Goal: Task Accomplishment & Management: Use online tool/utility

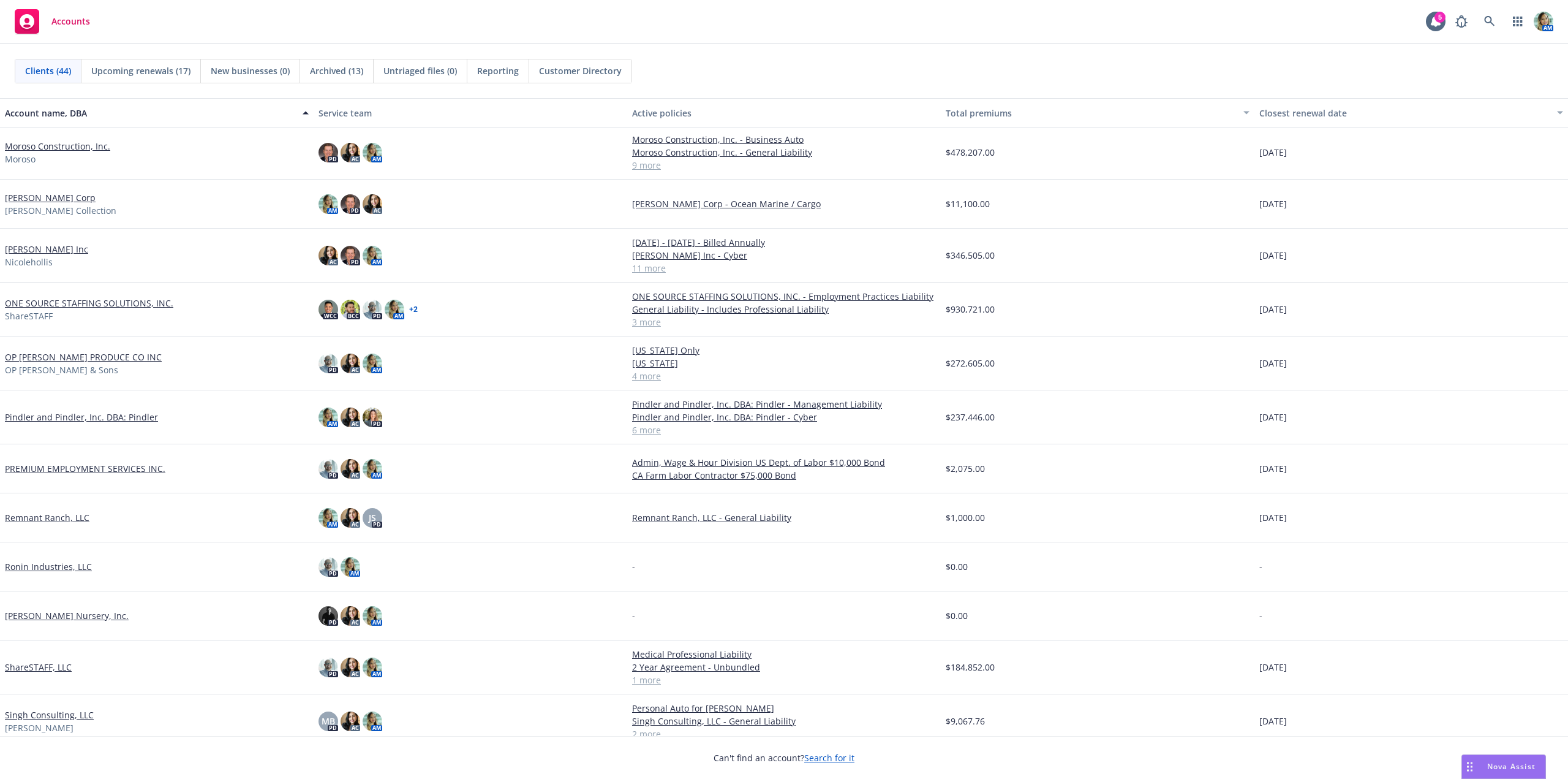
scroll to position [970, 0]
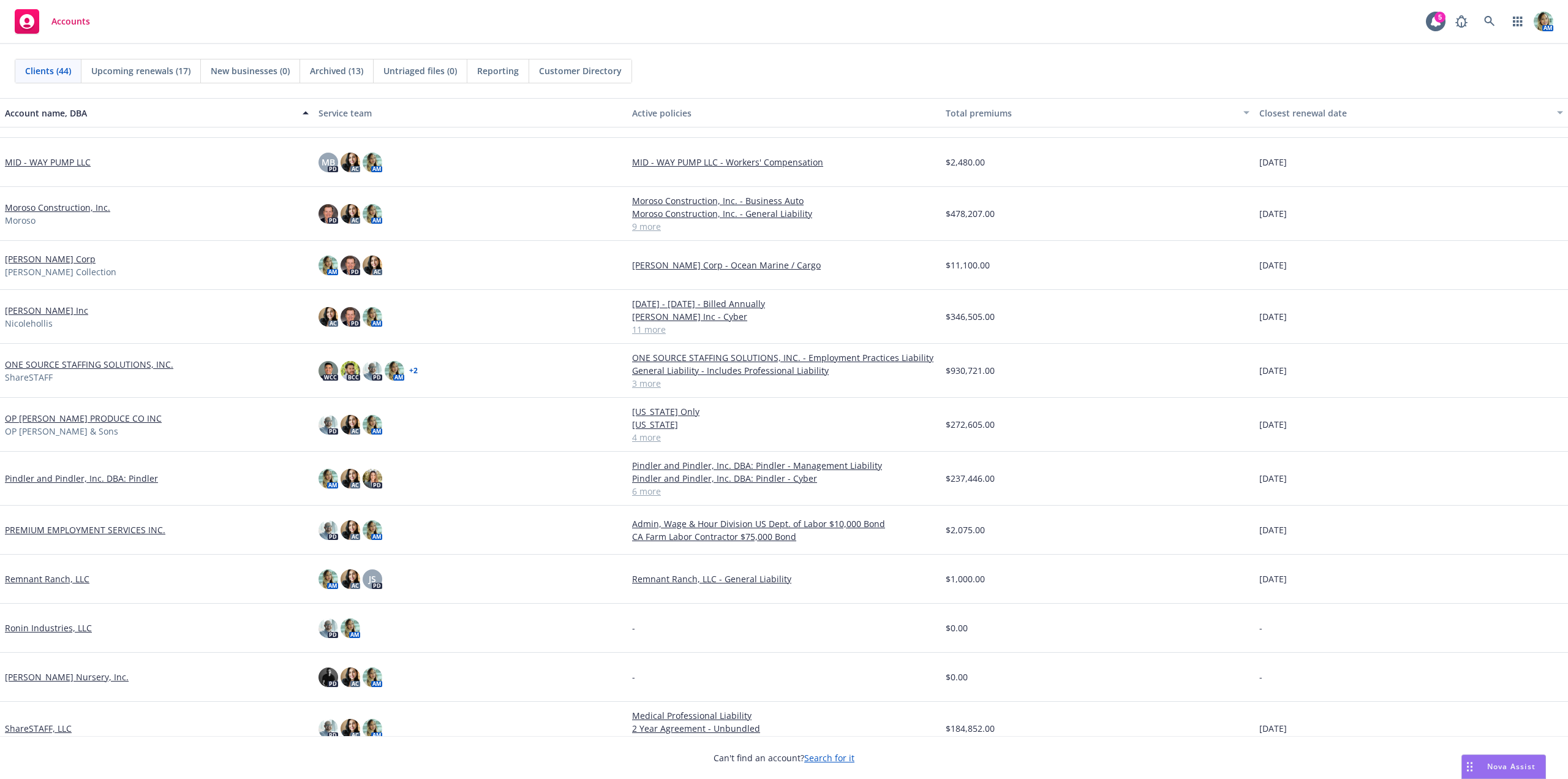
click at [50, 312] on link "[PERSON_NAME] Inc" at bounding box center [47, 310] width 84 height 13
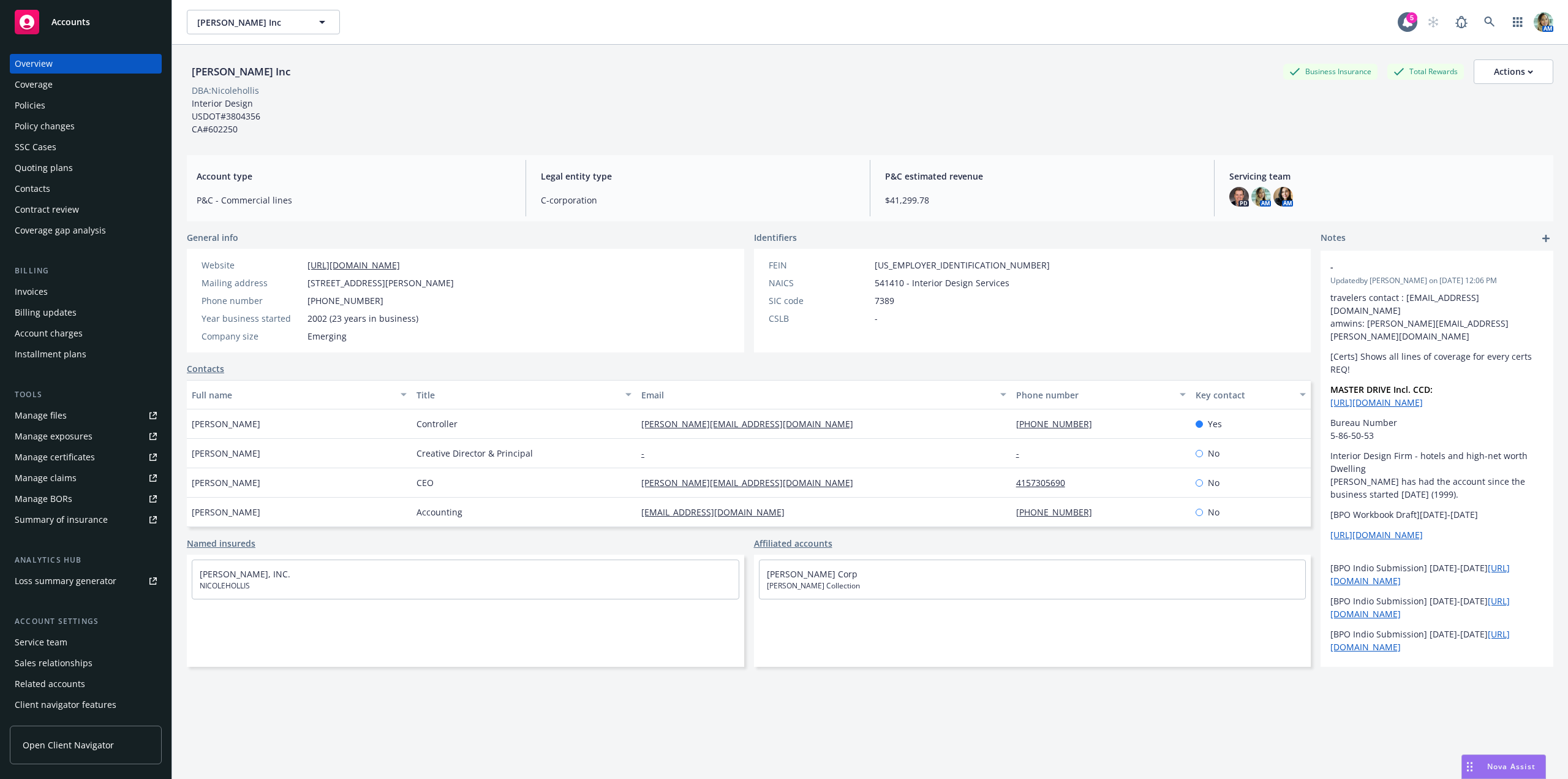
click at [57, 166] on div "Quoting plans" at bounding box center [44, 168] width 58 height 19
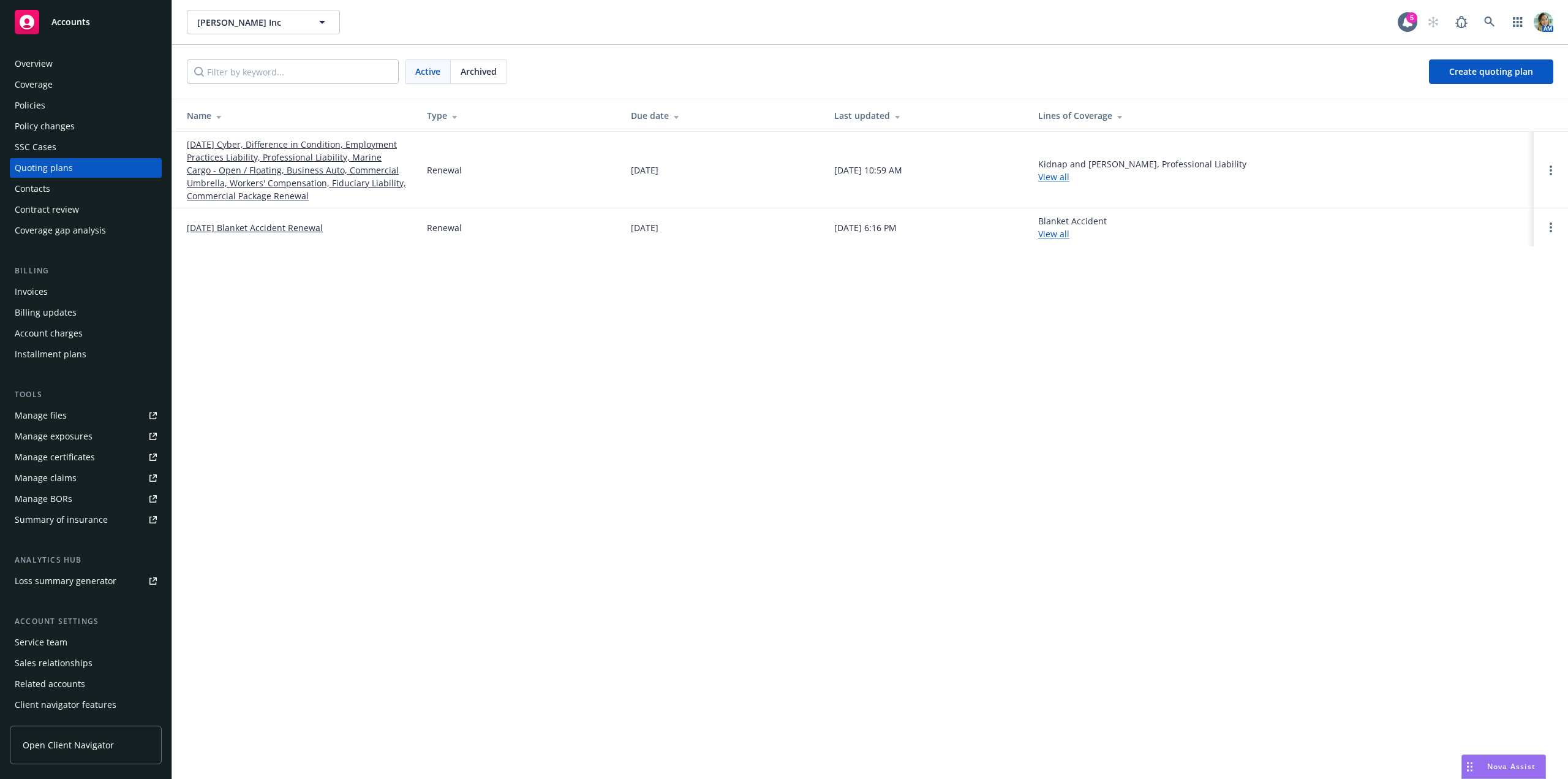
click at [313, 178] on link "10/01/25 Cyber, Difference in Condition, Employment Practices Liability, Profes…" at bounding box center [297, 170] width 221 height 64
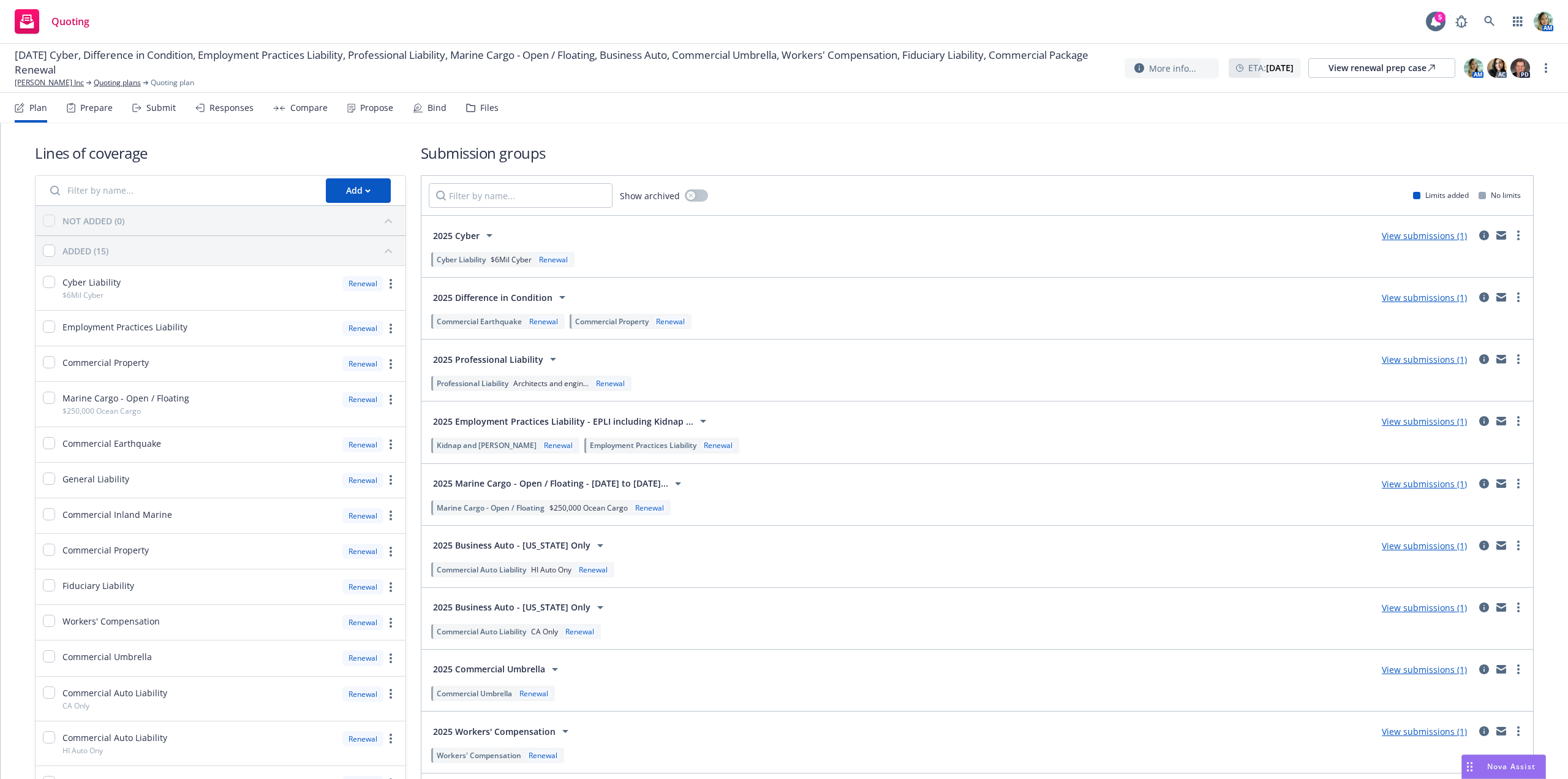
click at [1382, 357] on link "View submissions (1)" at bounding box center [1424, 360] width 85 height 12
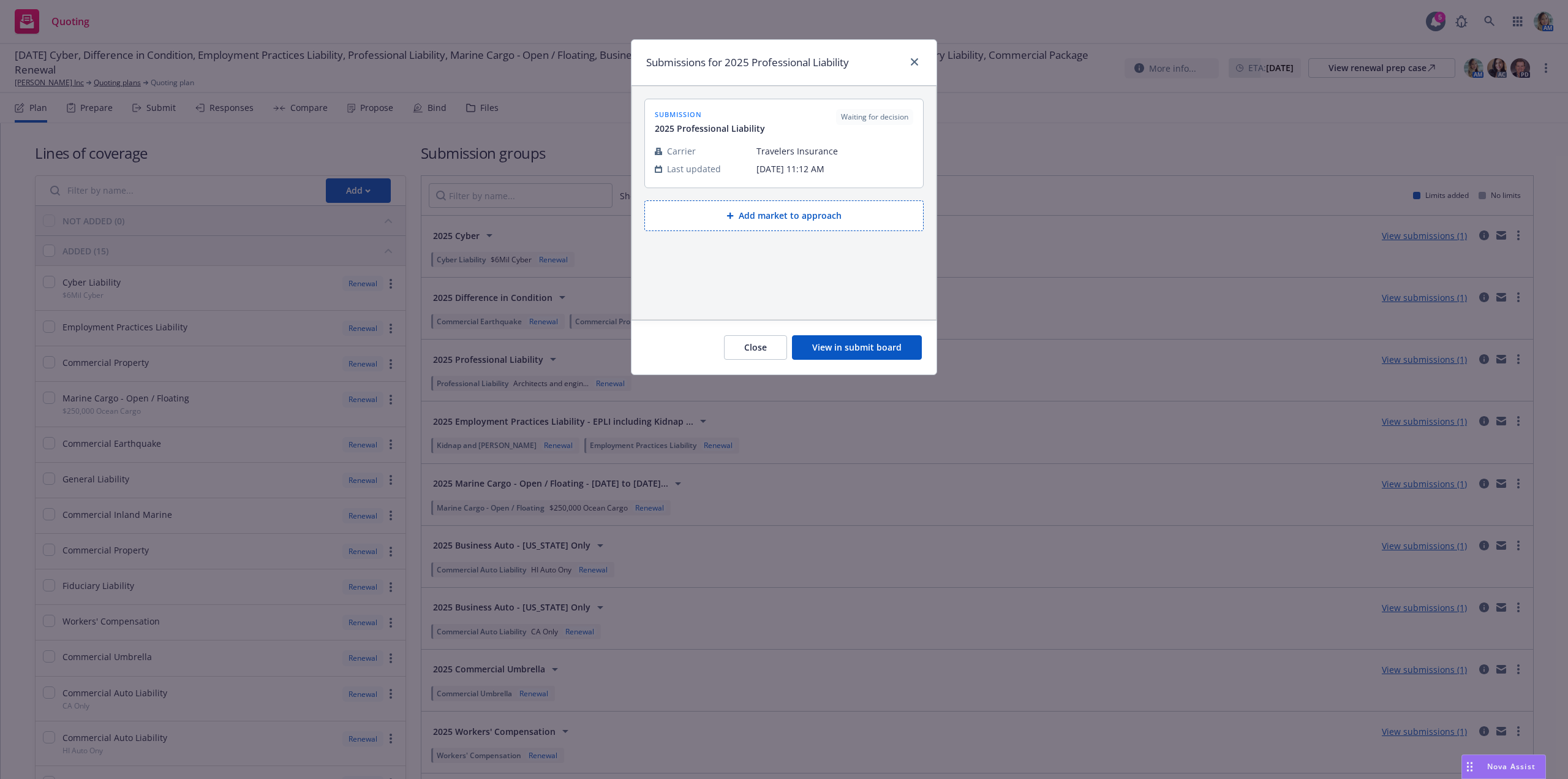
click at [875, 351] on button "View in submit board" at bounding box center [857, 347] width 130 height 25
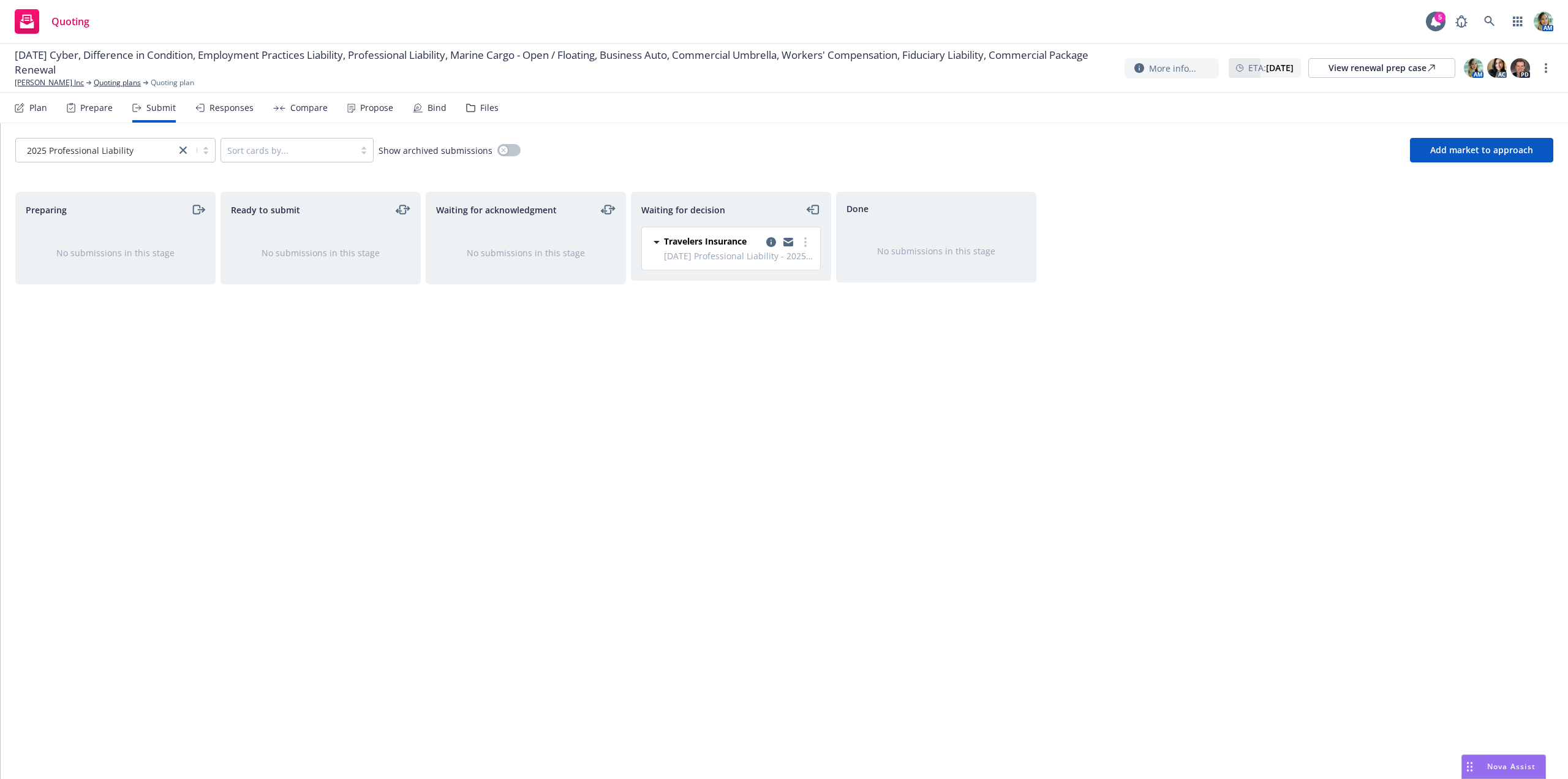
click at [806, 250] on span "10/1/25 Professional Liability - 2025 Professional Liability" at bounding box center [738, 255] width 149 height 13
click at [804, 245] on circle "more" at bounding box center [805, 245] width 2 height 2
click at [755, 318] on span "Add accepted decision" at bounding box center [751, 316] width 122 height 12
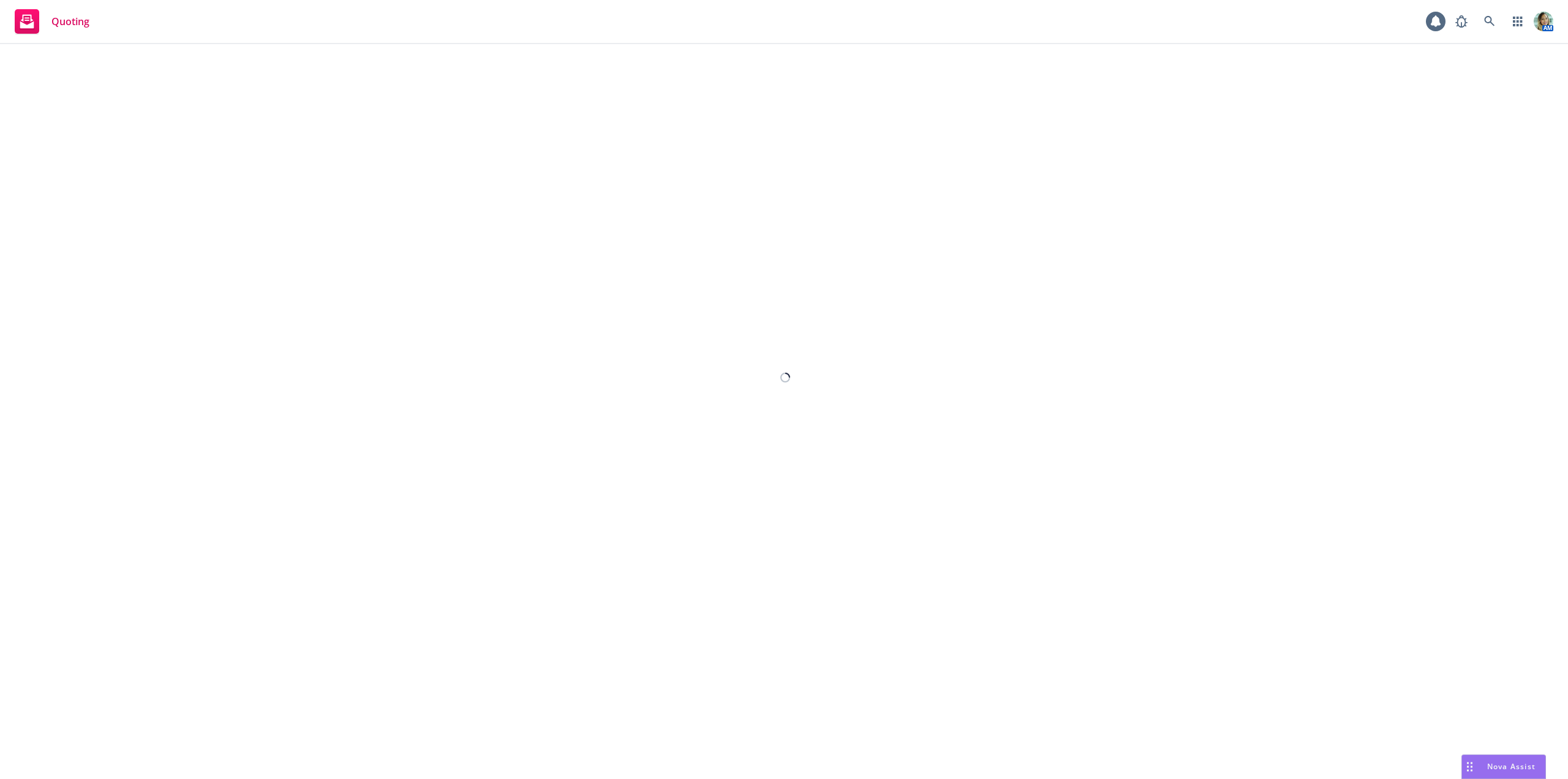
select select "12"
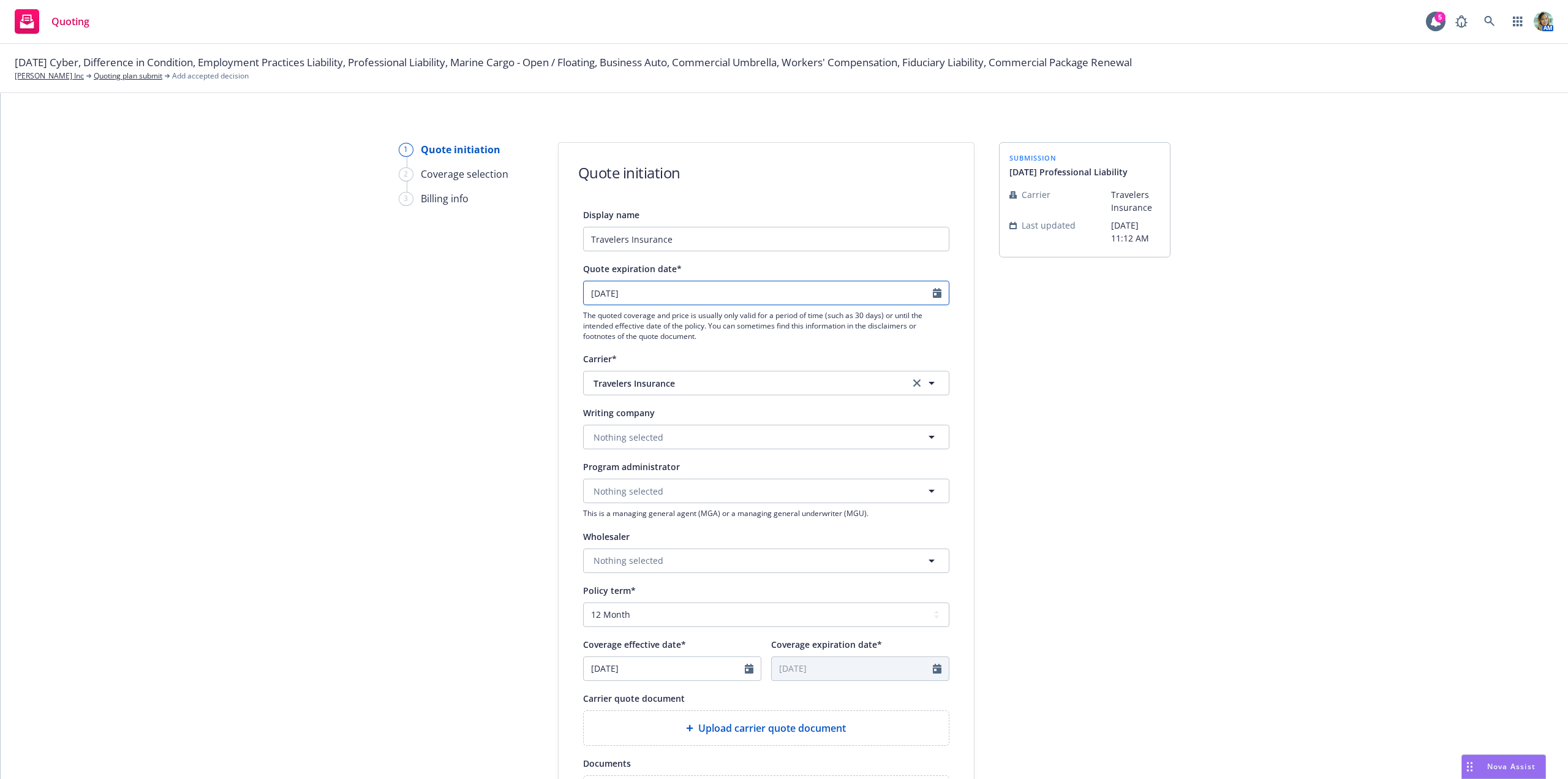
select select "9"
click at [698, 291] on input "09/26/2025" at bounding box center [759, 292] width 349 height 23
click at [649, 437] on span "1" at bounding box center [654, 438] width 18 height 16
type input "10/01/2025"
click at [641, 433] on span "Nothing selected" at bounding box center [629, 437] width 70 height 13
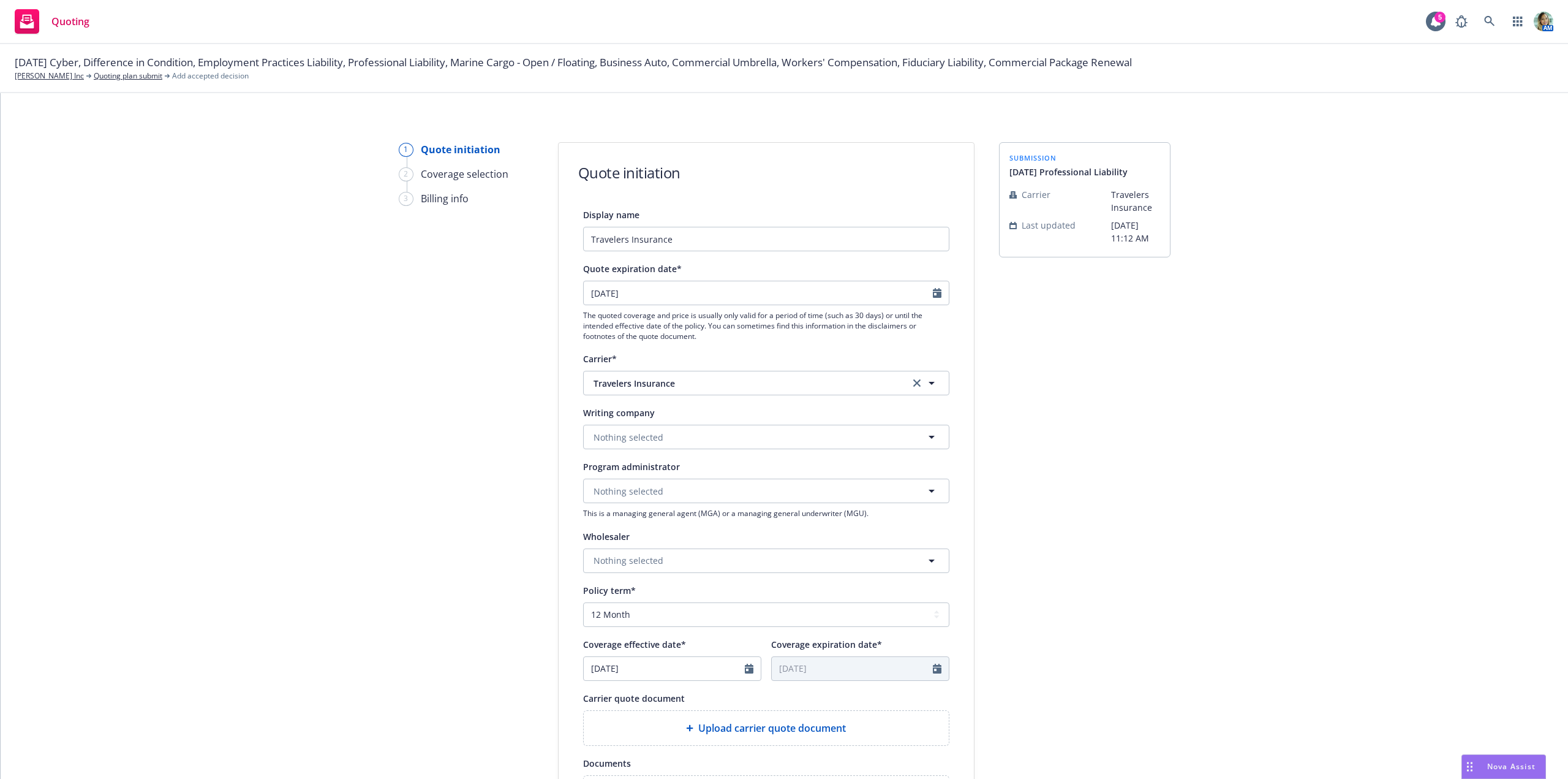
paste input "Travelers Casualty and Surety Company of Americ"
type input "Travelers Casualty and Surety Company of Americ"
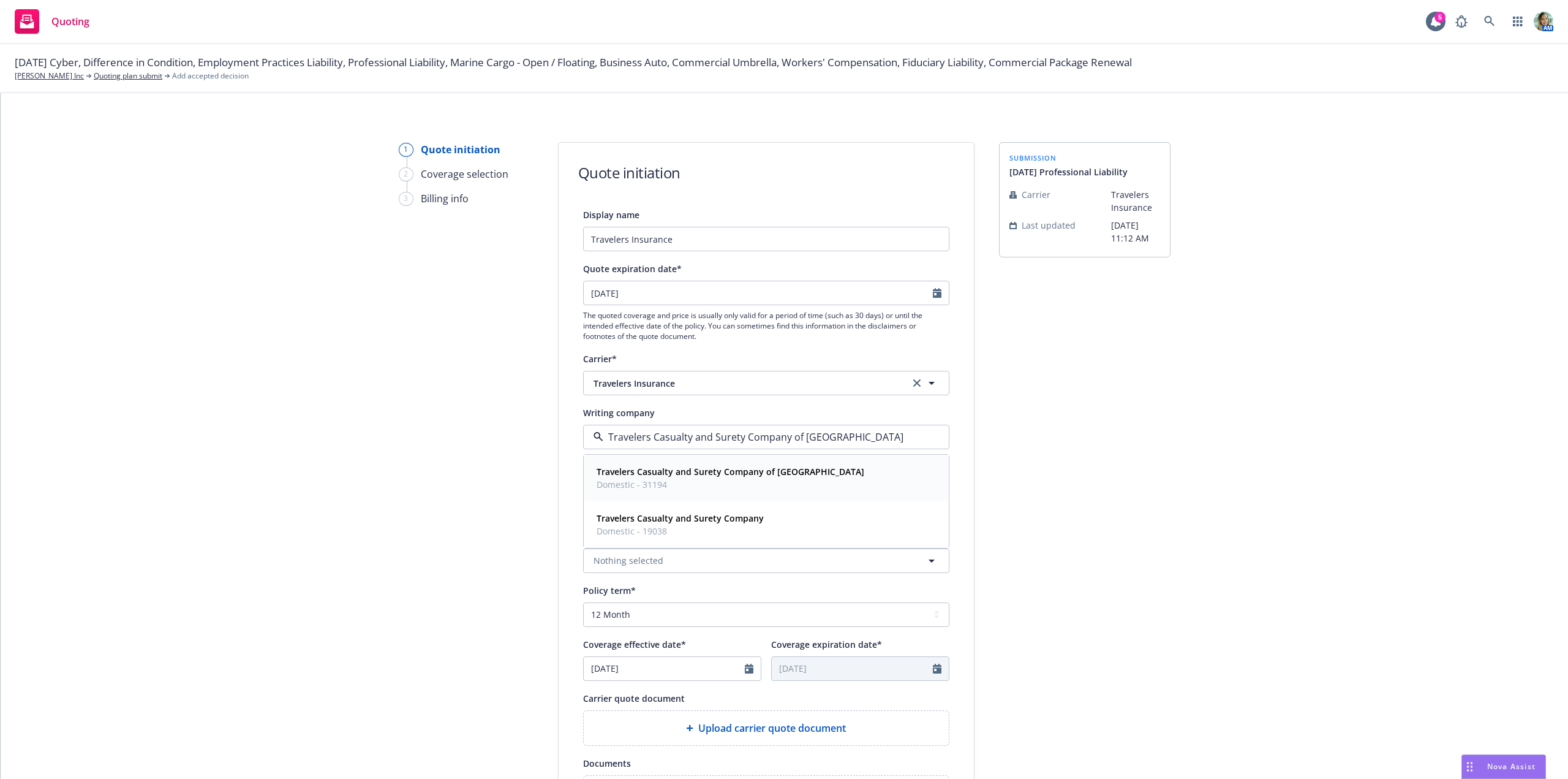
click at [661, 478] on span "Travelers Casualty and Surety Company of America" at bounding box center [730, 471] width 268 height 13
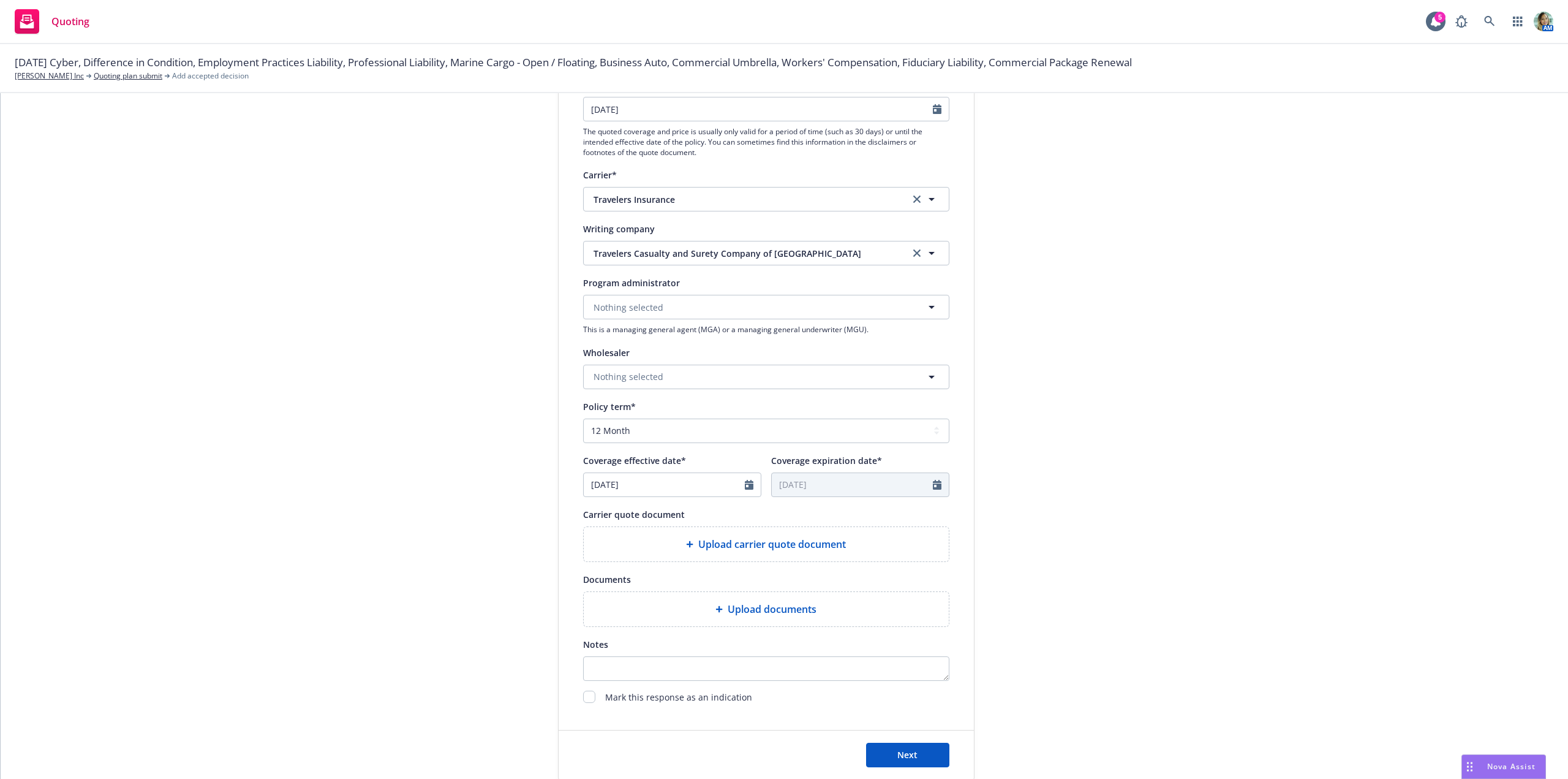
scroll to position [245, 0]
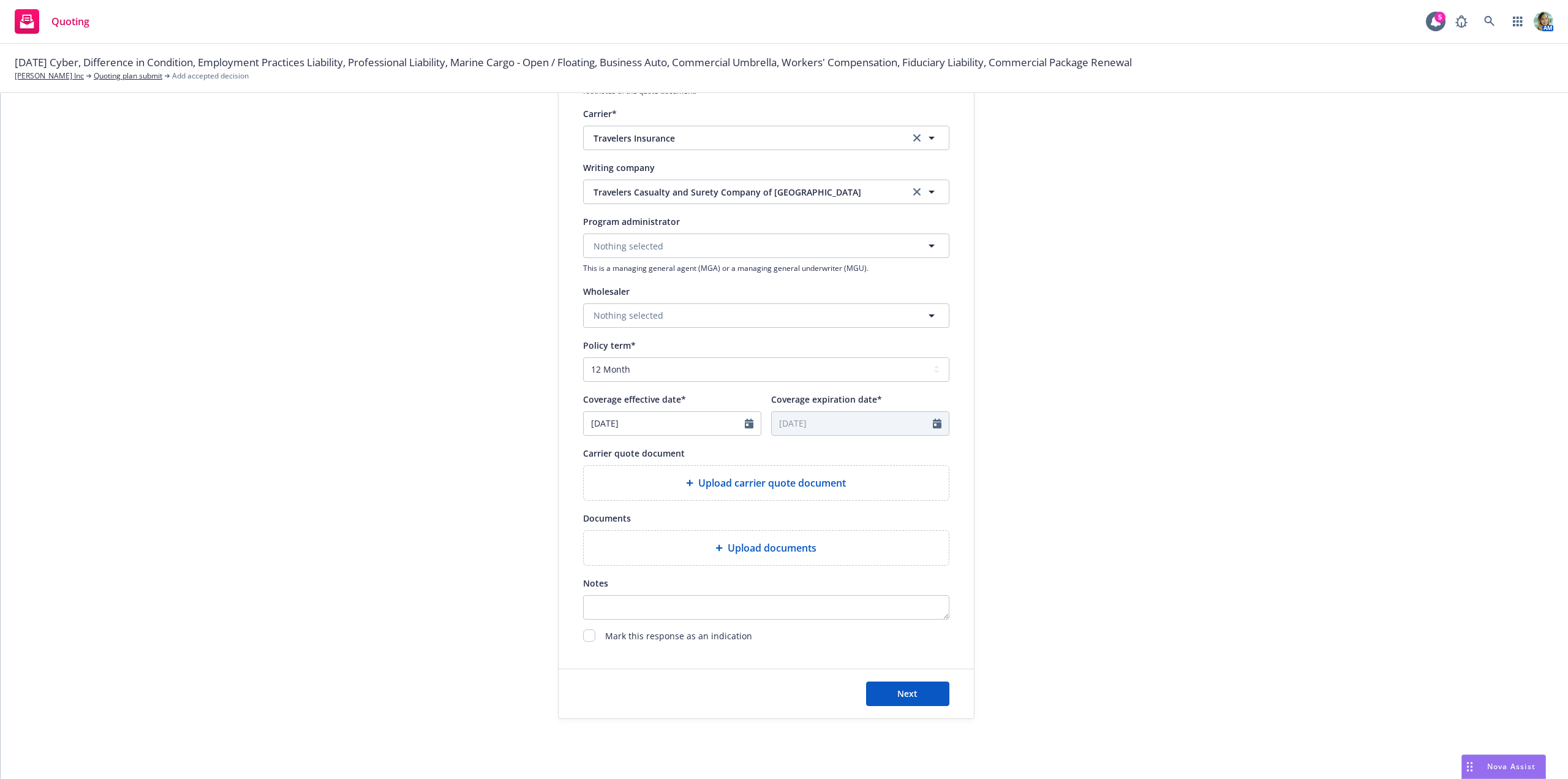
click at [631, 489] on div "Upload carrier quote document" at bounding box center [766, 483] width 345 height 15
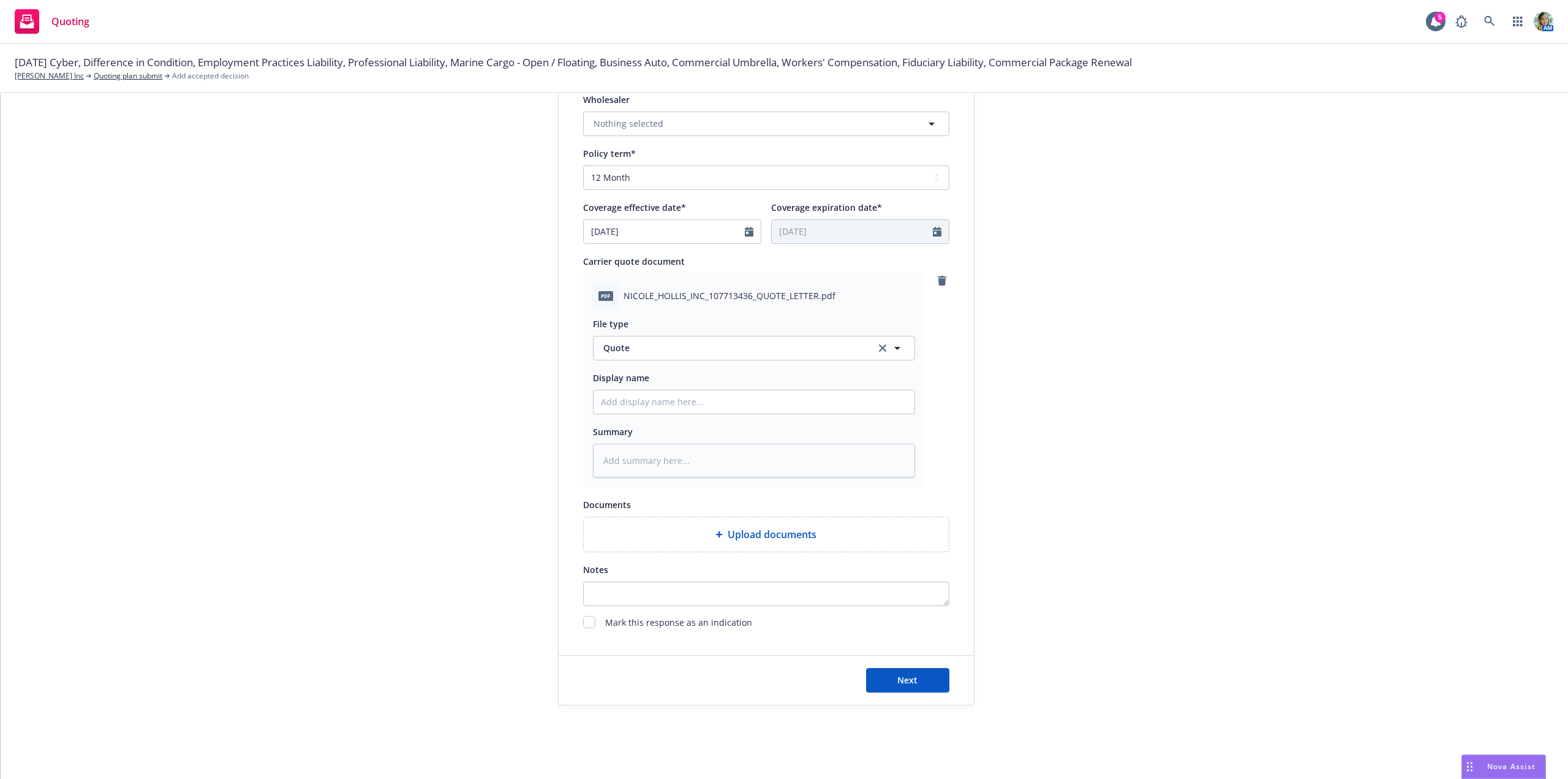
scroll to position [442, 0]
click at [897, 670] on span "Next" at bounding box center [907, 675] width 20 height 12
type textarea "x"
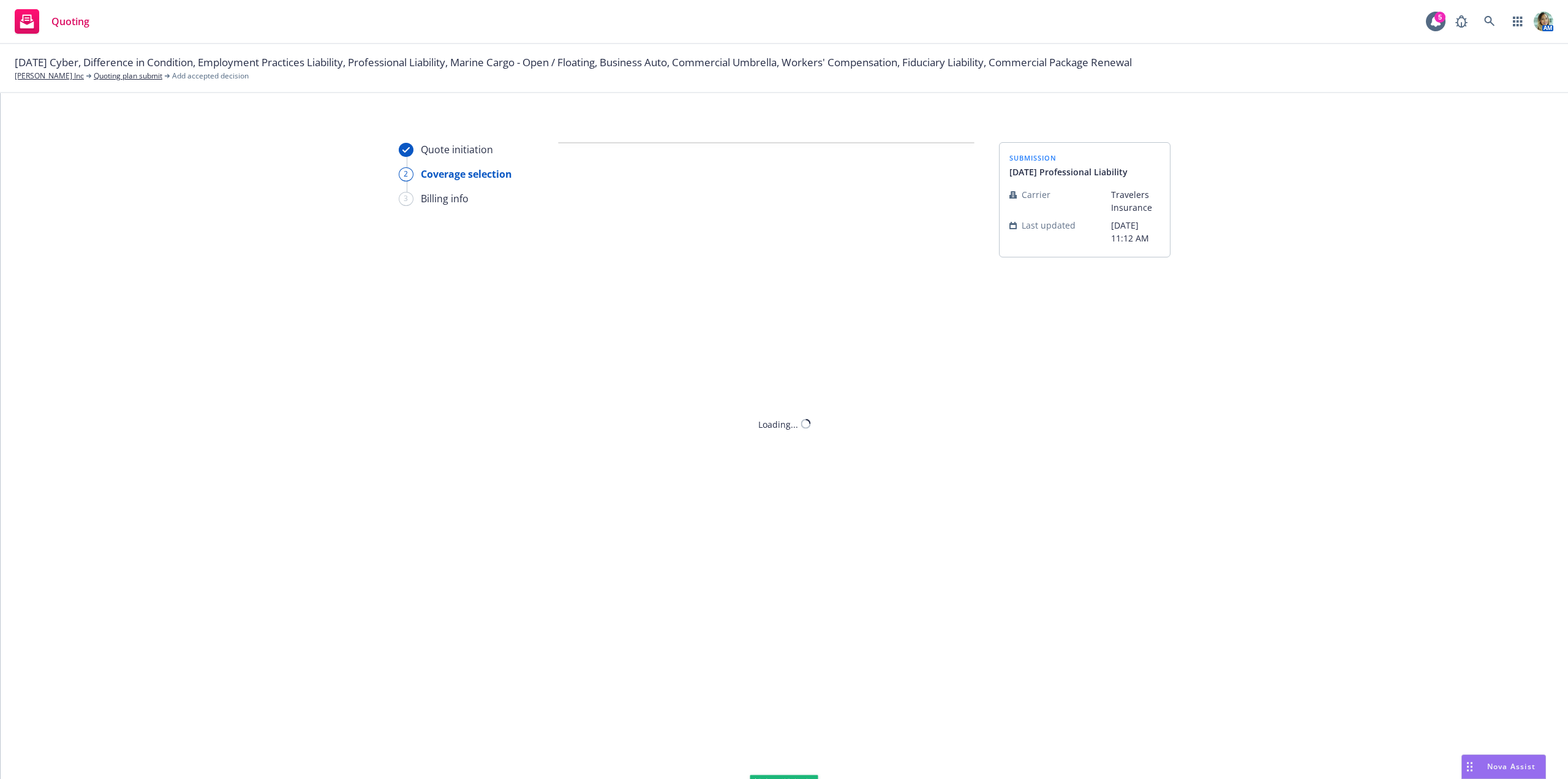
scroll to position [0, 0]
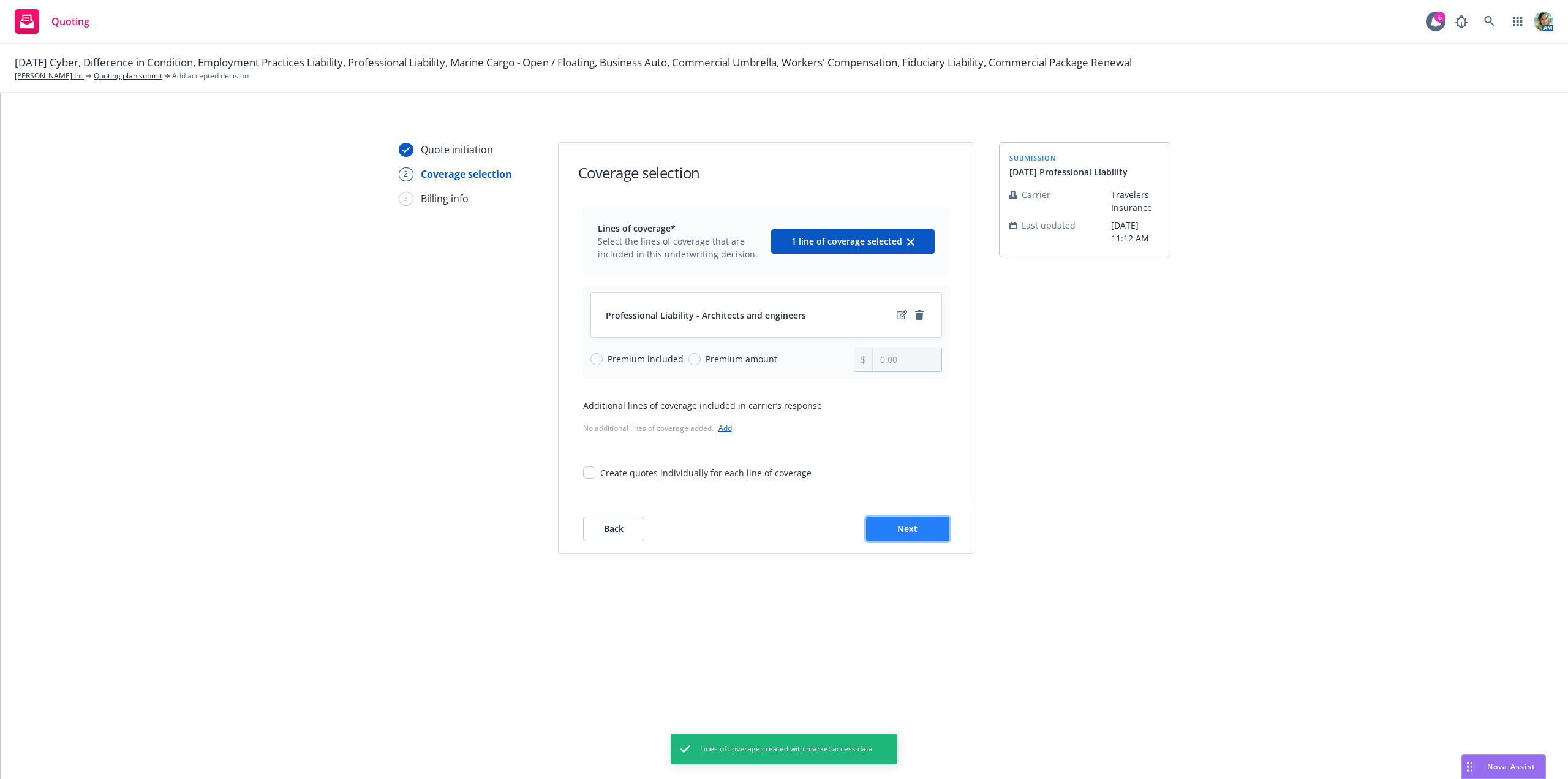
click at [885, 530] on button "Next" at bounding box center [908, 528] width 84 height 25
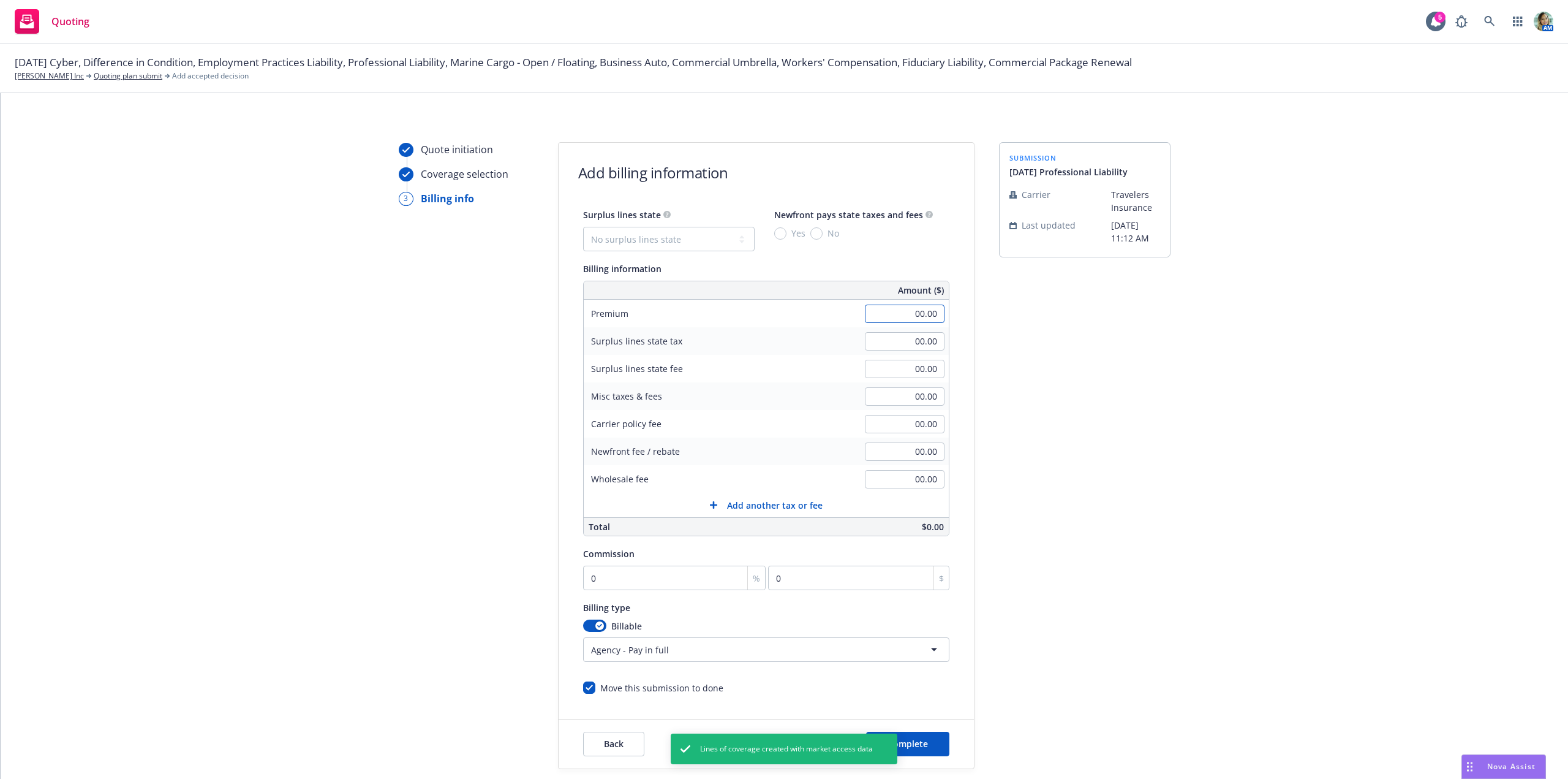
click at [887, 316] on input "00.00" at bounding box center [904, 313] width 80 height 19
type input "35,274.00"
click at [1063, 513] on div "submission 10/1/25 Professional Liability Carrier Travelers Insurance Last upda…" at bounding box center [1085, 455] width 172 height 627
click at [618, 579] on input "0" at bounding box center [675, 578] width 184 height 25
type input "1"
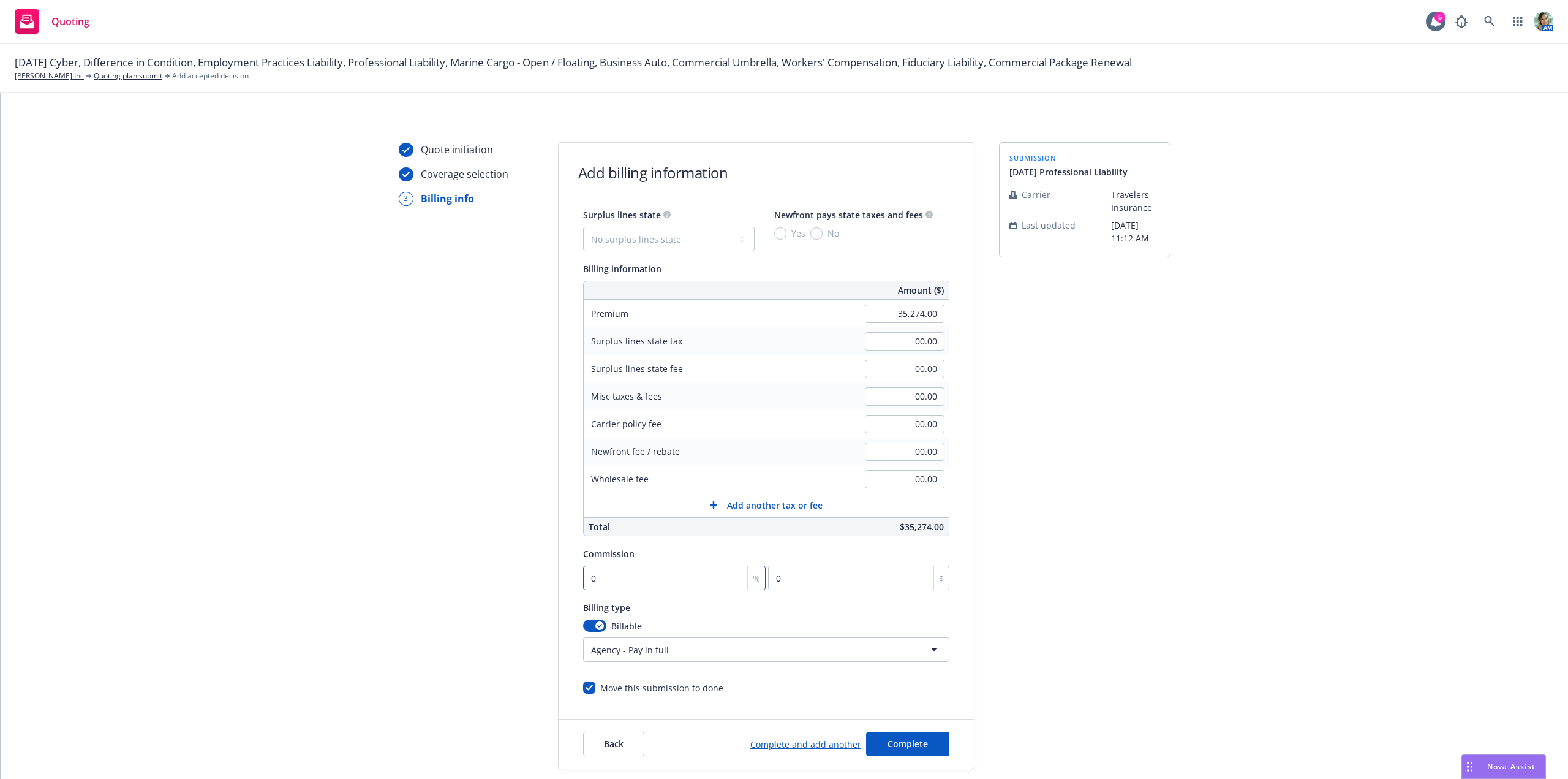
type input "352.74"
type input "15"
type input "5291.1"
type input "15"
click at [635, 656] on html "Quoting 5 AM 10/01/25 Cyber, Difference in Condition, Employment Practices Liab…" at bounding box center [784, 390] width 1568 height 779
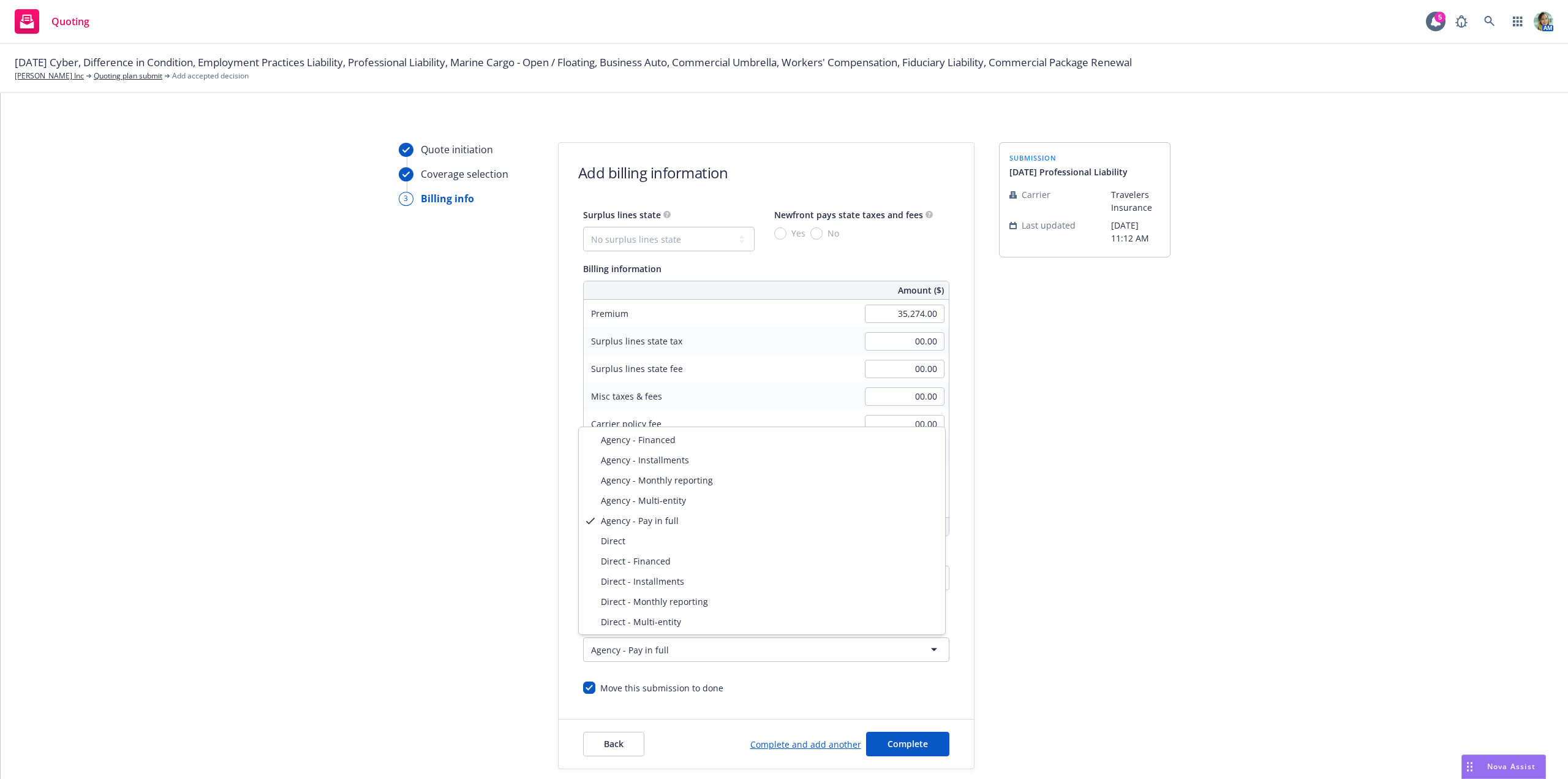
select select "DIRECT"
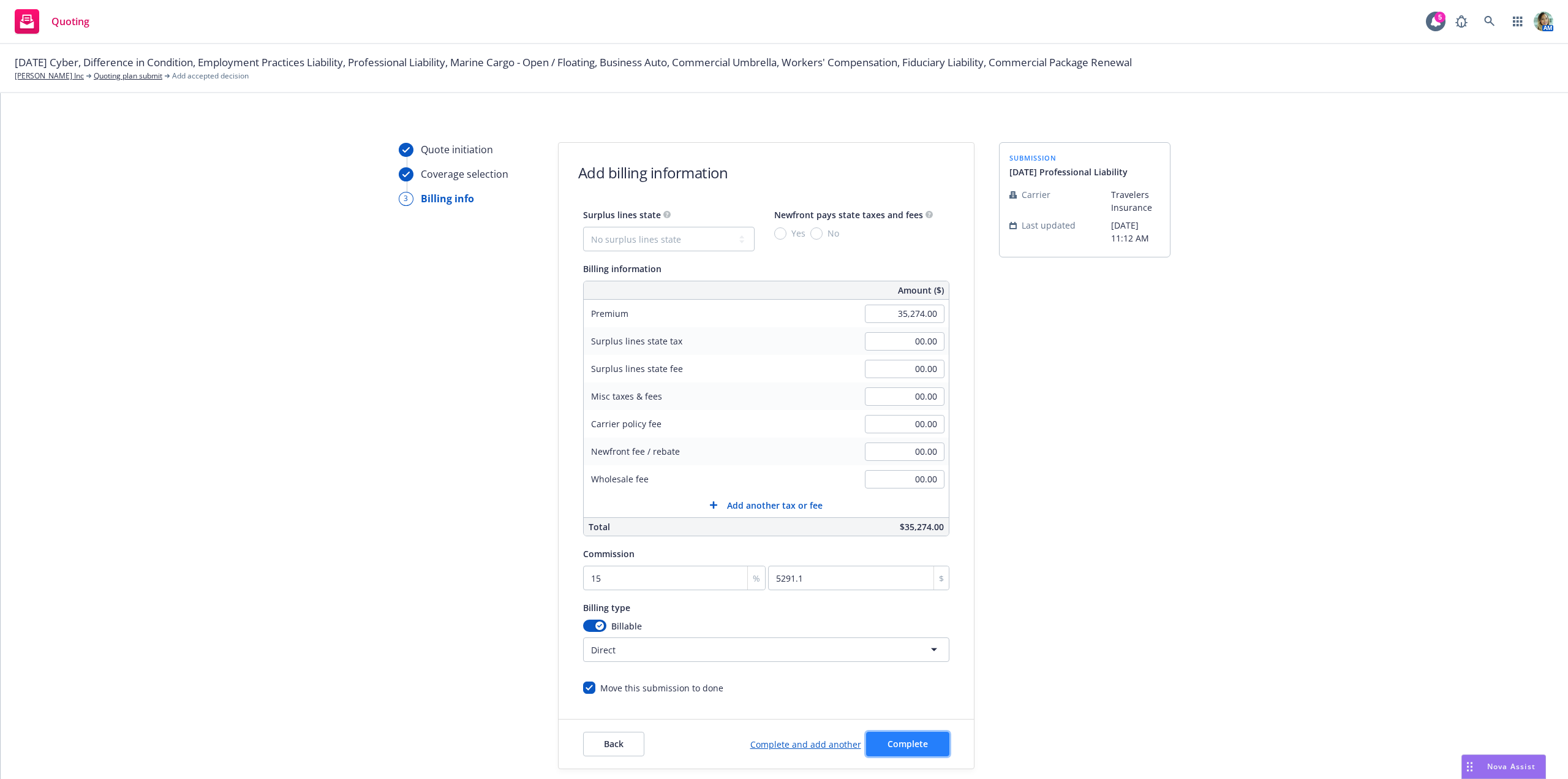
click at [880, 743] on button "Complete" at bounding box center [908, 743] width 84 height 25
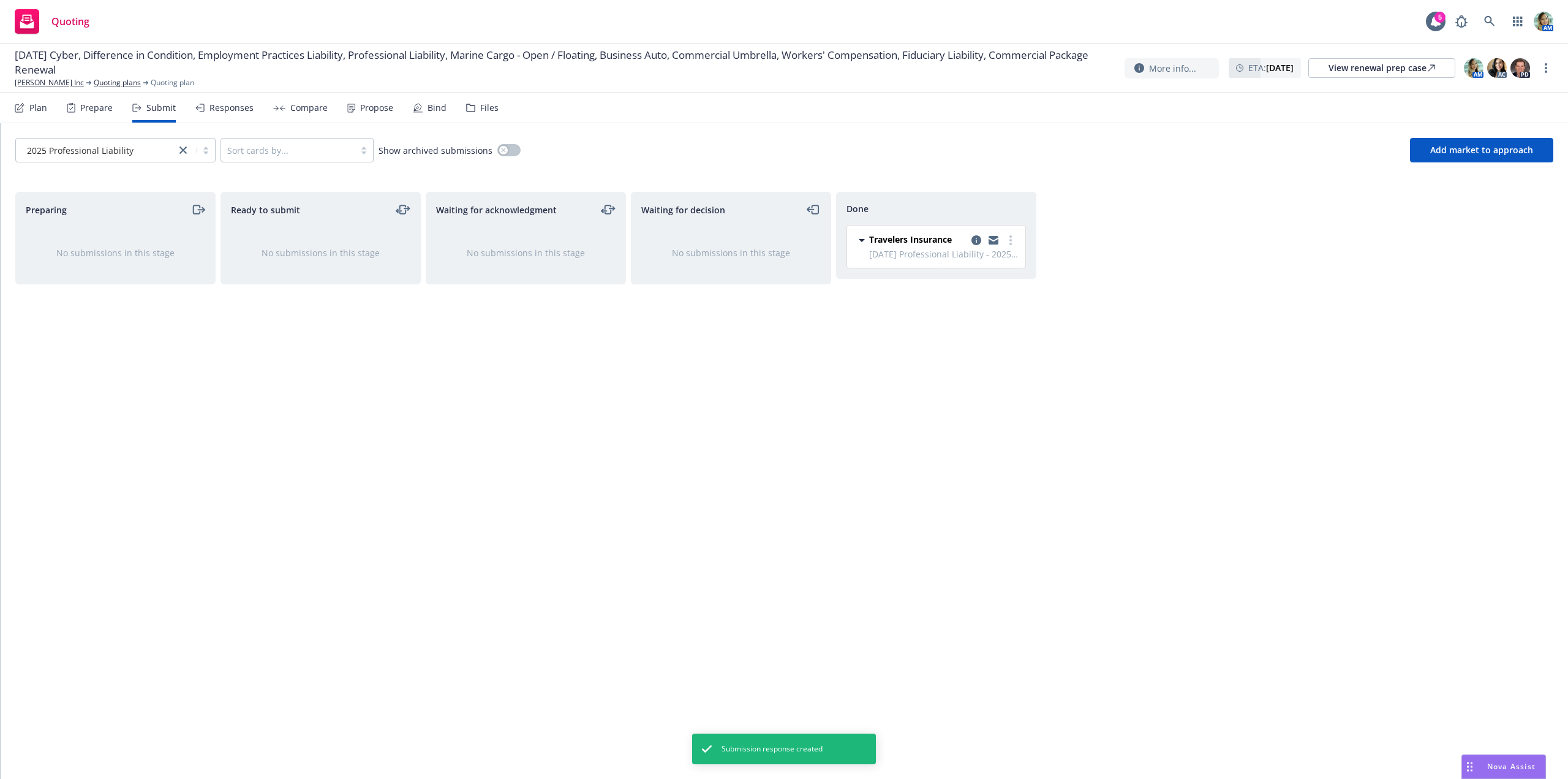
click at [868, 442] on div "Done Travelers Insurance 10/1/25 Professional Liability - 2025 Professional Lia…" at bounding box center [936, 472] width 201 height 561
click at [472, 405] on div "Waiting for acknowledgment No submissions in this stage" at bounding box center [526, 472] width 201 height 561
click at [94, 85] on link "Quoting plans" at bounding box center [117, 82] width 47 height 11
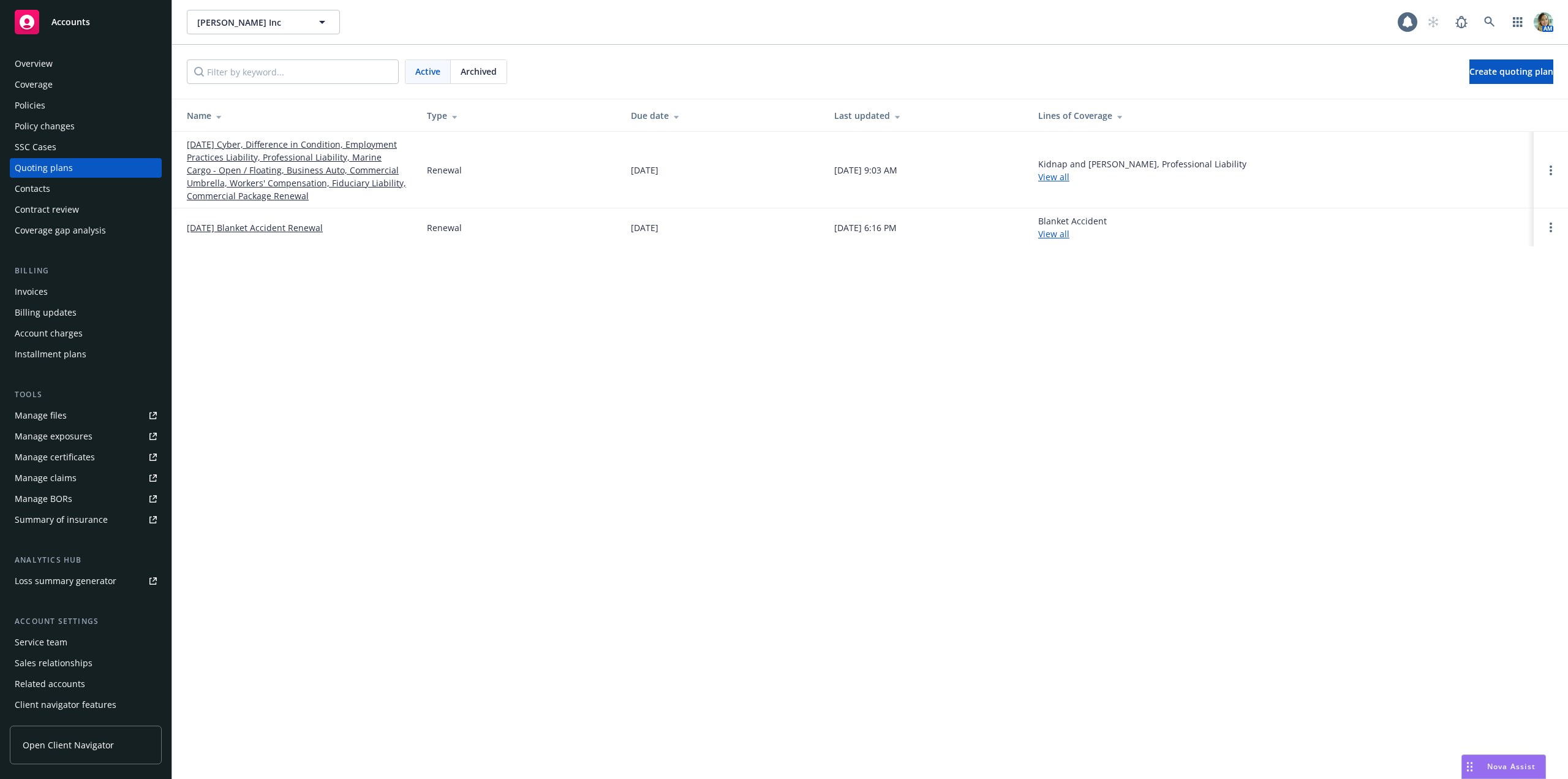
click at [51, 104] on div "Policies" at bounding box center [86, 105] width 142 height 19
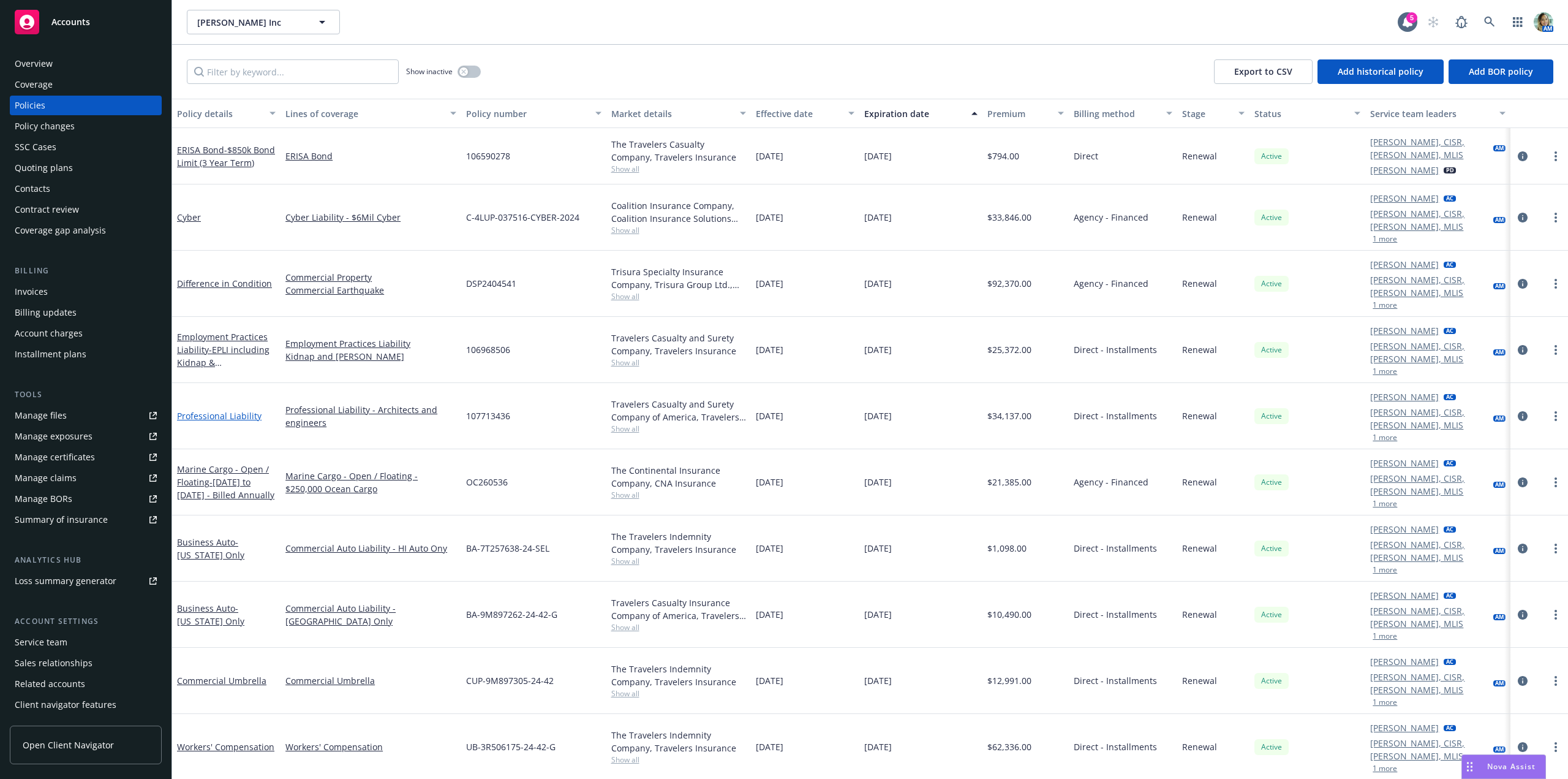
click at [243, 410] on link "Professional Liability" at bounding box center [219, 416] width 84 height 12
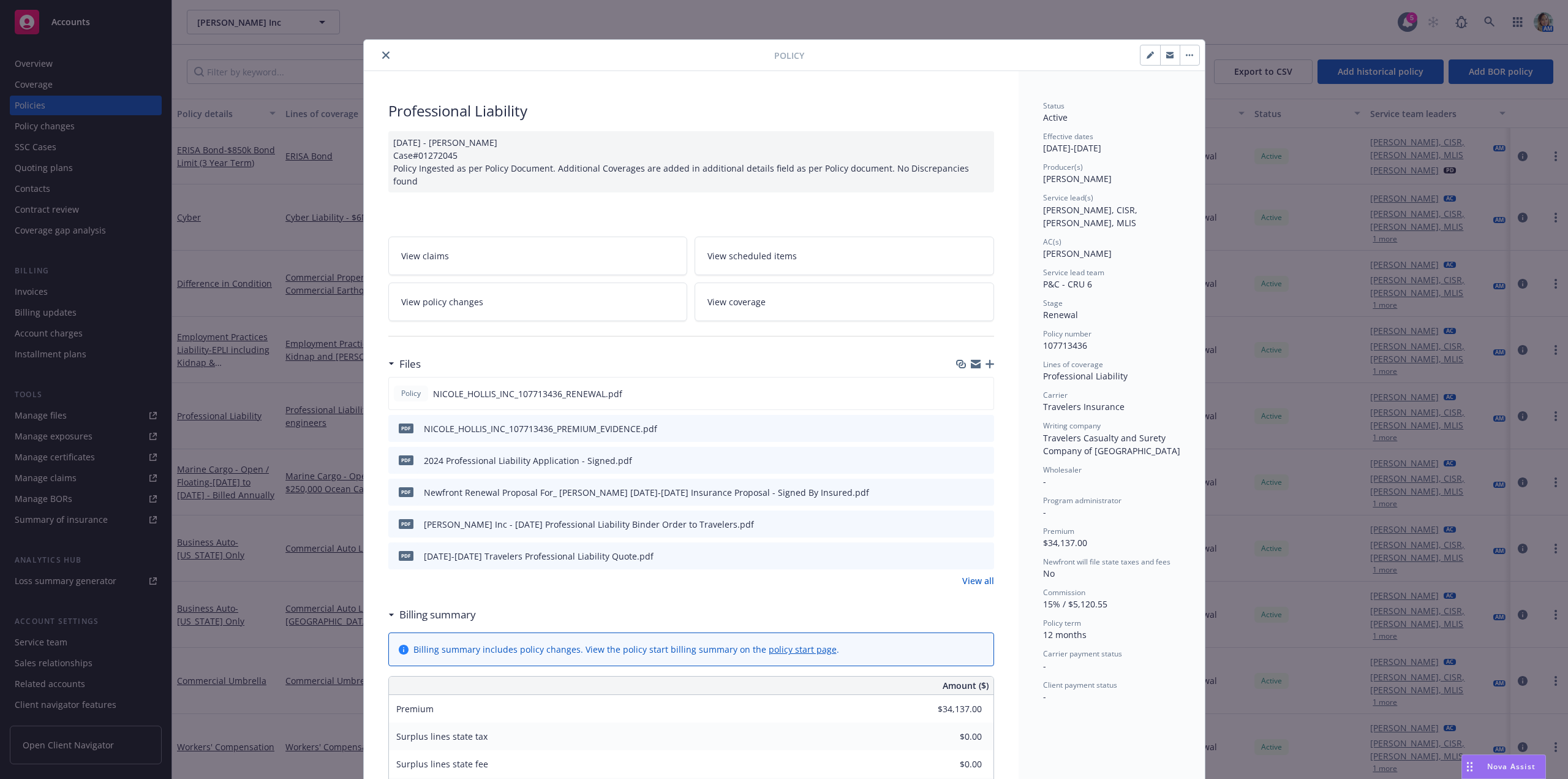
click at [383, 52] on icon "close" at bounding box center [386, 55] width 7 height 7
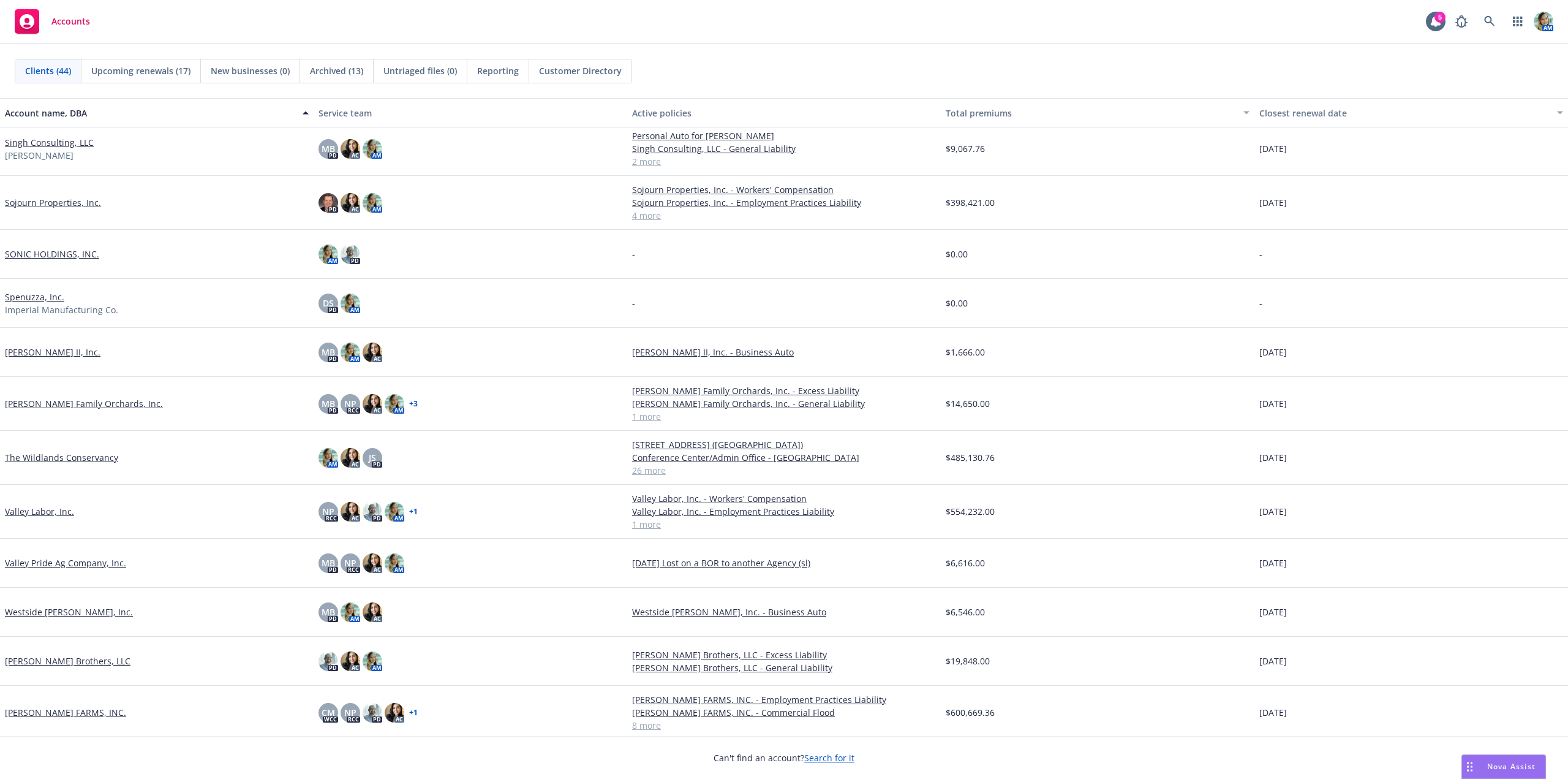
scroll to position [1583, 0]
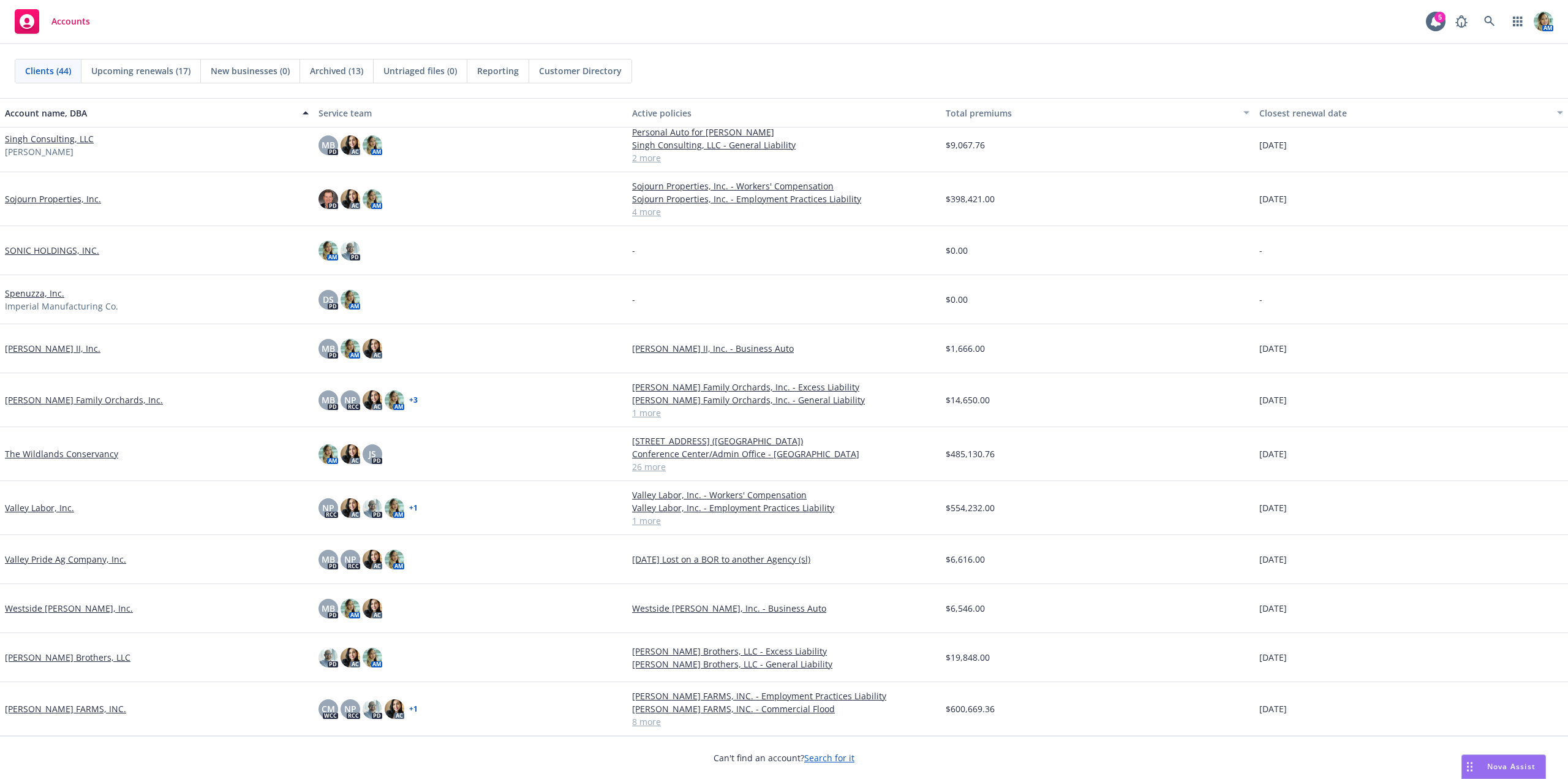
click at [91, 456] on link "The Wildlands Conservancy" at bounding box center [62, 453] width 113 height 13
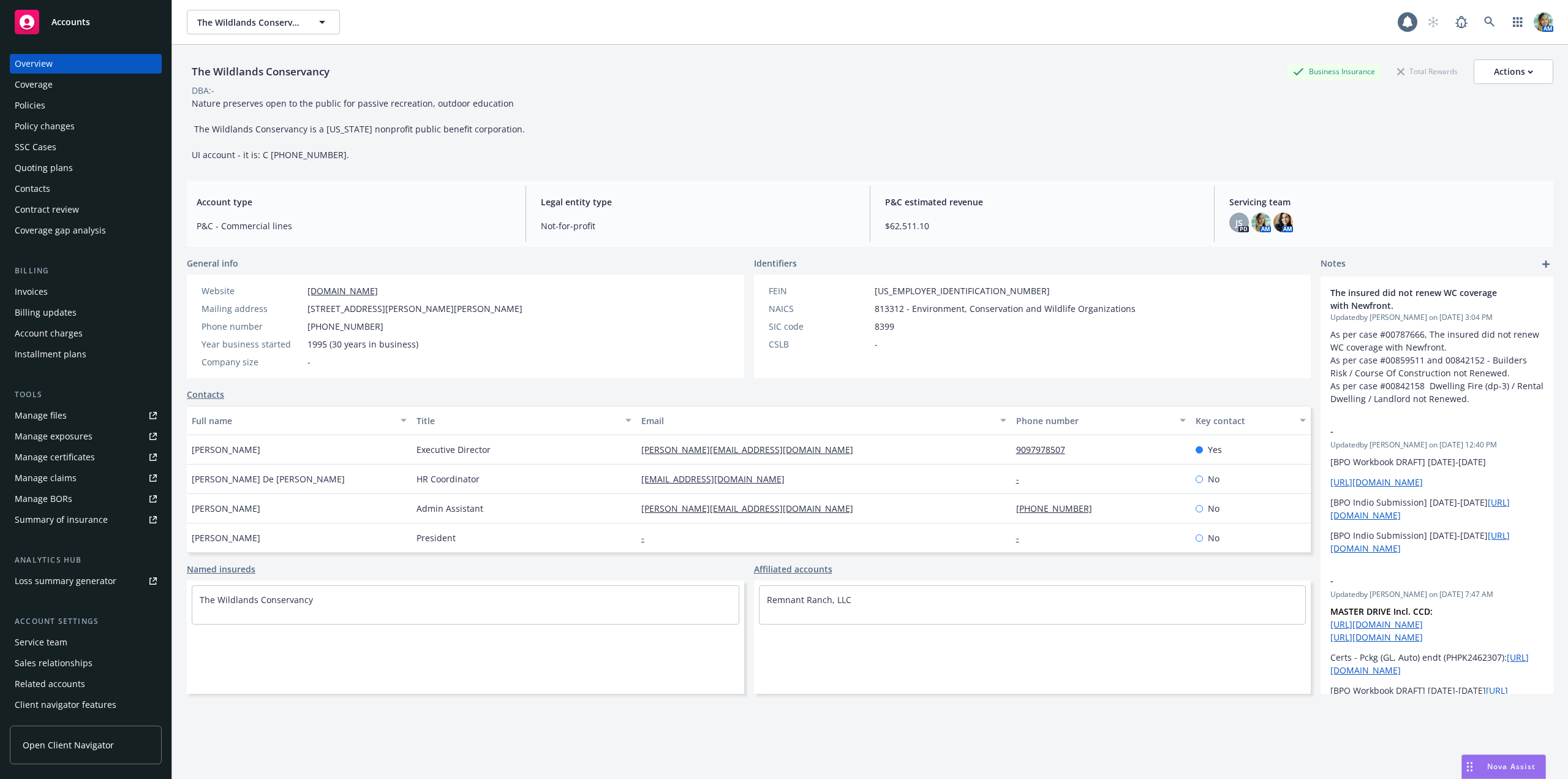
click at [51, 102] on div "Policies" at bounding box center [86, 105] width 142 height 19
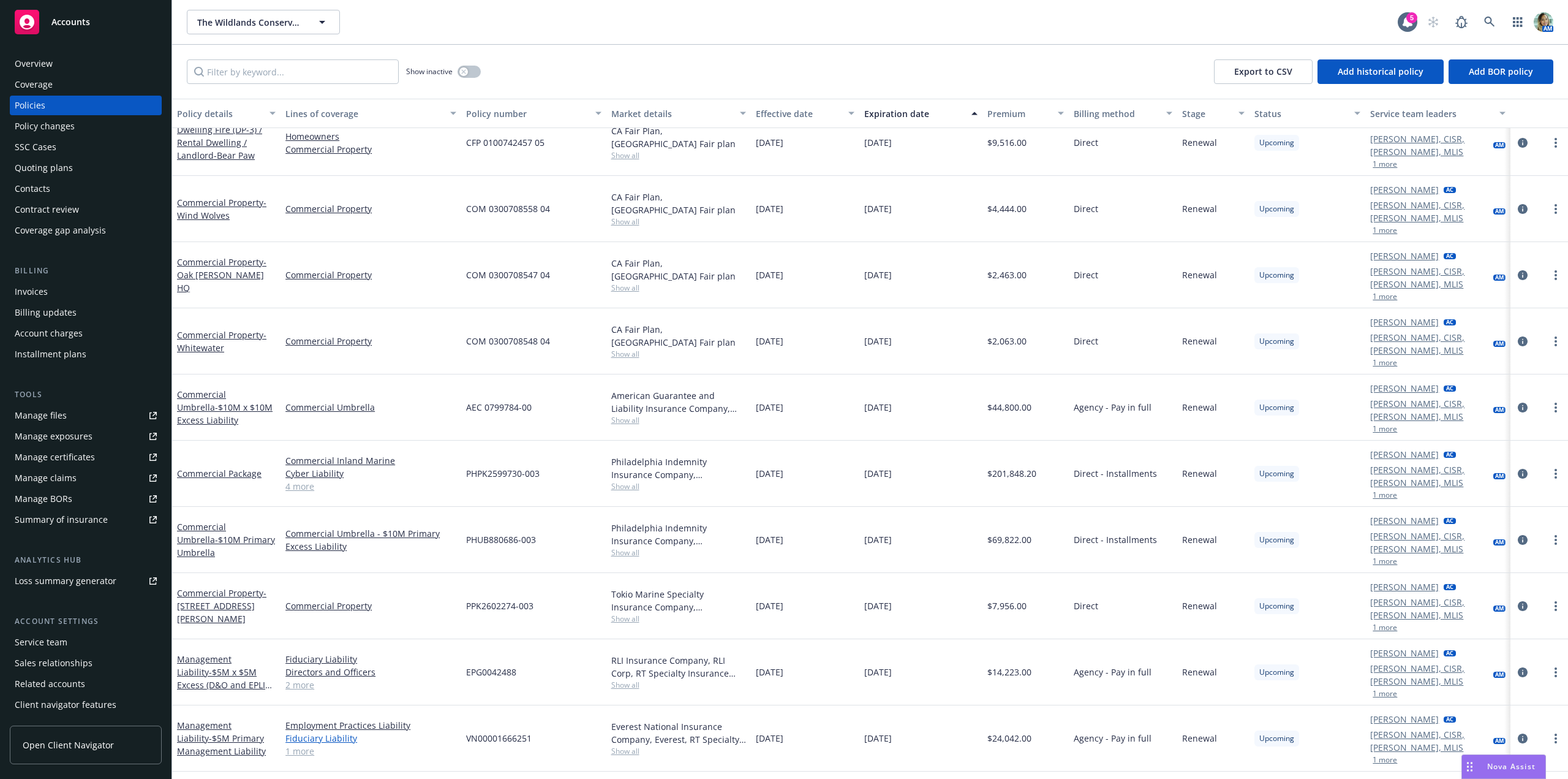
scroll to position [1616, 0]
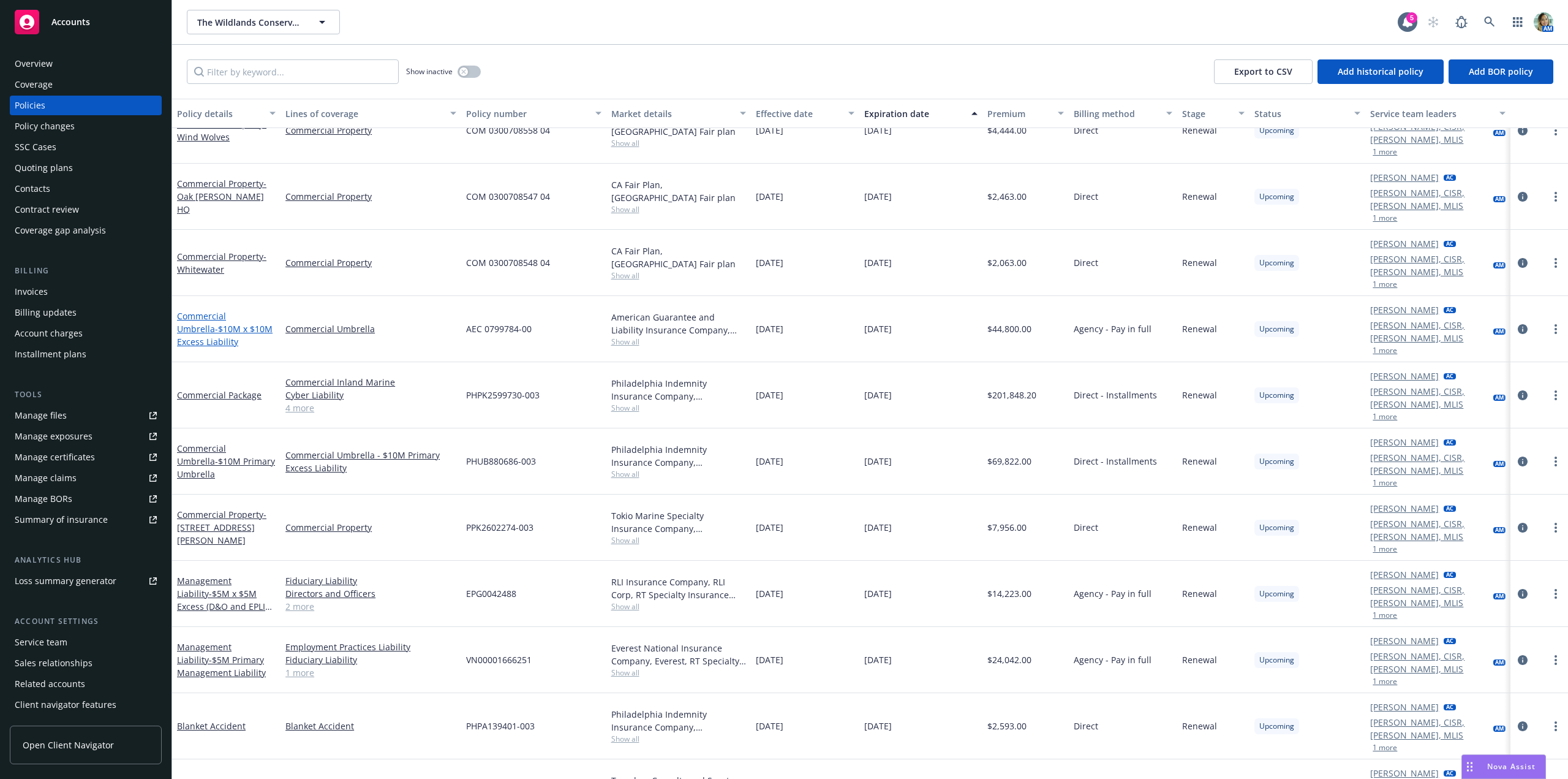
click at [211, 323] on span "- $10M x $10M Excess Liability" at bounding box center [225, 335] width 95 height 25
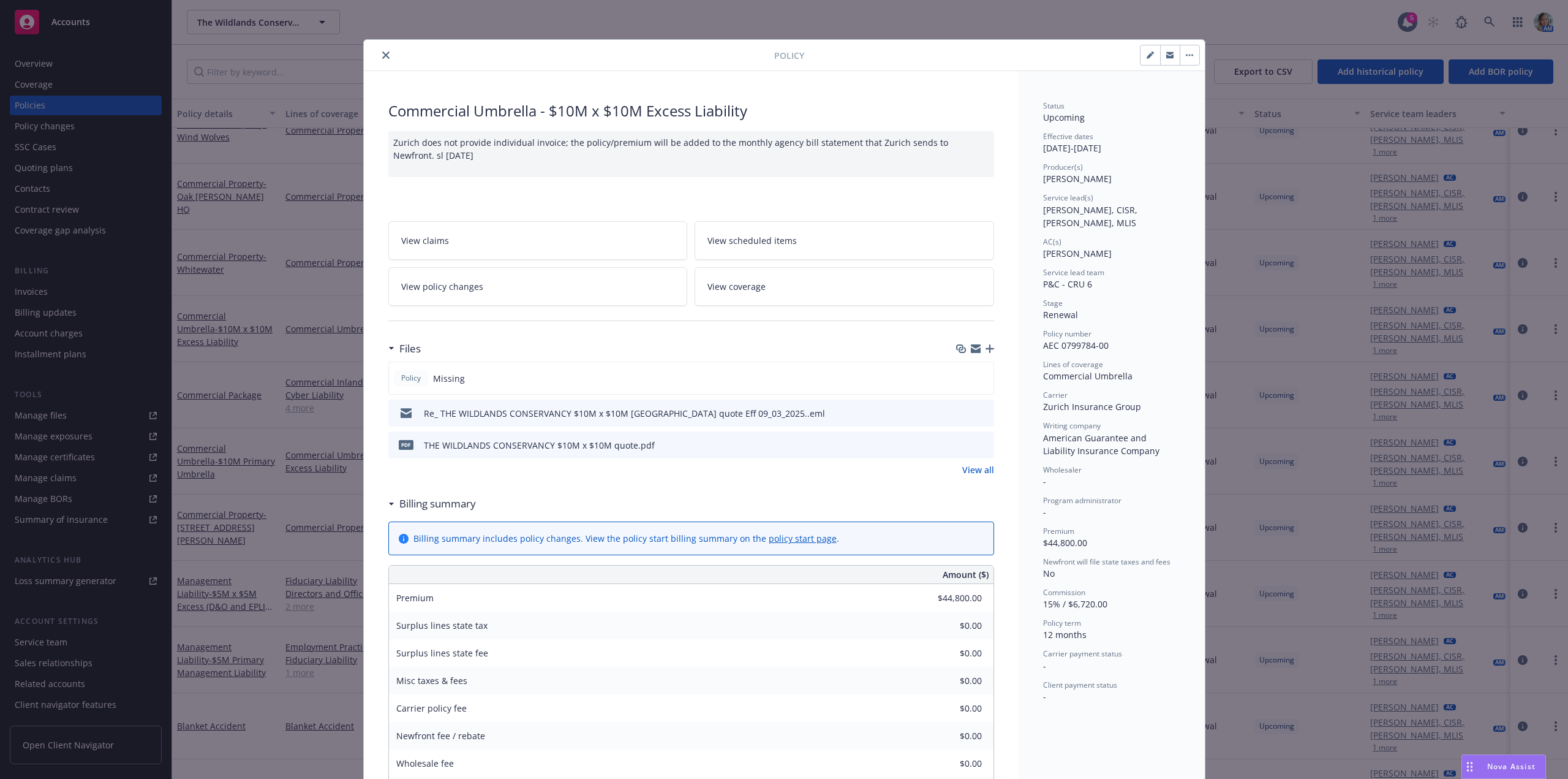
click at [985, 351] on icon "button" at bounding box center [989, 348] width 8 height 8
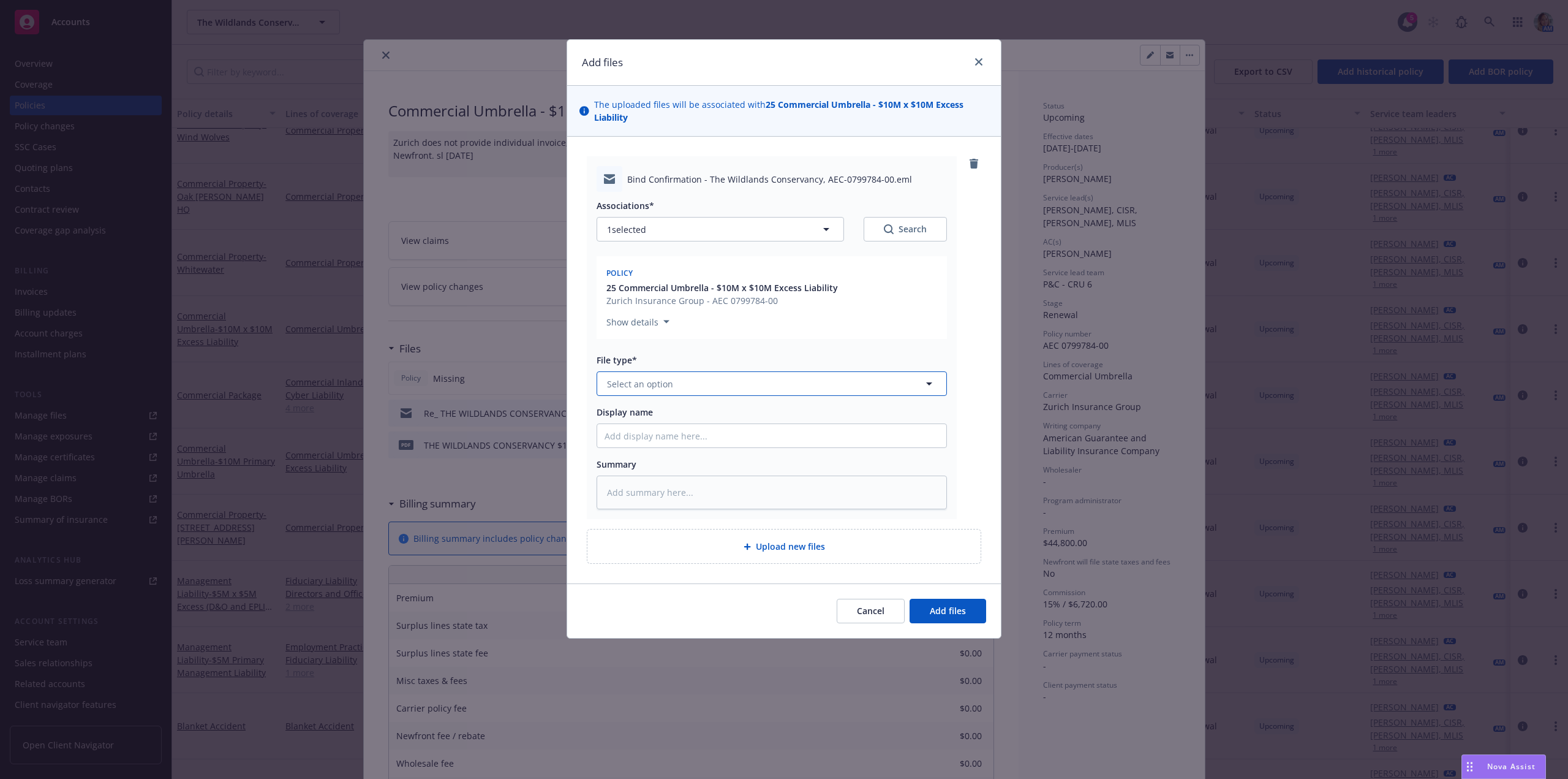
click at [680, 388] on button "Select an option" at bounding box center [772, 384] width 351 height 25
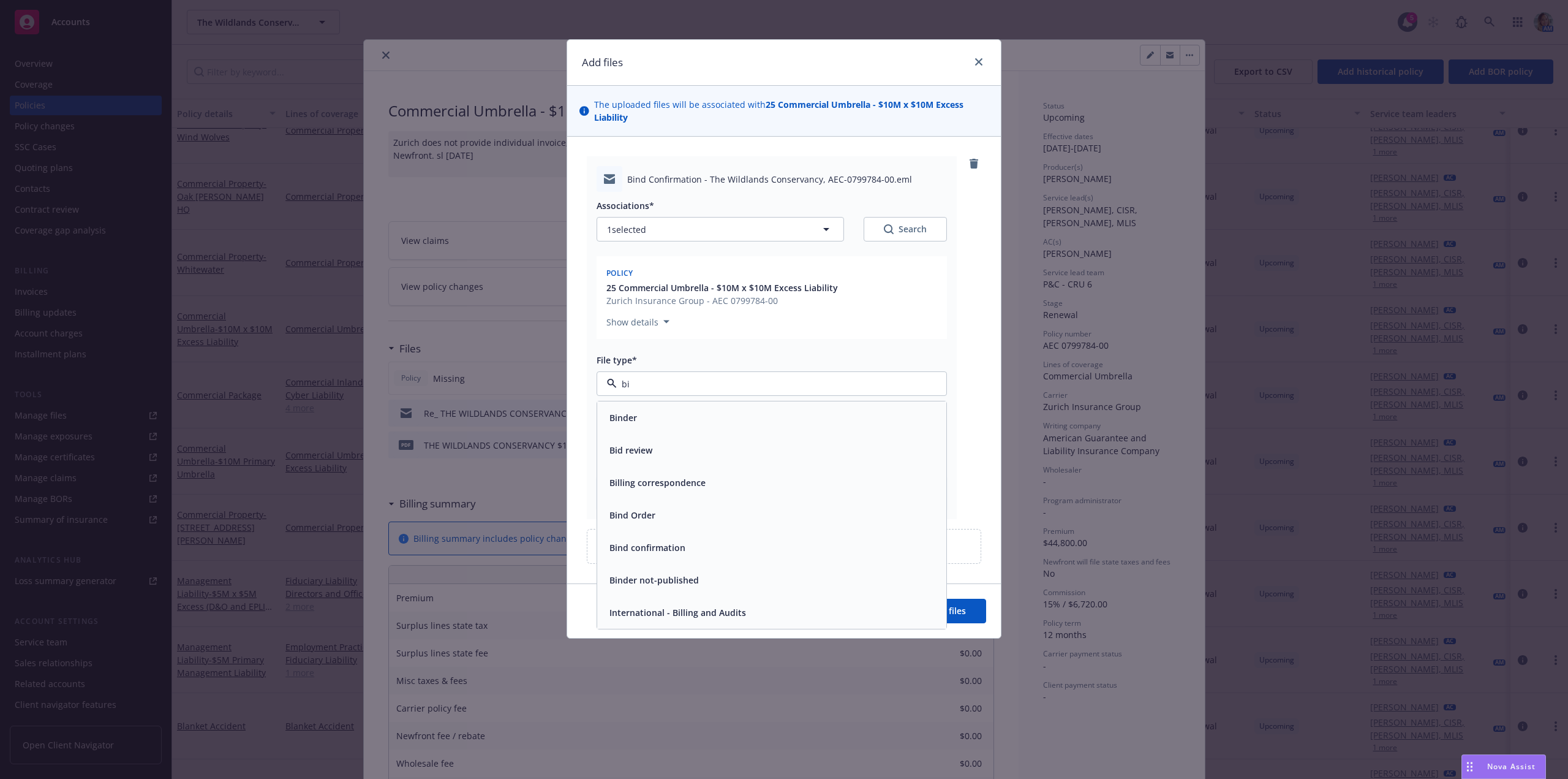
type input "bin"
click at [672, 482] on span "Bind confirmation" at bounding box center [647, 482] width 76 height 13
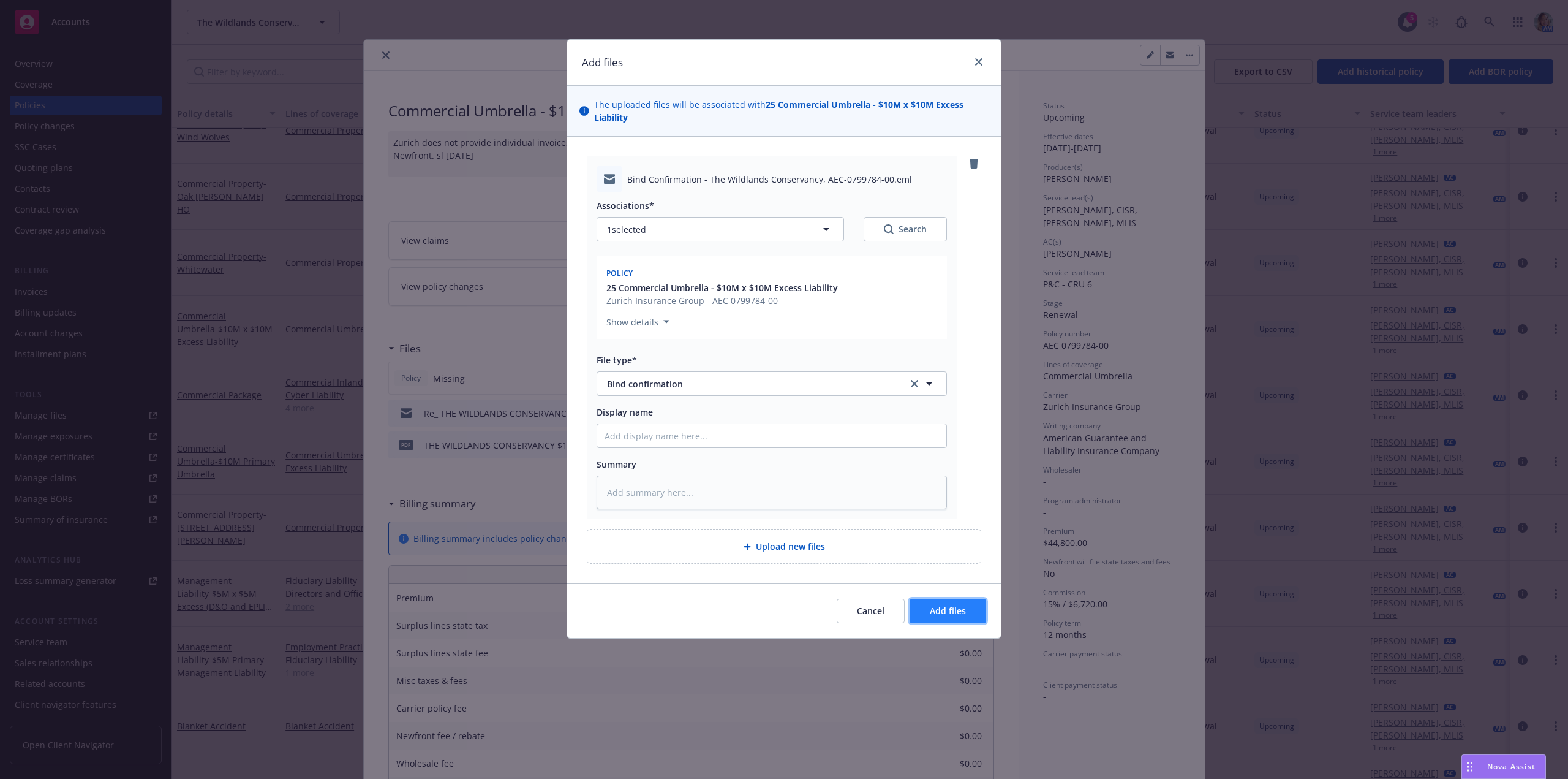
click at [964, 613] on span "Add files" at bounding box center [947, 610] width 36 height 12
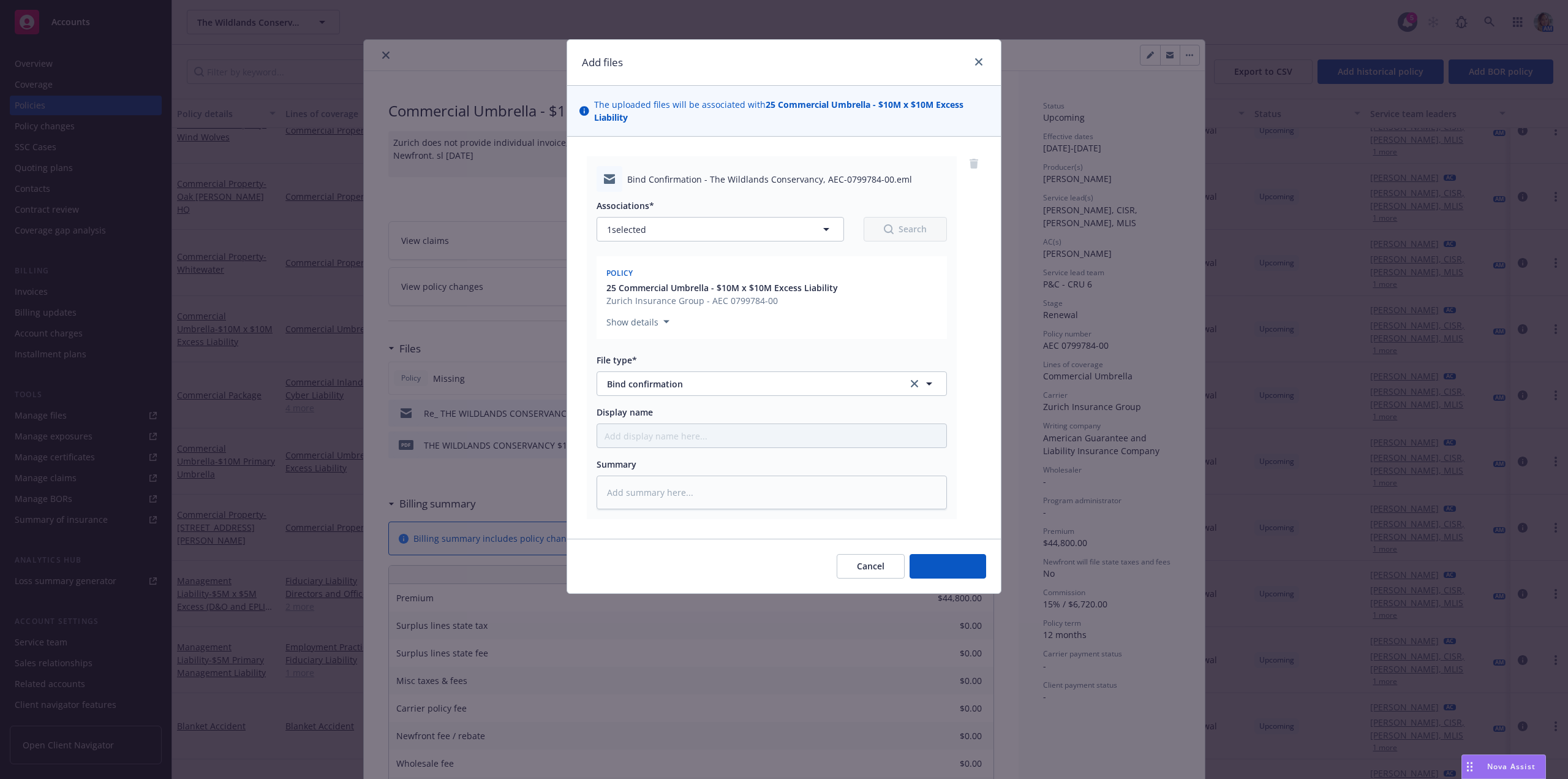
type textarea "x"
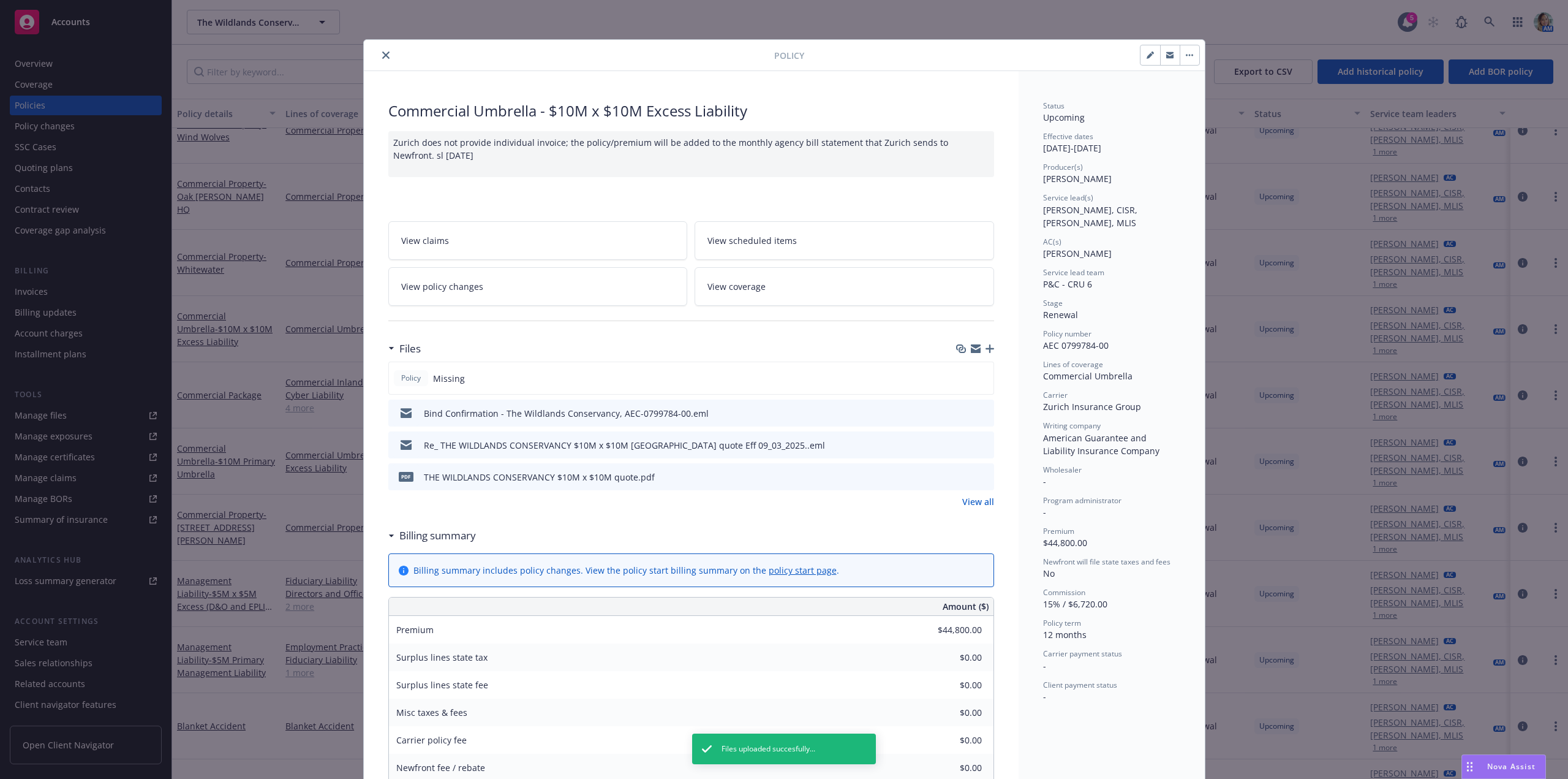
click at [383, 55] on icon "close" at bounding box center [386, 55] width 7 height 7
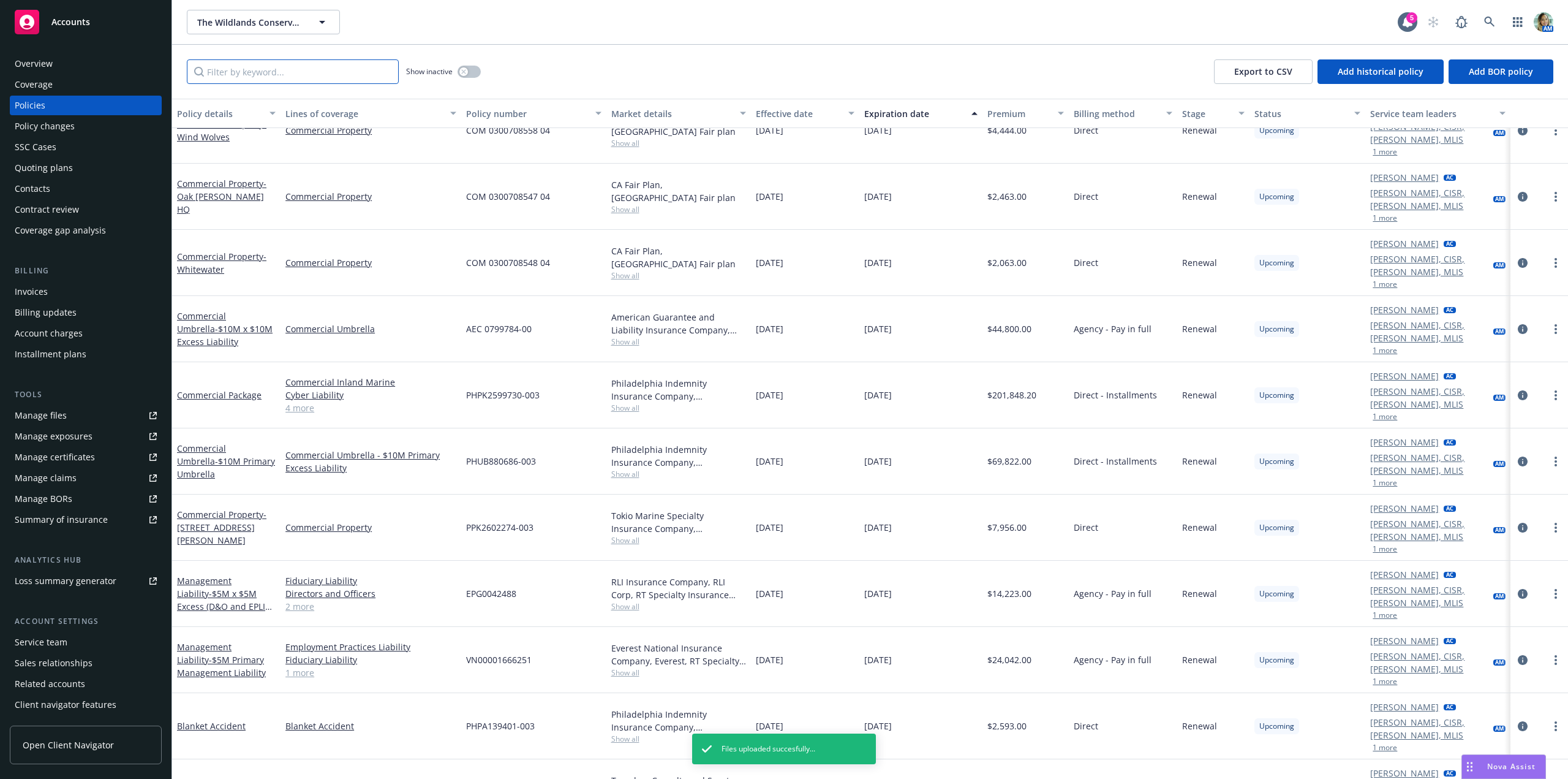
click at [265, 74] on input "Filter by keyword..." at bounding box center [292, 72] width 212 height 25
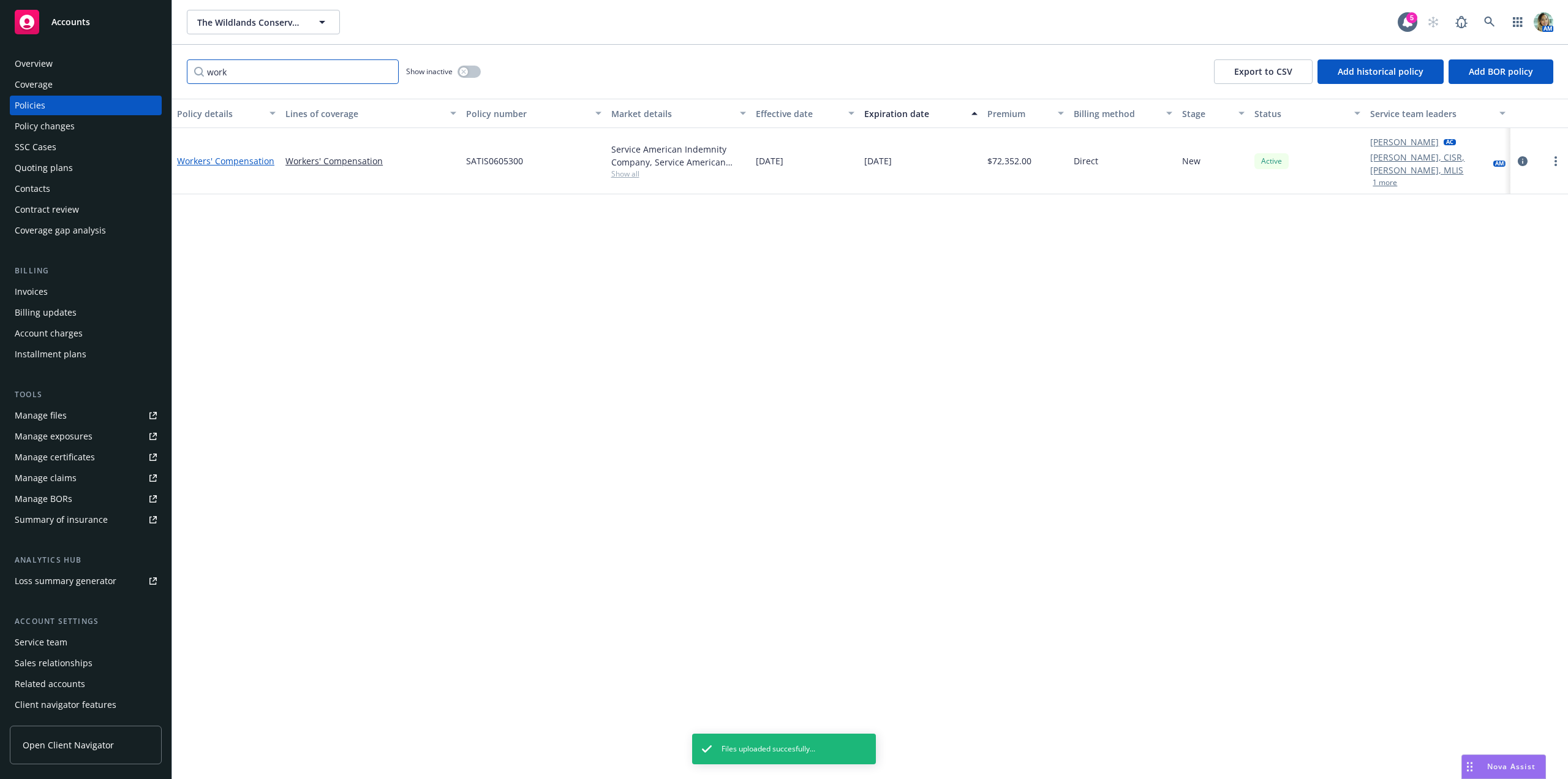
type input "work"
click at [243, 155] on link "Workers' Compensation" at bounding box center [225, 161] width 98 height 12
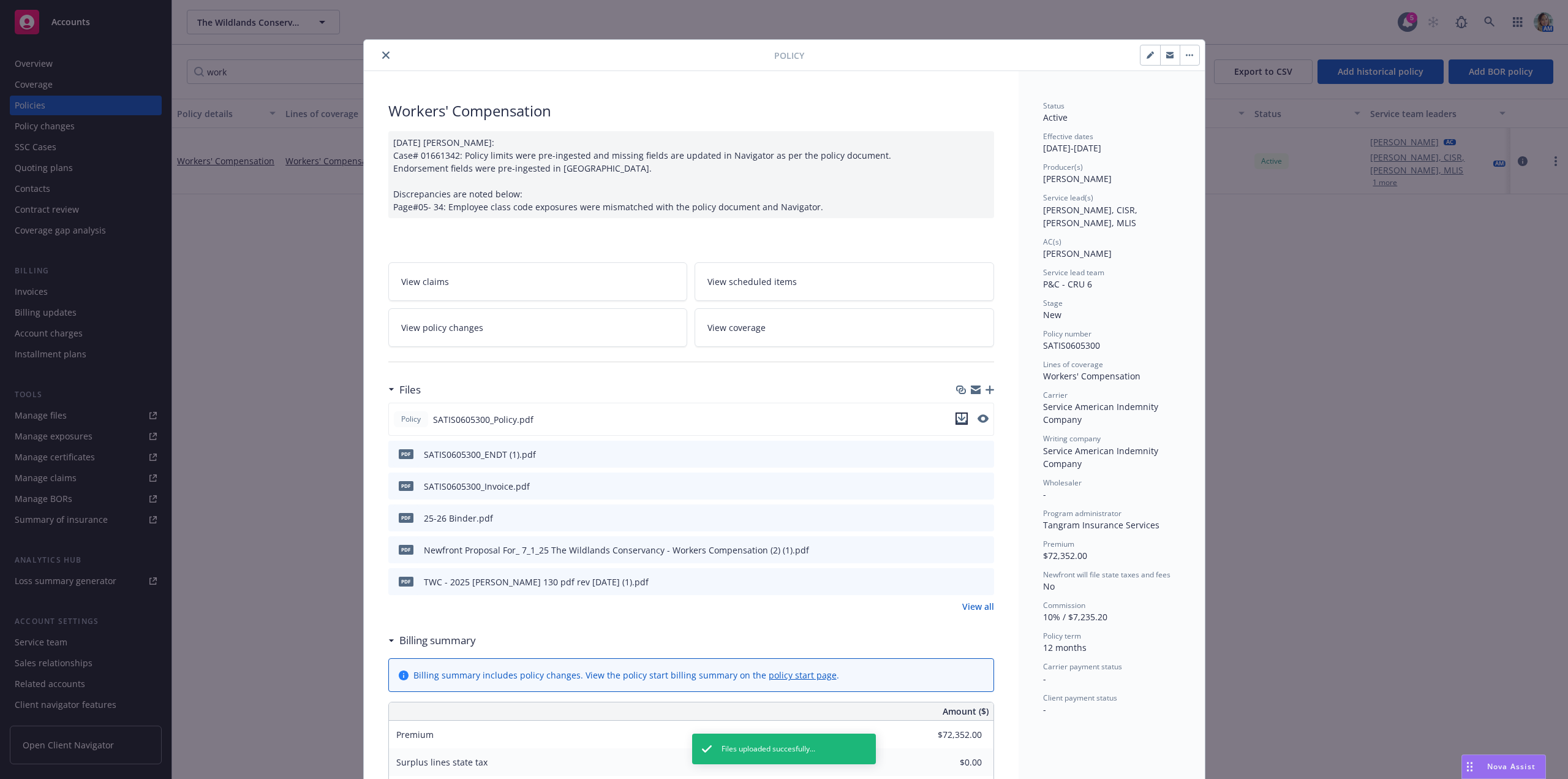
click at [959, 419] on icon "download file" at bounding box center [961, 417] width 8 height 7
click at [386, 56] on button "close" at bounding box center [386, 55] width 15 height 15
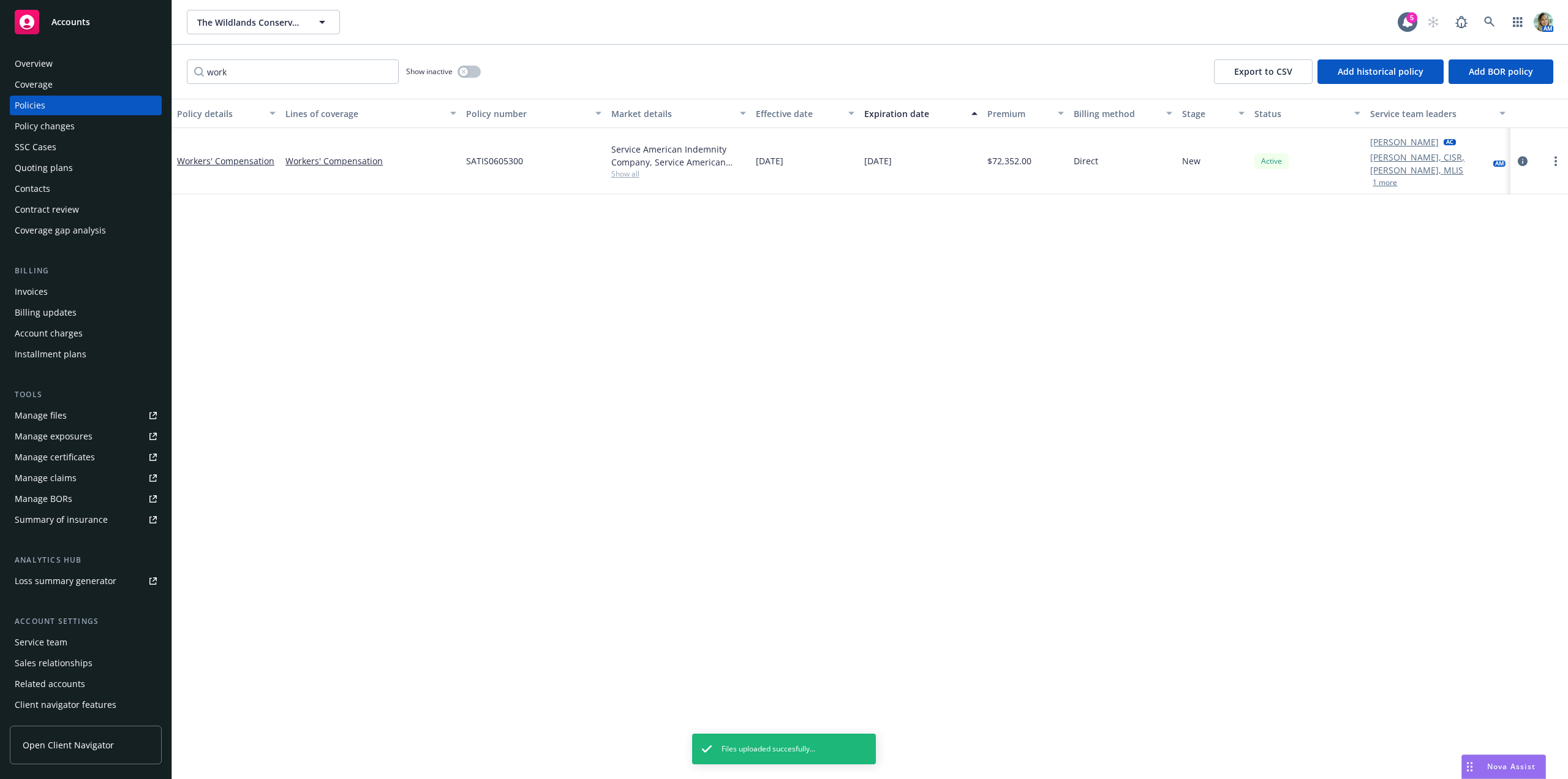
click at [60, 418] on div "Manage files" at bounding box center [41, 416] width 52 height 19
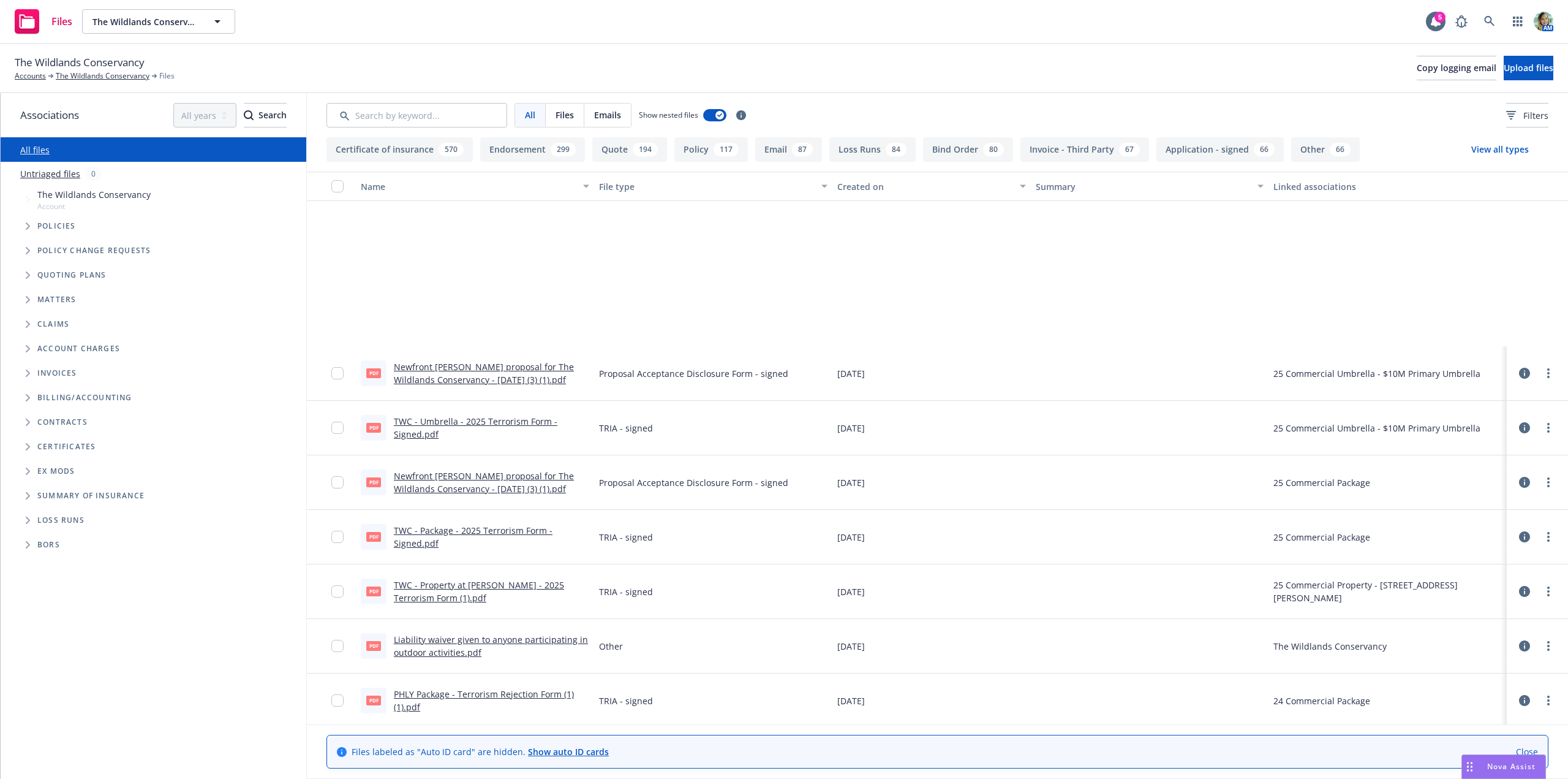
scroll to position [613, 0]
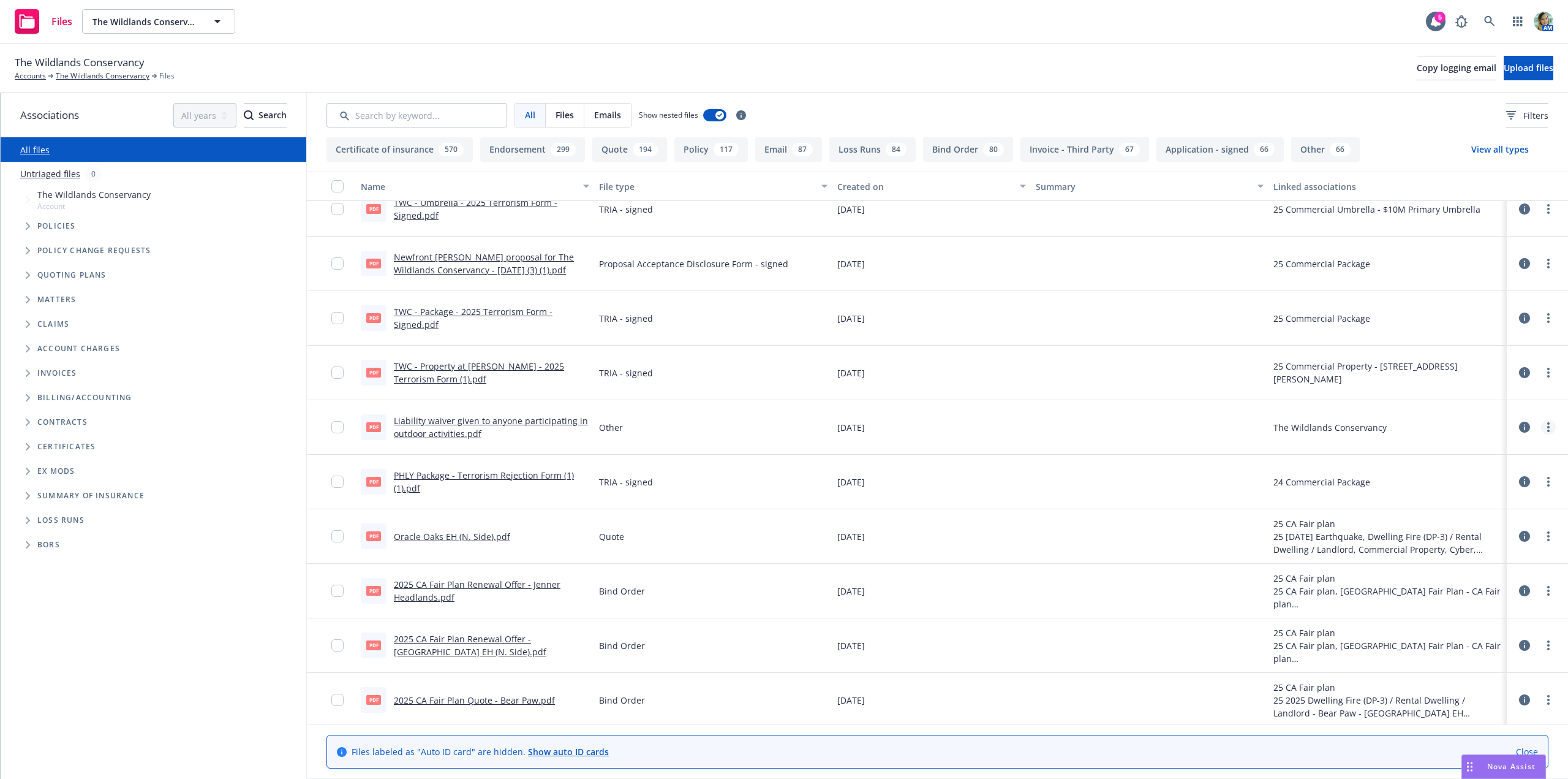
click at [1547, 426] on icon "more" at bounding box center [1548, 427] width 2 height 10
click at [1489, 484] on link "Download" at bounding box center [1484, 476] width 122 height 25
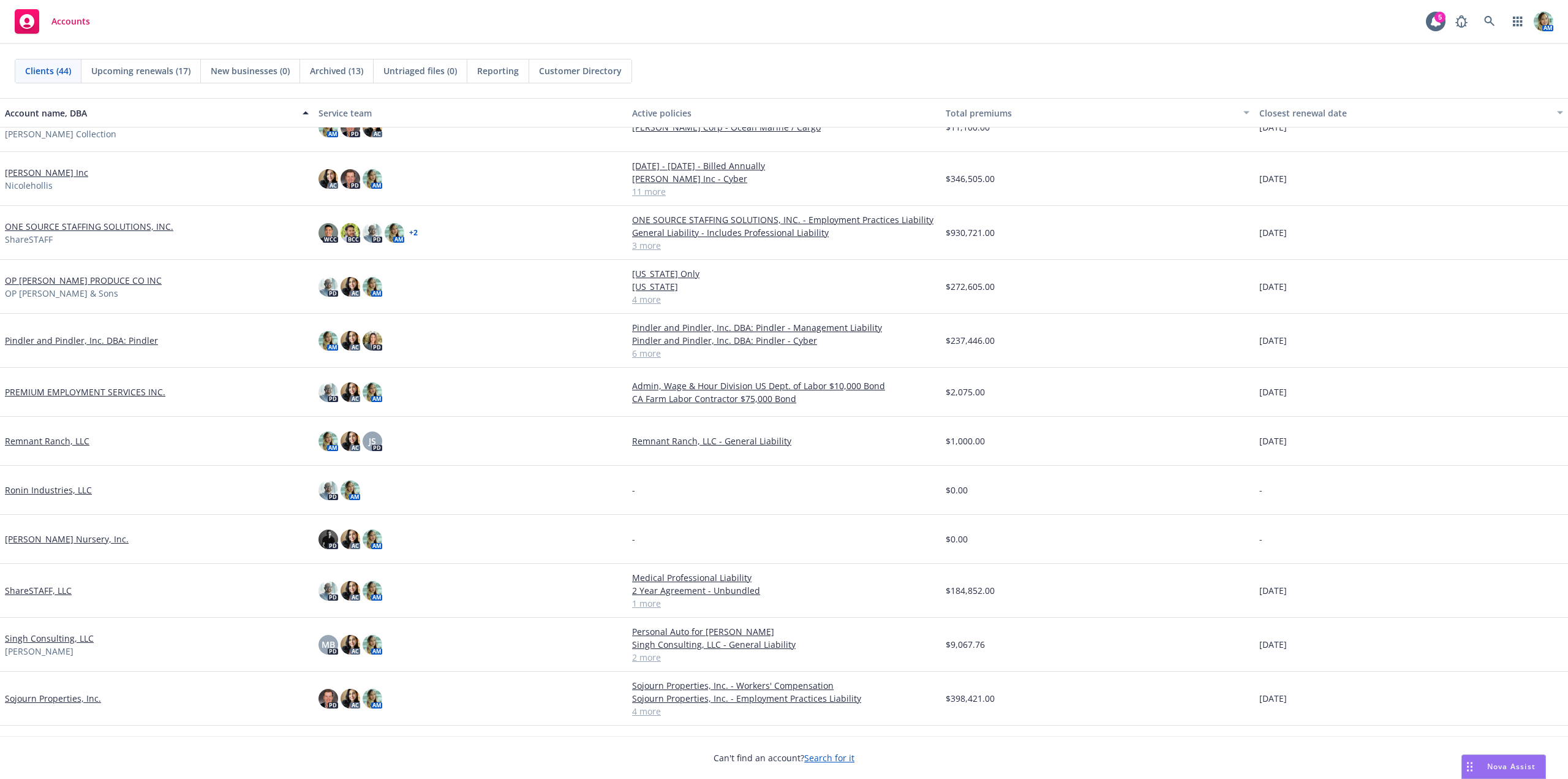
scroll to position [1031, 0]
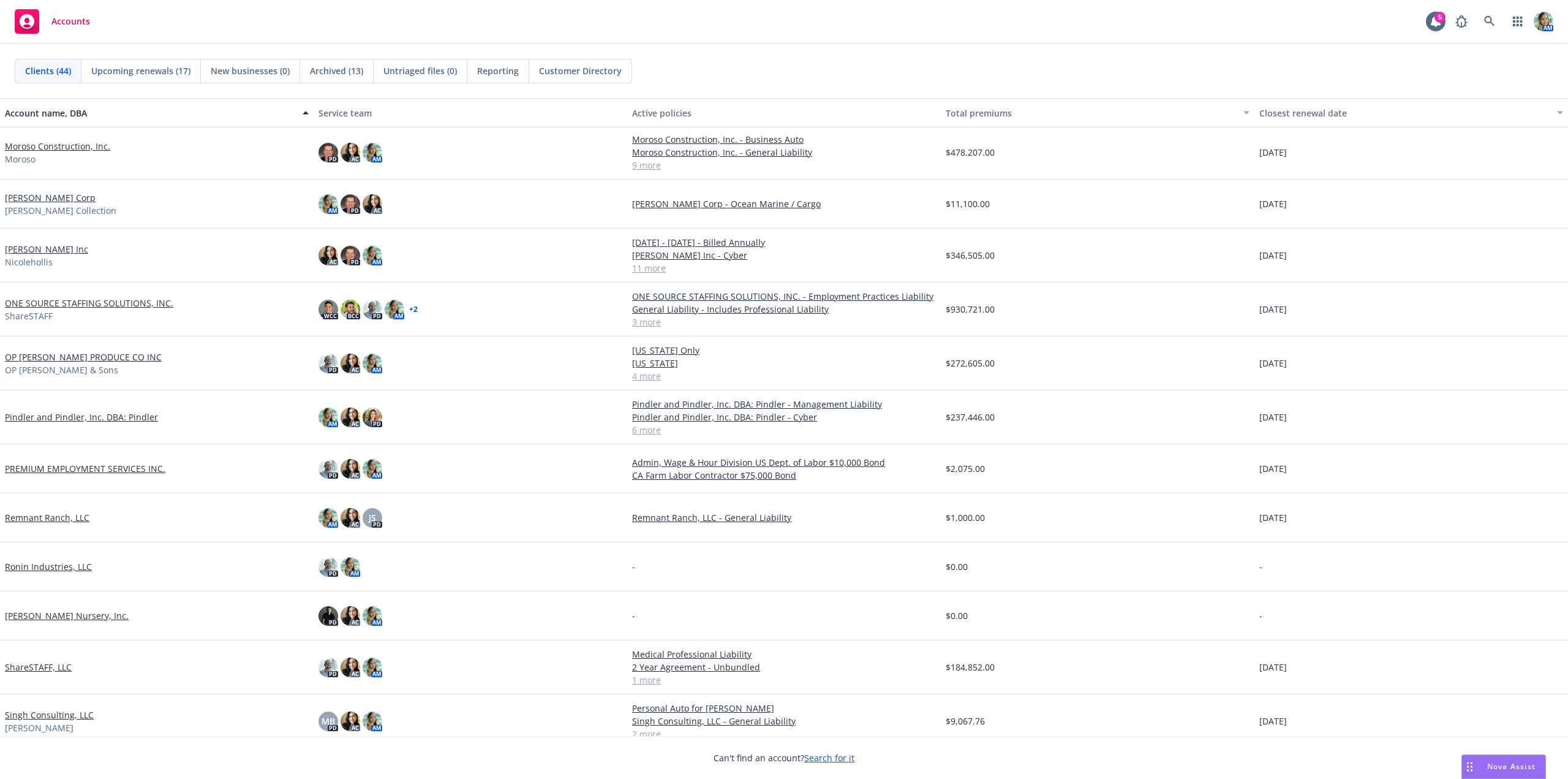
click at [57, 251] on link "[PERSON_NAME] Inc" at bounding box center [47, 248] width 84 height 13
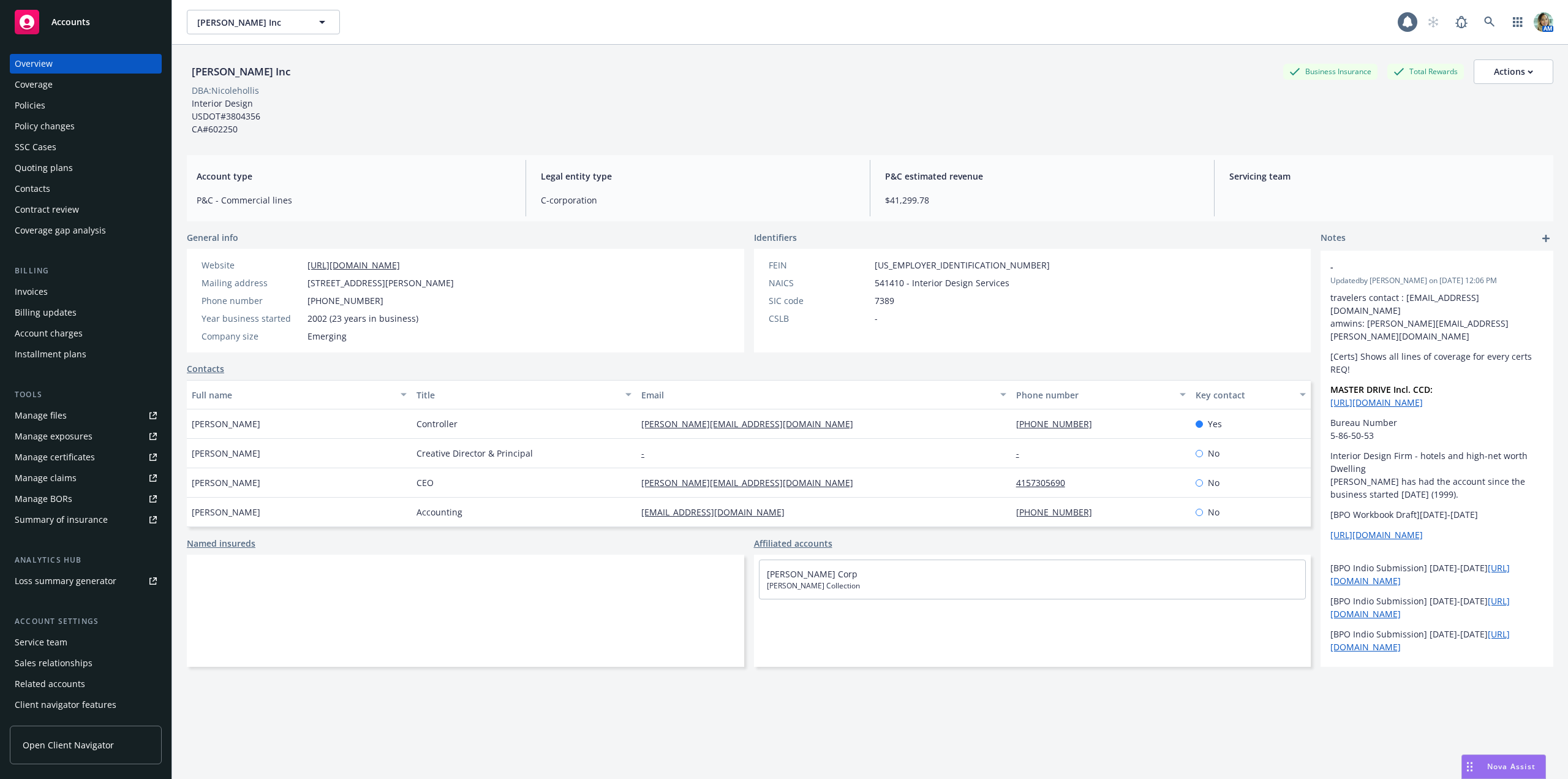
click at [54, 170] on div "Quoting plans" at bounding box center [44, 168] width 58 height 19
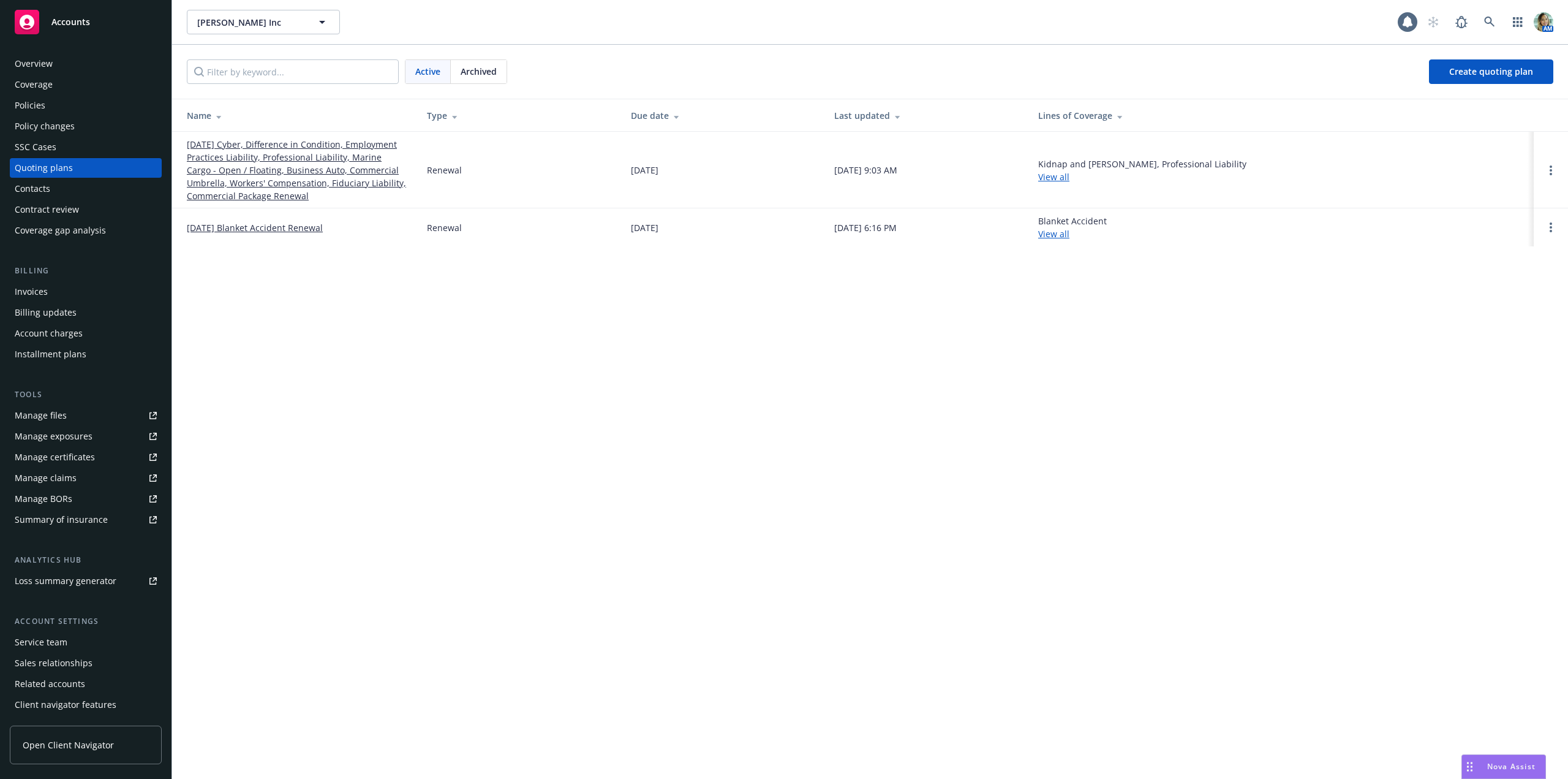
click at [201, 157] on link "[DATE] Cyber, Difference in Condition, Employment Practices Liability, Professi…" at bounding box center [297, 170] width 221 height 64
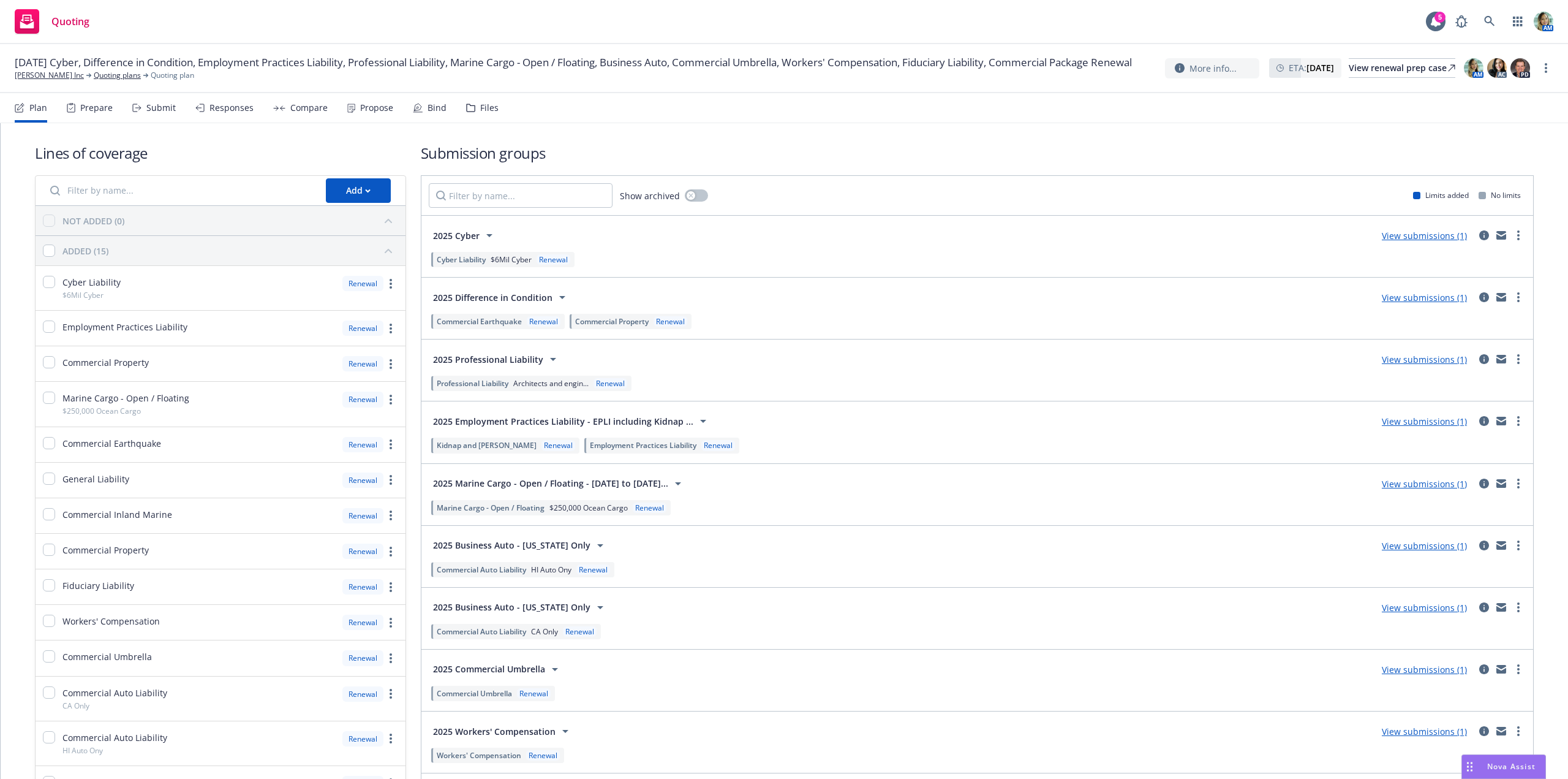
click at [1431, 237] on link "View submissions (1)" at bounding box center [1424, 236] width 85 height 12
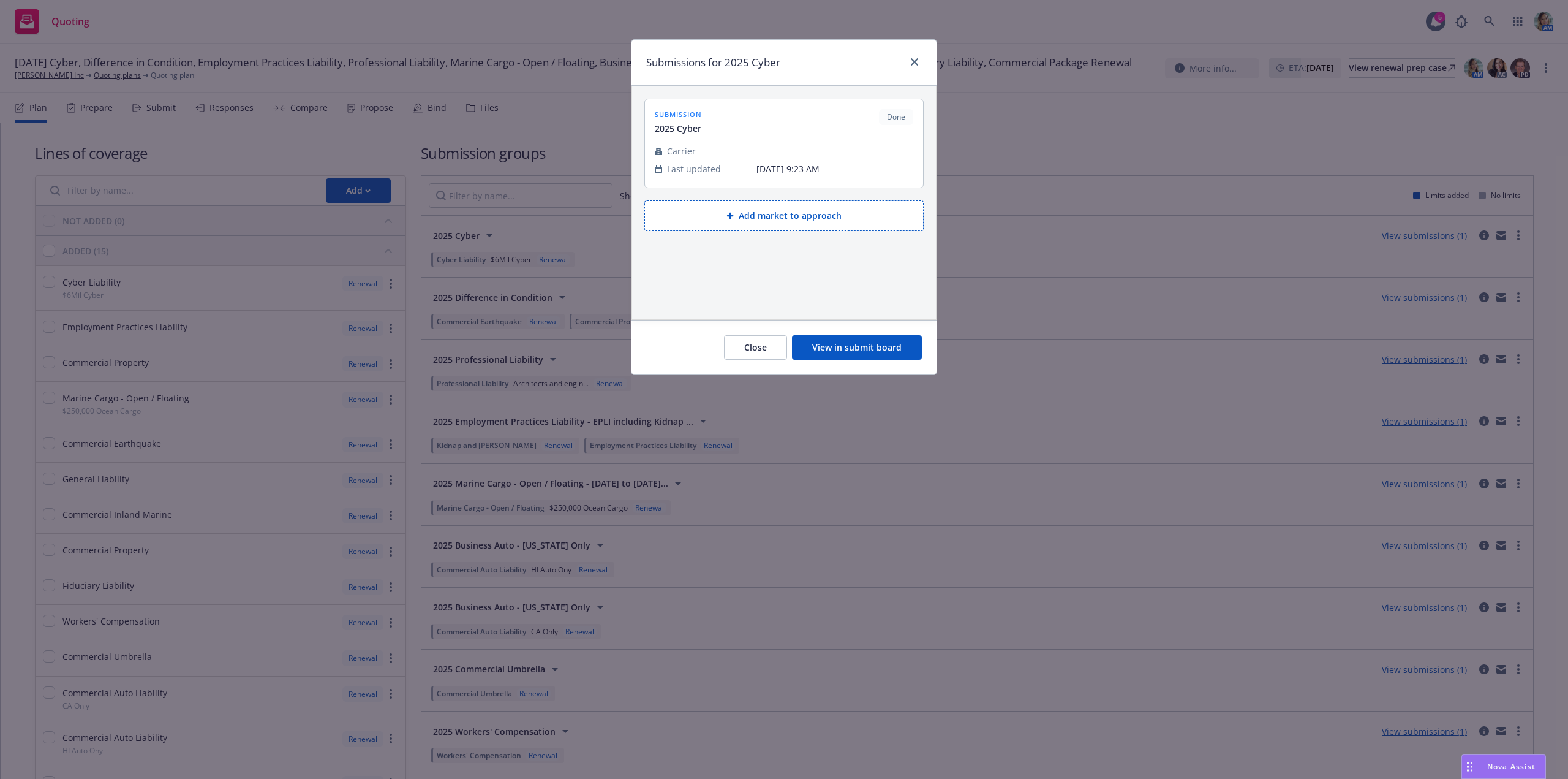
click at [910, 354] on button "View in submit board" at bounding box center [857, 347] width 130 height 25
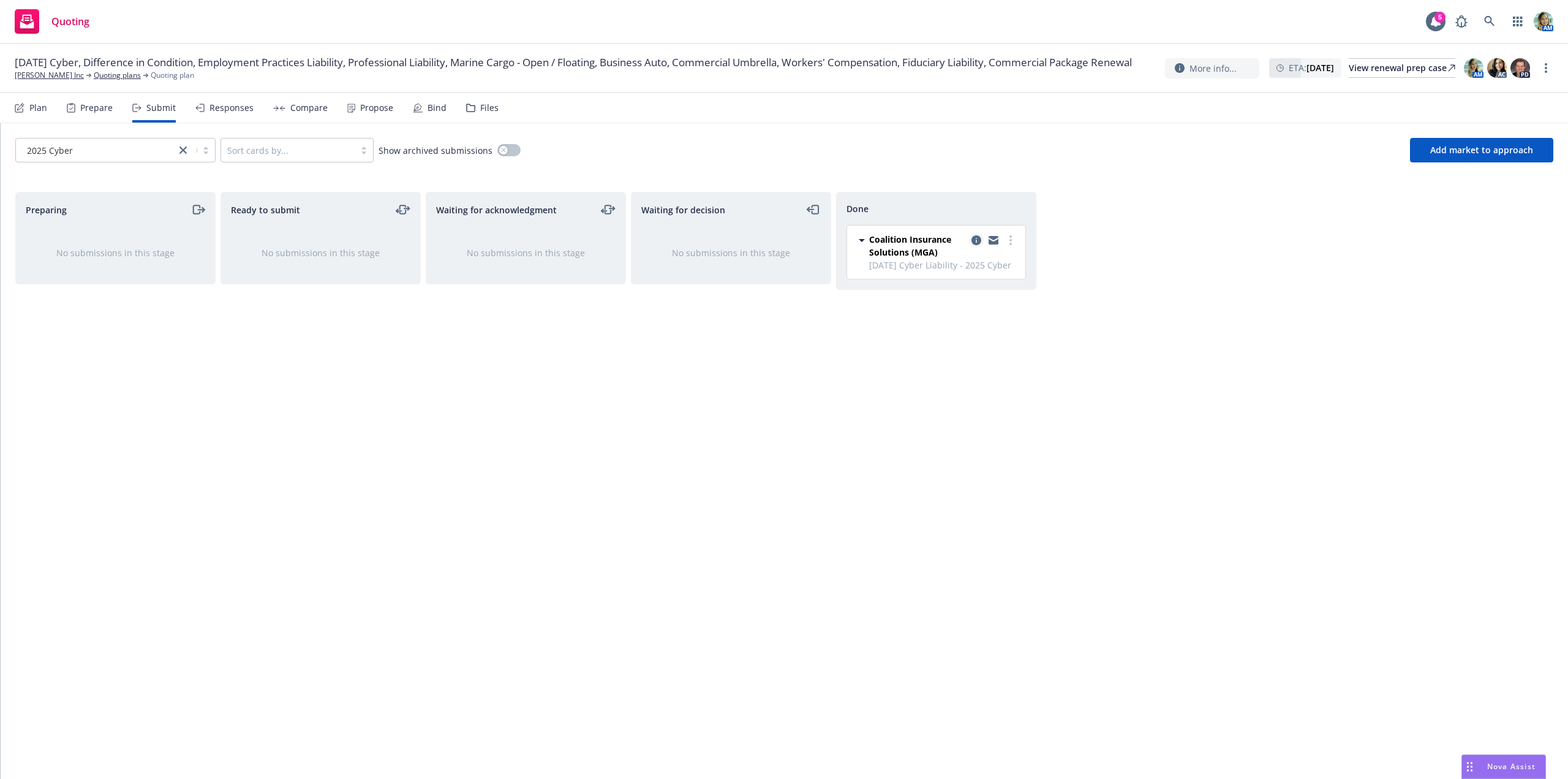
click at [977, 241] on icon "copy logging email" at bounding box center [976, 240] width 10 height 10
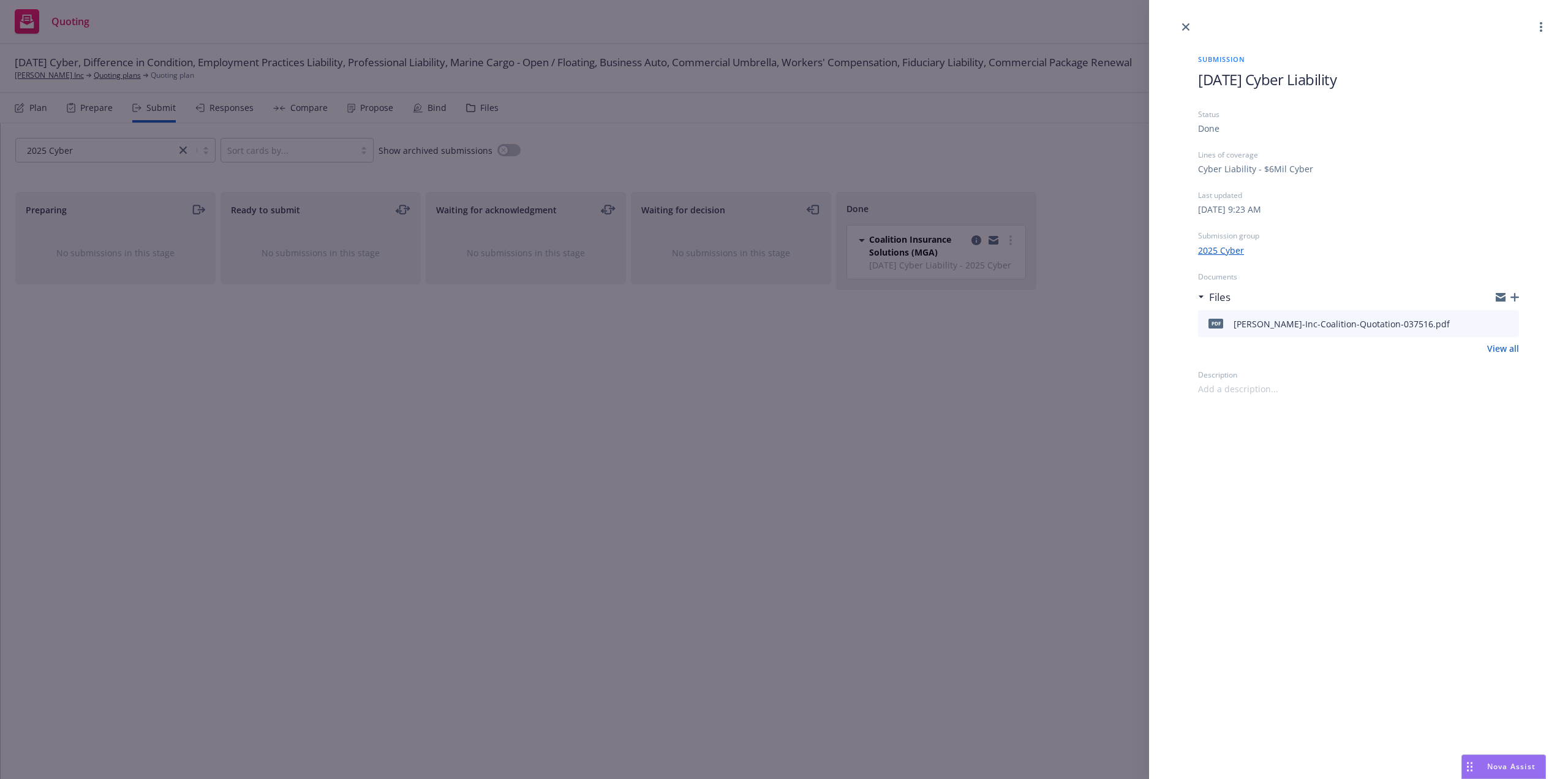
click at [1513, 296] on icon "button" at bounding box center [1514, 296] width 8 height 8
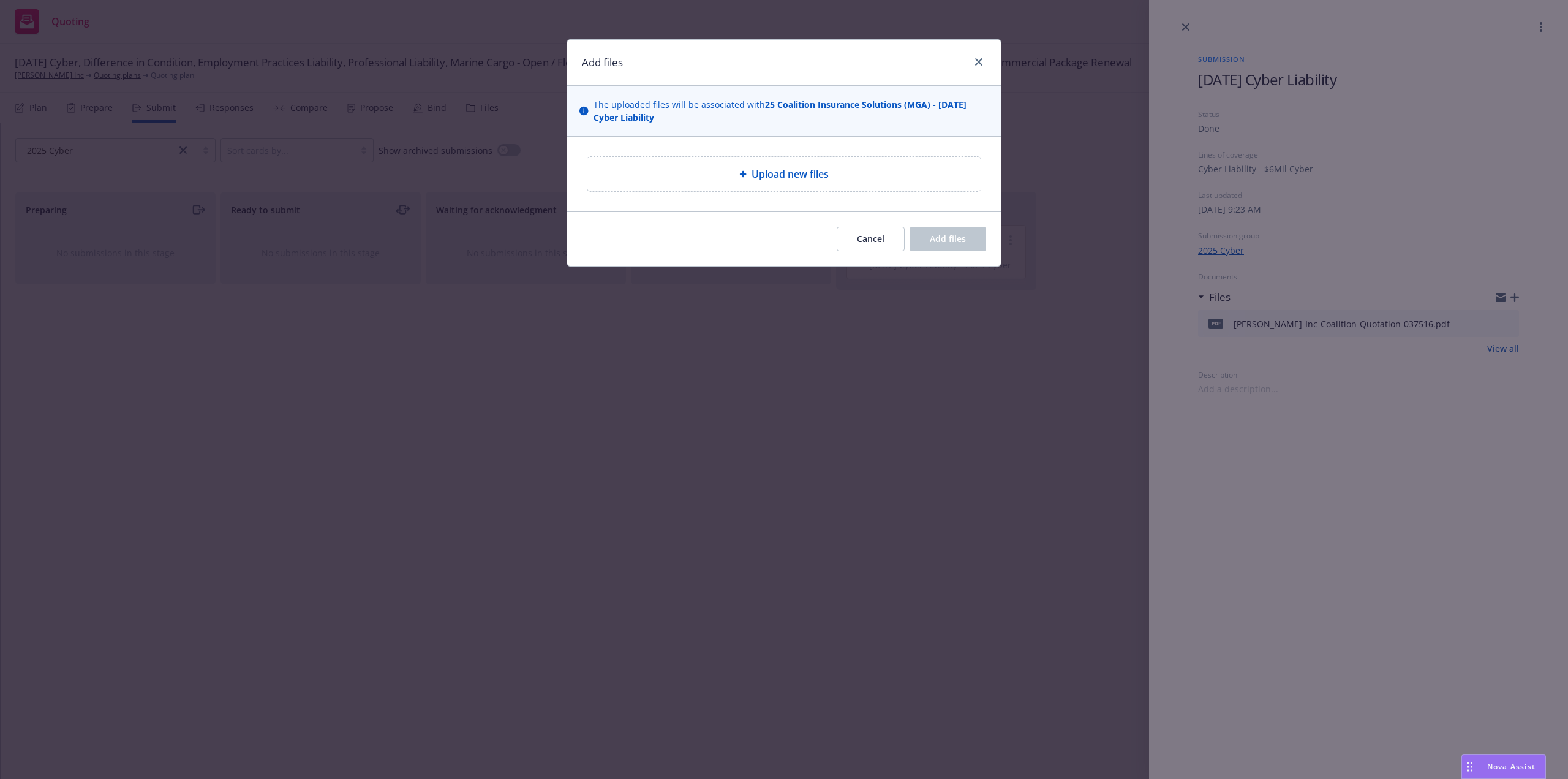
click at [840, 164] on div "Upload new files" at bounding box center [783, 174] width 393 height 34
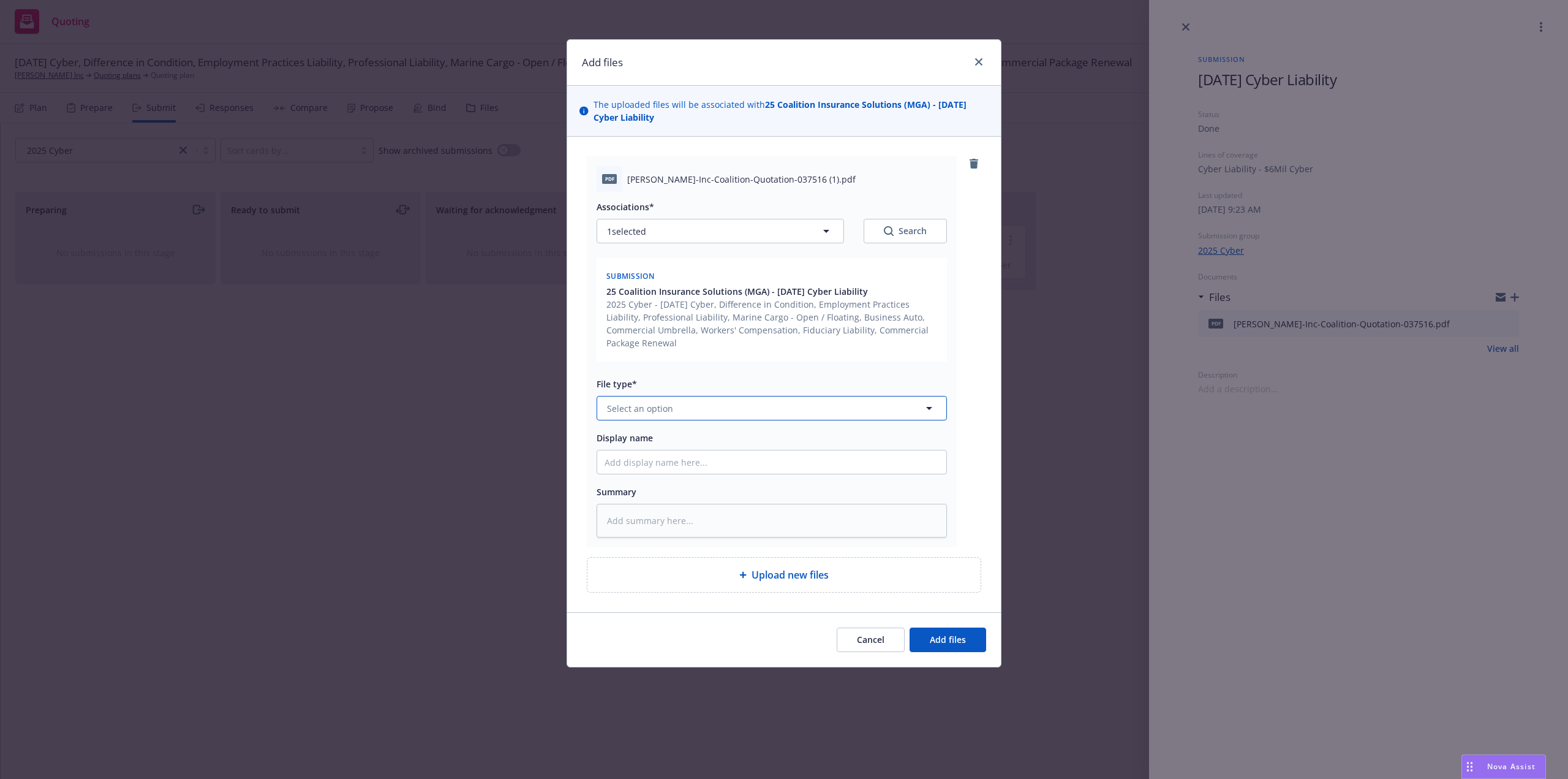
click at [656, 404] on span "Select an option" at bounding box center [640, 408] width 66 height 13
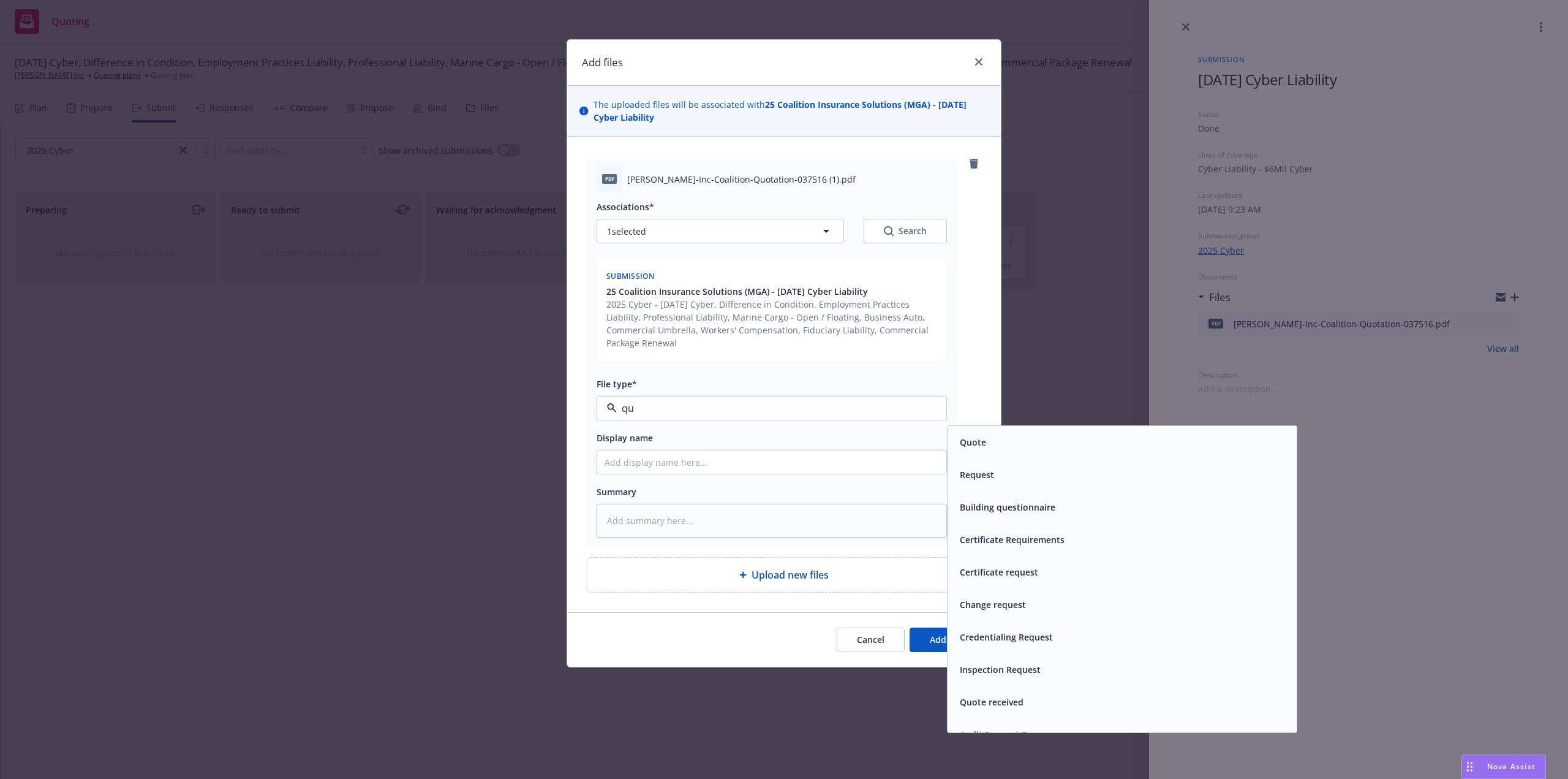
type input "quo"
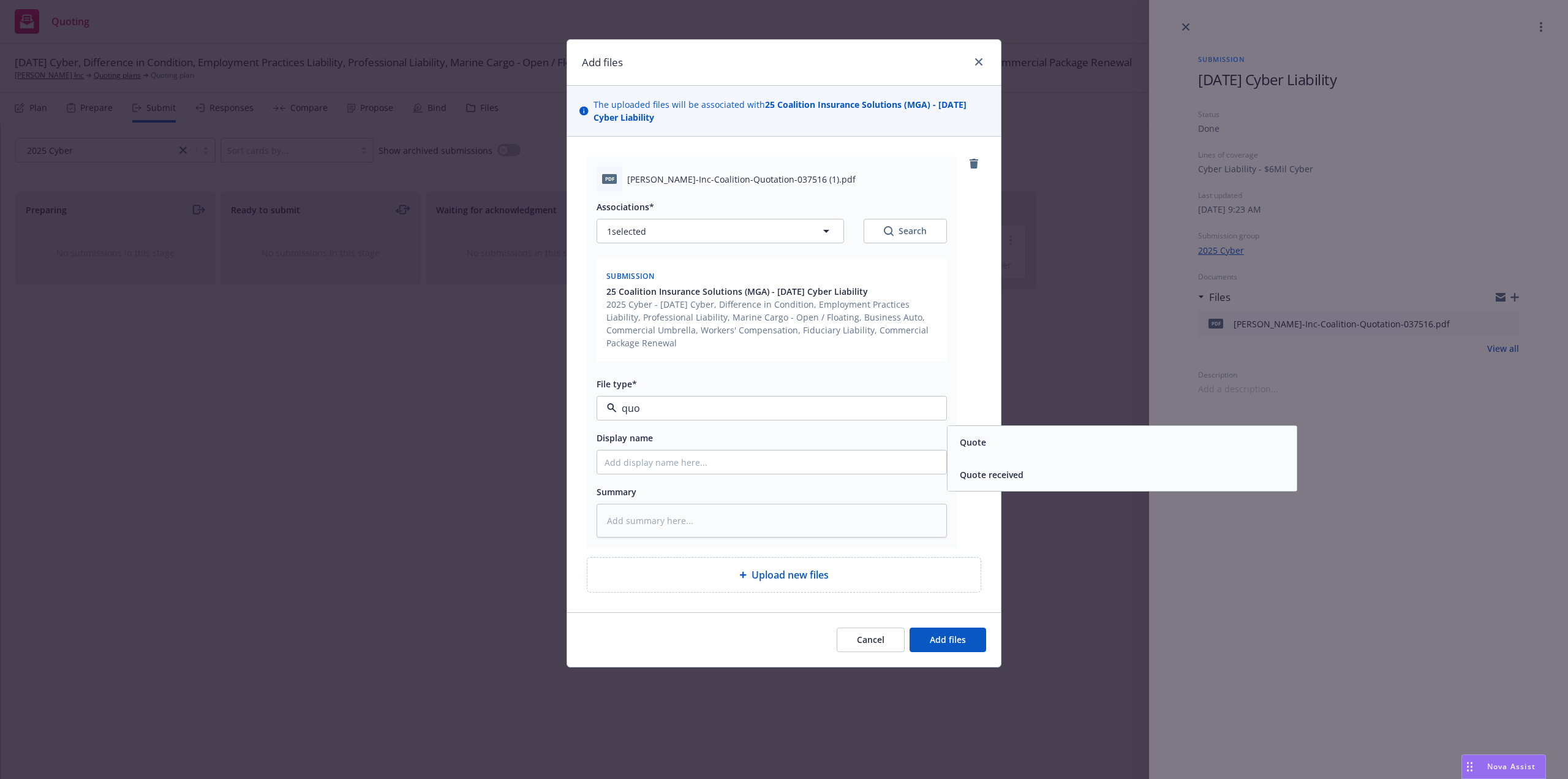
click at [968, 440] on span "Quote" at bounding box center [973, 442] width 26 height 13
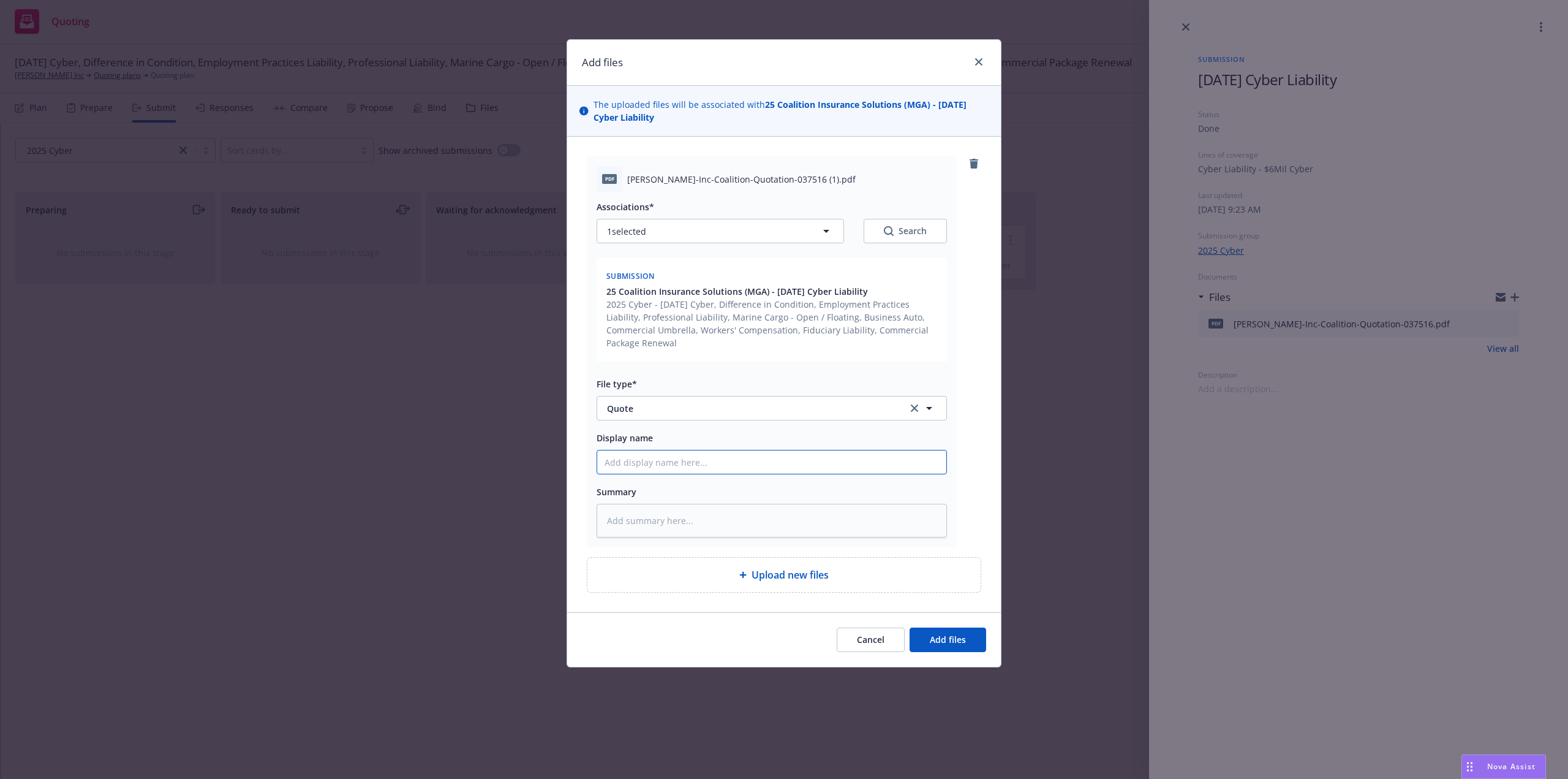
click at [736, 466] on input "Display name" at bounding box center [772, 462] width 349 height 23
type textarea "x"
type input "2"
type textarea "x"
type input "20"
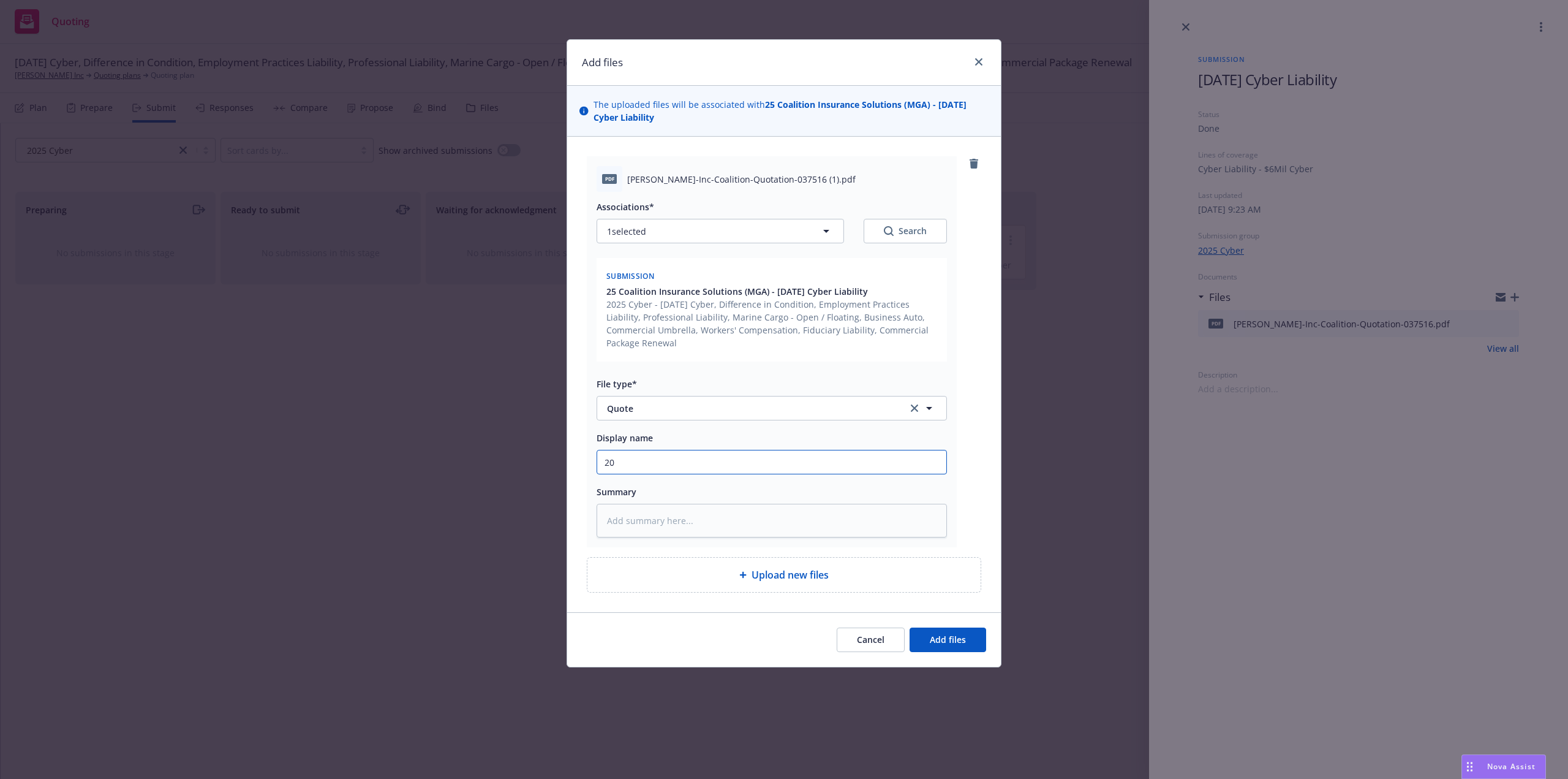
type textarea "x"
type input "202"
type textarea "x"
type input "2025"
type textarea "x"
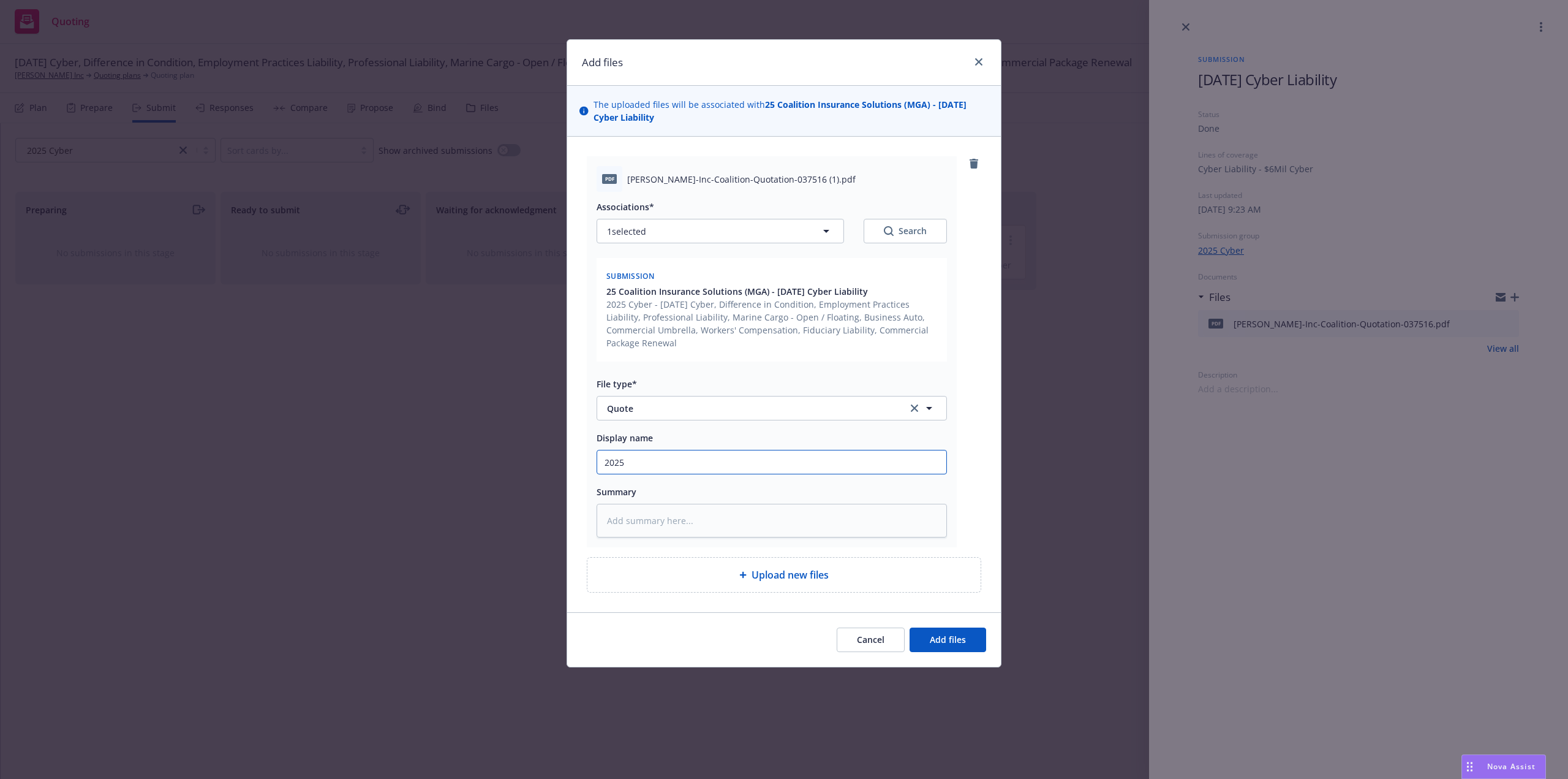
type input "2025"
type textarea "x"
type input "2025 R"
type textarea "x"
type input "2025 Re"
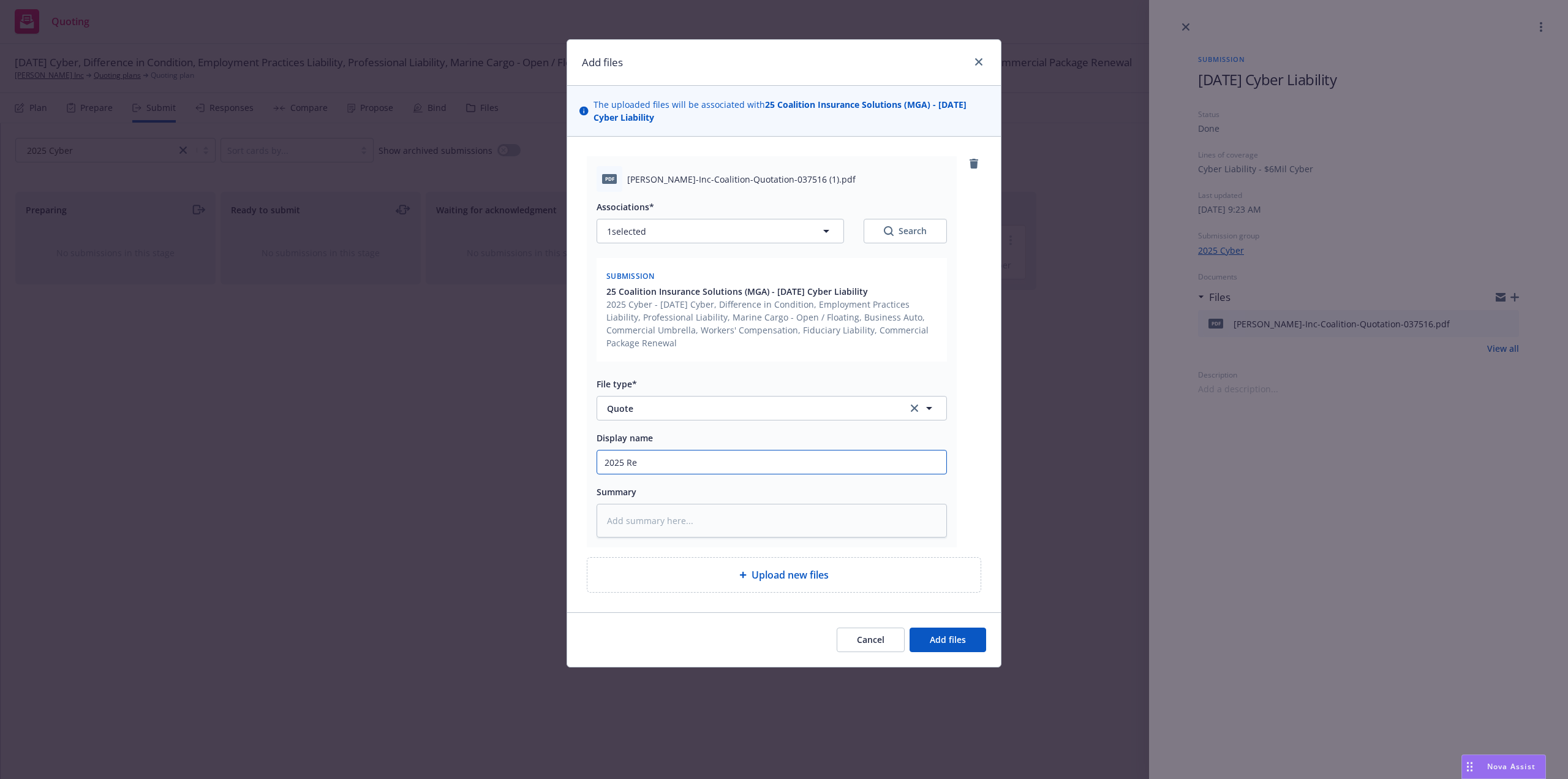
type textarea "x"
type input "2025 Rev"
type textarea "x"
type input "2025 Revi"
type textarea "x"
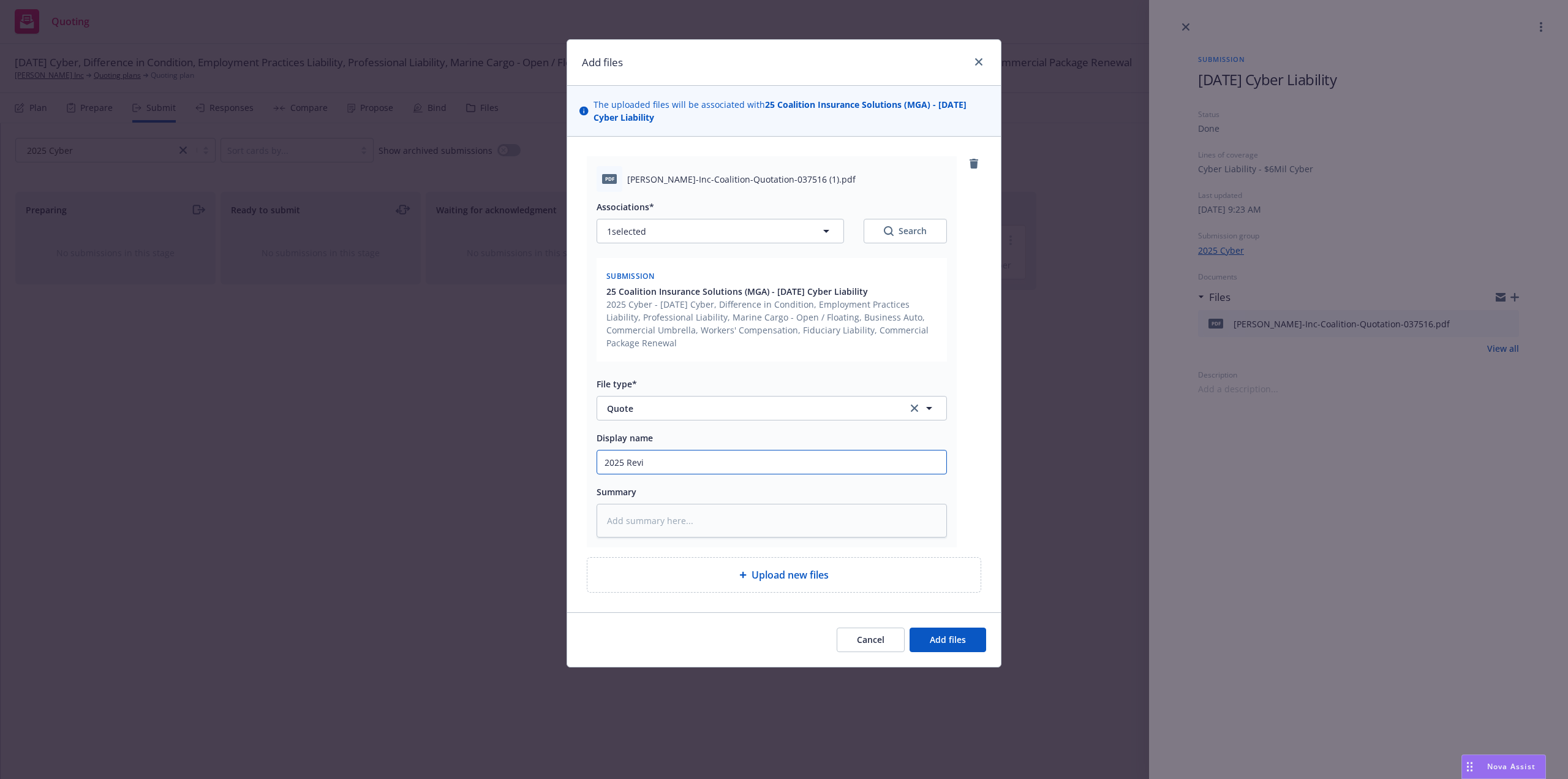
type input "2025 Revis"
type textarea "x"
type input "2025 Revise"
type textarea "x"
type input "2025 Revised"
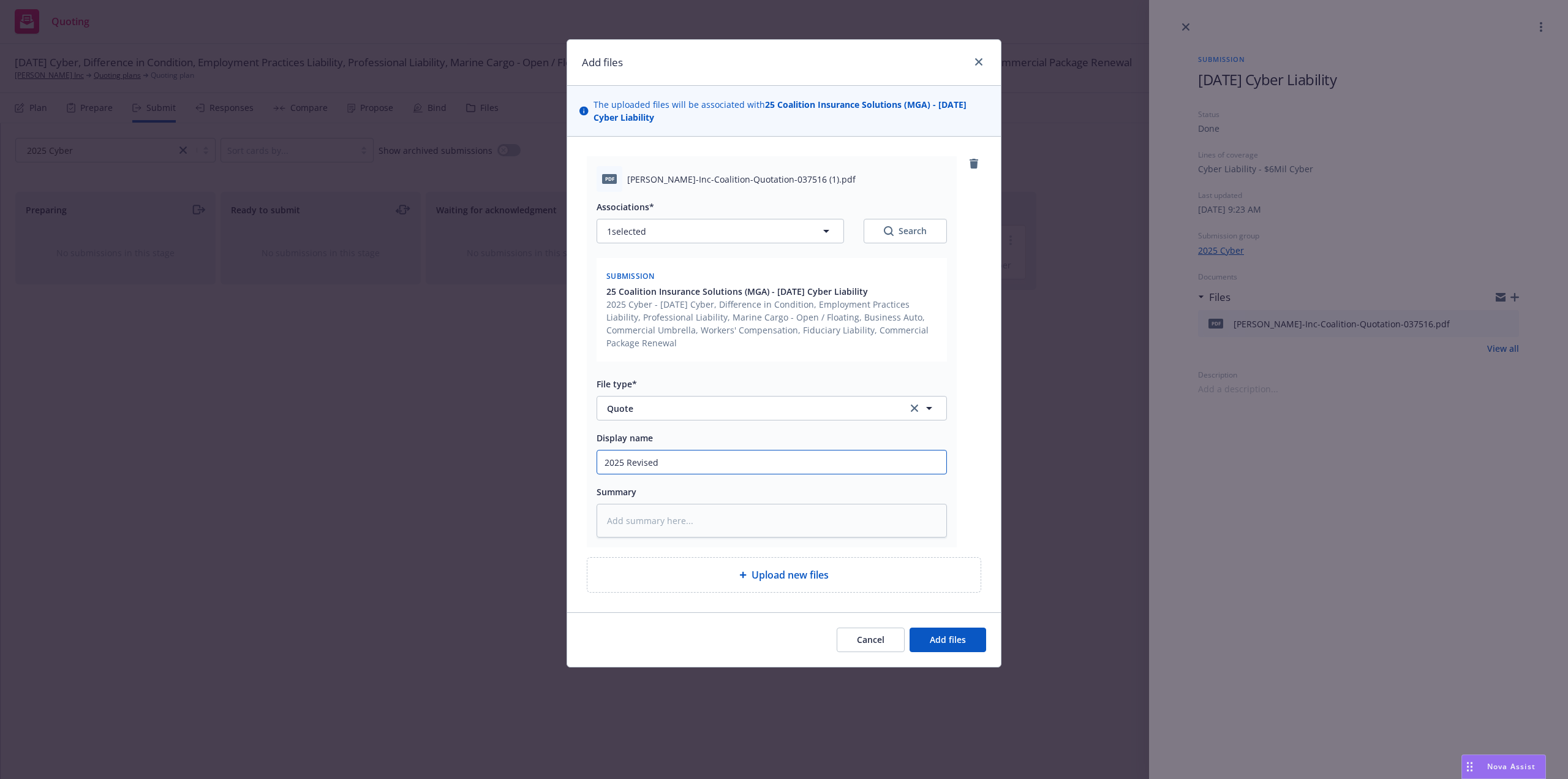
type textarea "x"
type input "2025 Revised"
type textarea "x"
type input "2025 Revised C"
type textarea "x"
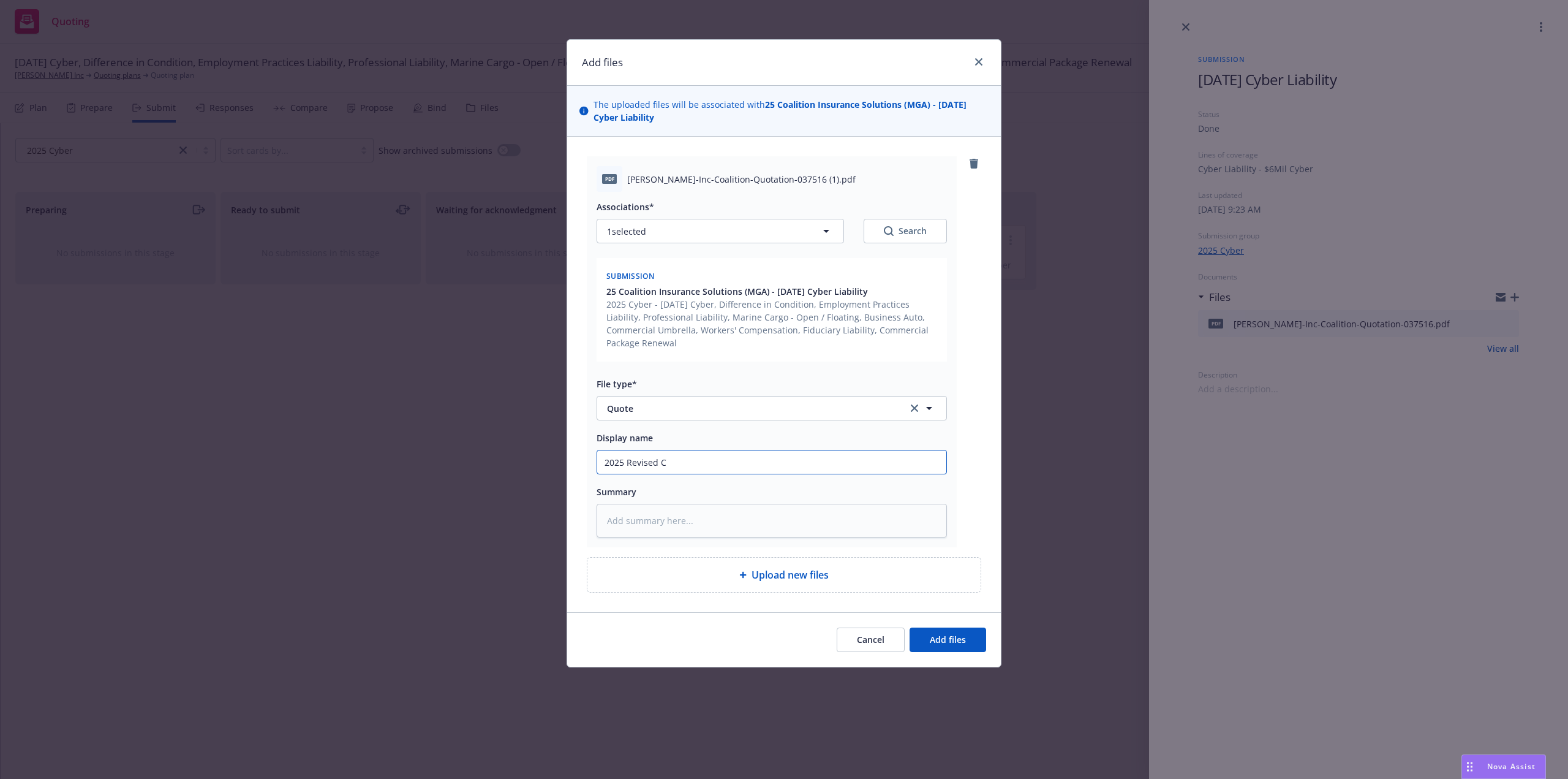
type input "2025 Revised Cy"
type textarea "x"
type input "2025 Revised Cyb"
type textarea "x"
type input "2025 Revised Cybe"
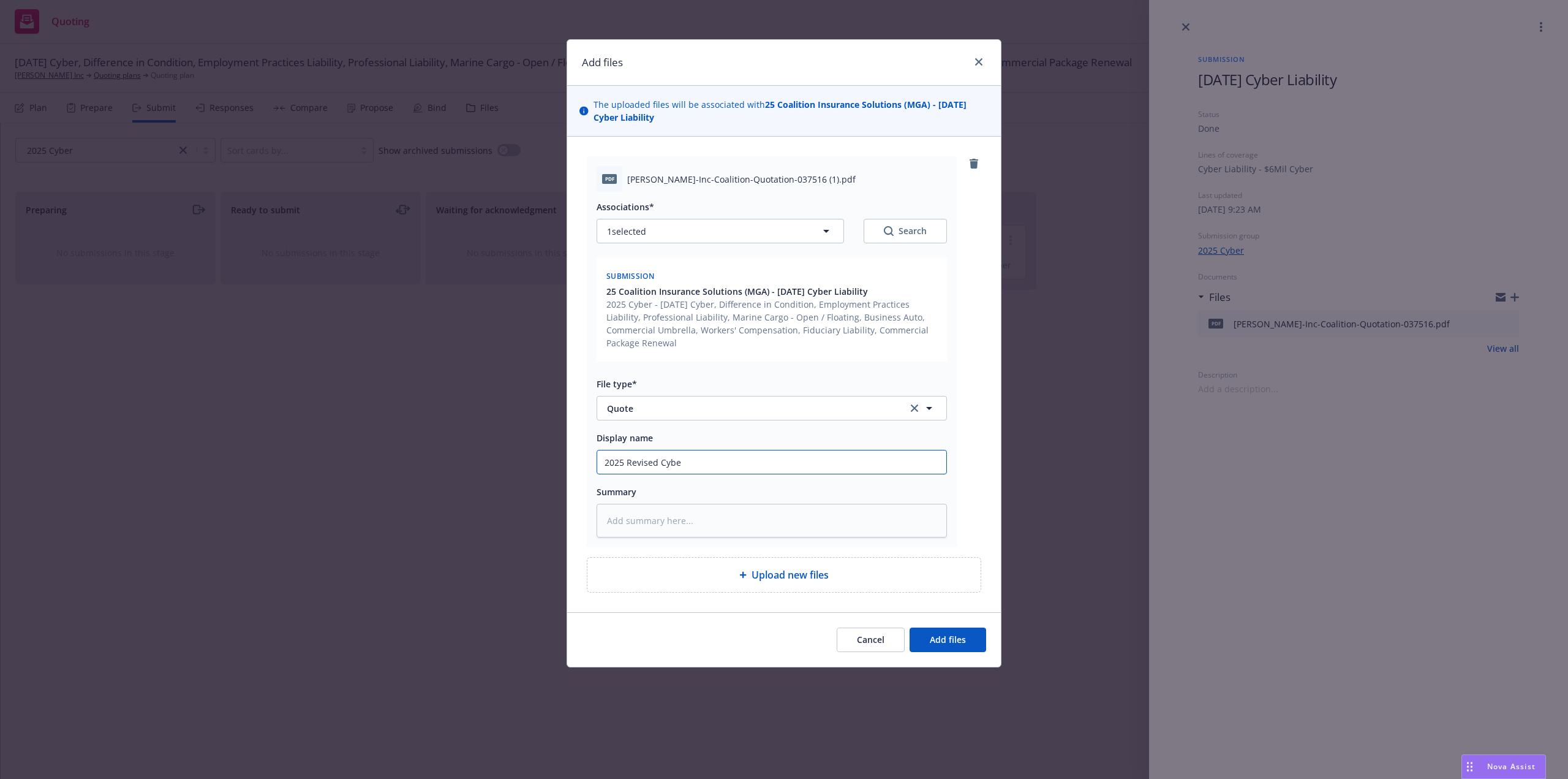
type textarea "x"
type input "2025 Revised Cyber"
type textarea "x"
type input "2025 Revised Cyber"
type textarea "x"
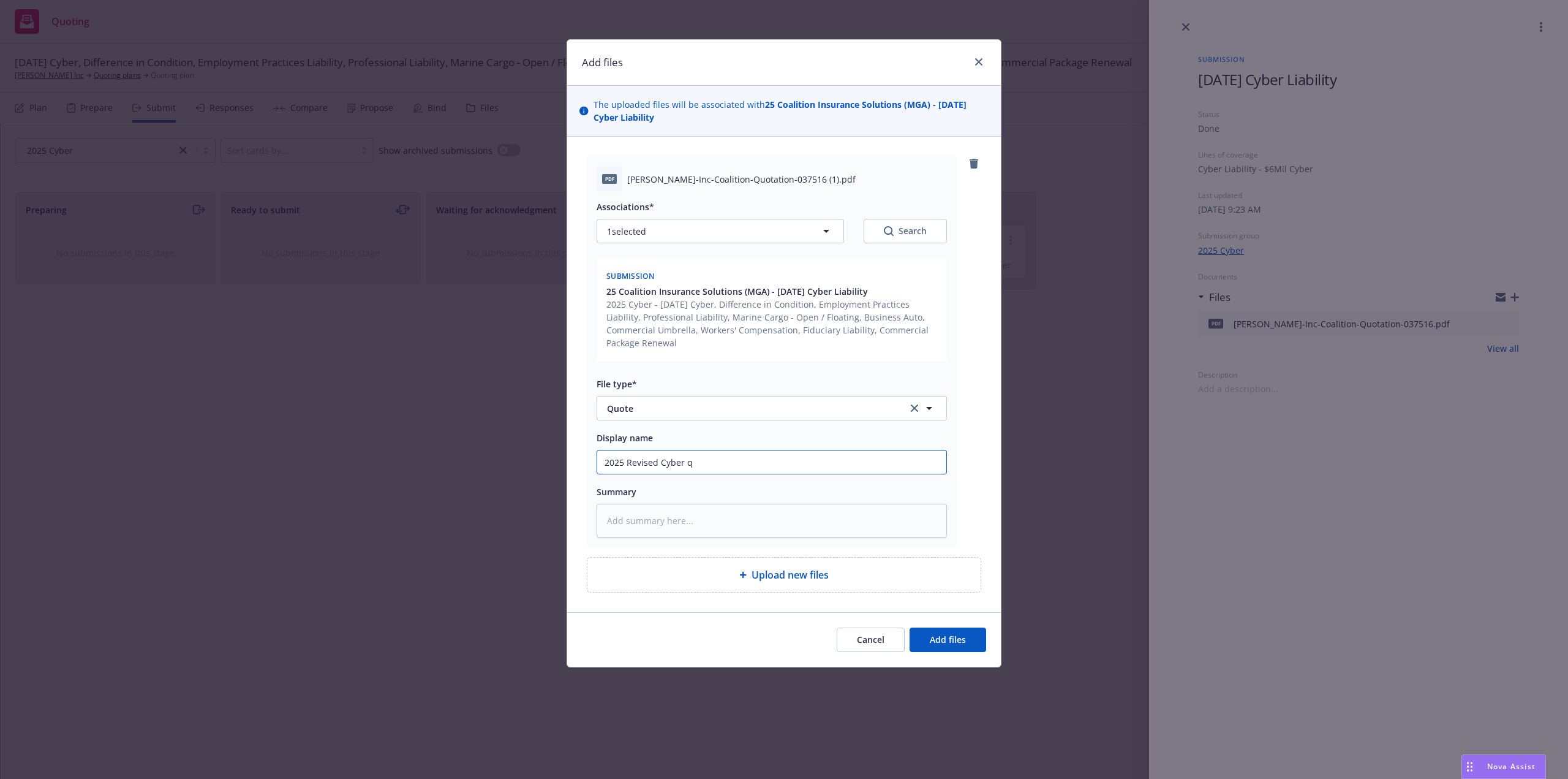
type input "2025 Revised Cyber qu"
type textarea "x"
type input "2025 Revised Cyber q"
type textarea "x"
type input "2025 Revised Cyber"
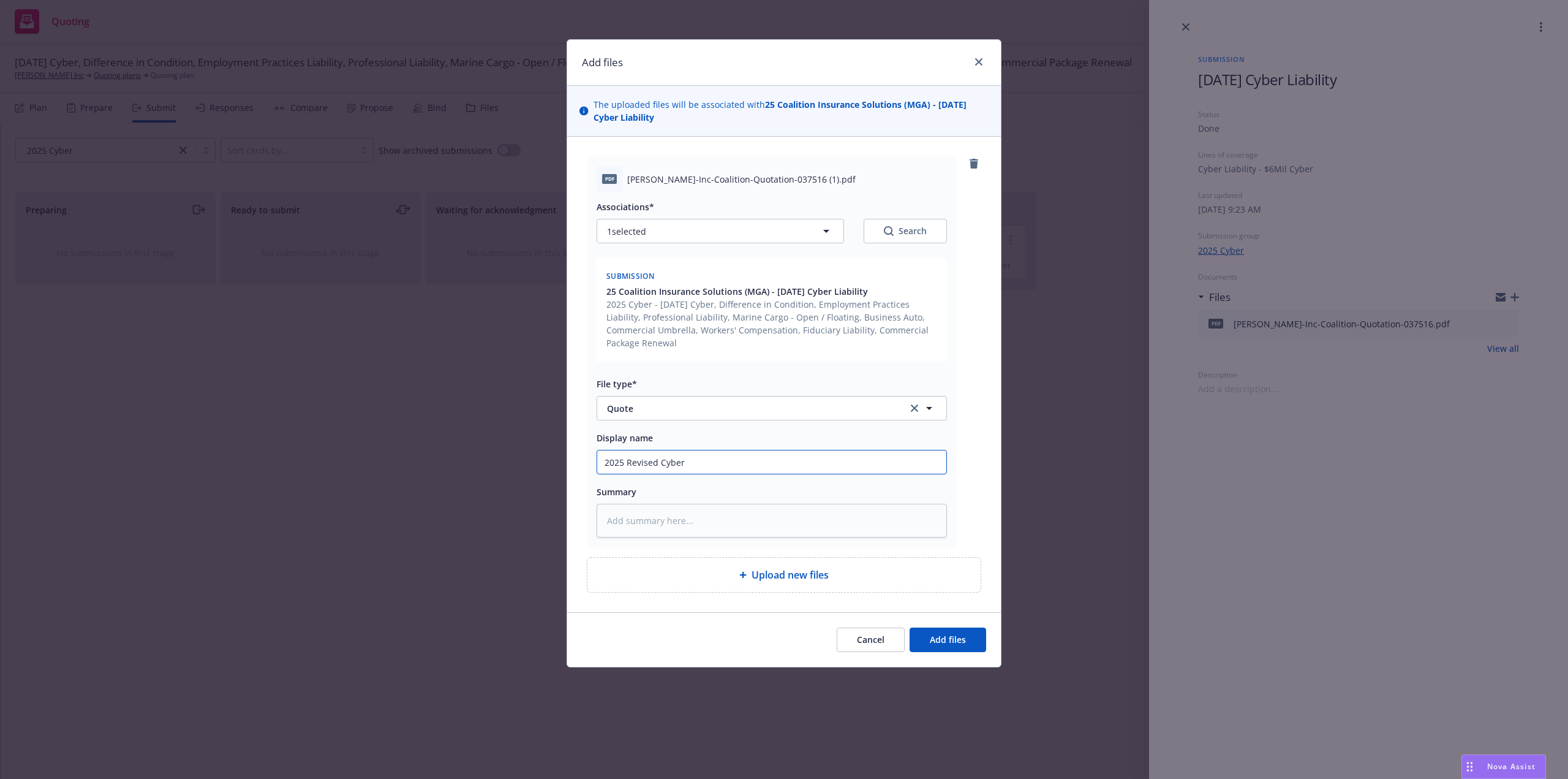
type textarea "x"
type input "2025 Revised Cyber Q"
type textarea "x"
type input "2025 Revised Cyber Qu"
type textarea "x"
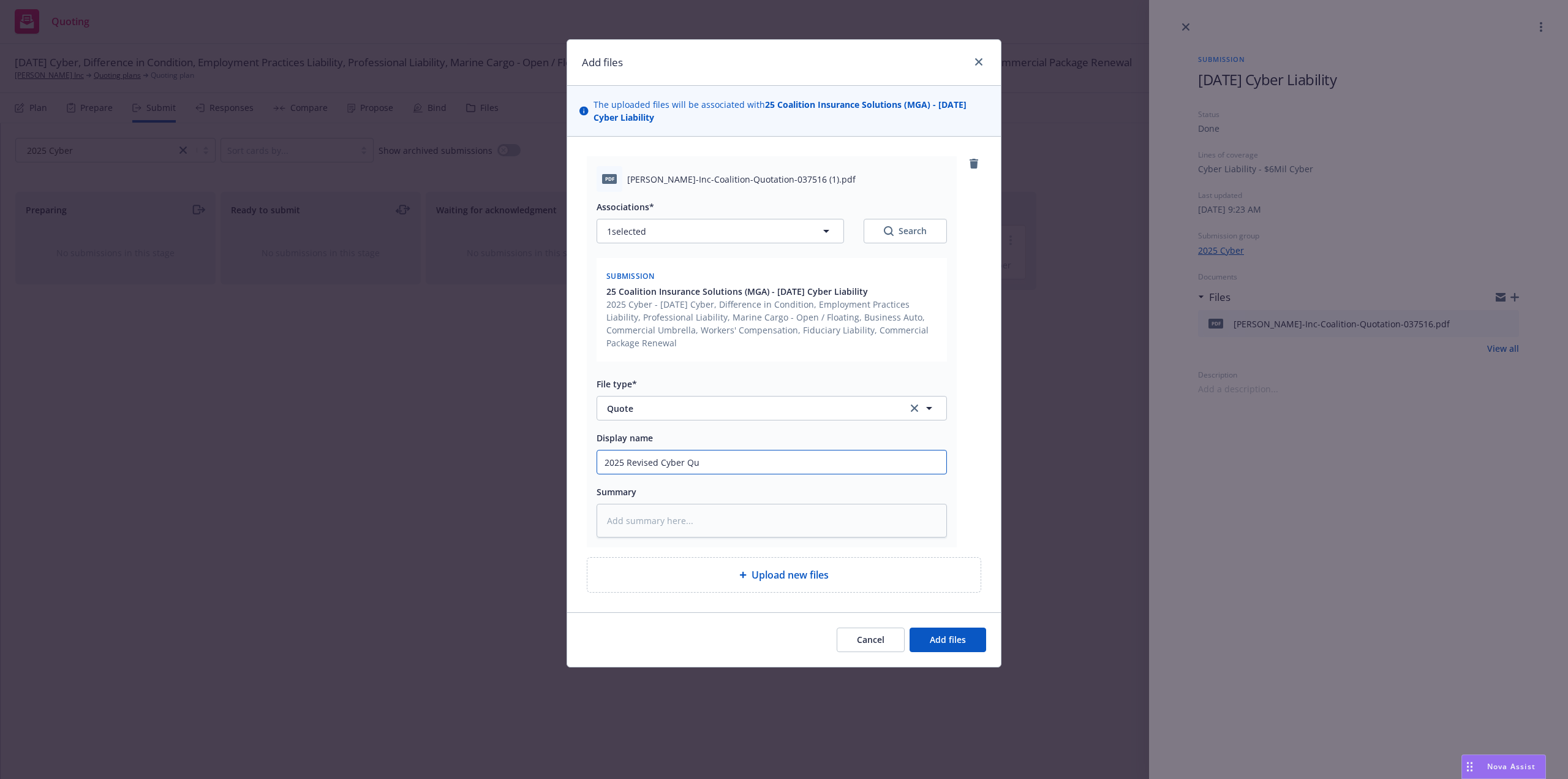
type input "2025 Revised Cyber Quo"
type textarea "x"
type input "2025 Revised Cyber Quot"
type textarea "x"
type input "2025 Revised Cyber Quote"
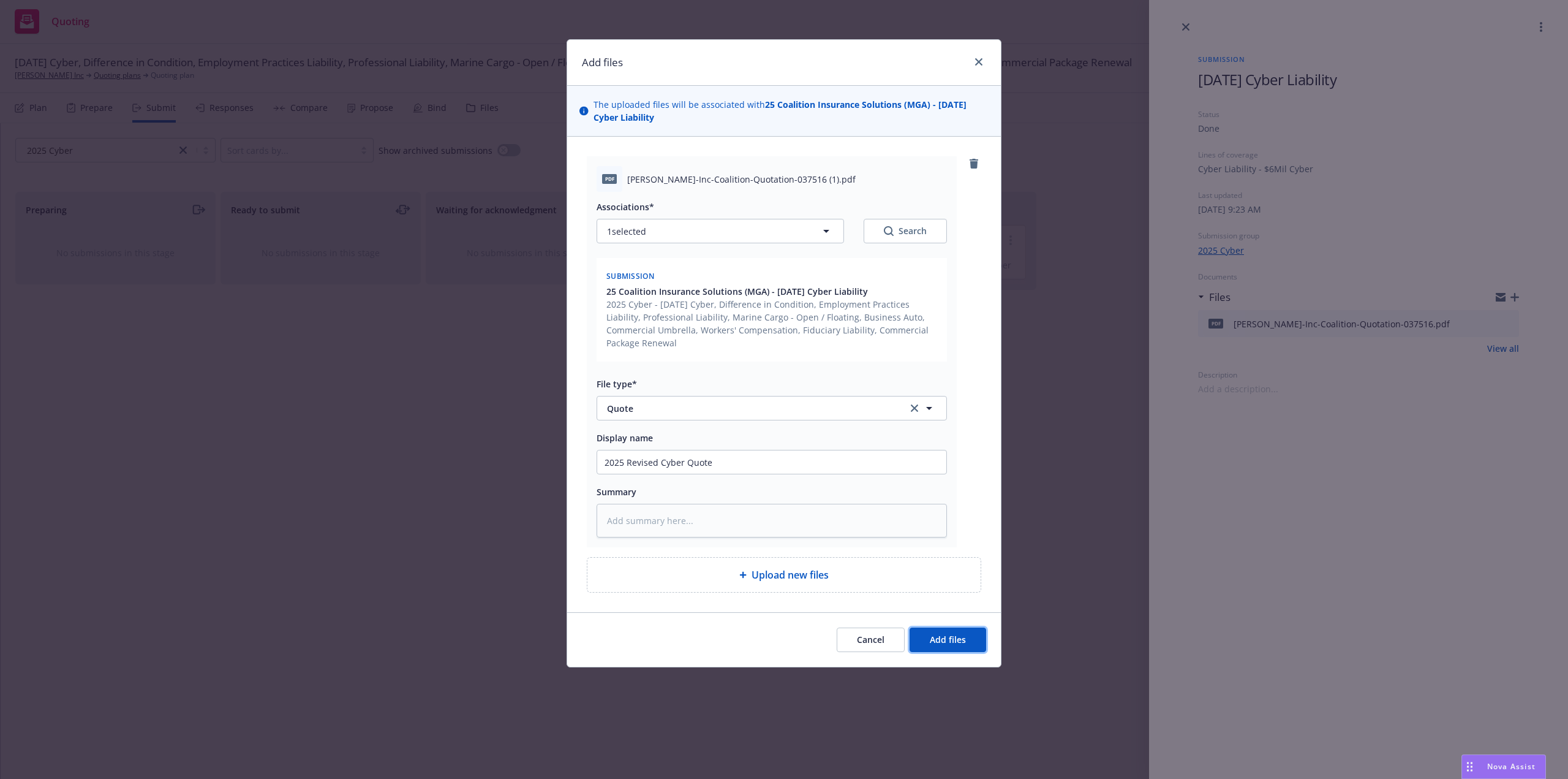
click at [946, 649] on button "Add files" at bounding box center [947, 639] width 77 height 25
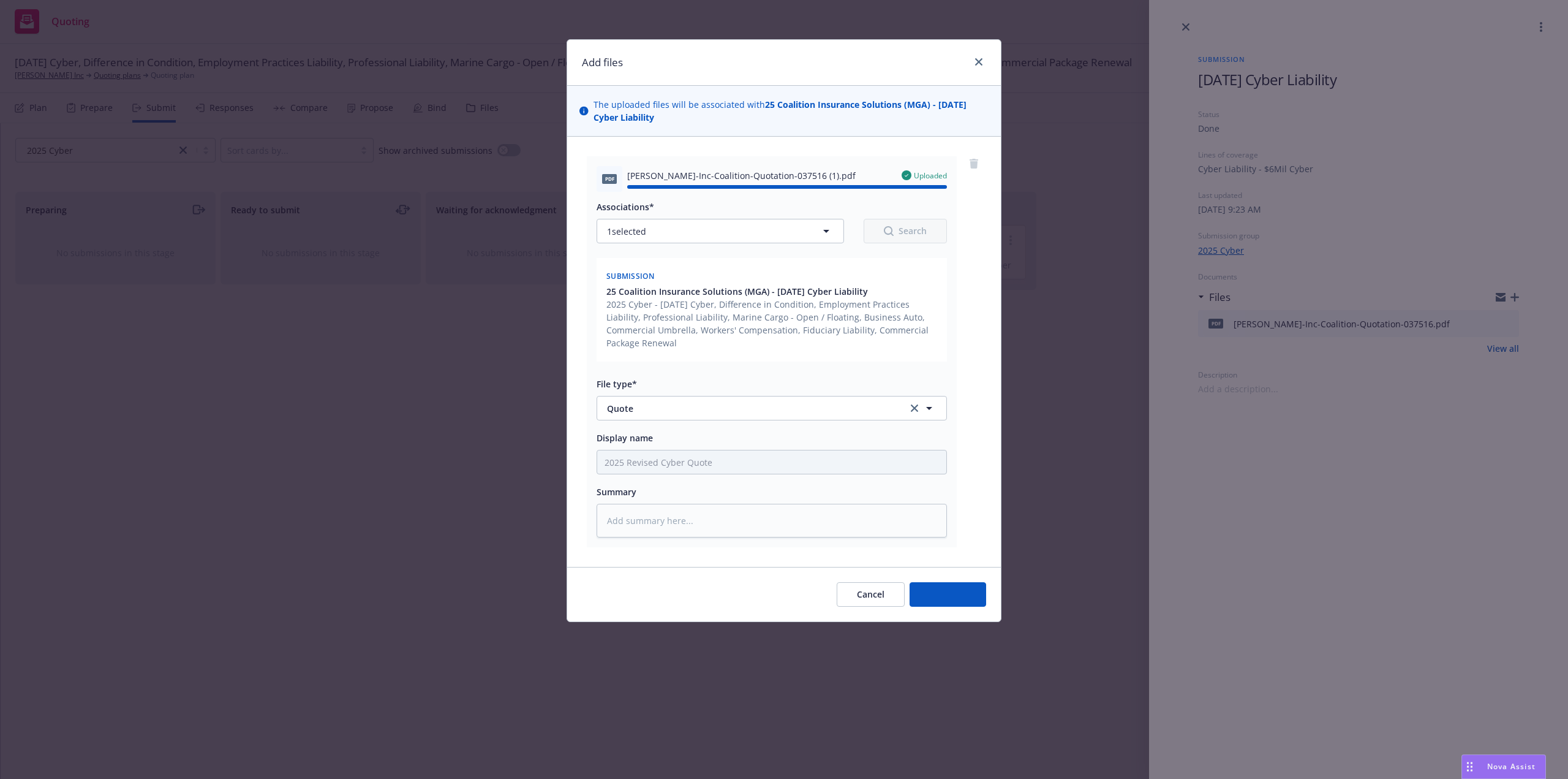
type textarea "x"
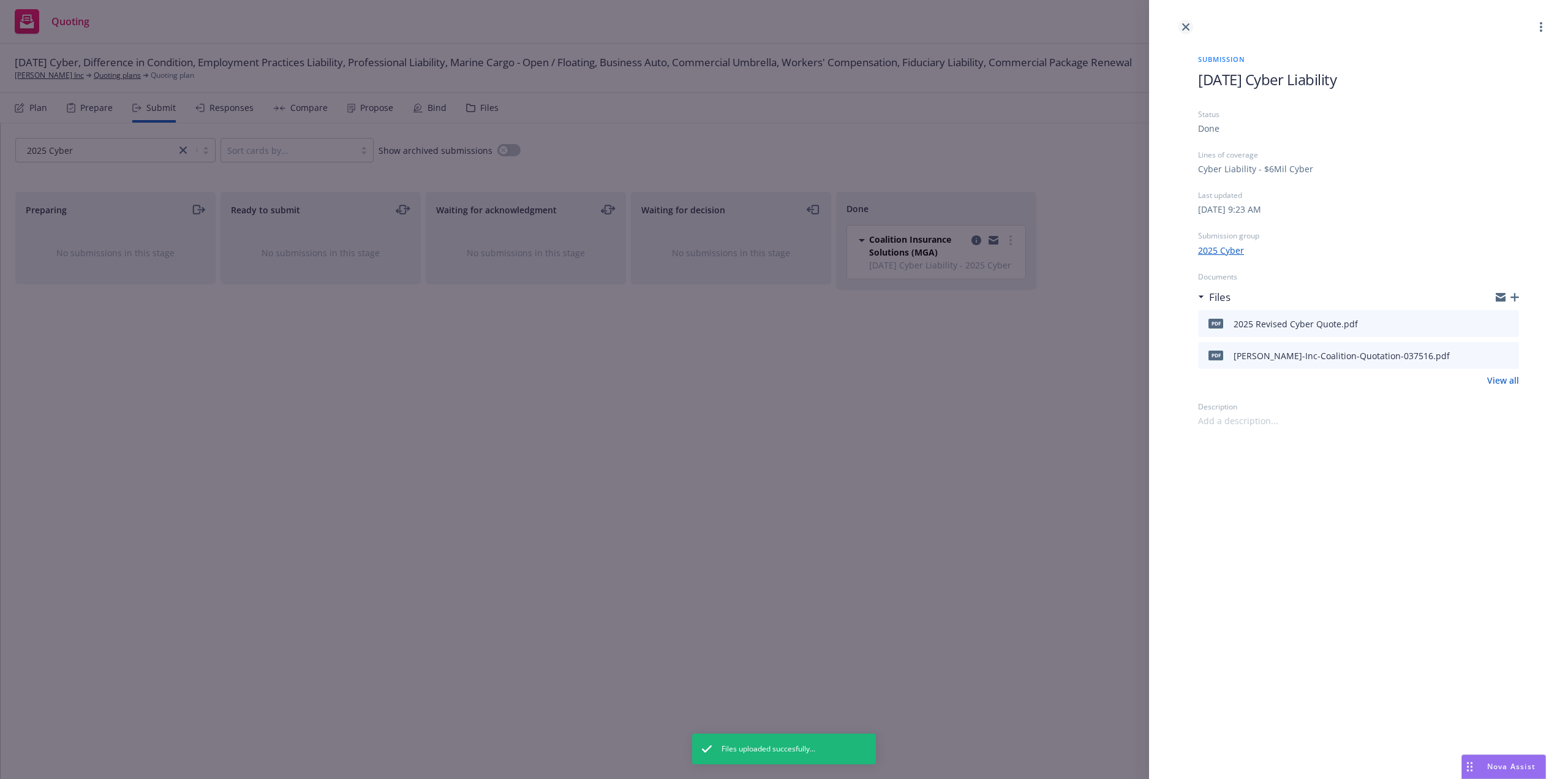
click at [1188, 29] on icon "close" at bounding box center [1186, 27] width 7 height 7
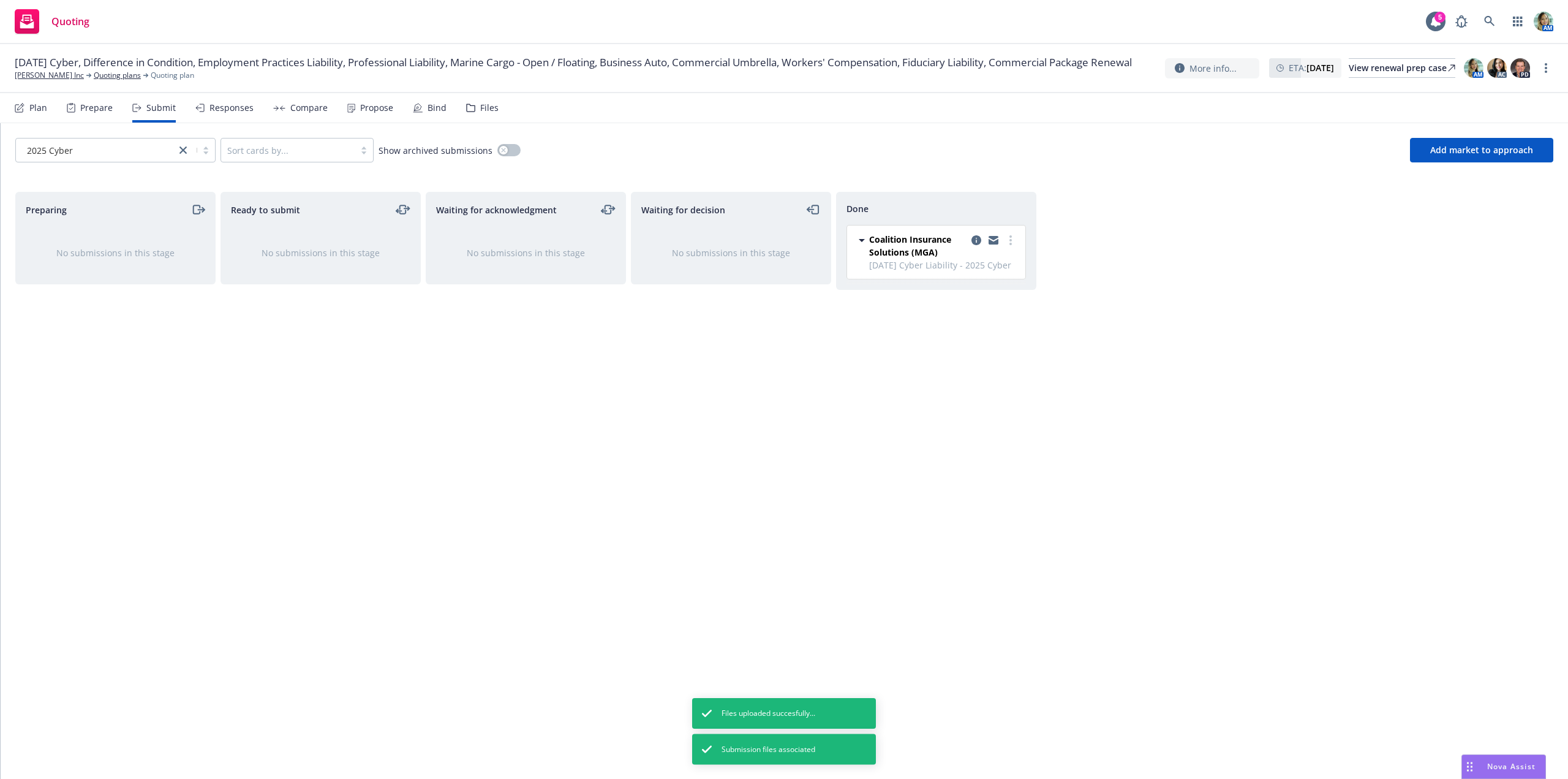
click at [1000, 401] on div "Done Coalition Insurance Solutions (MGA) 10/1/25 Cyber Liability - 2025 Cyber M…" at bounding box center [936, 472] width 201 height 561
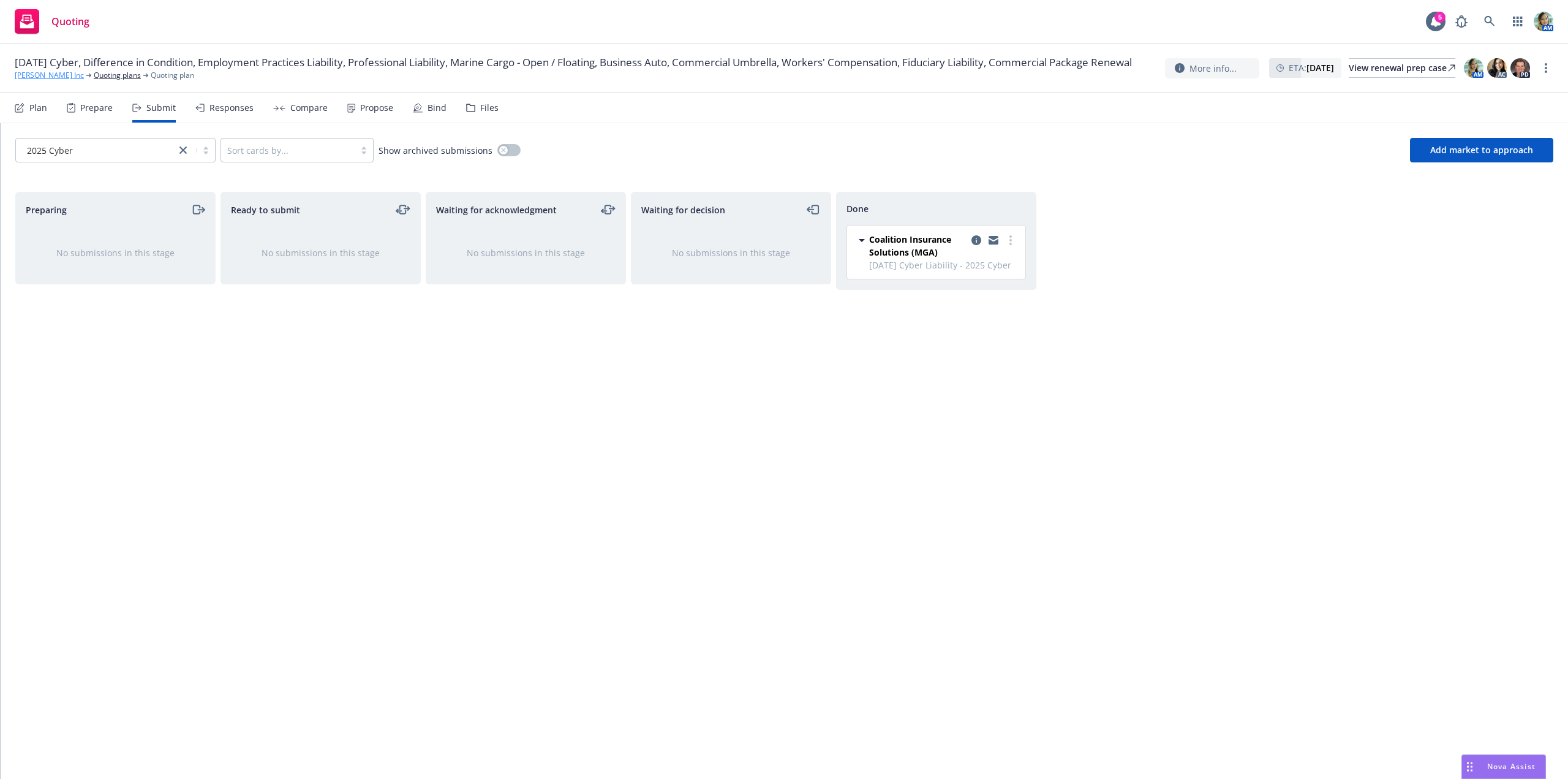
click at [45, 81] on link "Nicole Hollis Inc" at bounding box center [49, 75] width 69 height 11
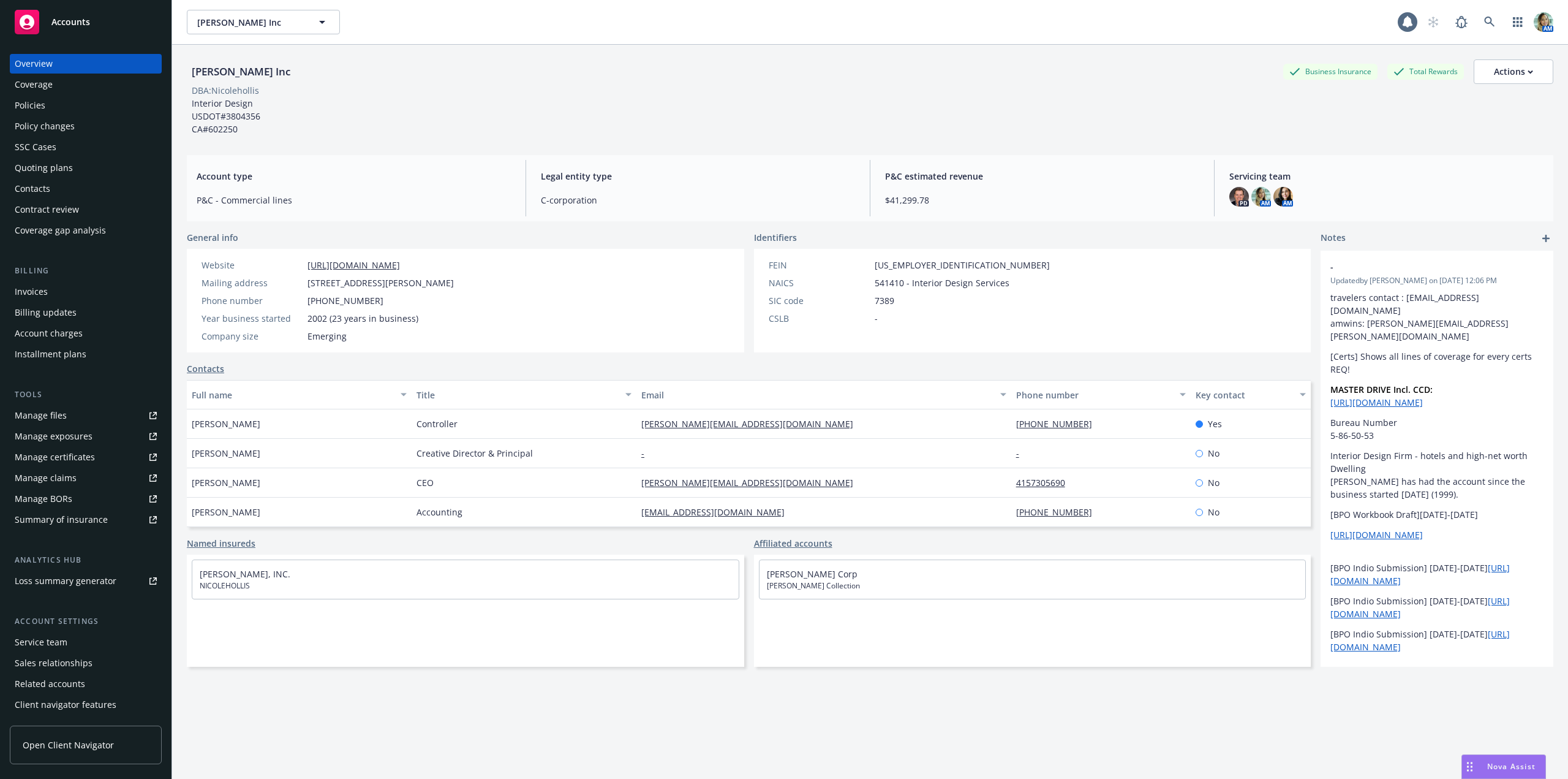
click at [41, 109] on div "Policies" at bounding box center [30, 105] width 31 height 19
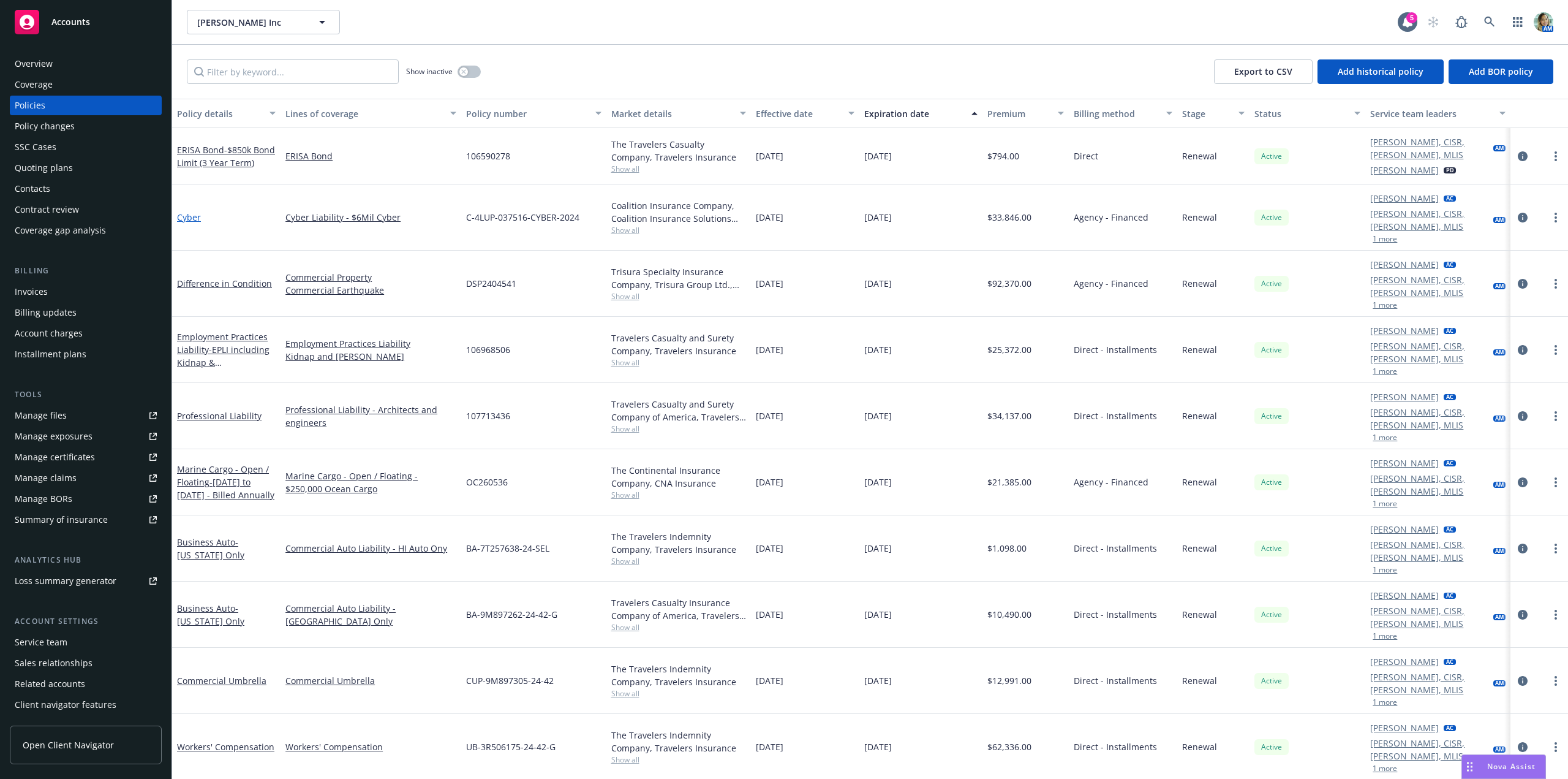
click at [191, 211] on link "Cyber" at bounding box center [189, 217] width 24 height 12
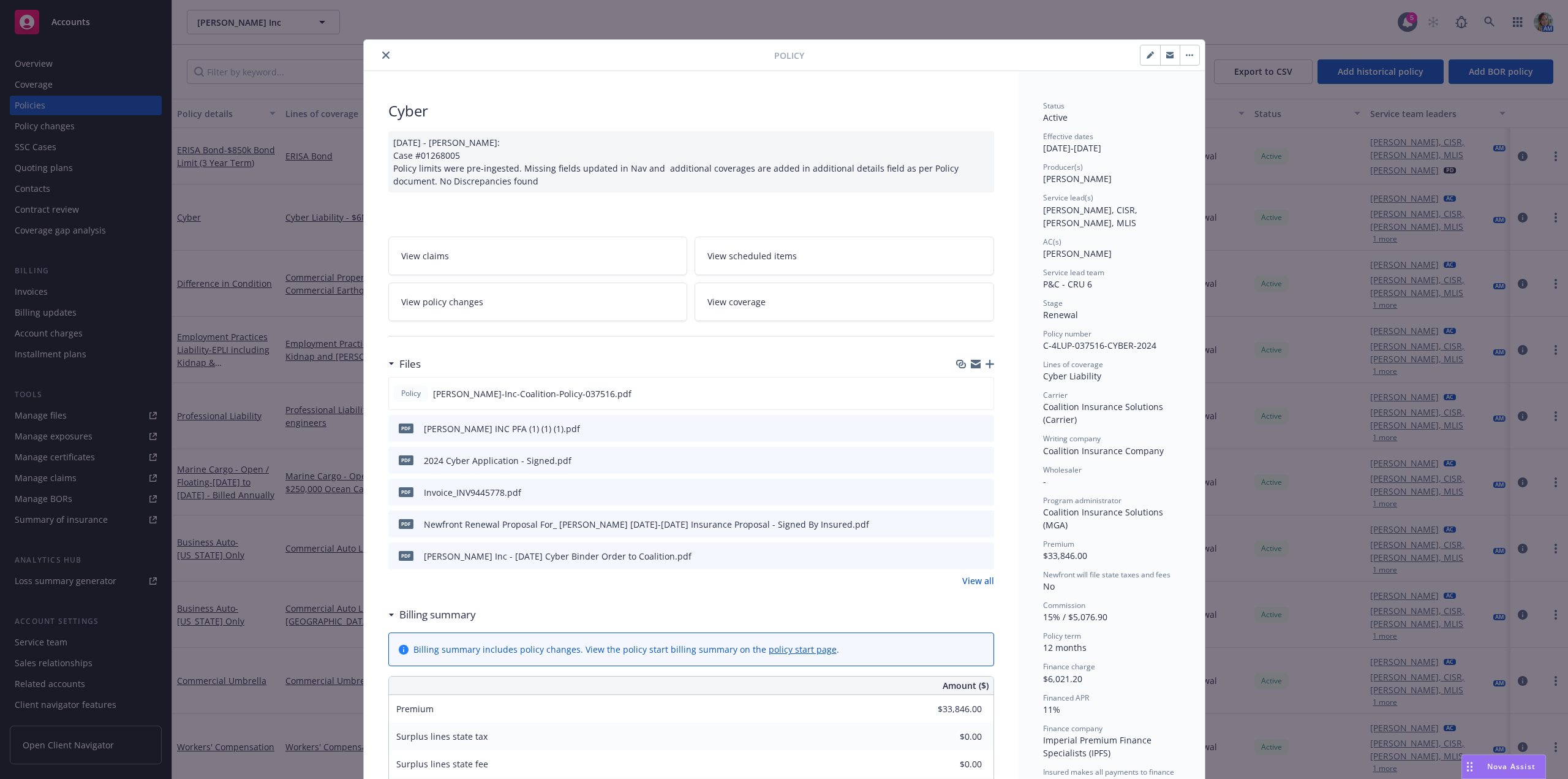
click at [382, 56] on icon "close" at bounding box center [386, 55] width 7 height 7
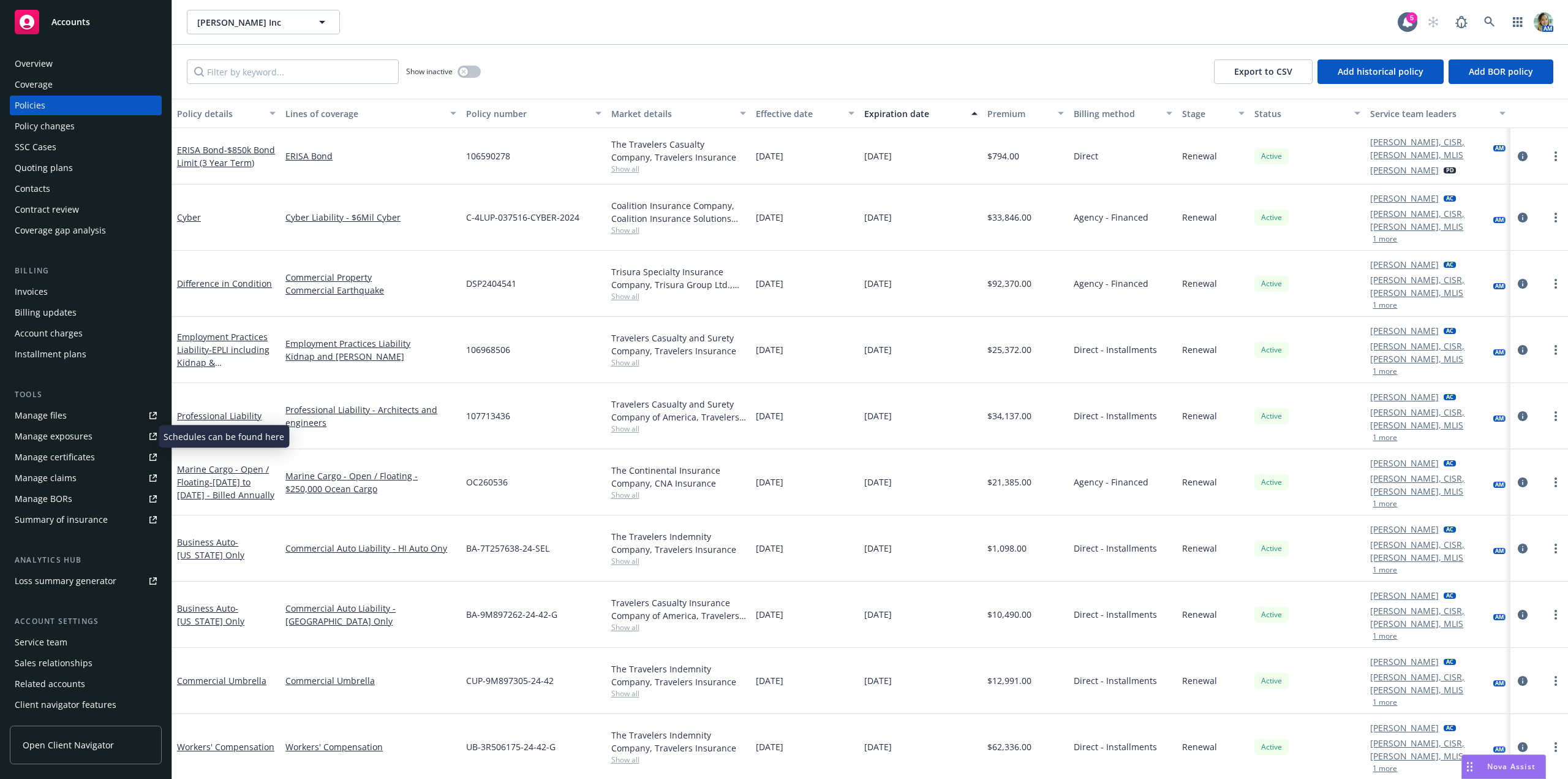
click at [77, 432] on div "Manage exposures" at bounding box center [54, 436] width 78 height 19
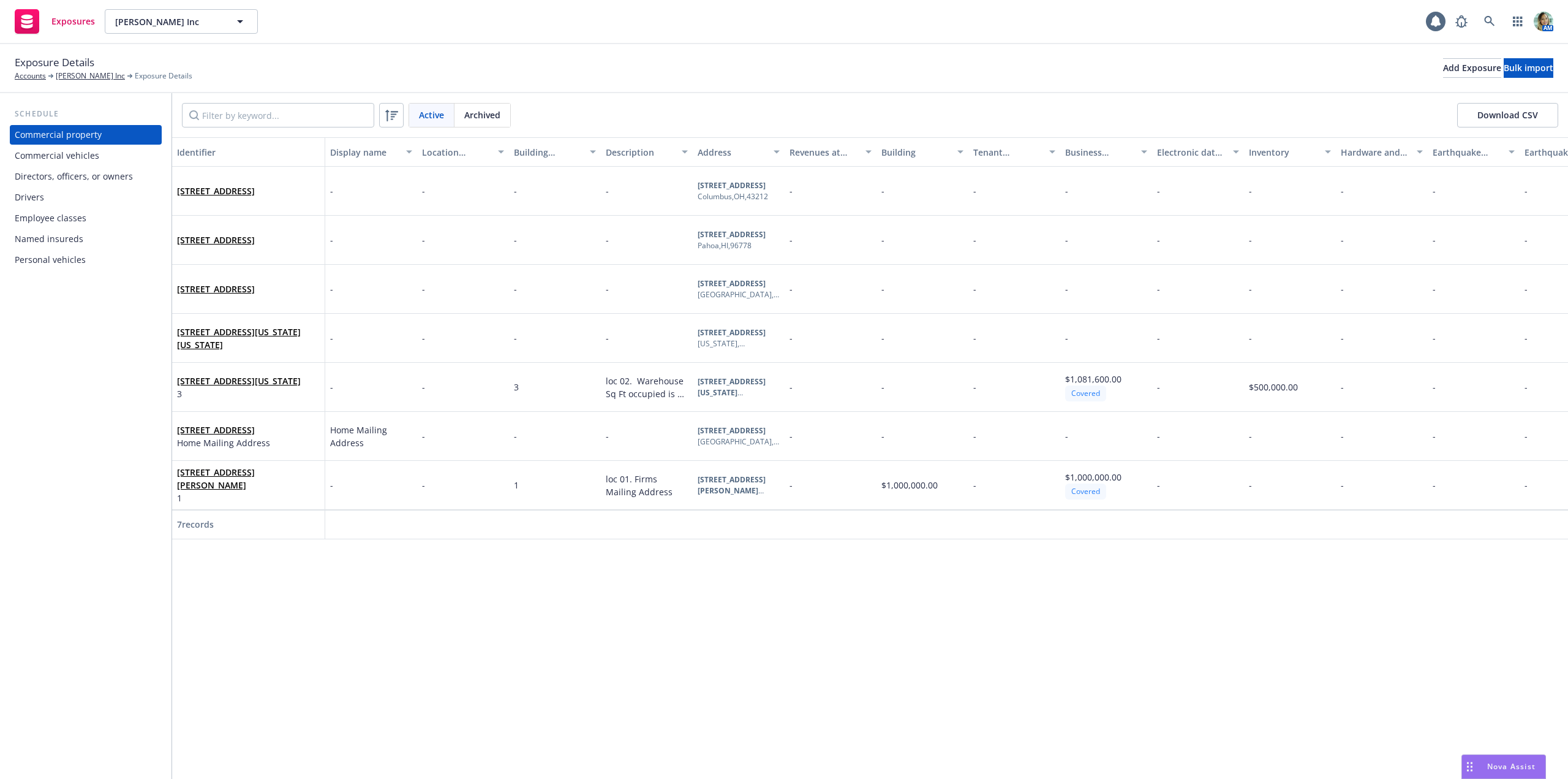
drag, startPoint x: 66, startPoint y: 156, endPoint x: 98, endPoint y: 149, distance: 32.8
click at [67, 155] on div "Commercial vehicles" at bounding box center [57, 155] width 84 height 19
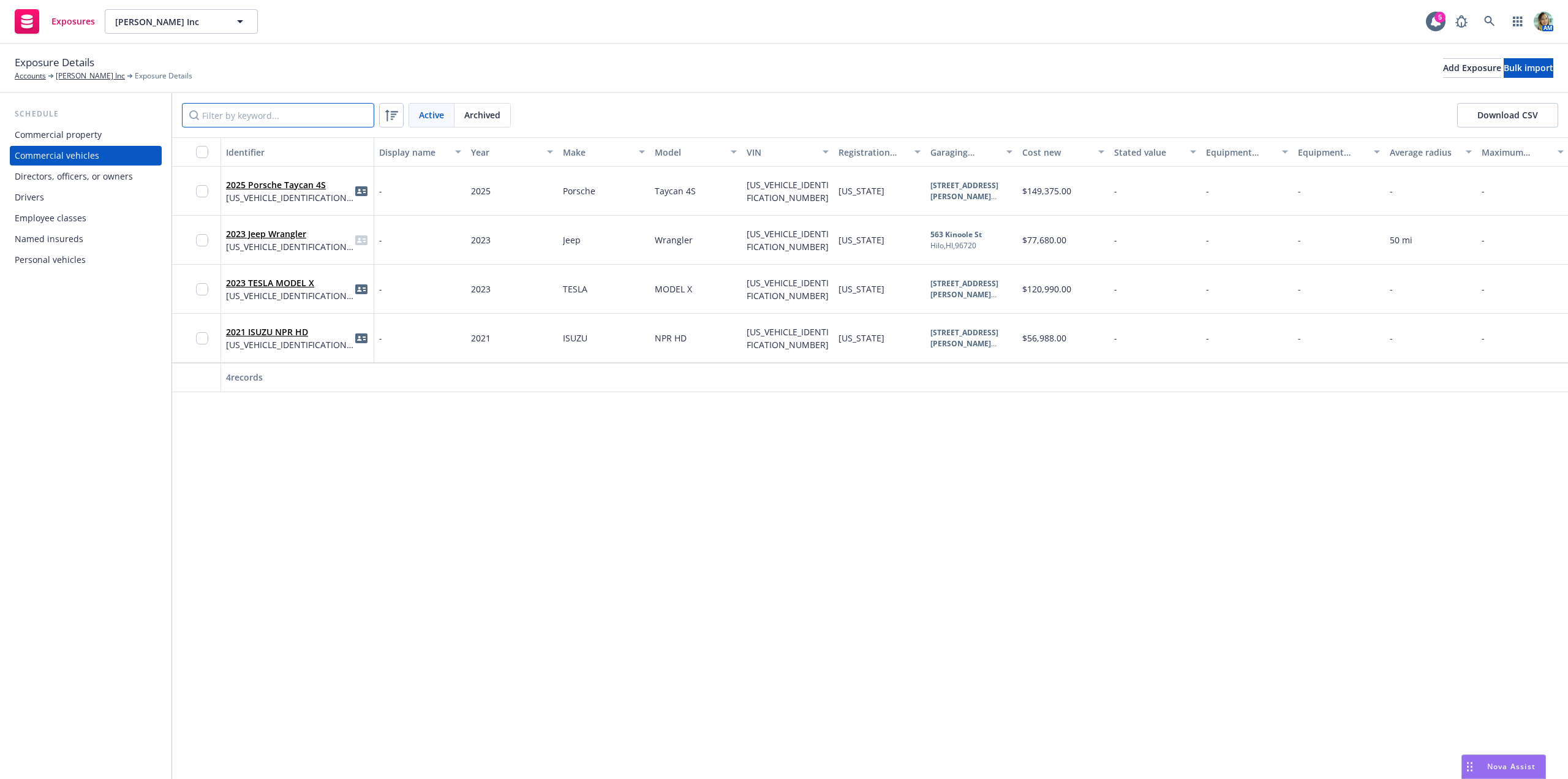
click at [268, 115] on input "Filter by keyword..." at bounding box center [278, 115] width 192 height 25
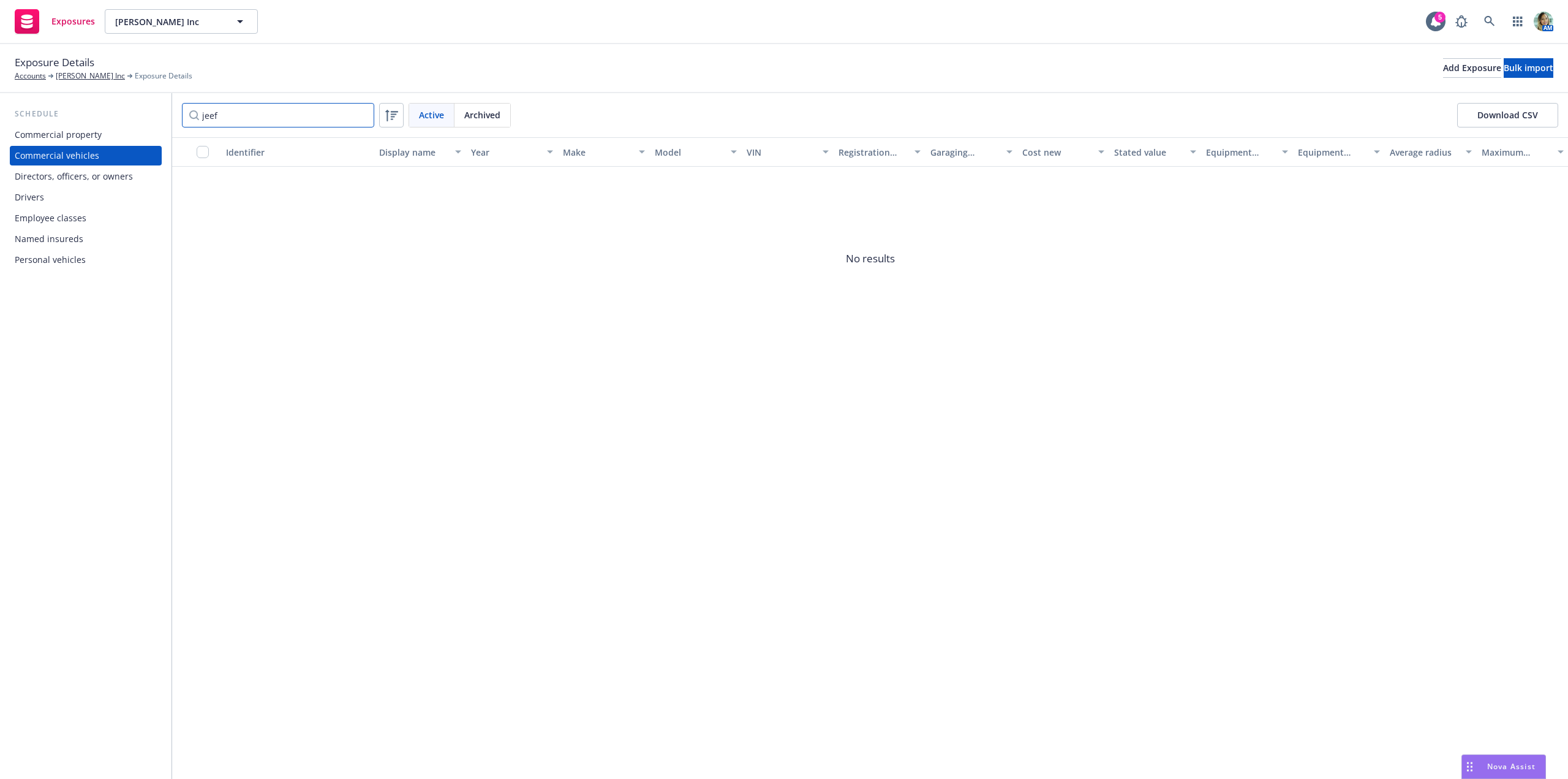
click at [236, 116] on input "jeef" at bounding box center [278, 115] width 192 height 25
type input "jee"
click at [275, 200] on span "[US_VEHICLE_IDENTIFICATION_NUMBER]" at bounding box center [290, 197] width 128 height 13
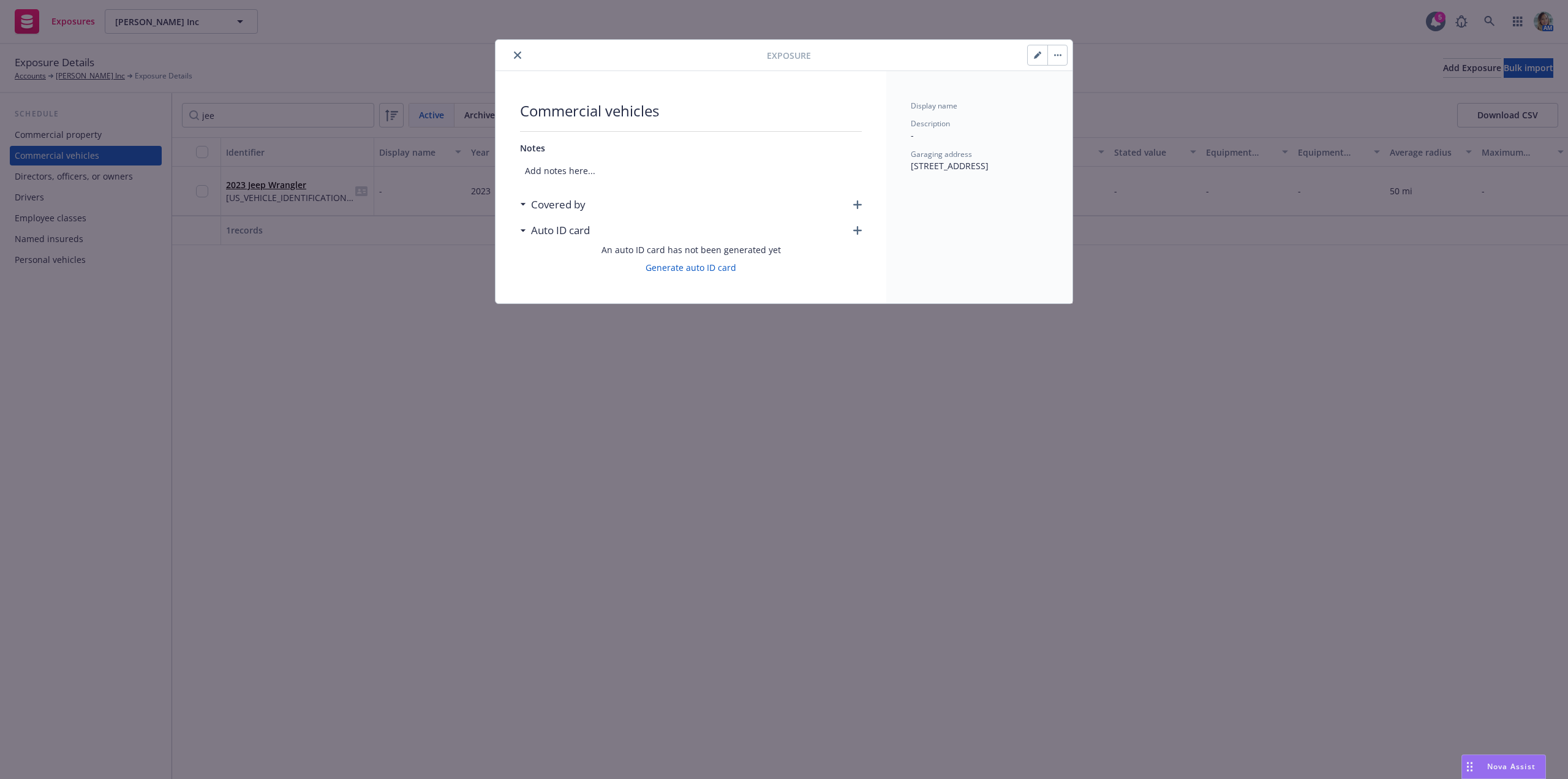
click at [1037, 60] on button "button" at bounding box center [1038, 55] width 19 height 19
select select "HI"
select select "COMMERCIAL"
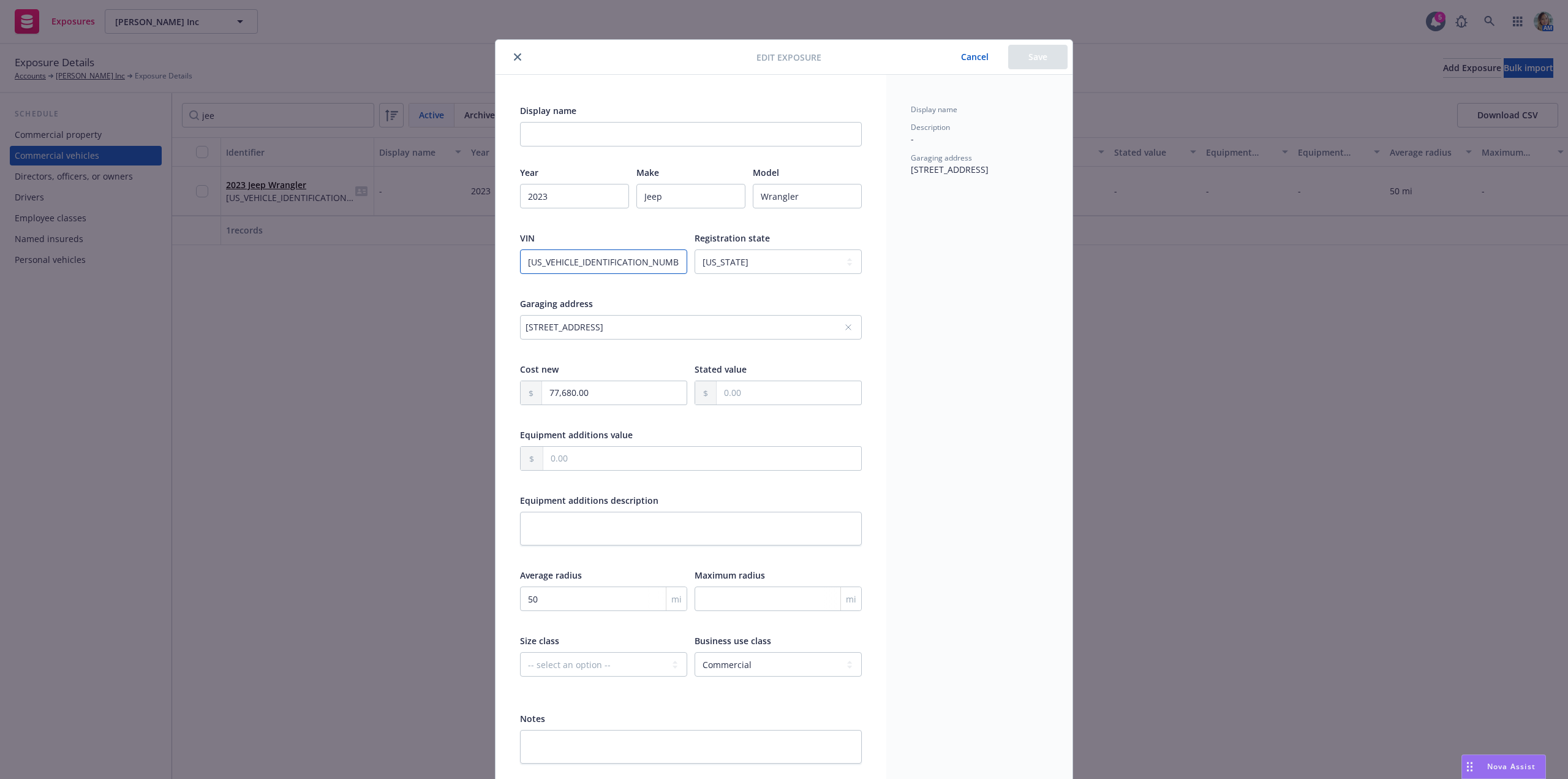
drag, startPoint x: 615, startPoint y: 262, endPoint x: 512, endPoint y: 265, distance: 103.0
click at [512, 265] on div "Display name Year [DATE] Make Jeep Model [GEOGRAPHIC_DATA] VIN [US_VEHICLE_IDEN…" at bounding box center [691, 434] width 391 height 718
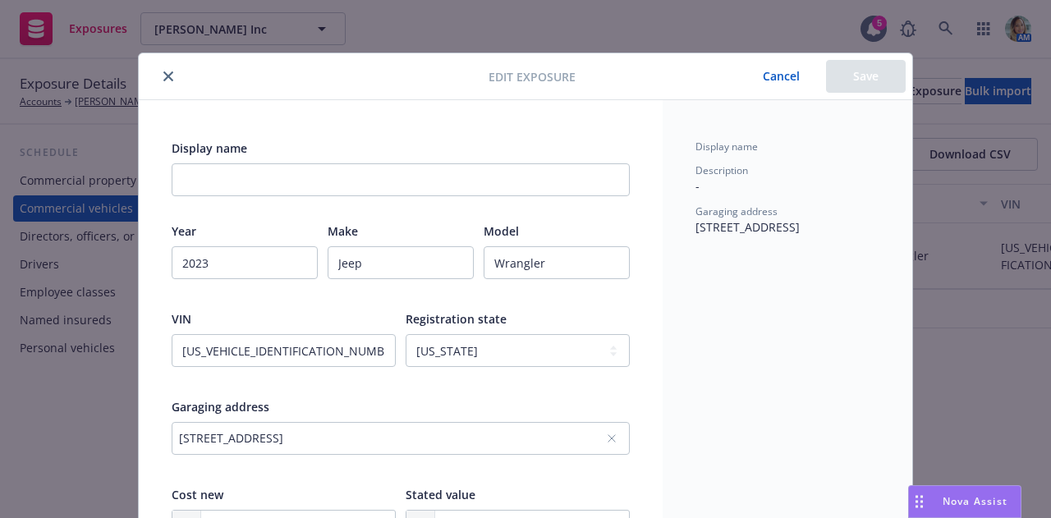
drag, startPoint x: 163, startPoint y: 72, endPoint x: 174, endPoint y: 90, distance: 21.4
click at [163, 72] on icon "close" at bounding box center [168, 76] width 10 height 10
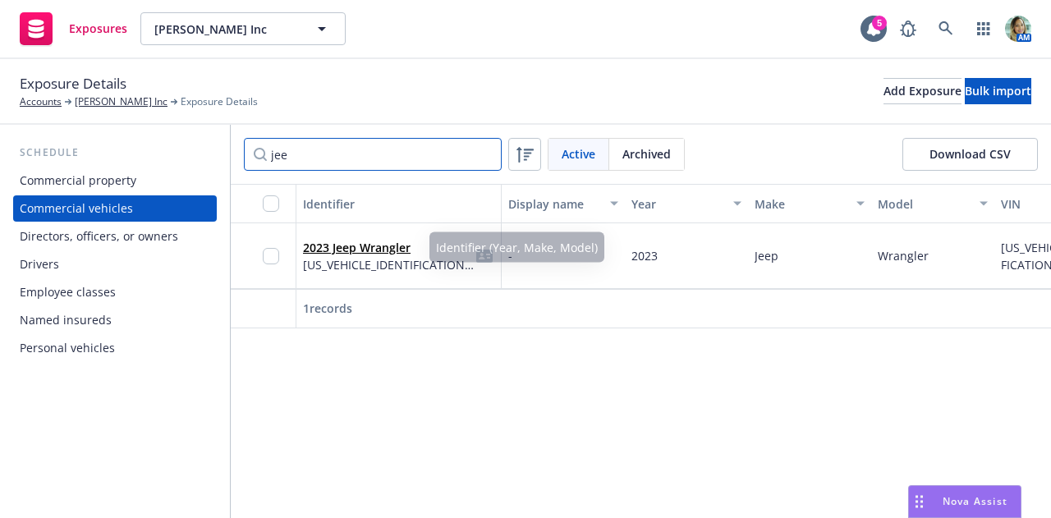
click at [231, 156] on div "jee Active Archived Download CSV" at bounding box center [641, 154] width 820 height 59
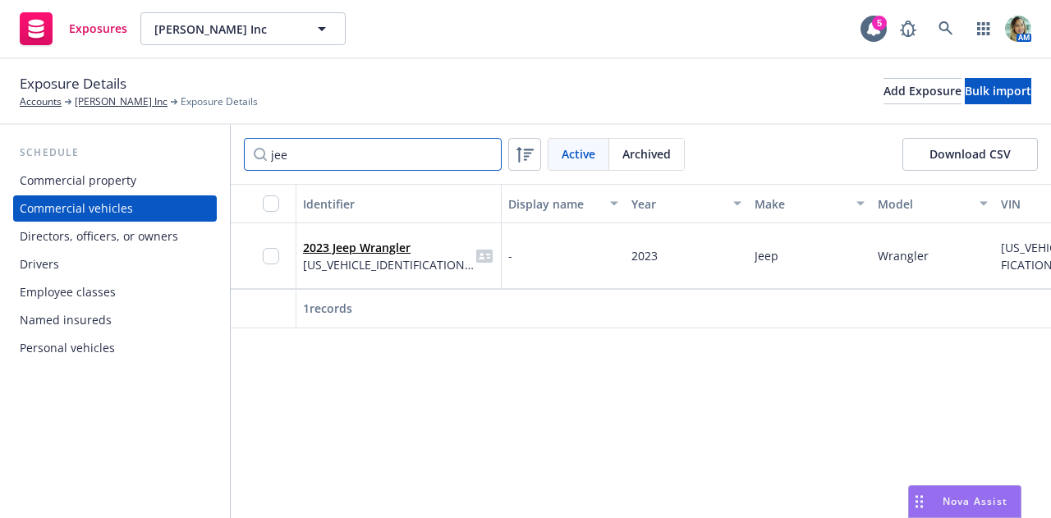
type input "="
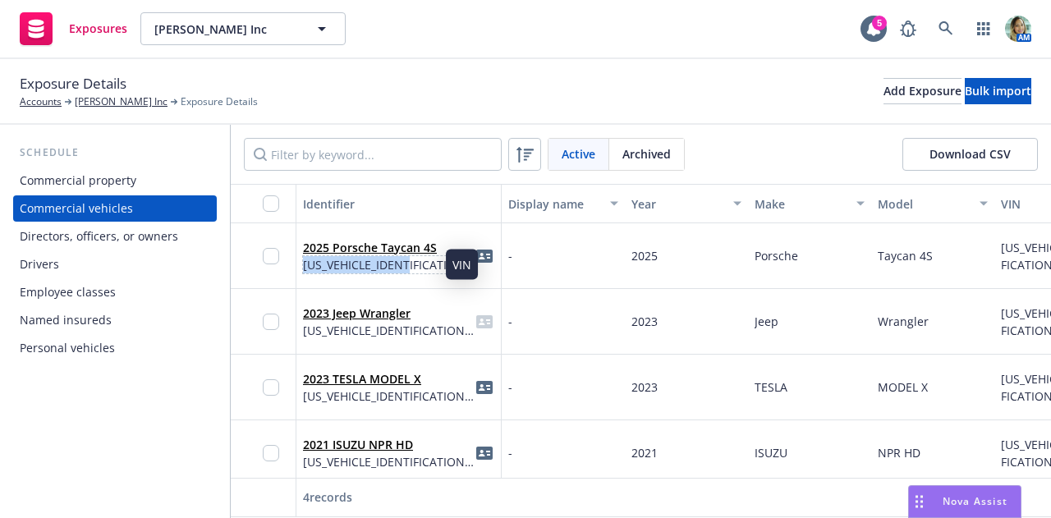
drag, startPoint x: 425, startPoint y: 263, endPoint x: 302, endPoint y: 269, distance: 122.5
click at [302, 269] on div "2025 Porsche Taycan 4S WP0AB2Y1XSSA40264" at bounding box center [398, 256] width 205 height 66
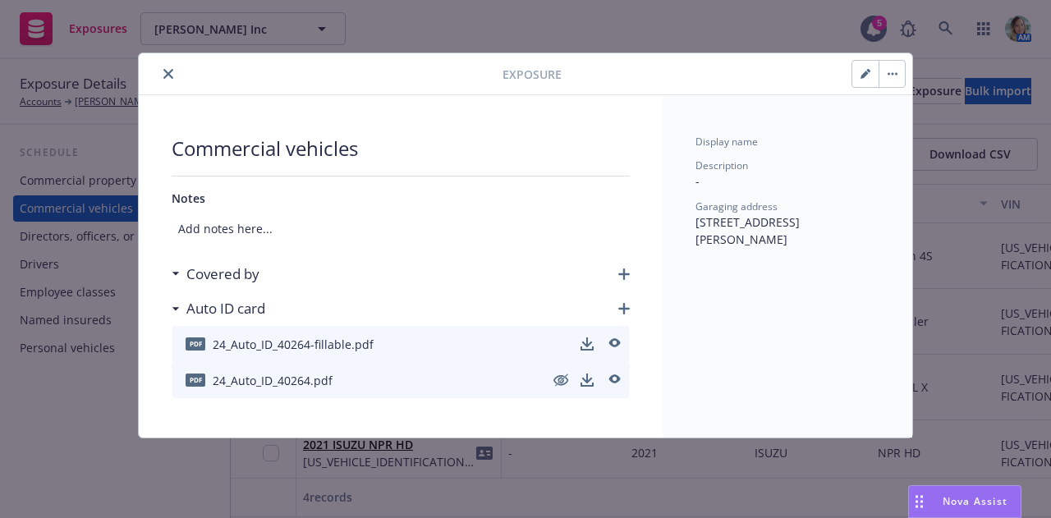
click at [863, 76] on icon "button" at bounding box center [865, 75] width 8 height 8
select select "CA"
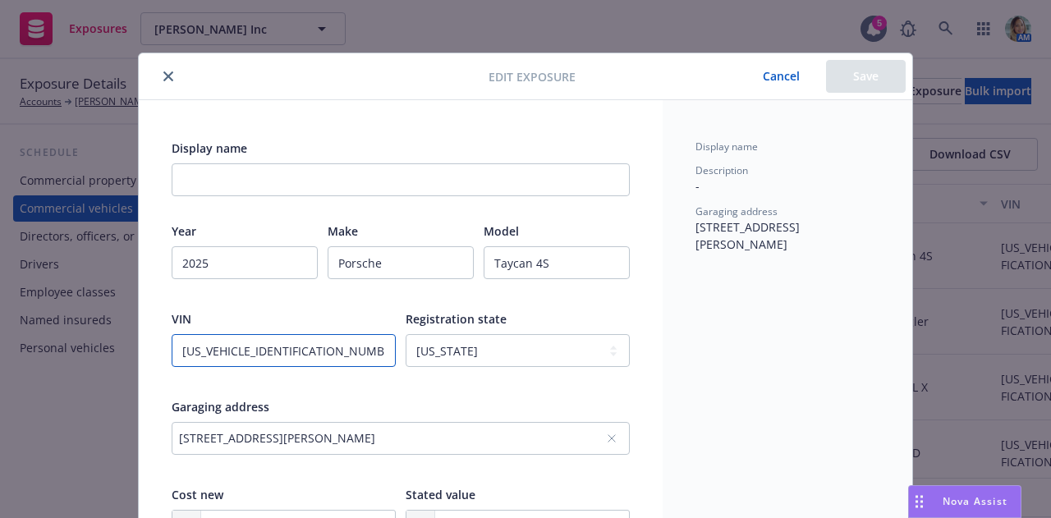
drag, startPoint x: 249, startPoint y: 352, endPoint x: 163, endPoint y: 356, distance: 85.5
click at [168, 81] on button "close" at bounding box center [168, 77] width 20 height 20
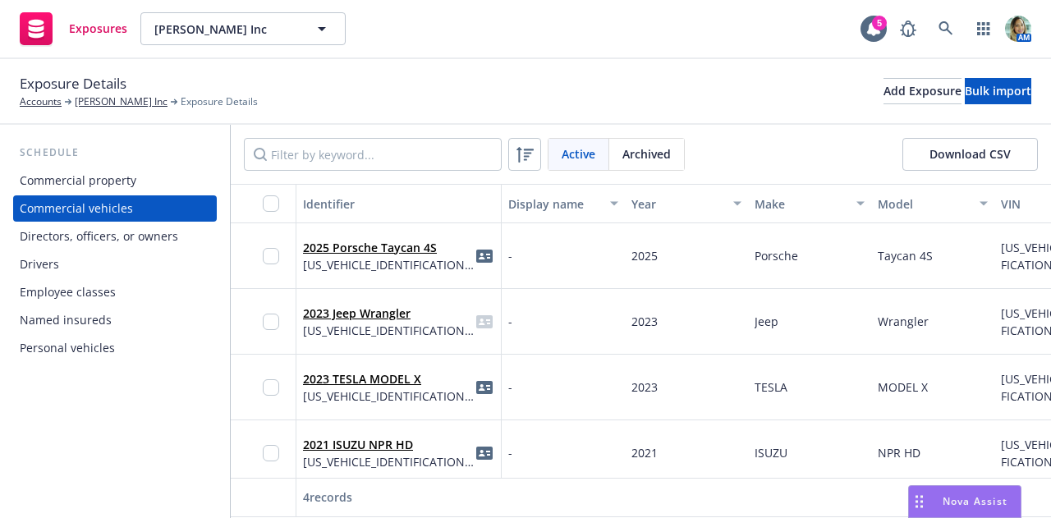
scroll to position [21, 0]
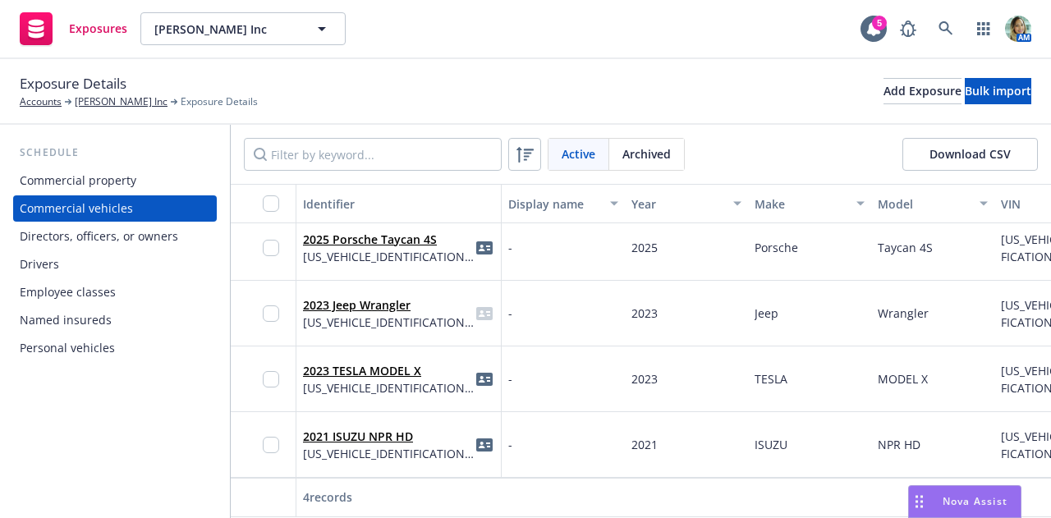
click at [434, 440] on div "2021 ISUZU NPR HD 54DB4W1D9MS206036" at bounding box center [398, 444] width 191 height 45
drag, startPoint x: 439, startPoint y: 441, endPoint x: 304, endPoint y: 449, distance: 135.7
click at [304, 449] on div "2021 ISUZU NPR HD 54DB4W1D9MS206036" at bounding box center [398, 444] width 191 height 45
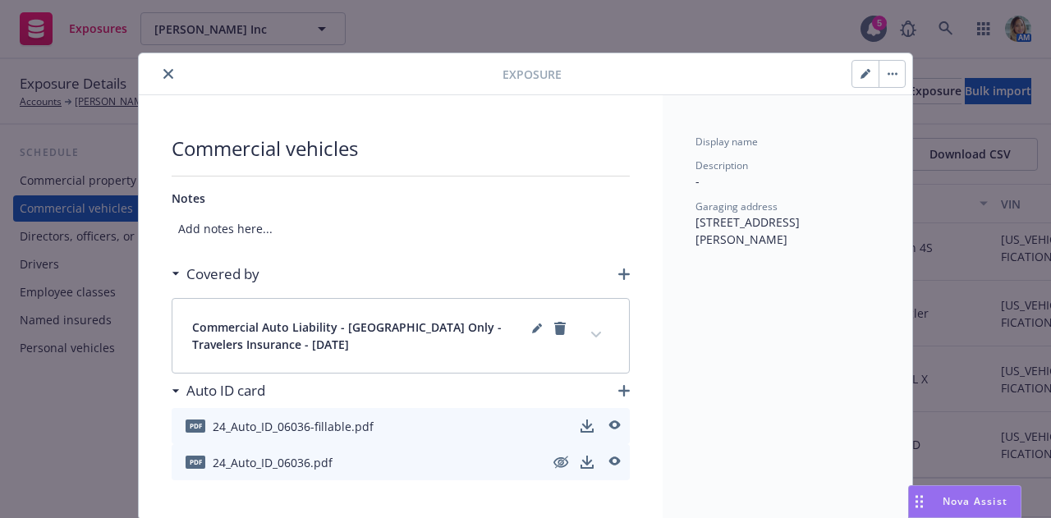
click at [861, 76] on icon "button" at bounding box center [866, 74] width 10 height 10
select select "CA"
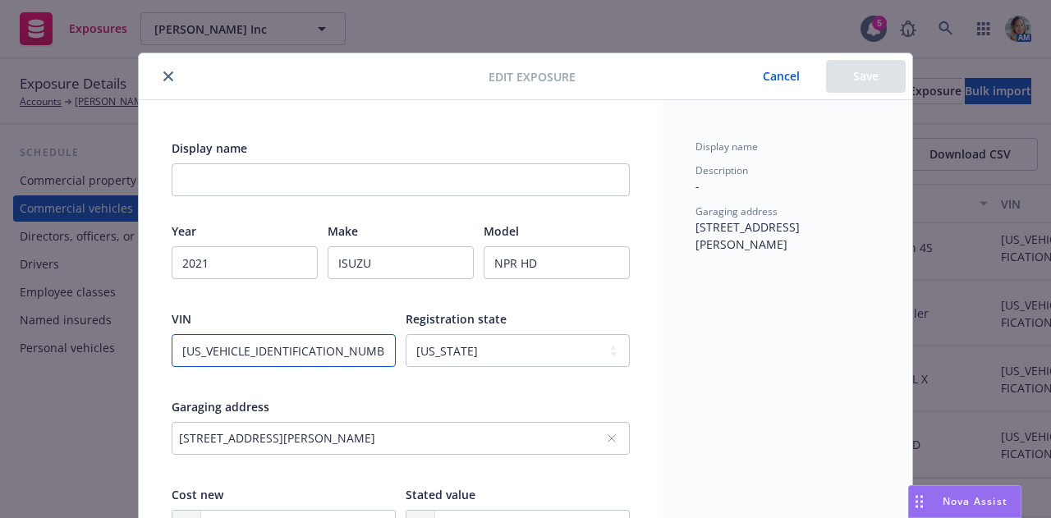
drag, startPoint x: 305, startPoint y: 353, endPoint x: 167, endPoint y: 345, distance: 139.0
click at [172, 345] on input "54DB4W1D9MS206036" at bounding box center [284, 350] width 224 height 33
click at [168, 84] on div at bounding box center [316, 77] width 343 height 20
click at [163, 84] on button "close" at bounding box center [168, 77] width 20 height 20
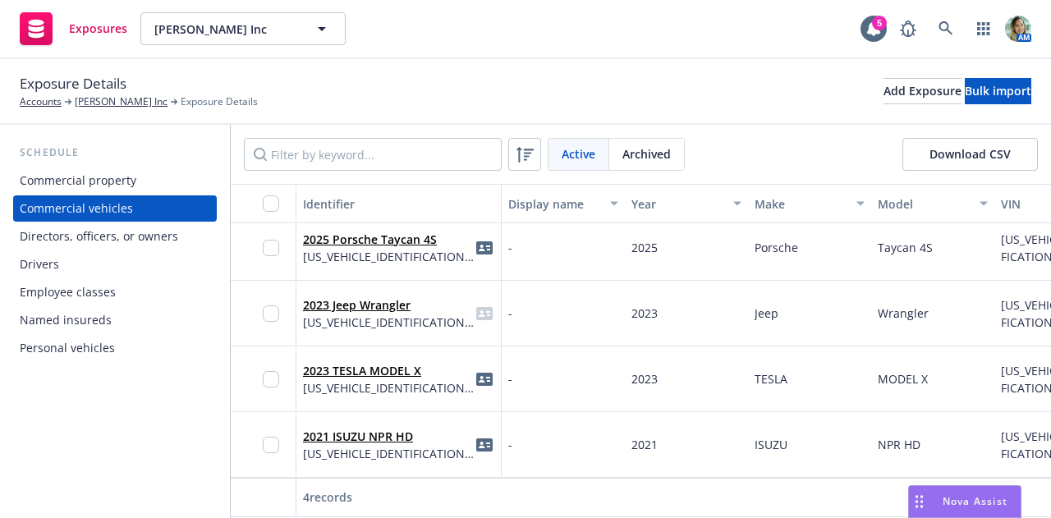
scroll to position [21, 0]
click at [398, 379] on span "7SAXCBE52PF383654" at bounding box center [389, 387] width 172 height 17
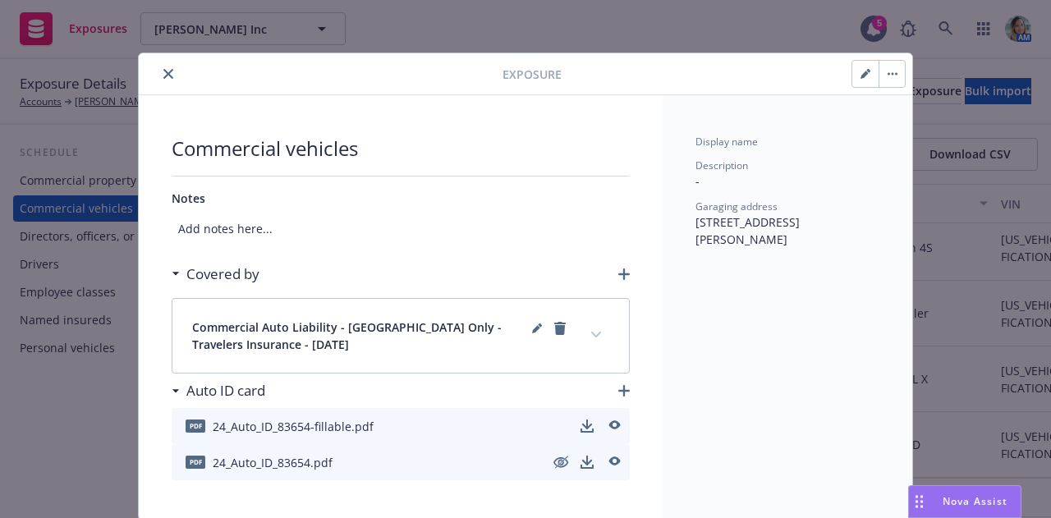
click at [861, 71] on icon "button" at bounding box center [866, 74] width 10 height 10
select select "CA"
select select "MEDIUM_TRUCK"
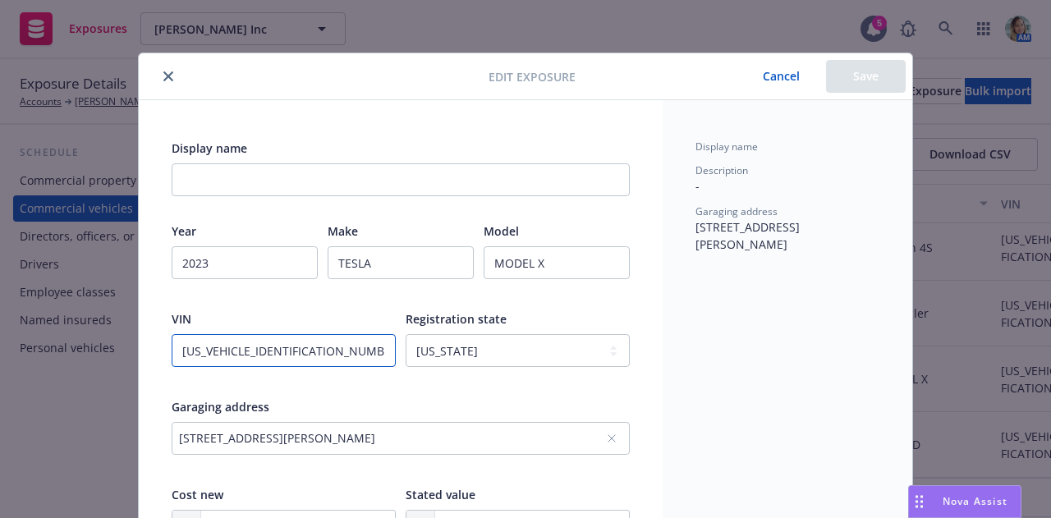
drag, startPoint x: 321, startPoint y: 347, endPoint x: 149, endPoint y: 359, distance: 172.8
click at [165, 81] on button "close" at bounding box center [168, 77] width 20 height 20
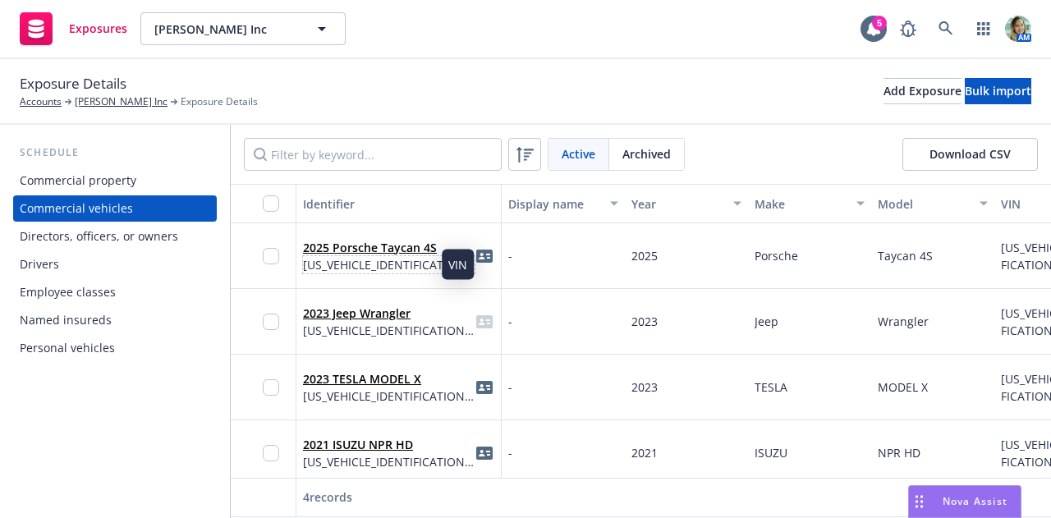
click at [407, 271] on span "WP0AB2Y1XSSA40264" at bounding box center [389, 264] width 172 height 17
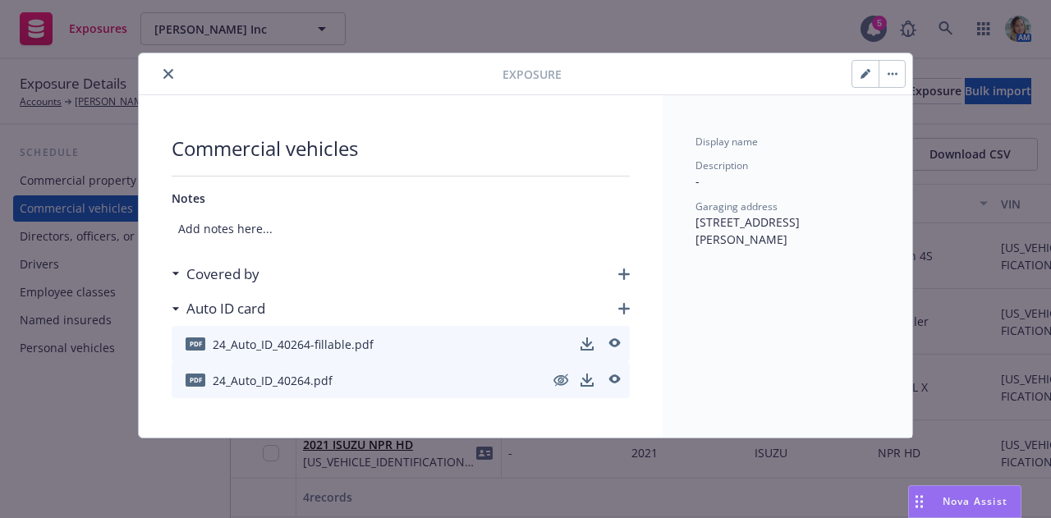
click at [869, 75] on icon "button" at bounding box center [866, 74] width 10 height 10
select select "CA"
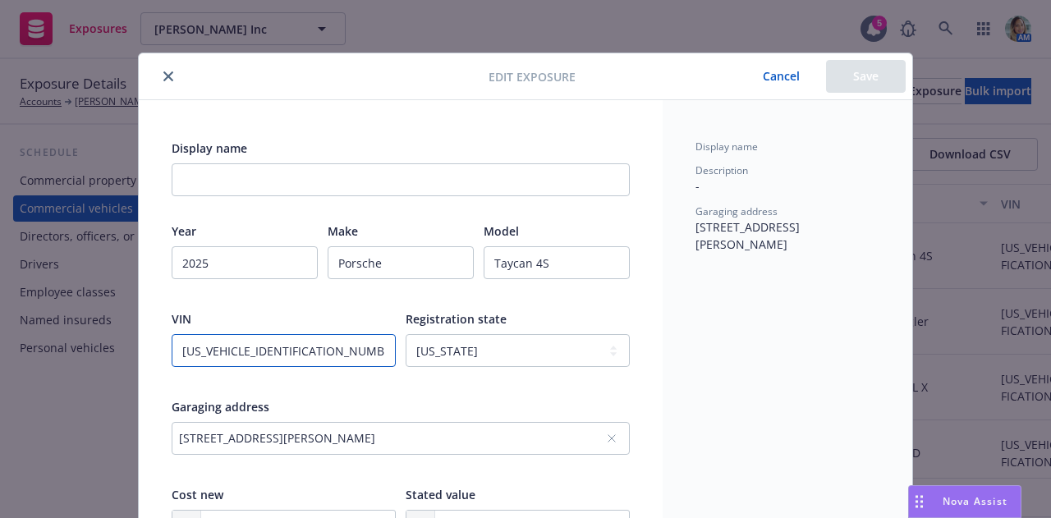
drag, startPoint x: 324, startPoint y: 348, endPoint x: 169, endPoint y: 355, distance: 155.3
click at [172, 355] on input "WP0AB2Y1XSSA40264" at bounding box center [284, 350] width 224 height 33
click at [163, 74] on icon "close" at bounding box center [168, 76] width 10 height 10
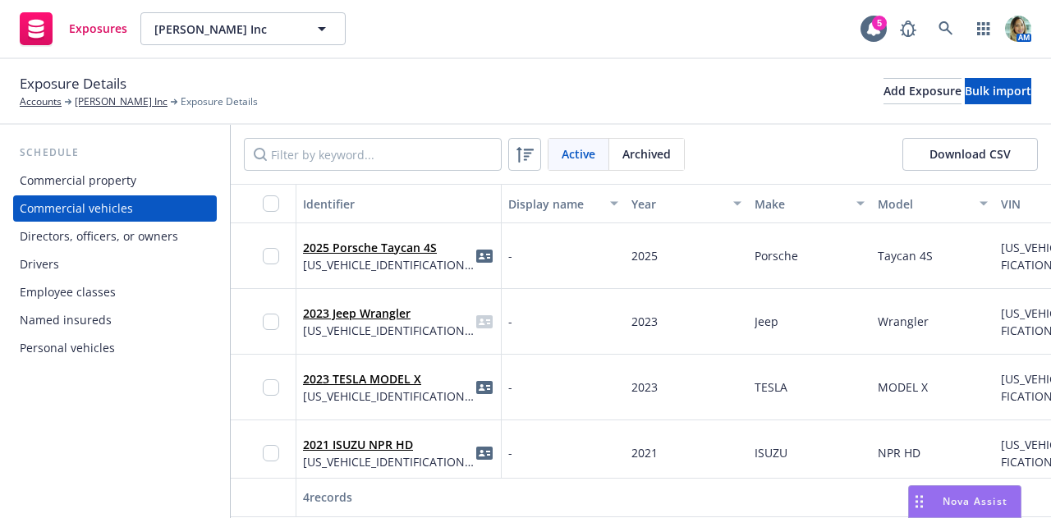
scroll to position [21, 0]
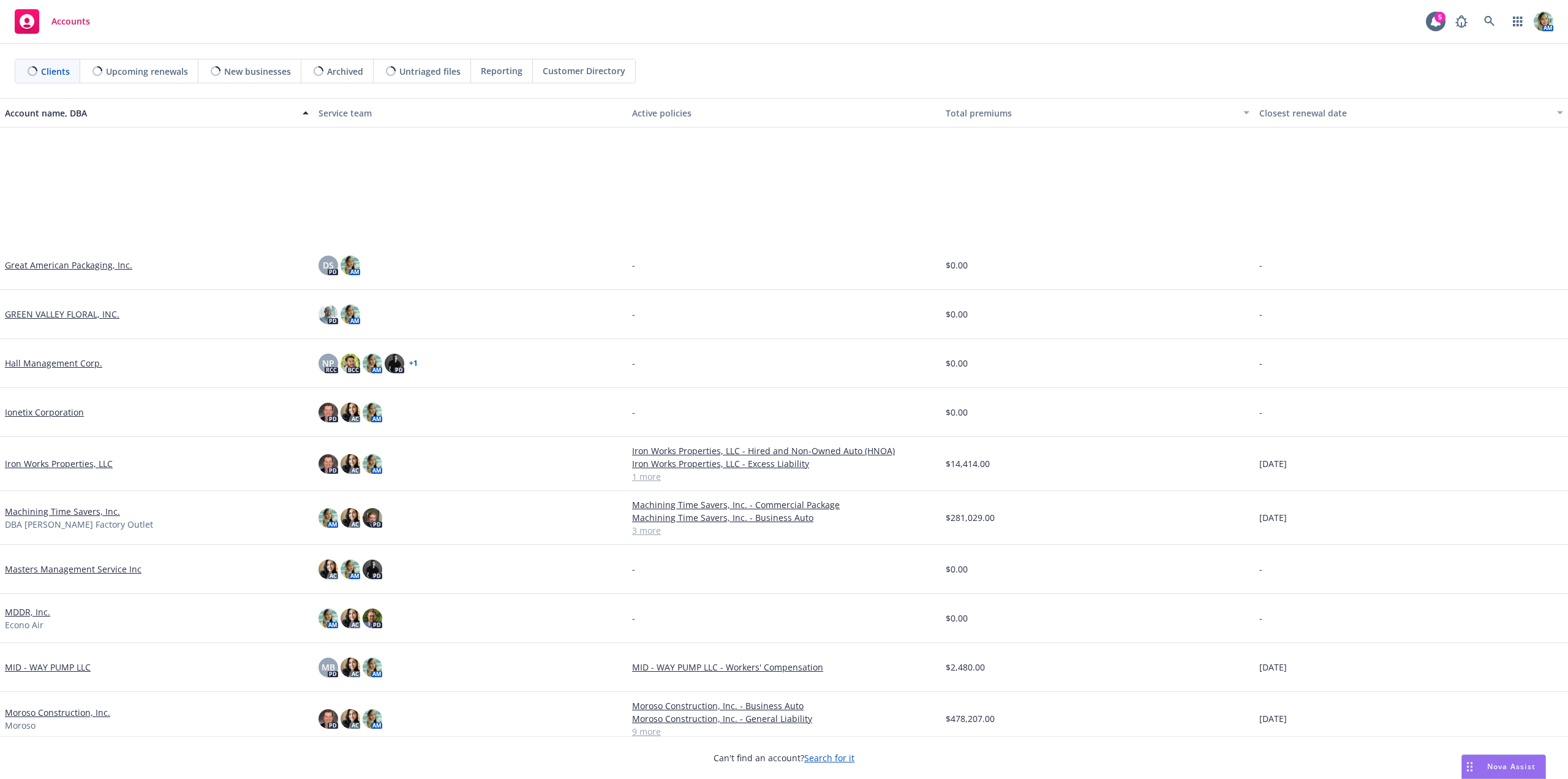
scroll to position [735, 0]
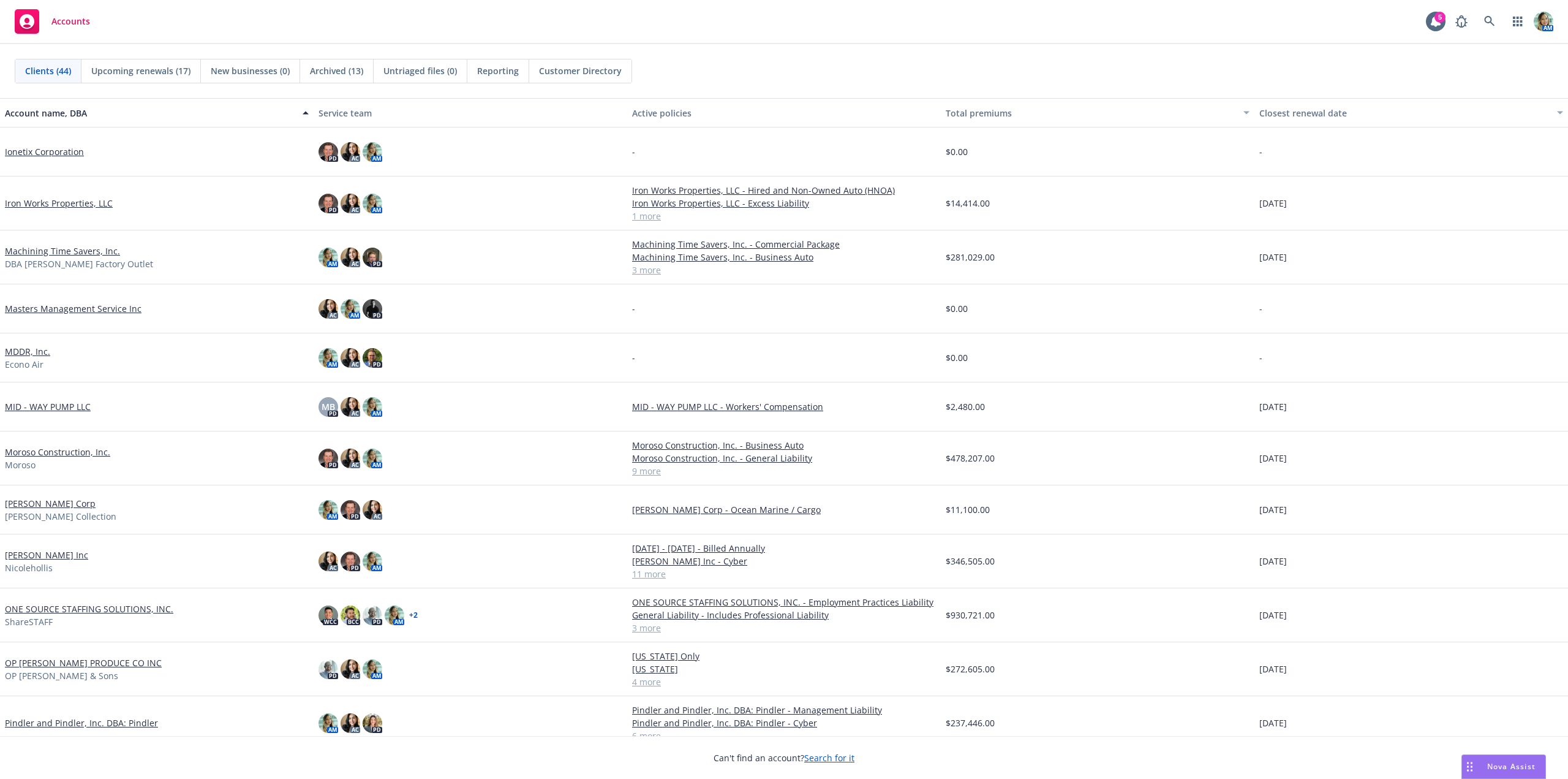
click at [60, 660] on link "OP [PERSON_NAME] PRODUCE CO INC" at bounding box center [84, 662] width 157 height 13
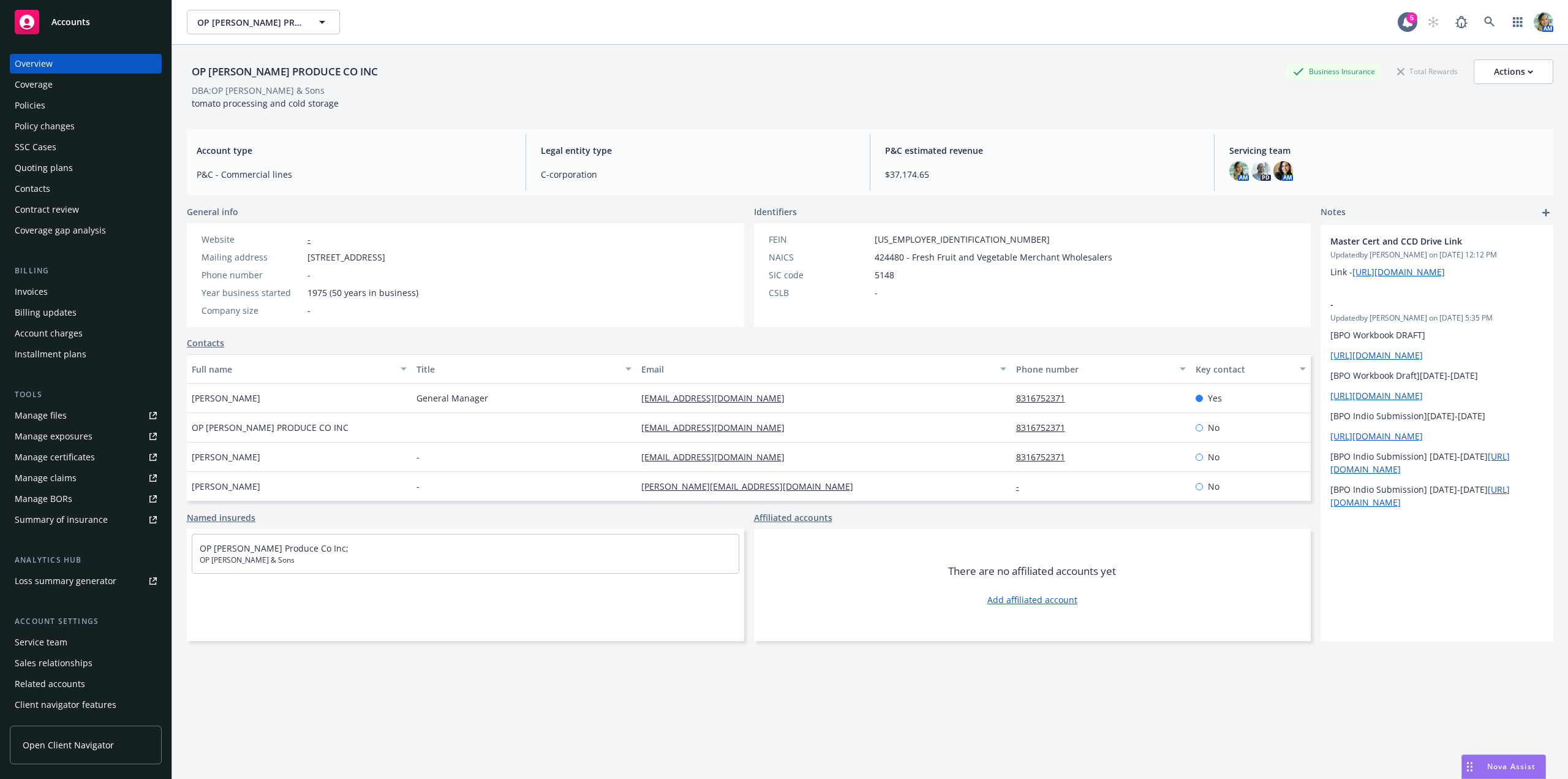
click at [63, 434] on div "Manage exposures" at bounding box center [54, 436] width 78 height 19
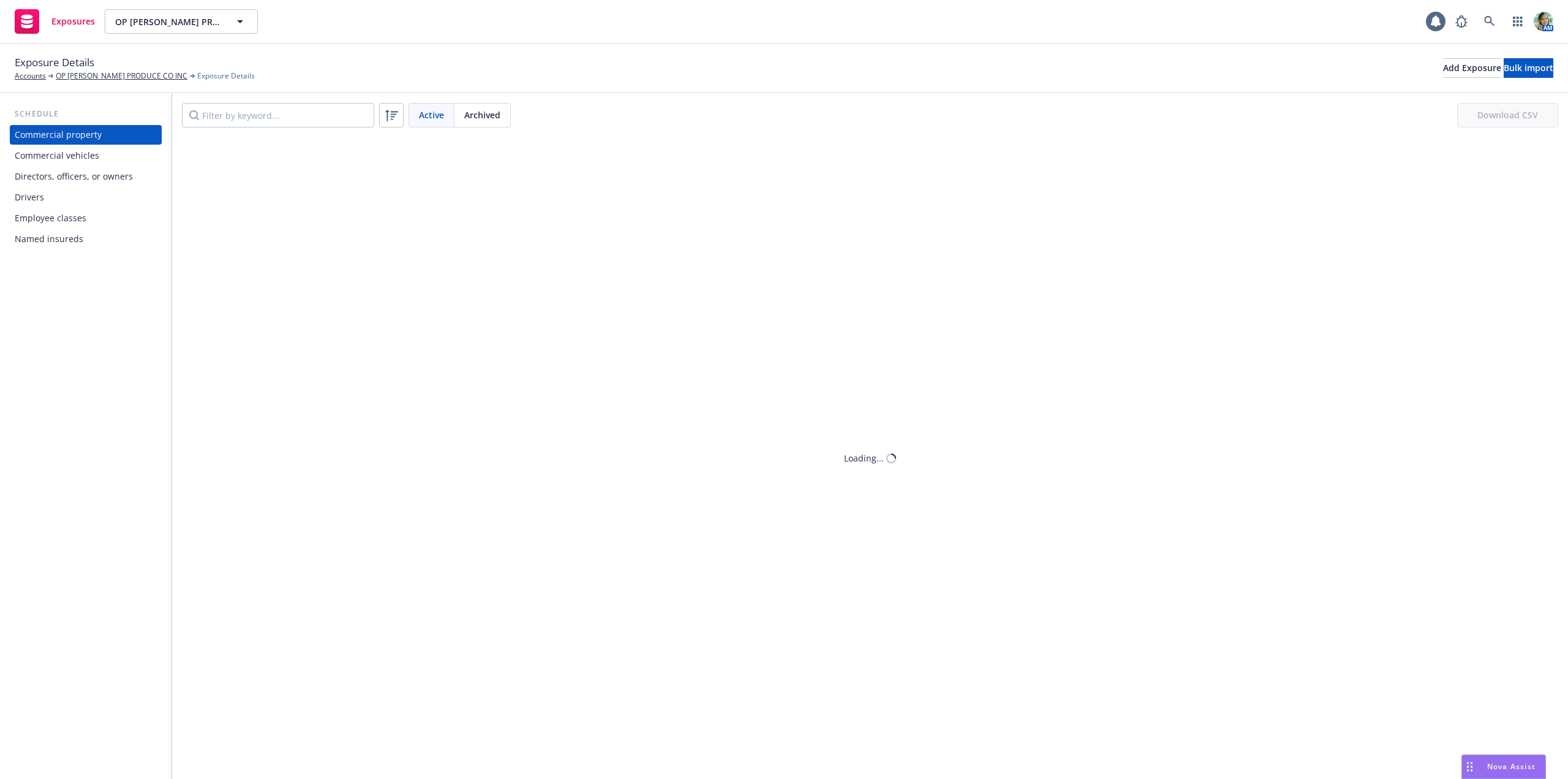
click at [87, 197] on div "Drivers" at bounding box center [86, 197] width 142 height 19
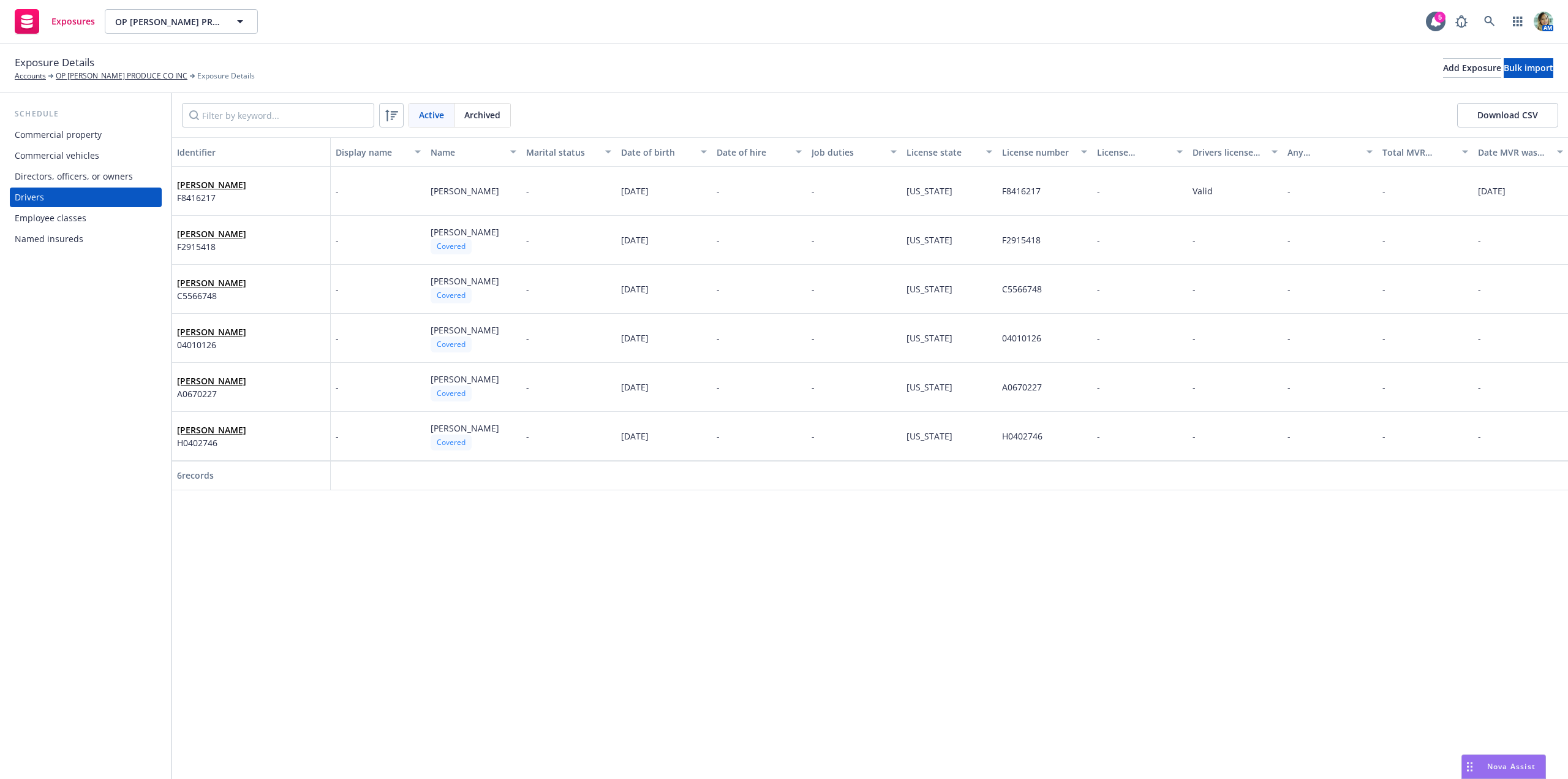
click at [80, 159] on div "Commercial vehicles" at bounding box center [57, 155] width 84 height 19
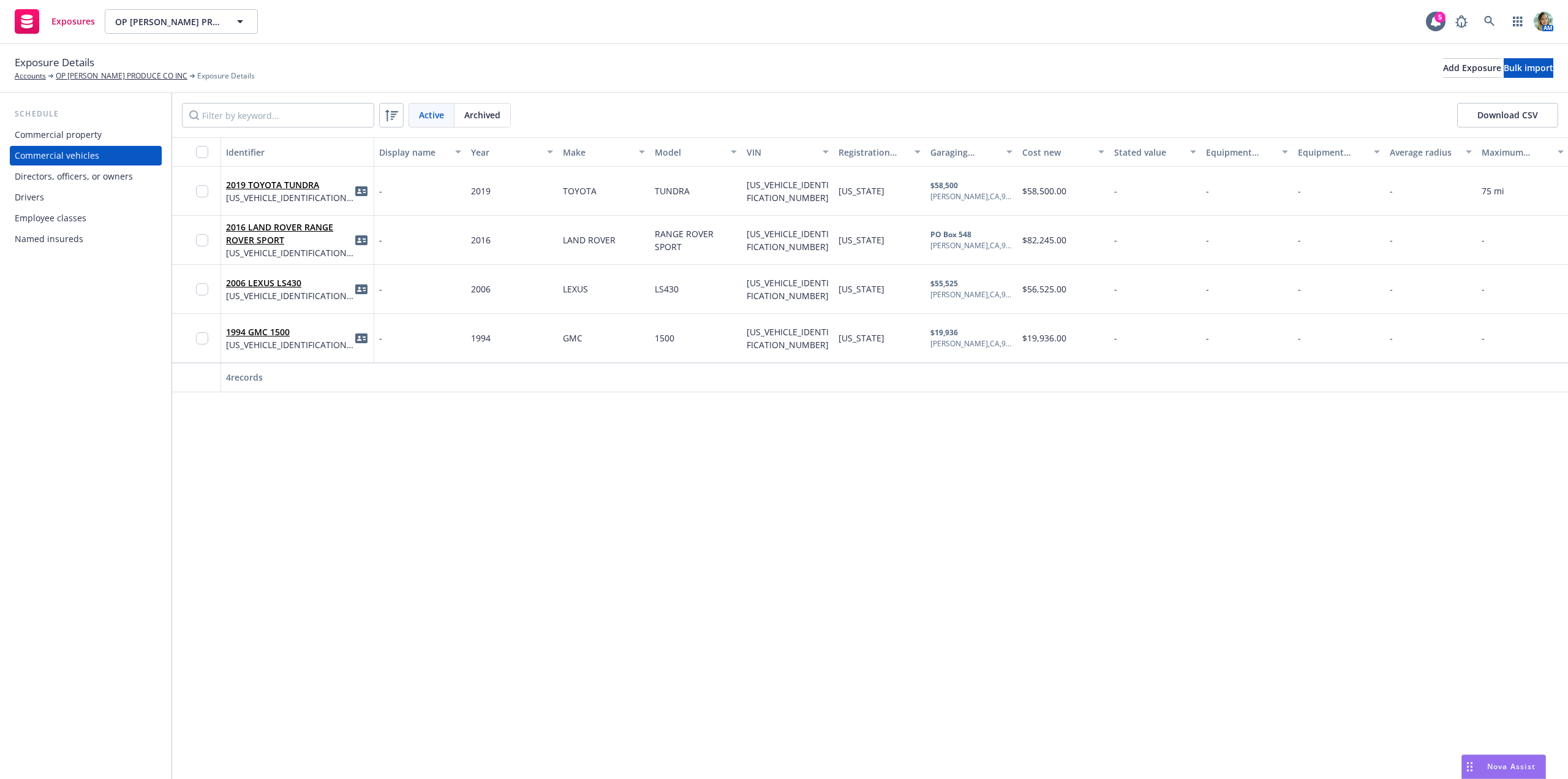
click at [43, 197] on div "Drivers" at bounding box center [29, 197] width 29 height 19
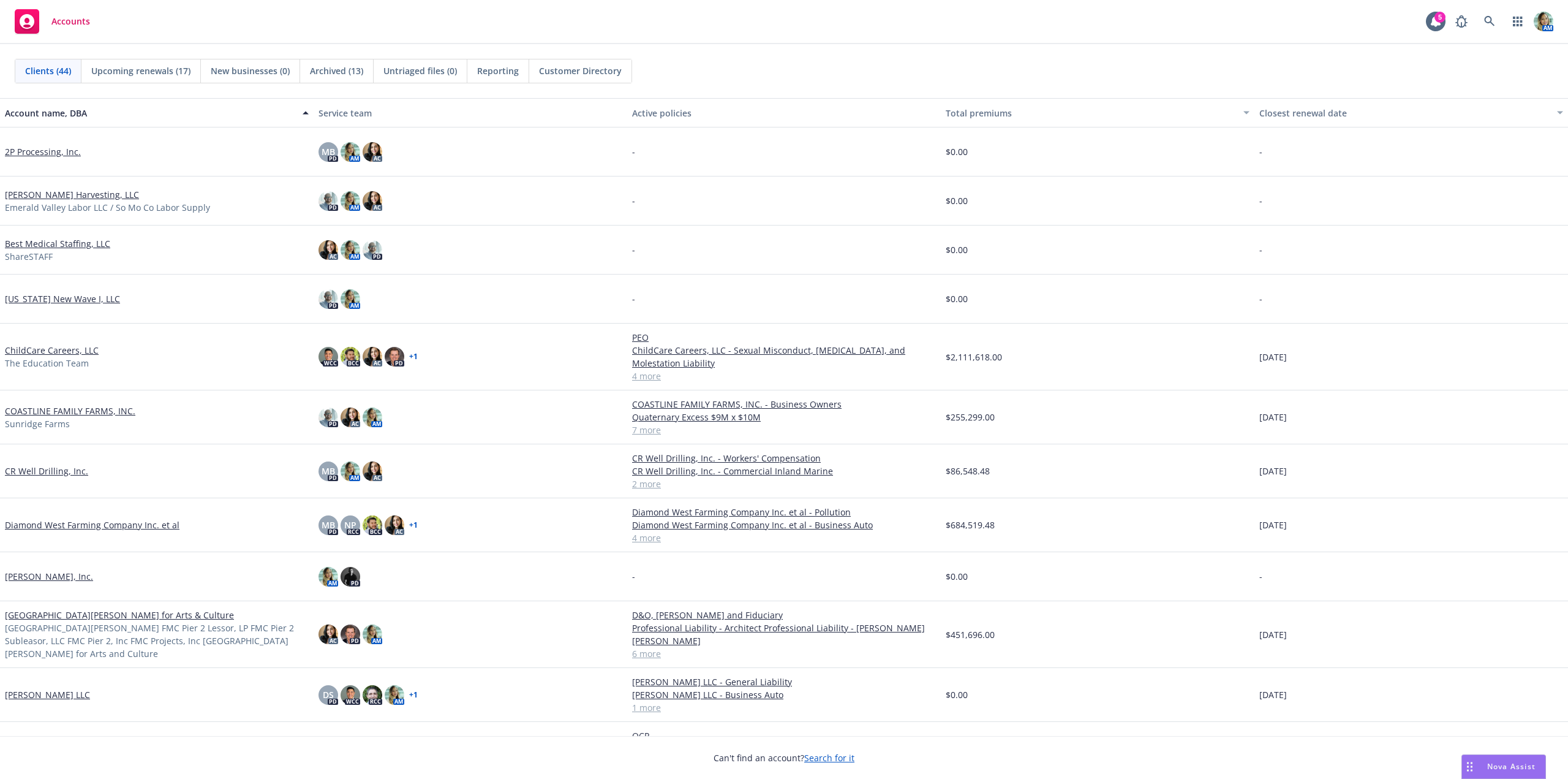
click at [495, 74] on span "Reporting" at bounding box center [498, 70] width 42 height 13
click at [1501, 769] on span "Nova Assist" at bounding box center [1511, 766] width 48 height 10
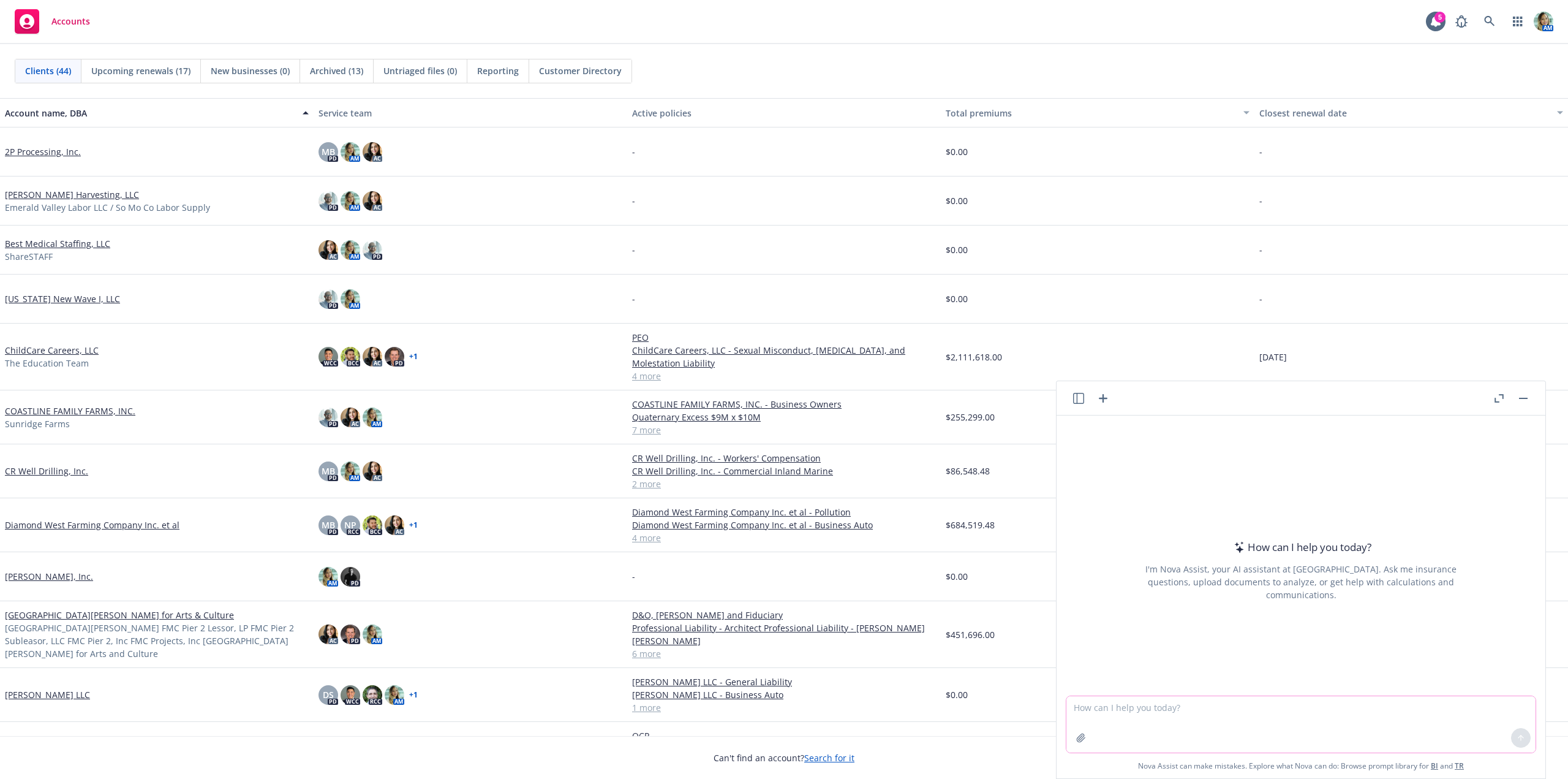
click at [1186, 704] on textarea at bounding box center [1301, 725] width 469 height 57
type textarea "how to email a client when they decided not to renew workers compensation cover…"
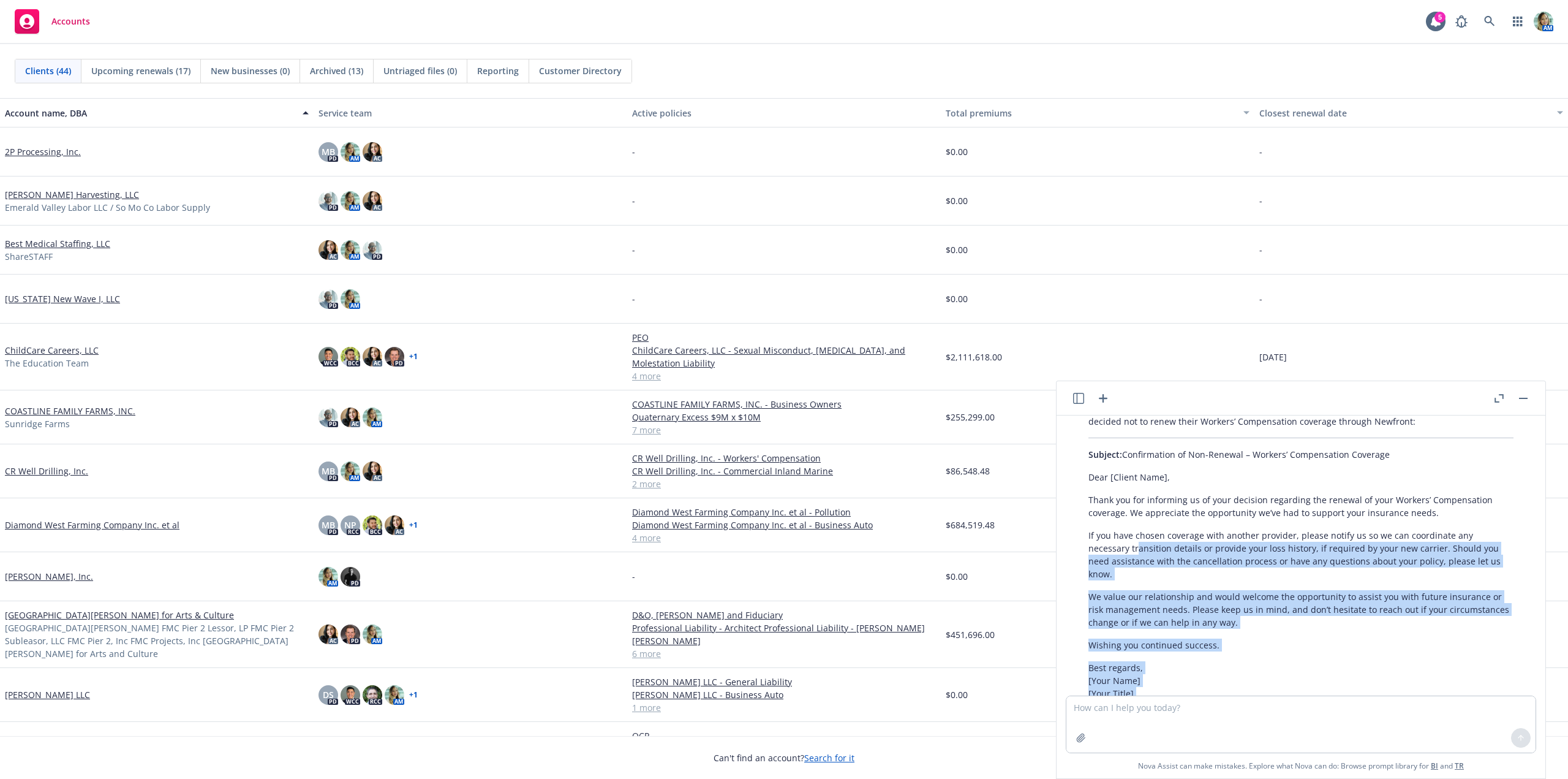
scroll to position [78, 0]
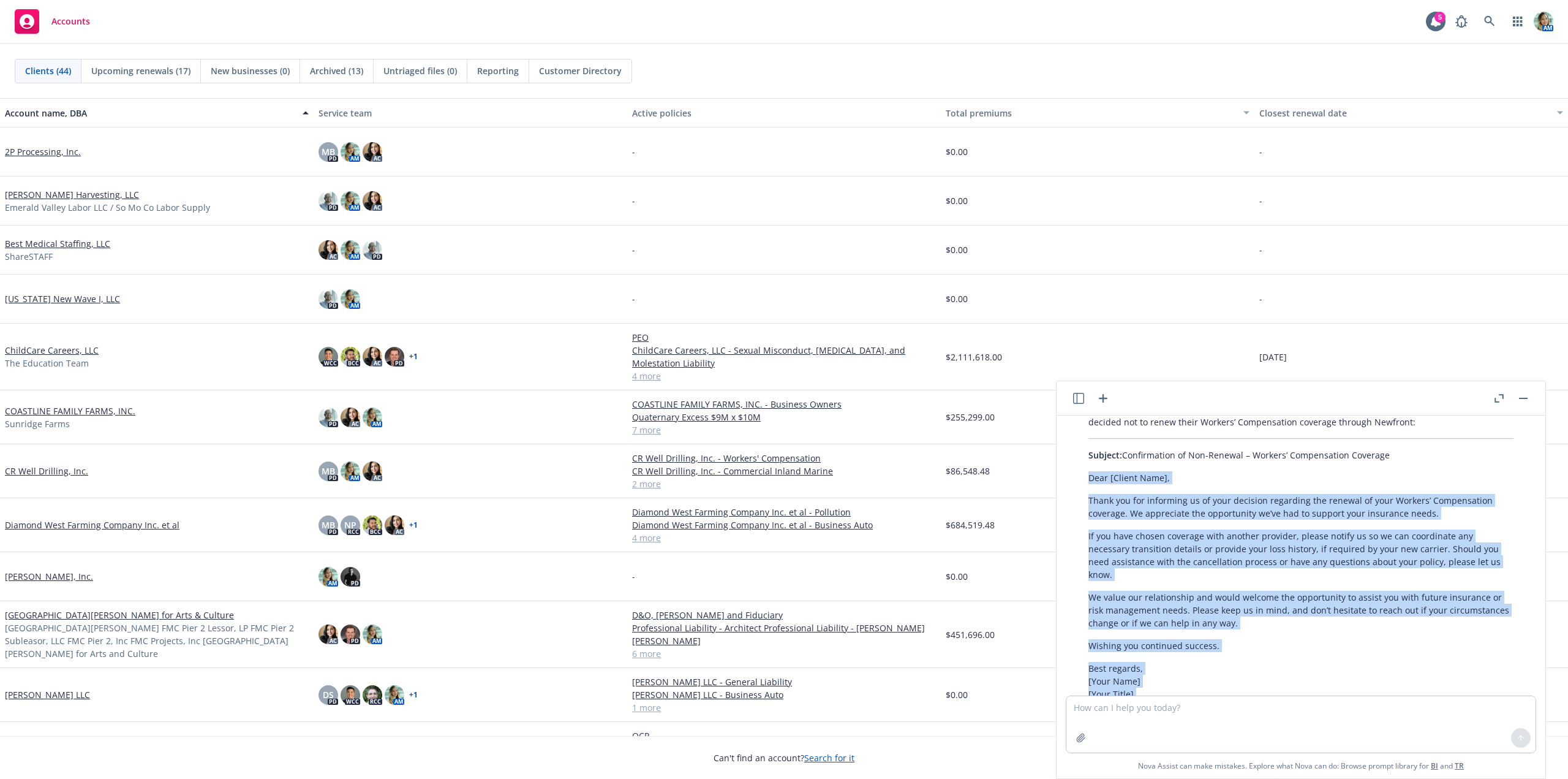
drag, startPoint x: 1204, startPoint y: 595, endPoint x: 1090, endPoint y: 478, distance: 163.4
click at [1090, 478] on div "Here’s a professional and courteous email template you can use to communicate w…" at bounding box center [1301, 624] width 450 height 452
copy div "Dear [Client Name], Thank you for informing us of your decision regarding the r…"
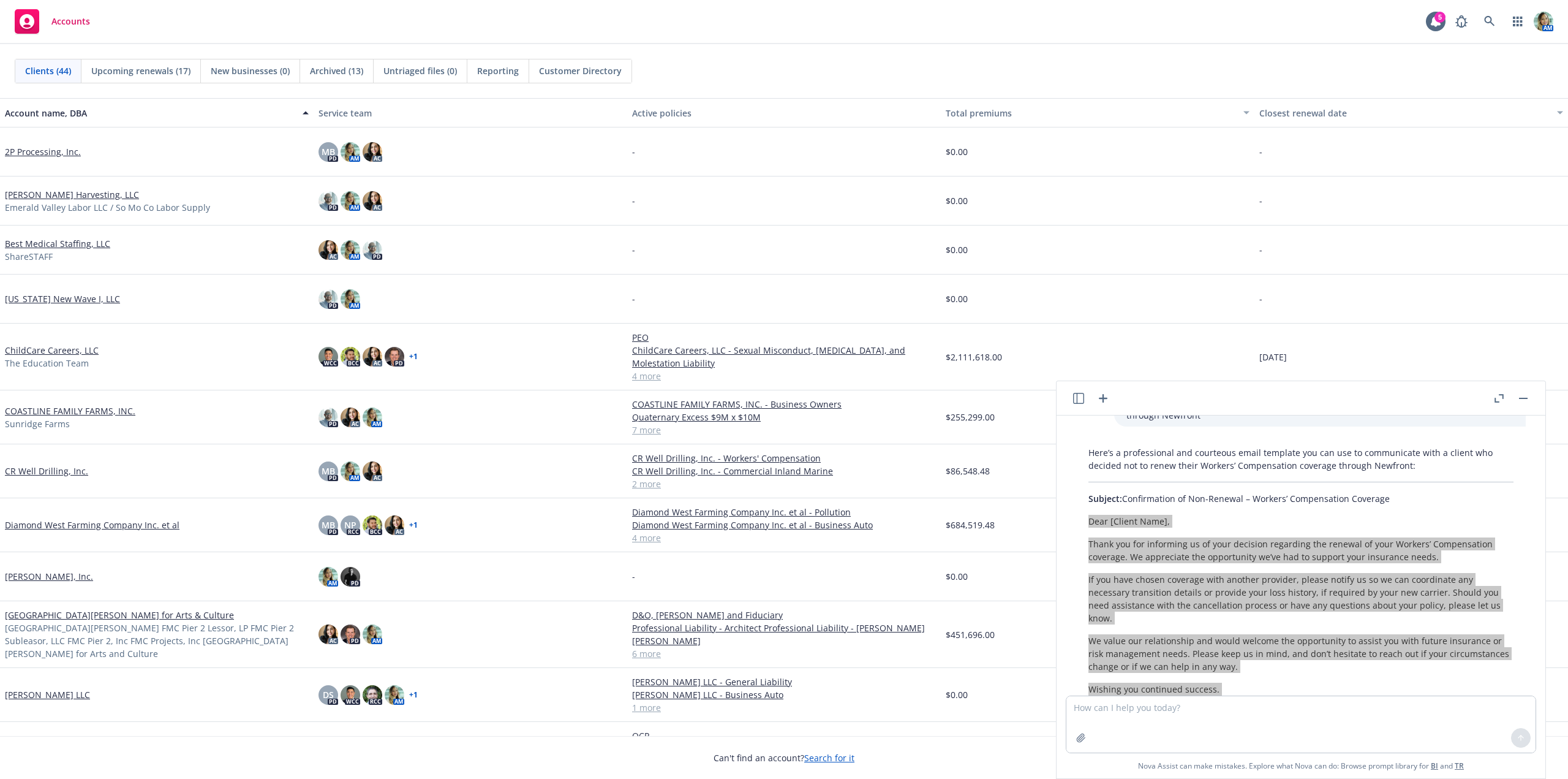
scroll to position [0, 0]
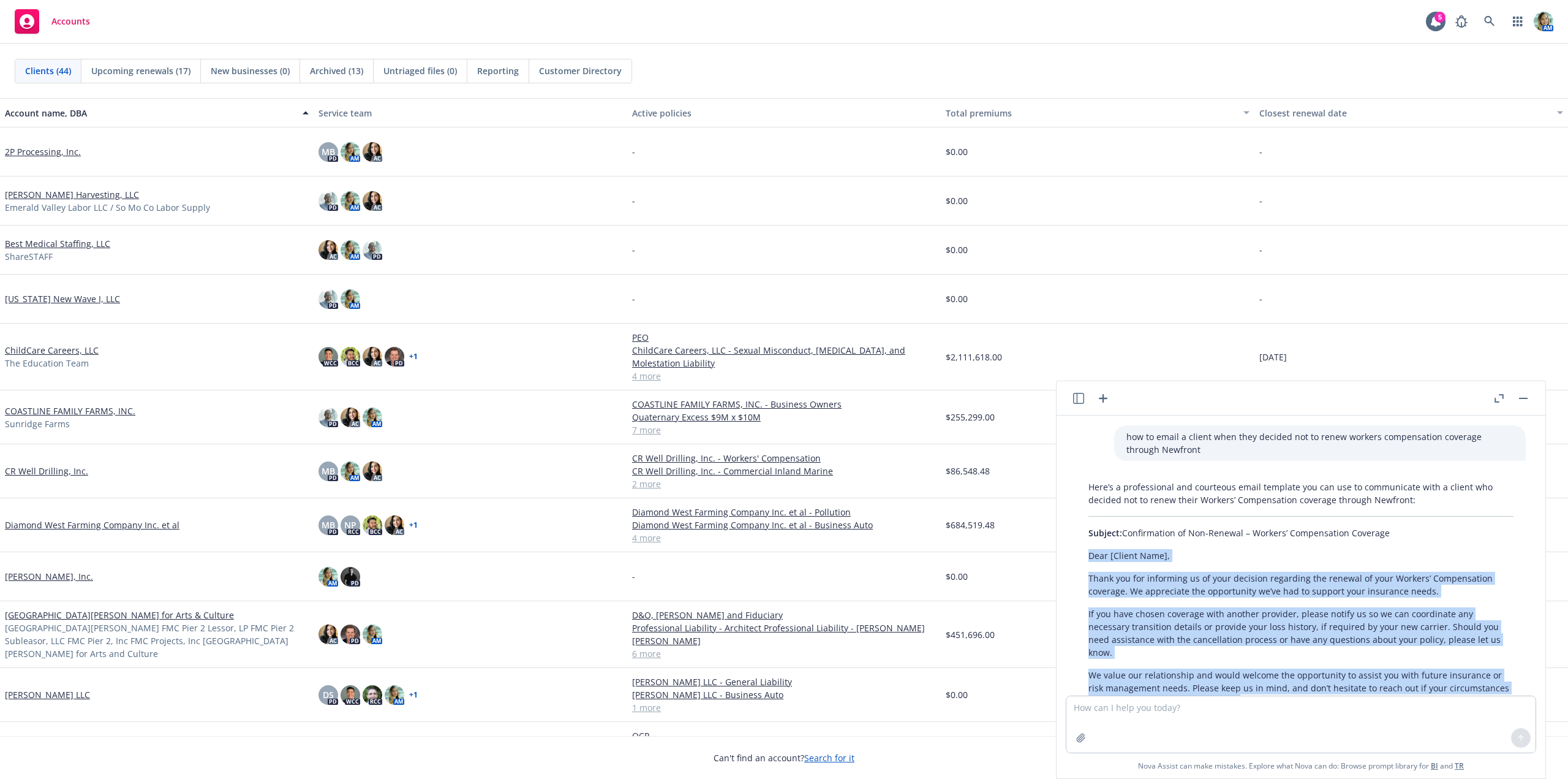
click at [1517, 398] on button "button" at bounding box center [1523, 398] width 15 height 15
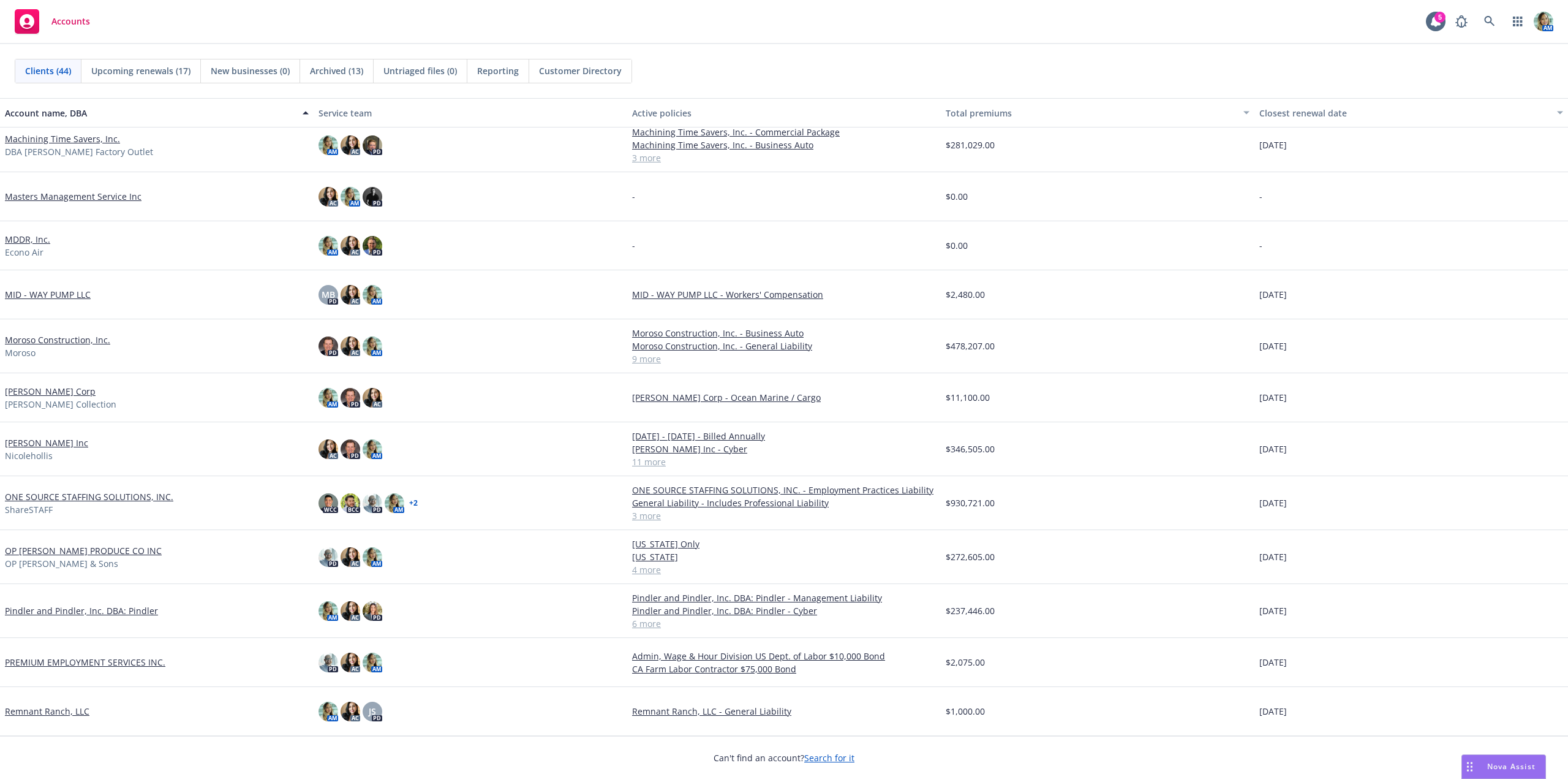
scroll to position [663, 0]
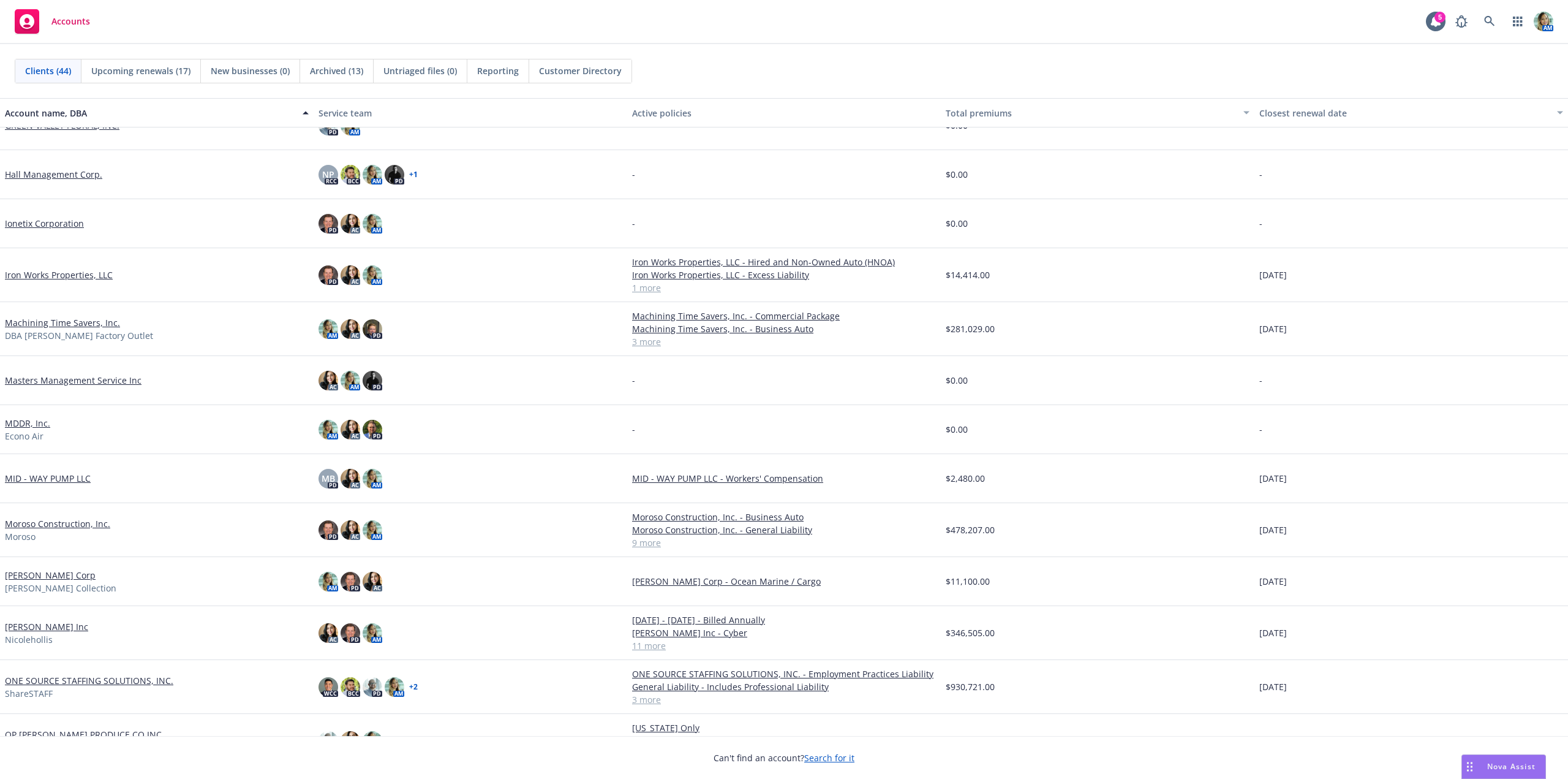
click at [76, 323] on link "Machining Time Savers, Inc." at bounding box center [63, 322] width 115 height 13
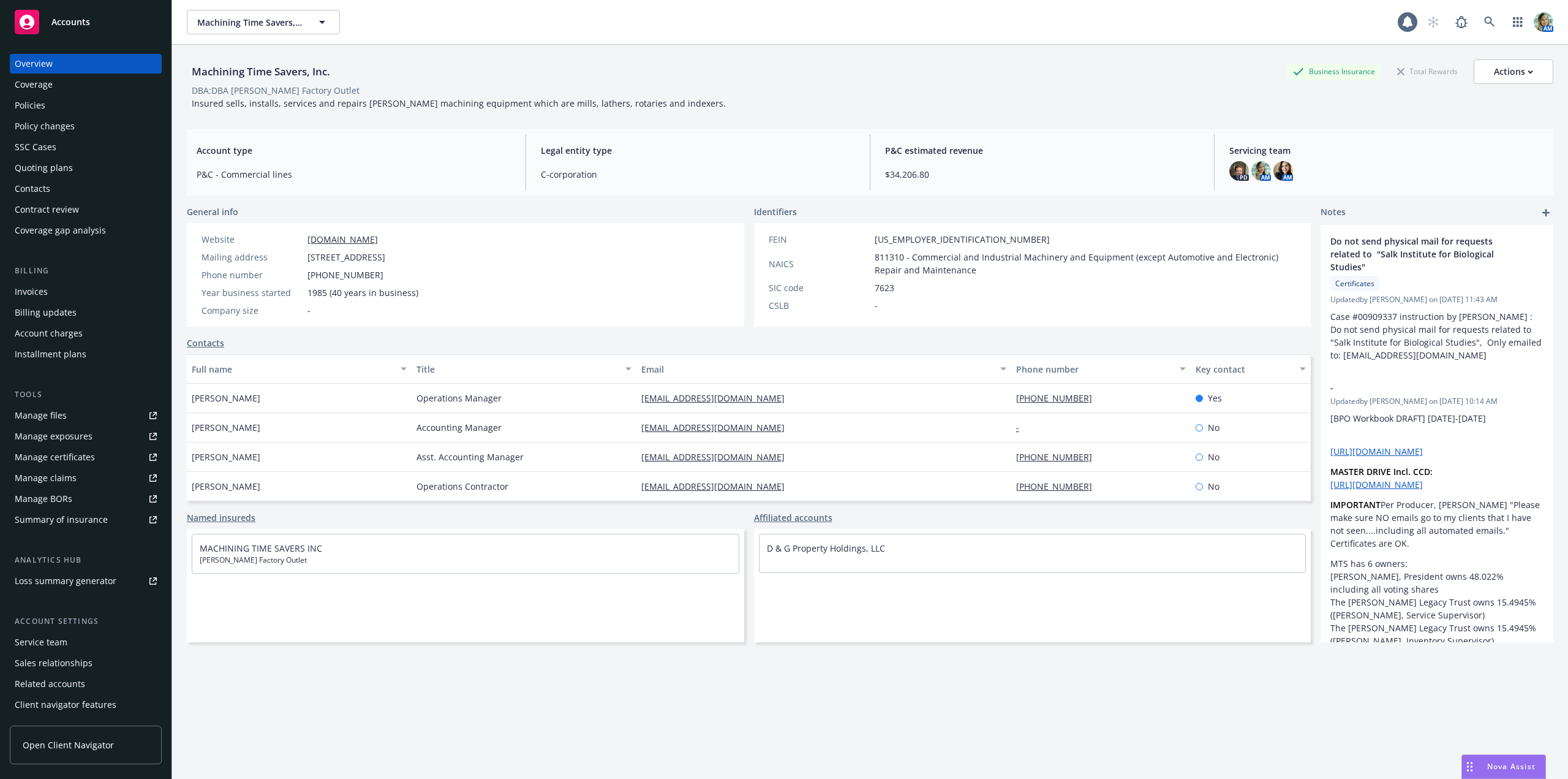
click at [29, 106] on div "Policies" at bounding box center [30, 105] width 31 height 19
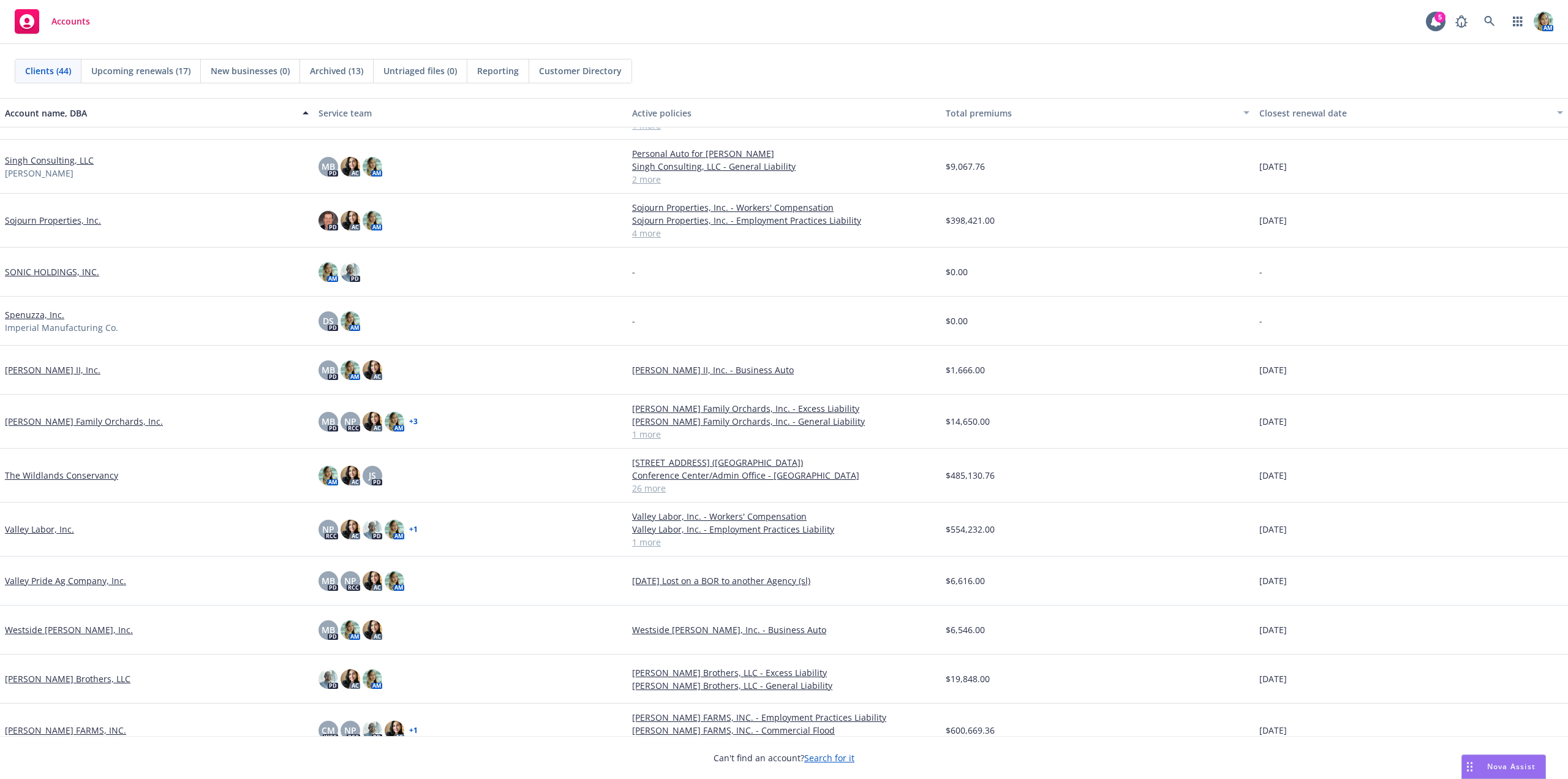
scroll to position [1583, 0]
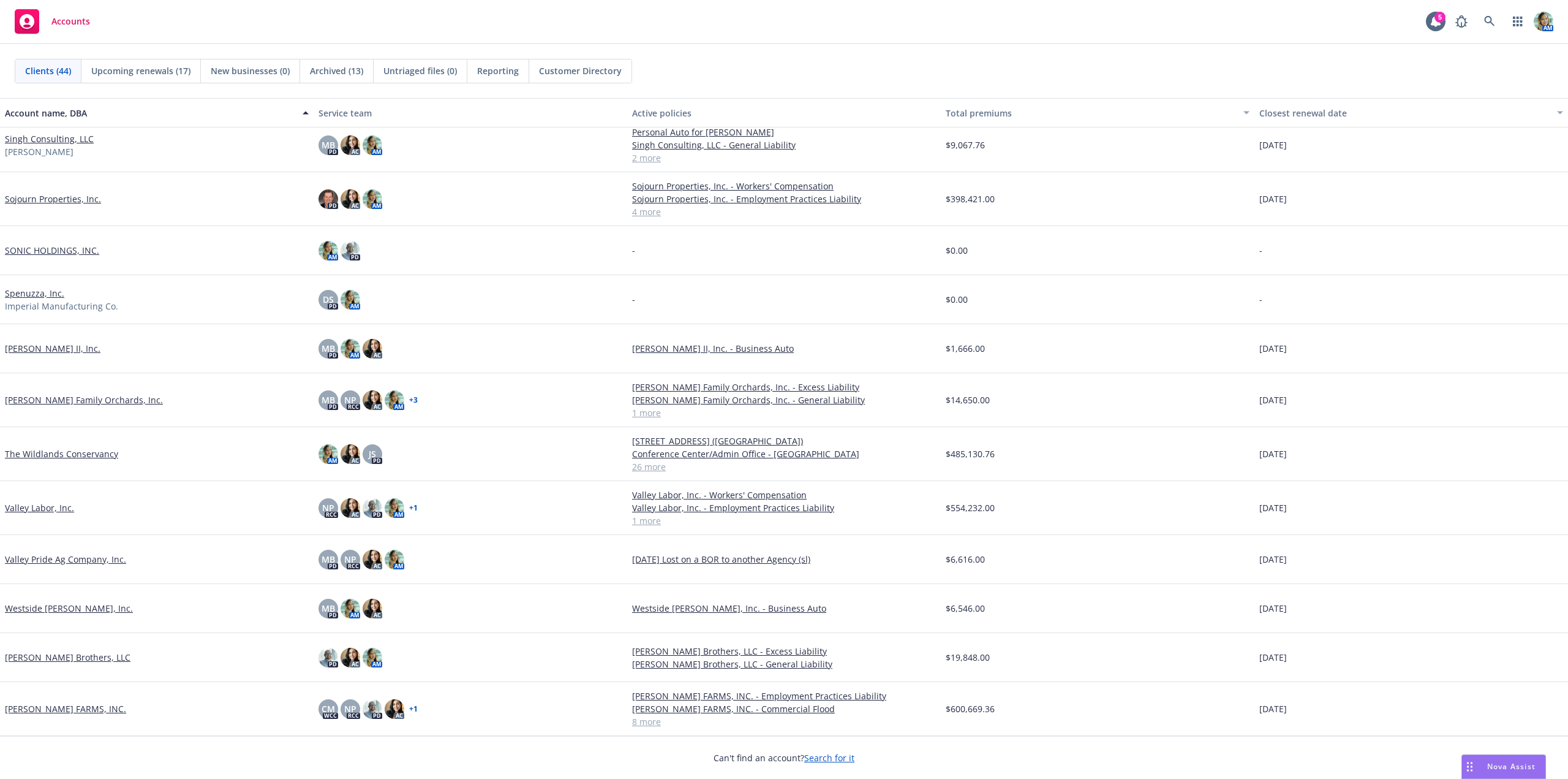
click at [98, 457] on link "The Wildlands Conservancy" at bounding box center [62, 453] width 113 height 13
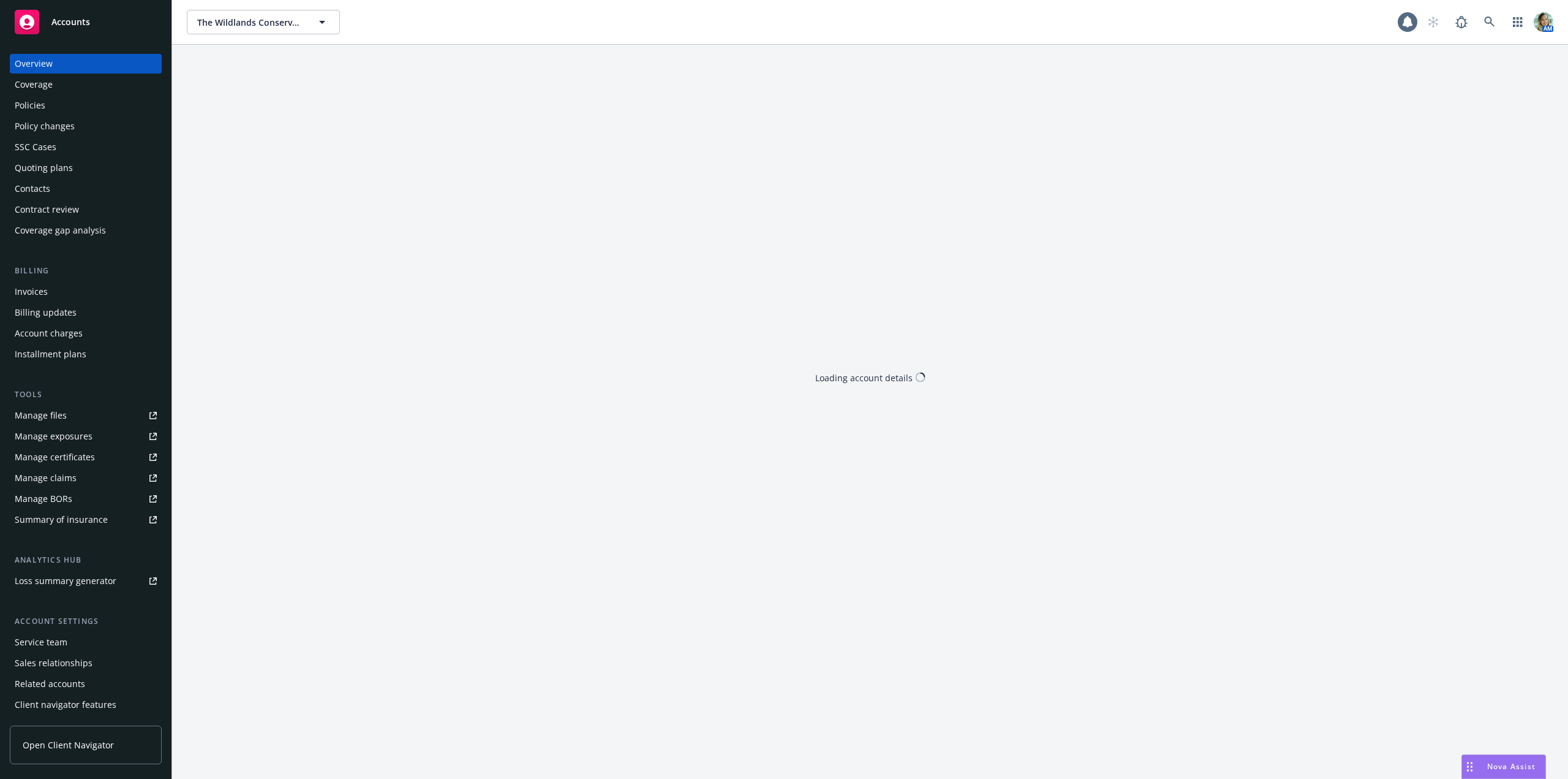
click at [97, 455] on link "Manage certificates" at bounding box center [86, 457] width 152 height 19
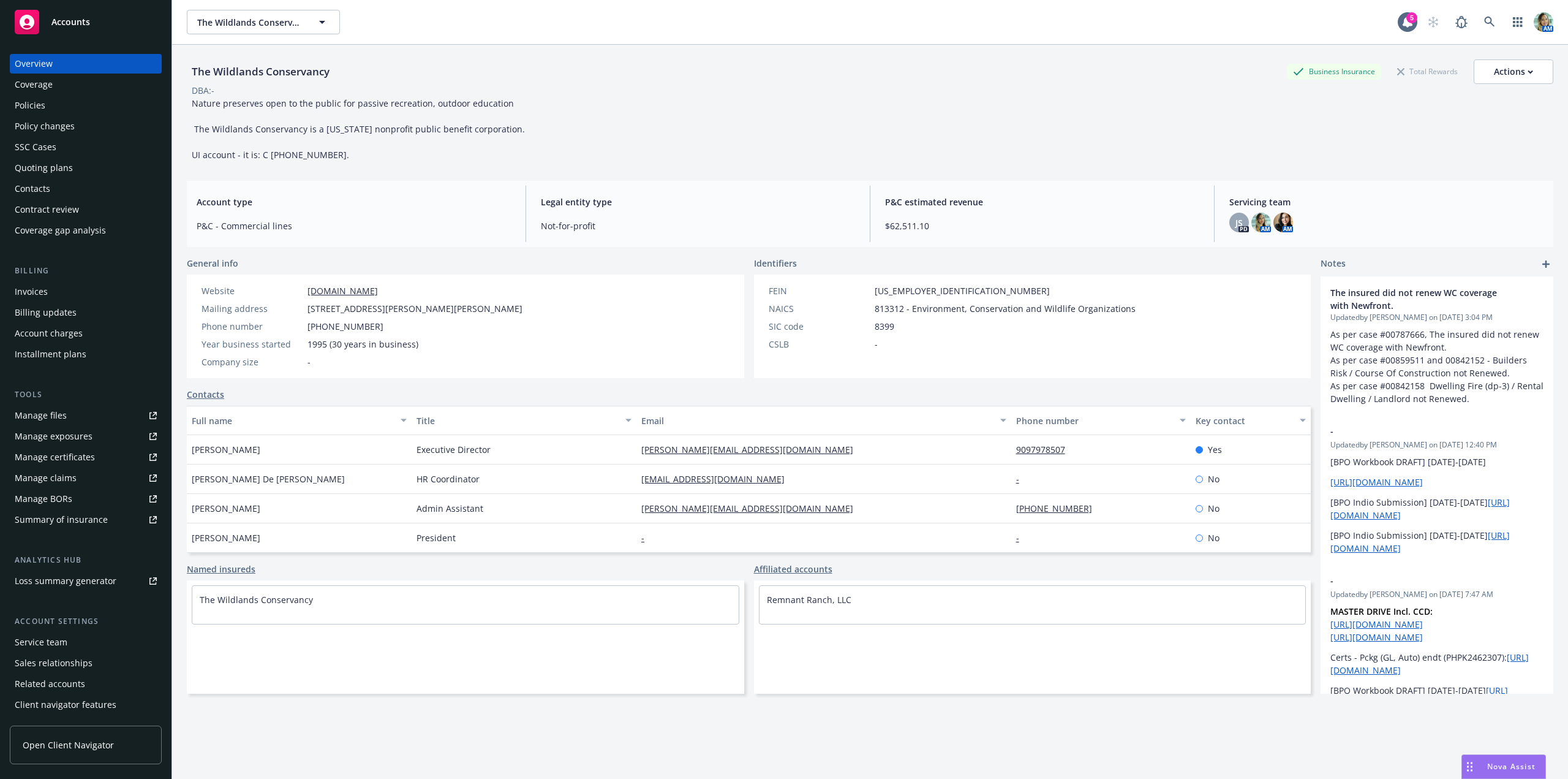
click at [51, 108] on div "Policies" at bounding box center [86, 105] width 142 height 19
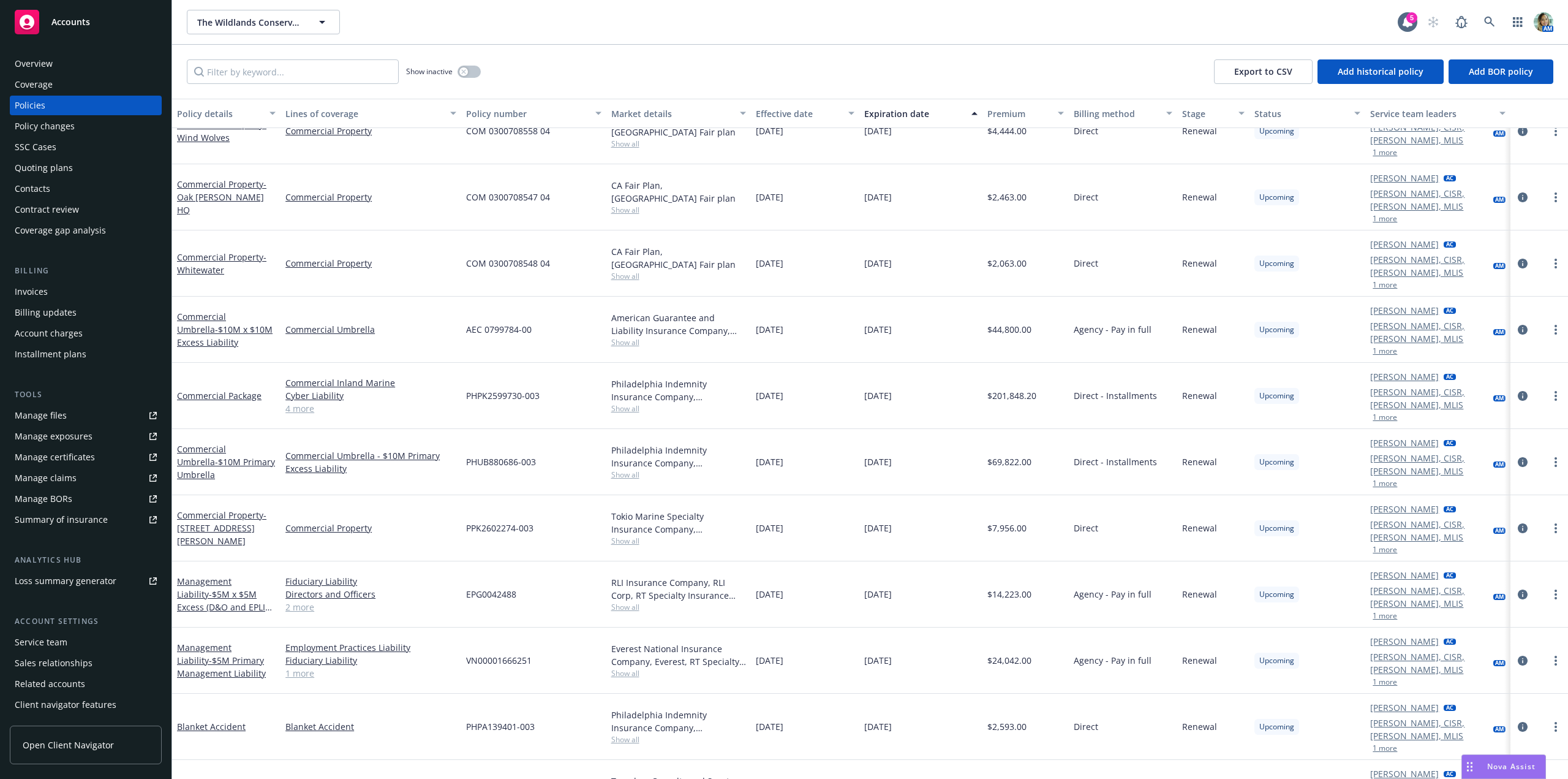
scroll to position [1616, 0]
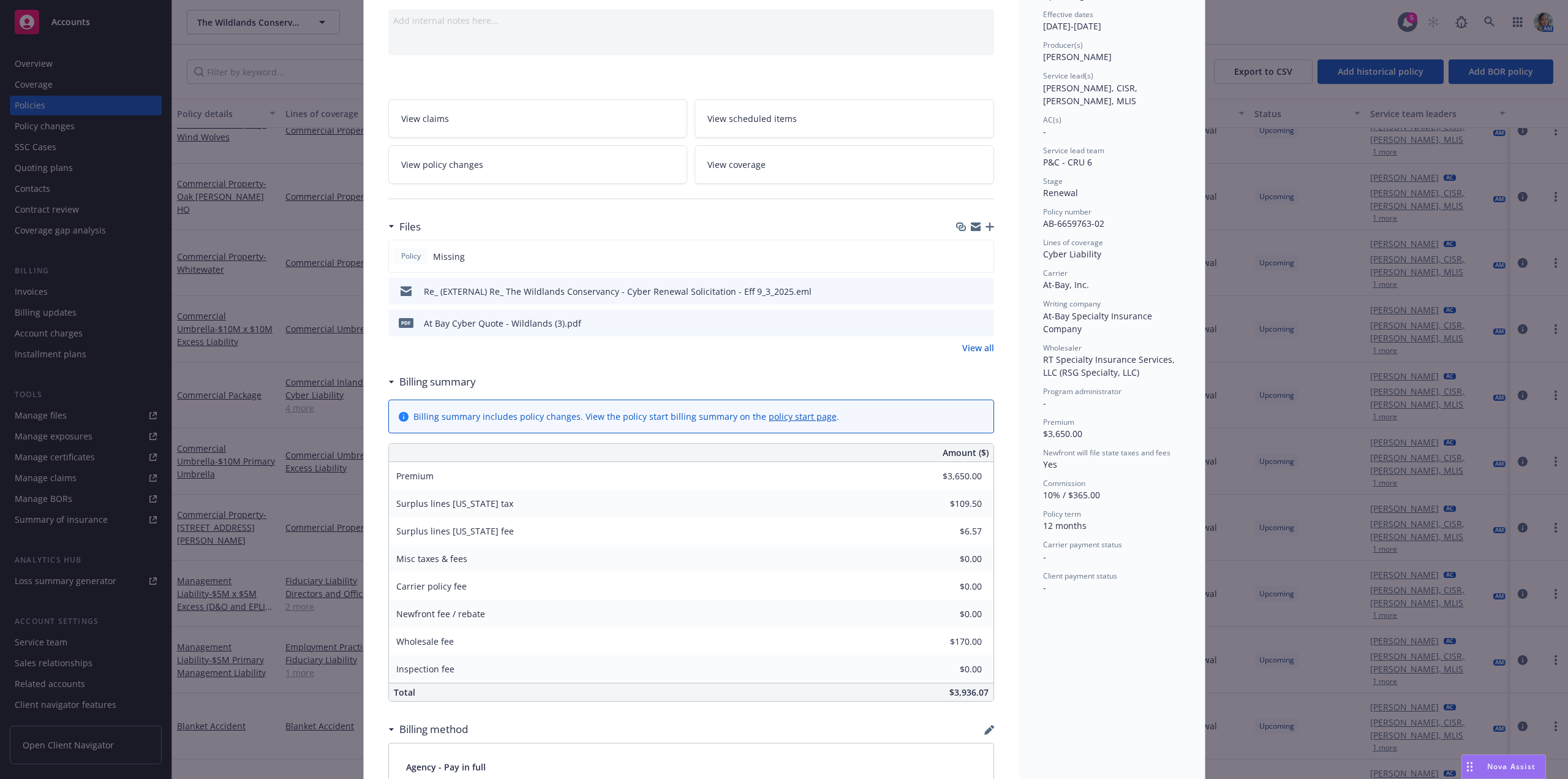
scroll to position [122, 0]
click at [985, 227] on icon "button" at bounding box center [989, 225] width 8 height 8
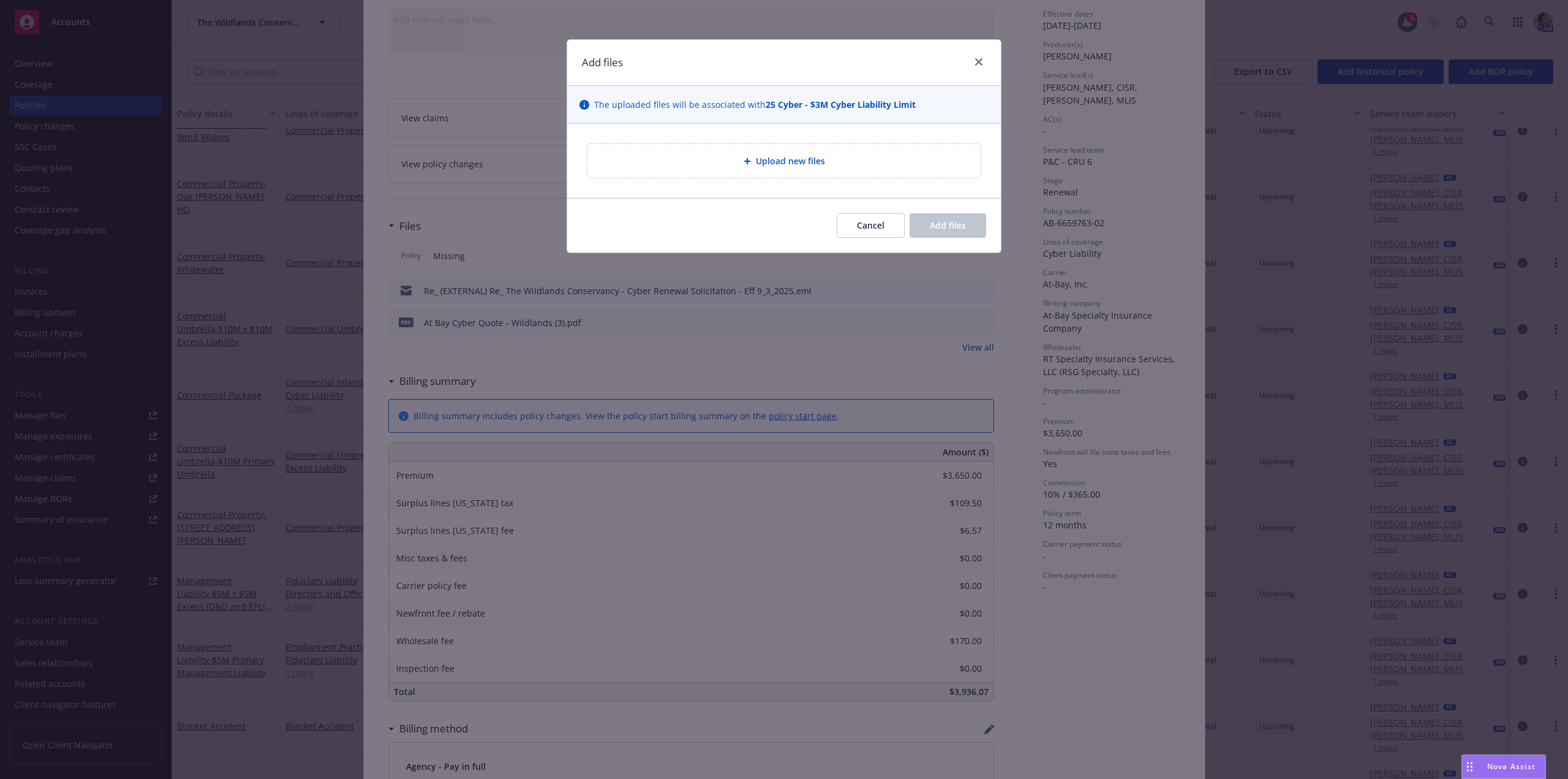
click at [693, 172] on div "Upload new files" at bounding box center [783, 160] width 393 height 34
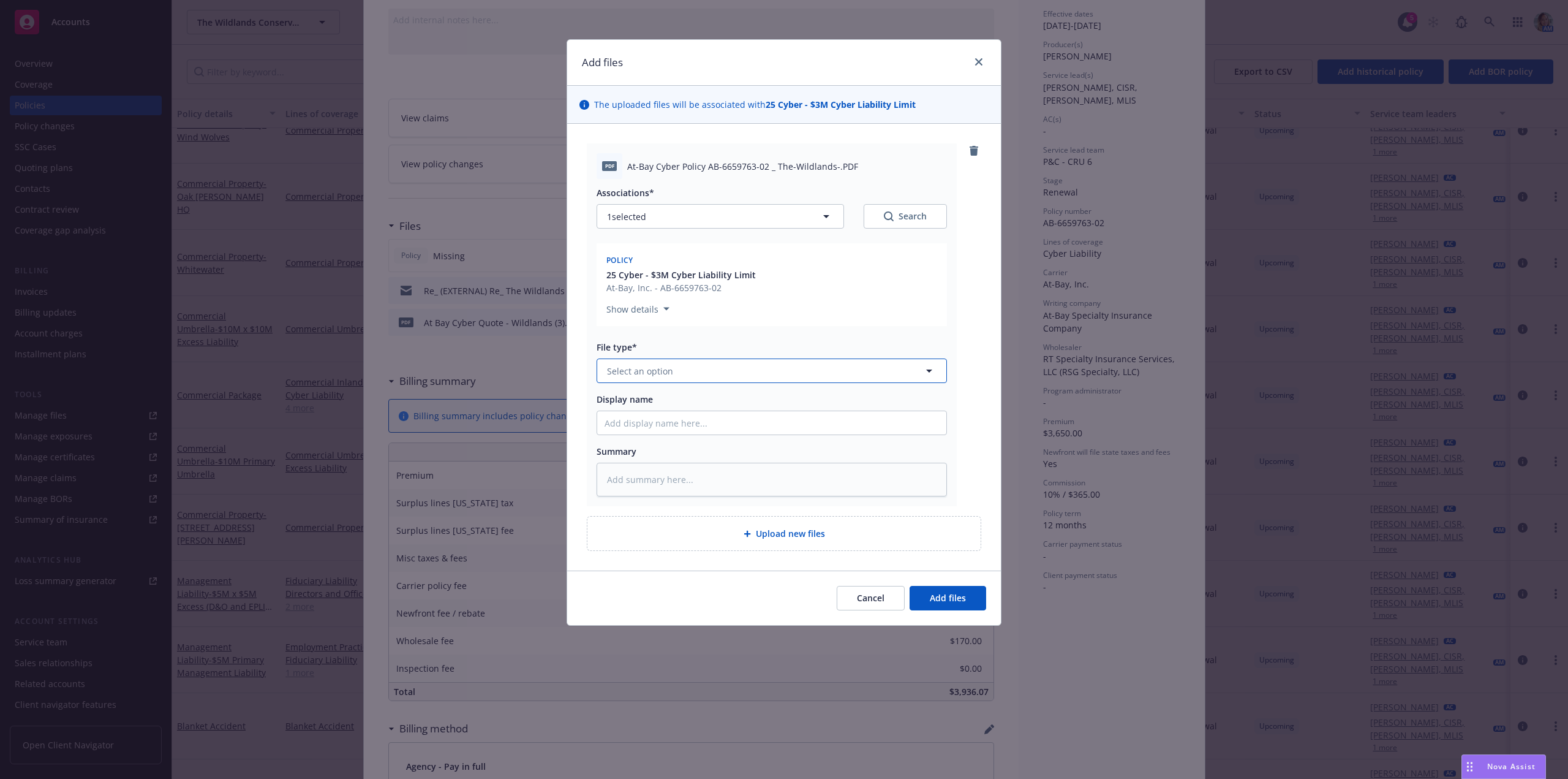
click at [623, 372] on span "Select an option" at bounding box center [640, 371] width 66 height 13
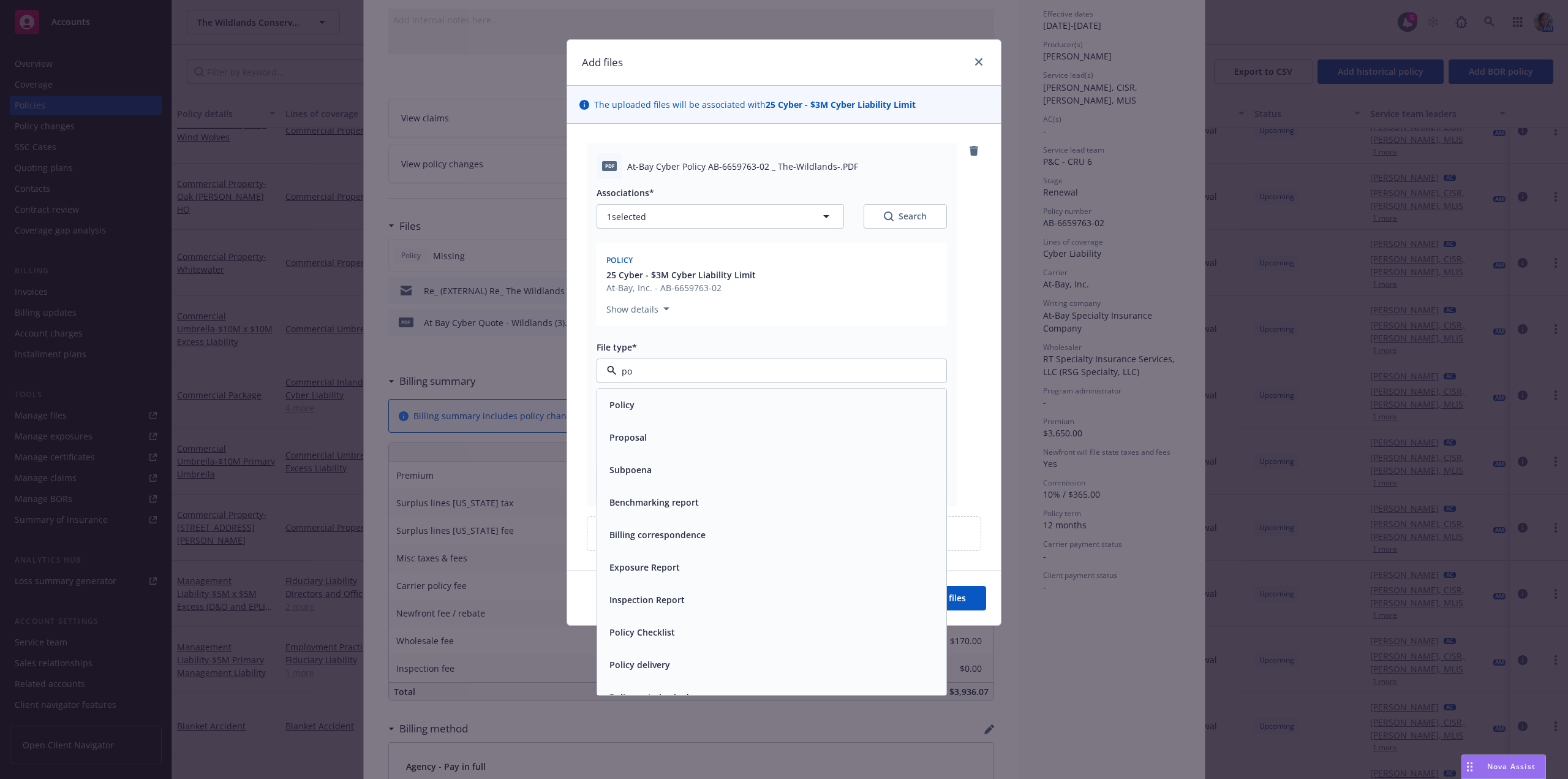
type input "pol"
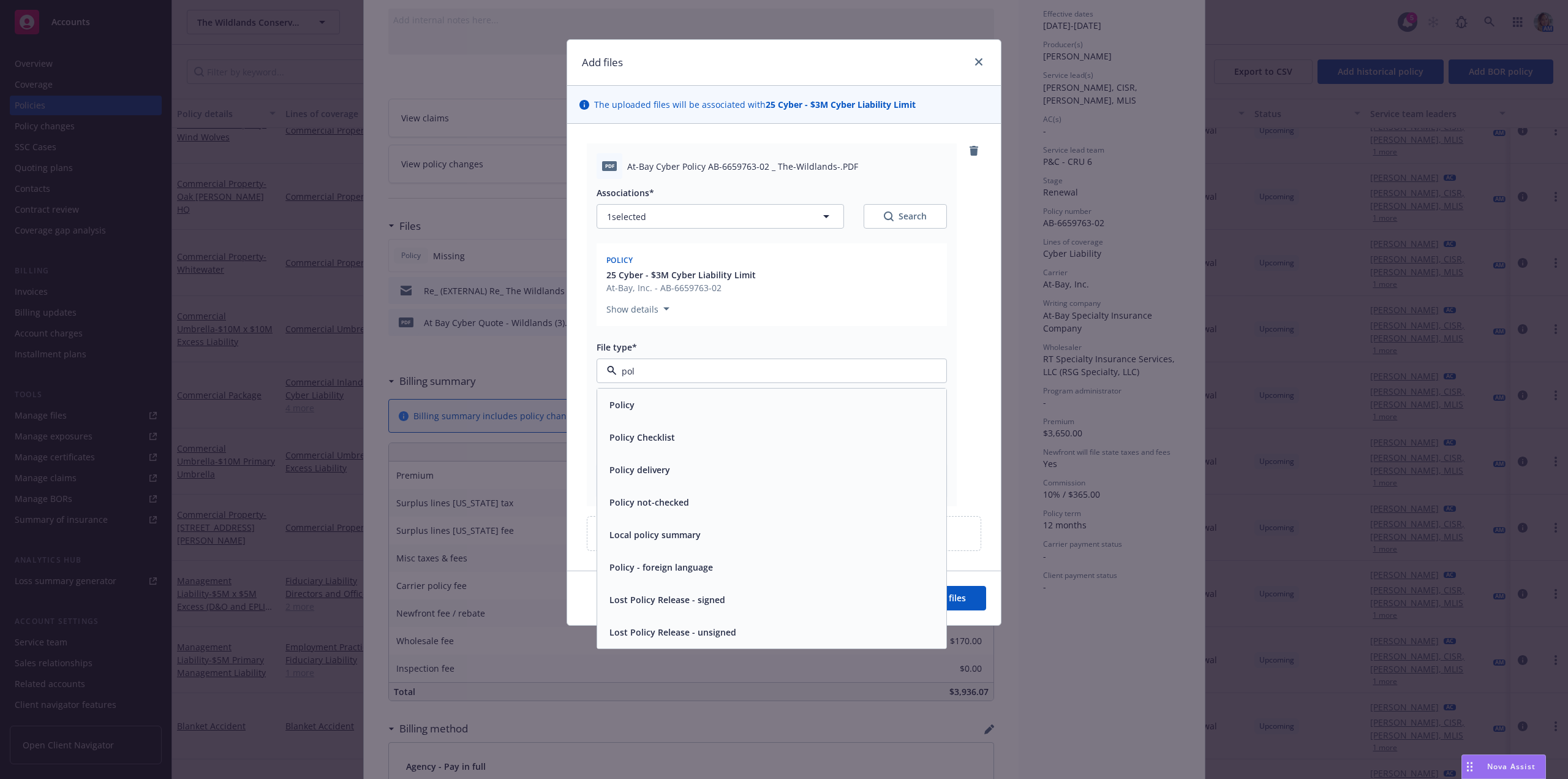
click at [650, 398] on div "Policy" at bounding box center [771, 404] width 334 height 18
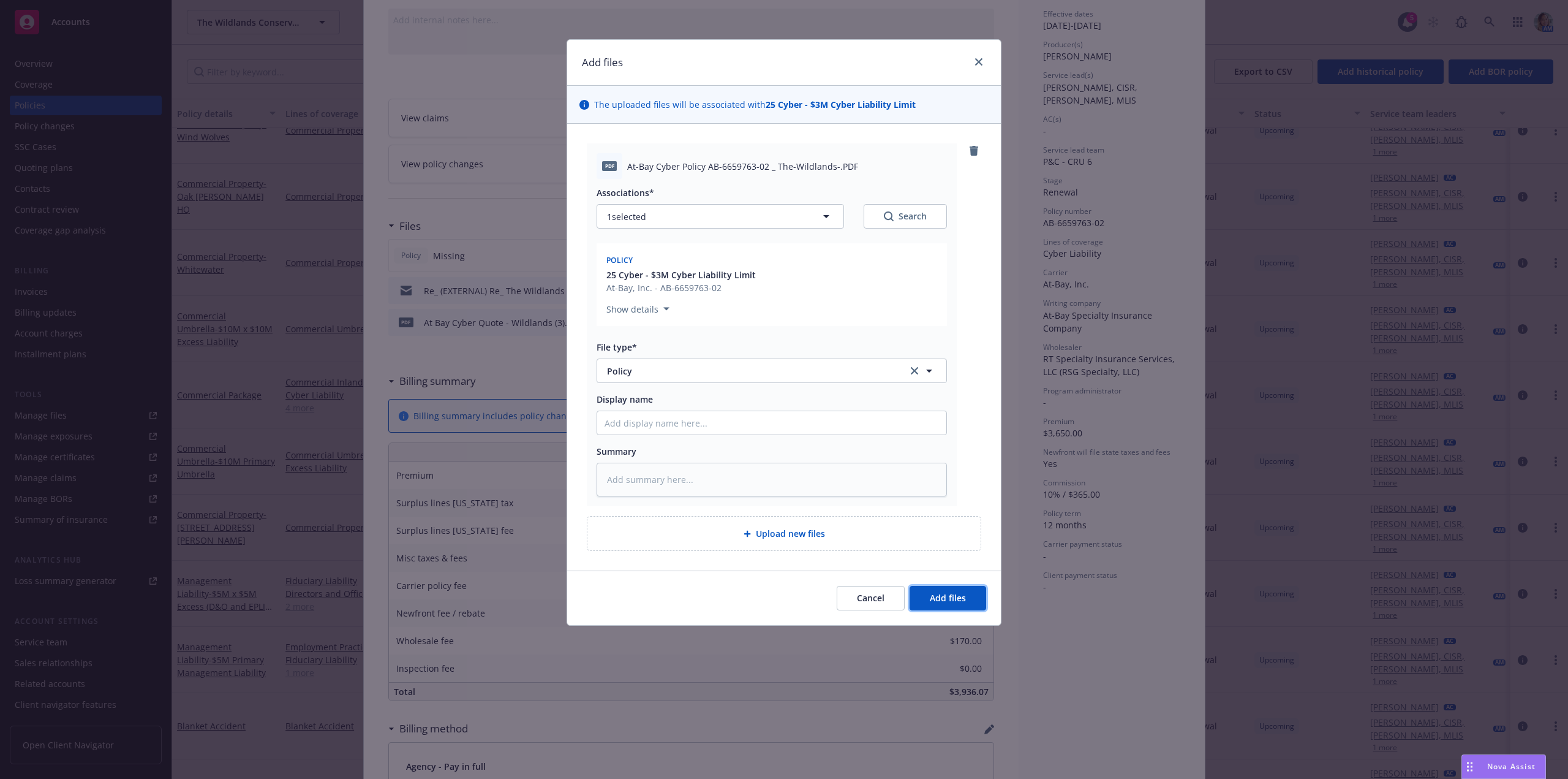
click at [946, 589] on button "Add files" at bounding box center [947, 598] width 77 height 25
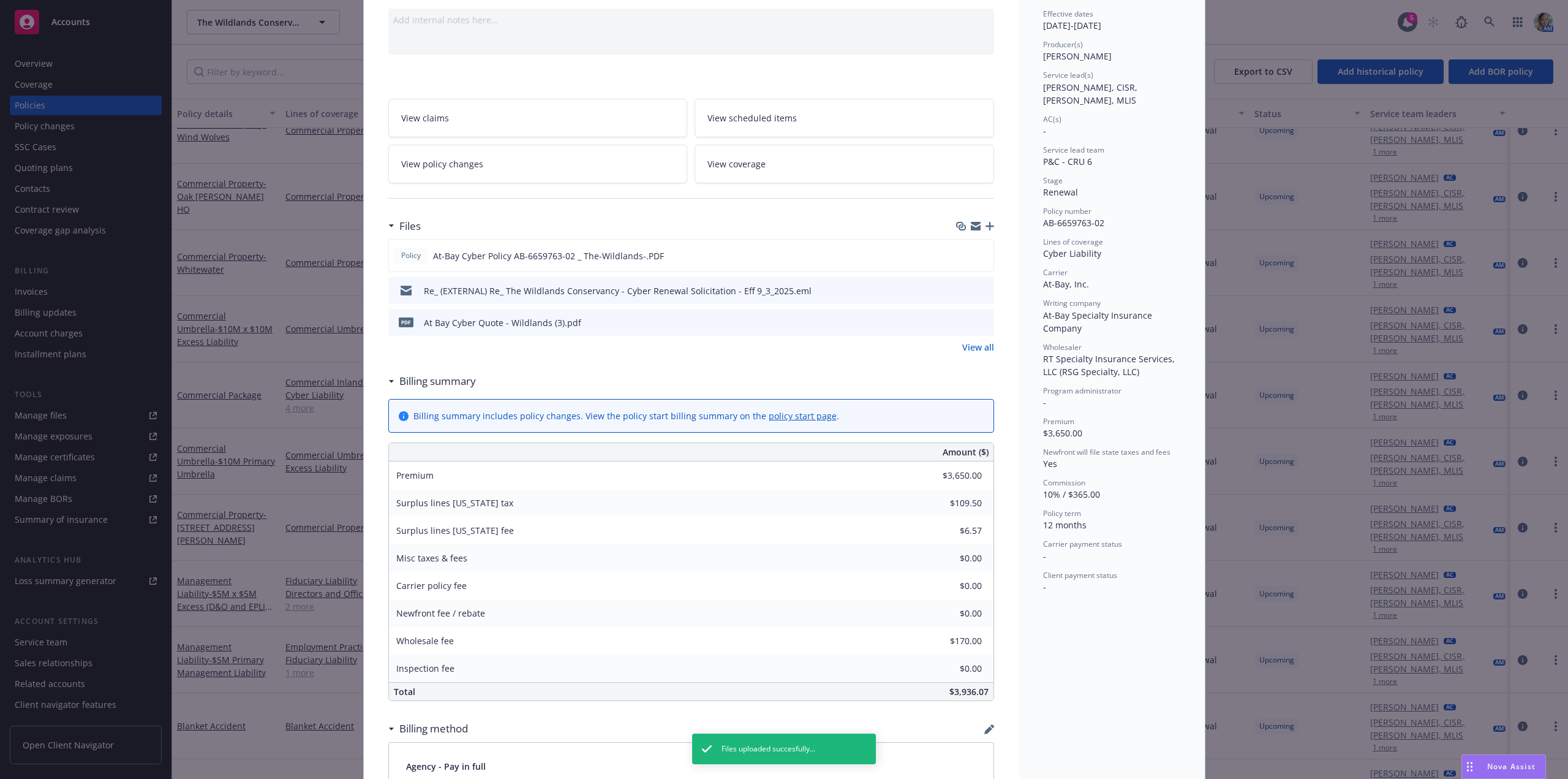
click at [988, 227] on icon "button" at bounding box center [989, 225] width 8 height 8
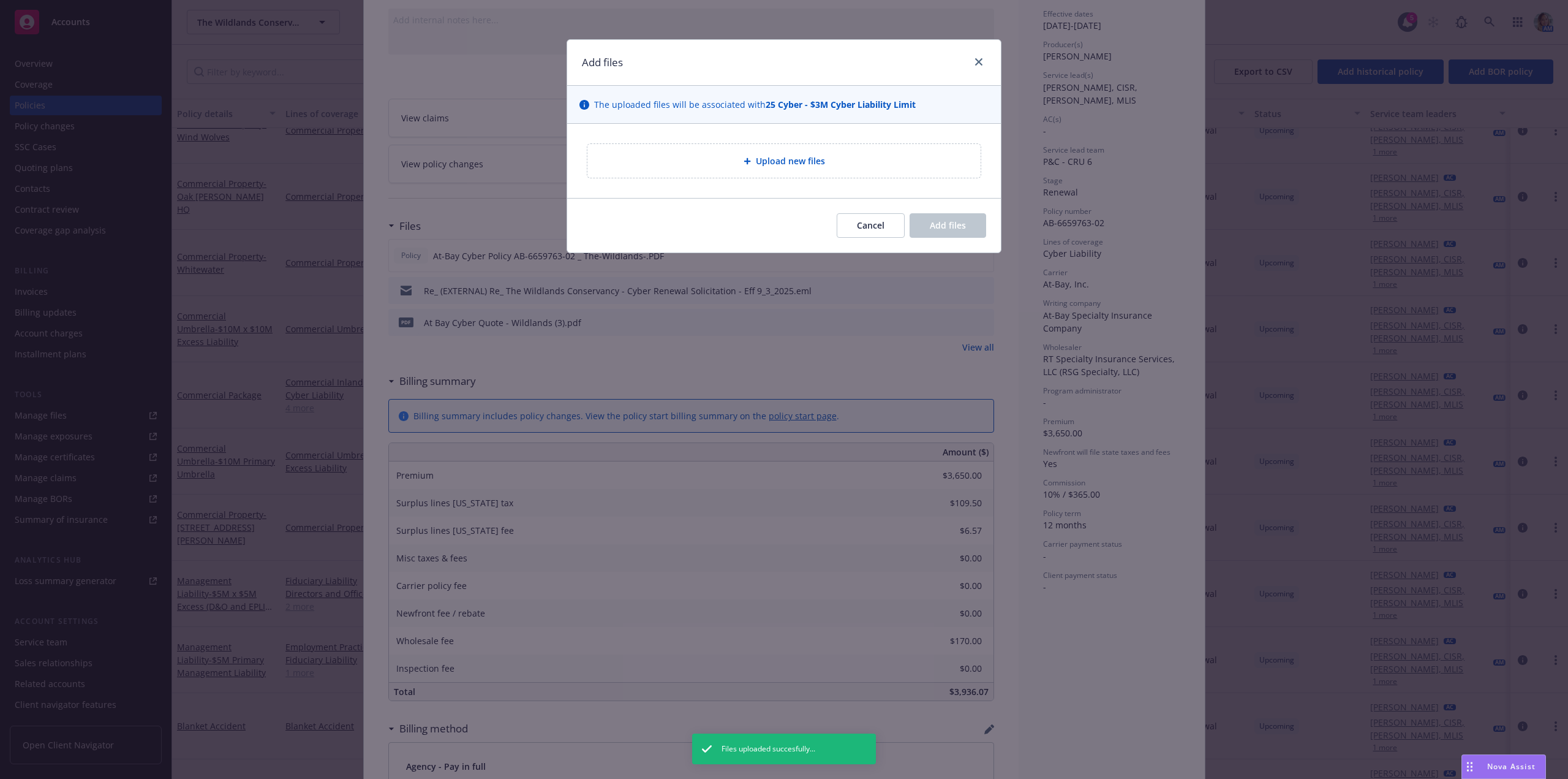
click at [774, 172] on div "Upload new files" at bounding box center [783, 160] width 393 height 34
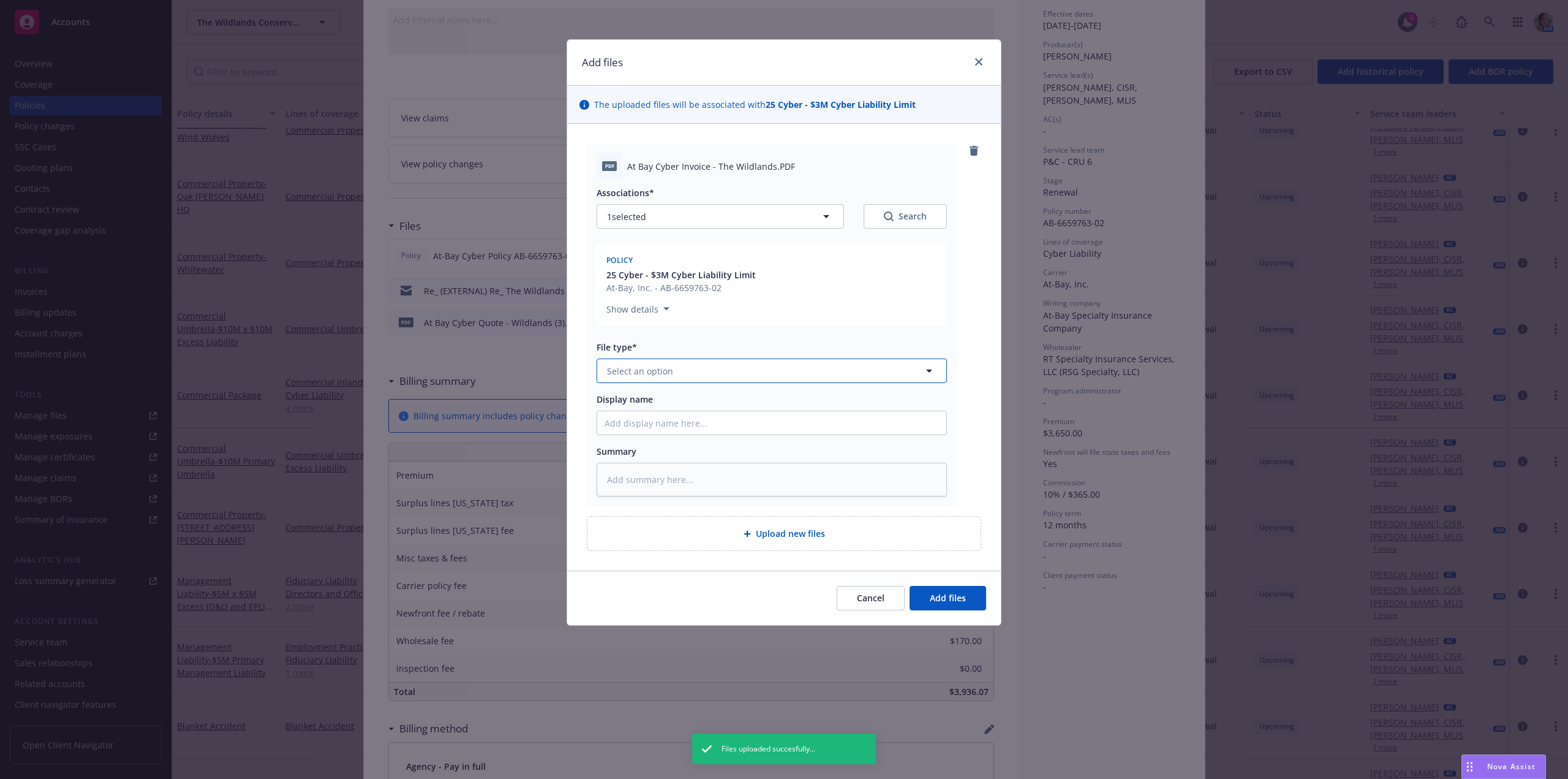
click at [634, 371] on span "Select an option" at bounding box center [640, 371] width 66 height 13
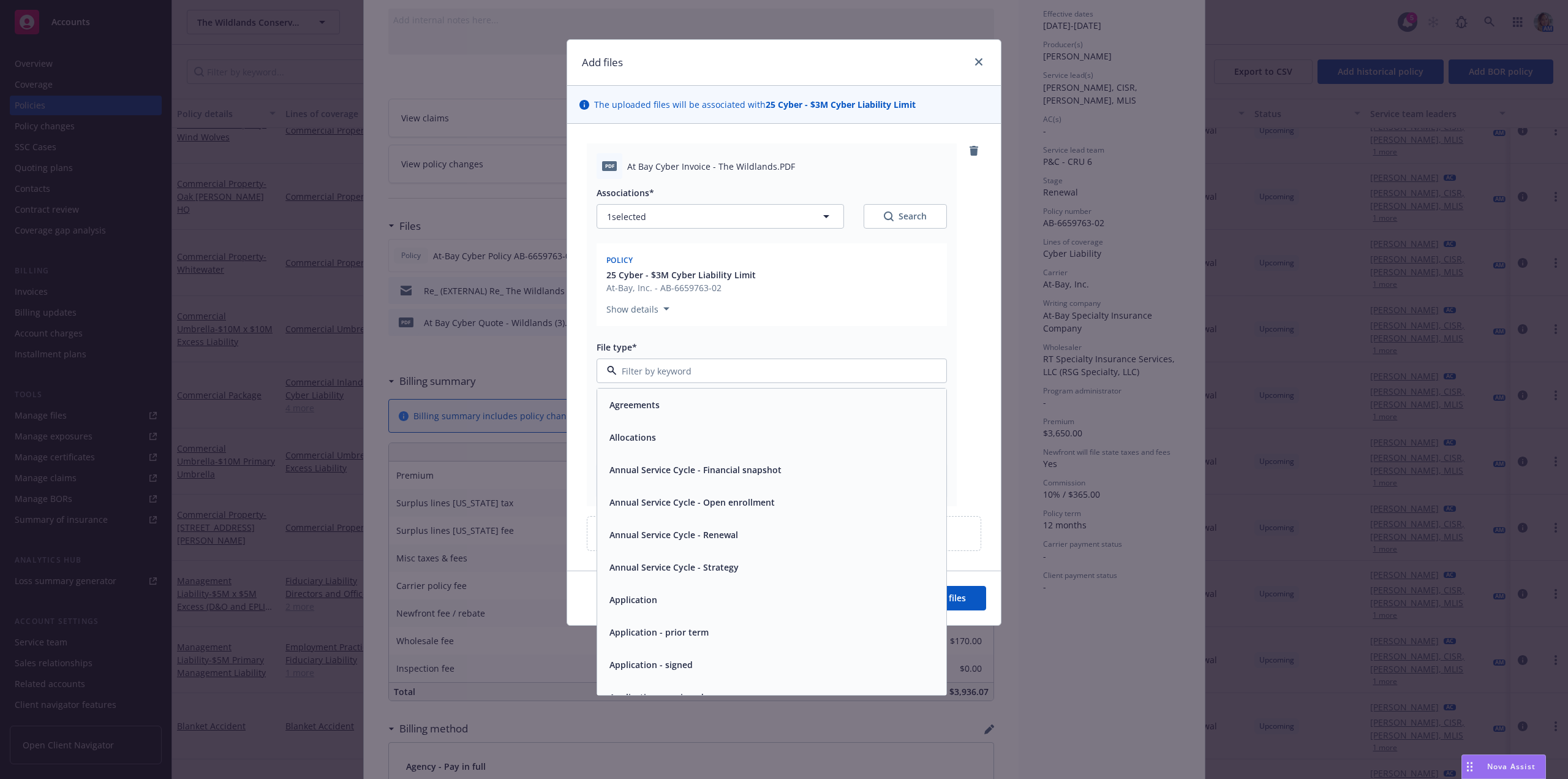
type textarea "x"
type input "inv"
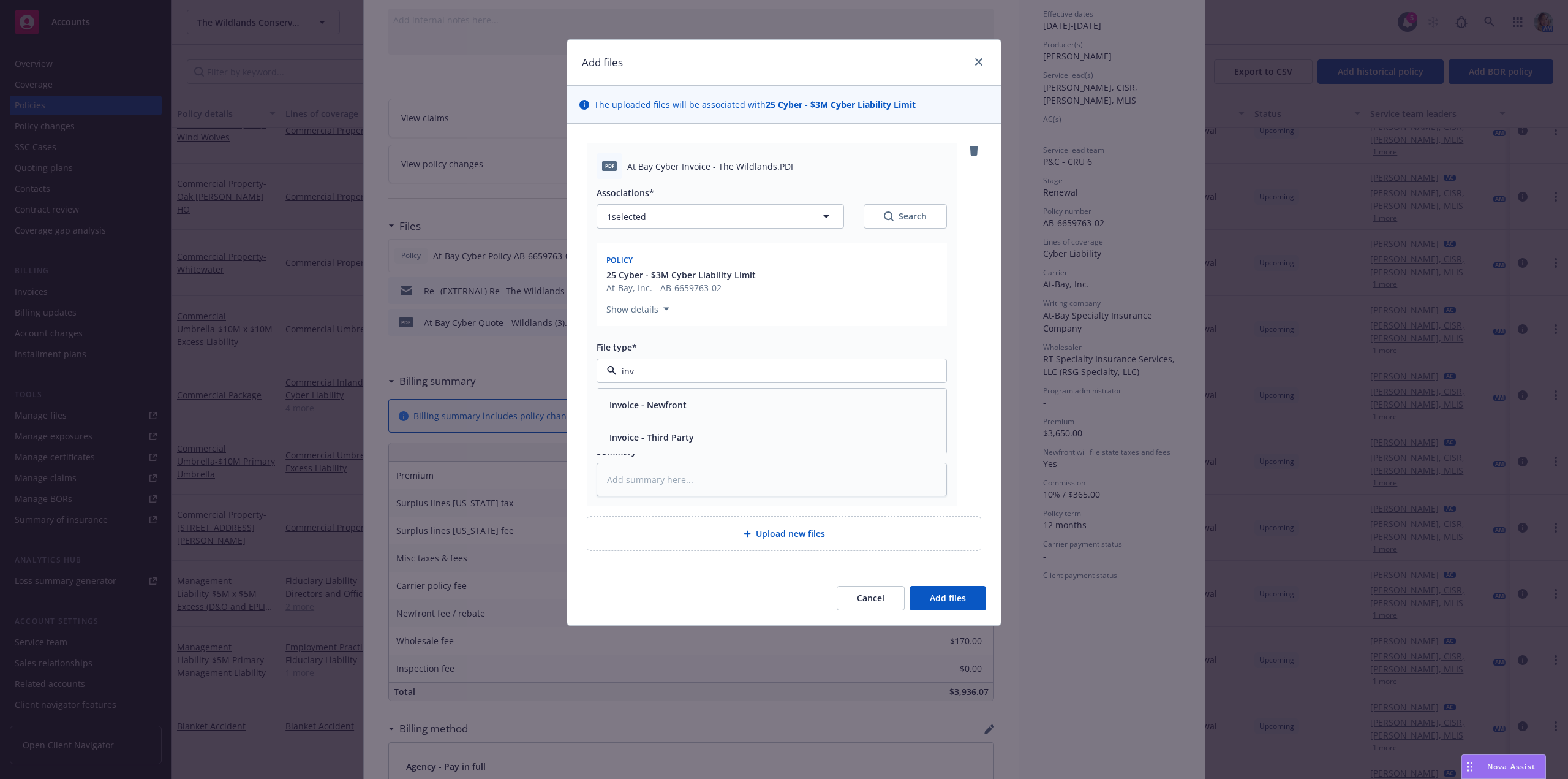
click at [698, 439] on div "Invoice - Third Party" at bounding box center [771, 437] width 334 height 18
click at [934, 589] on button "Add files" at bounding box center [947, 598] width 77 height 25
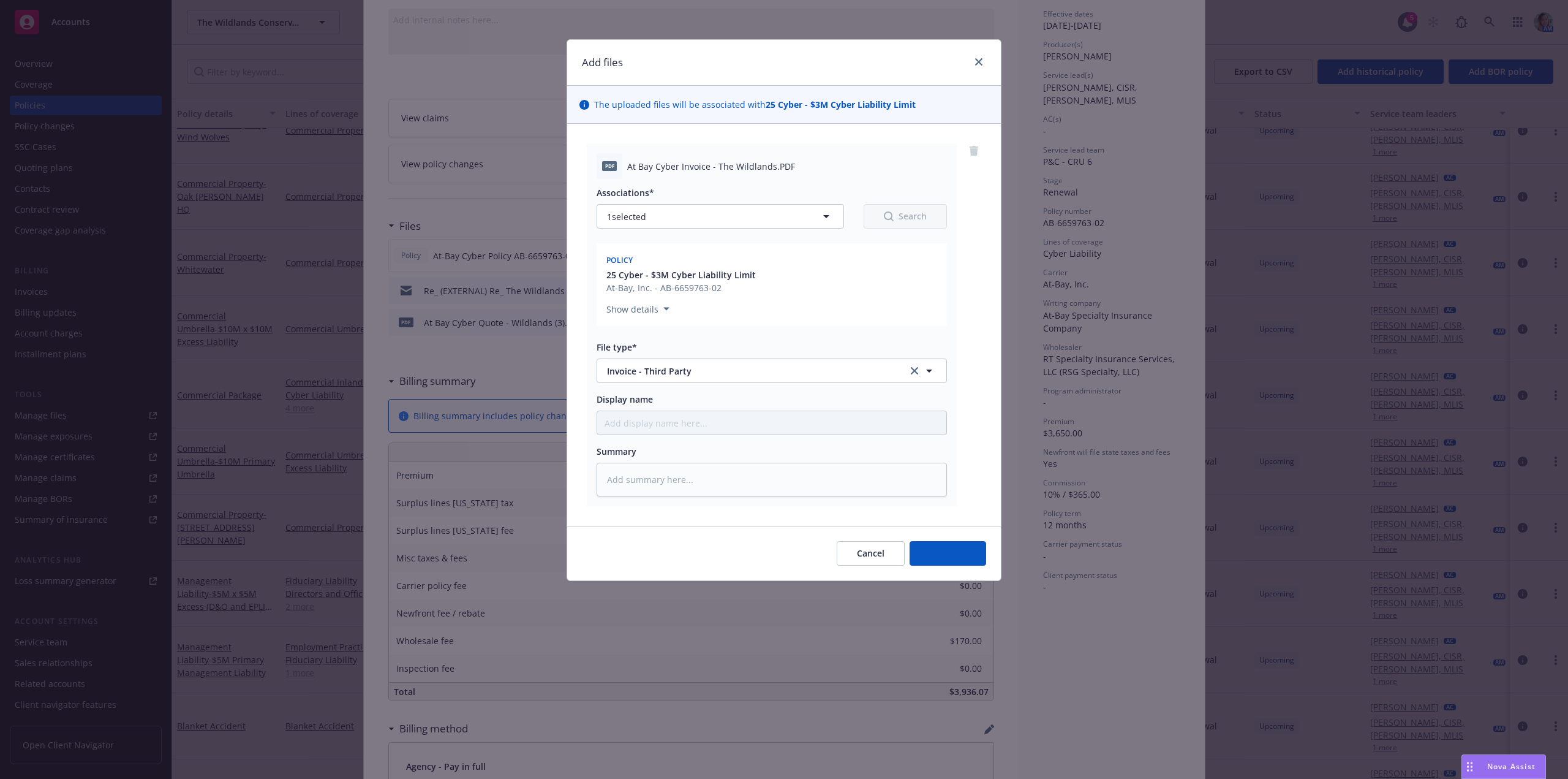
type textarea "x"
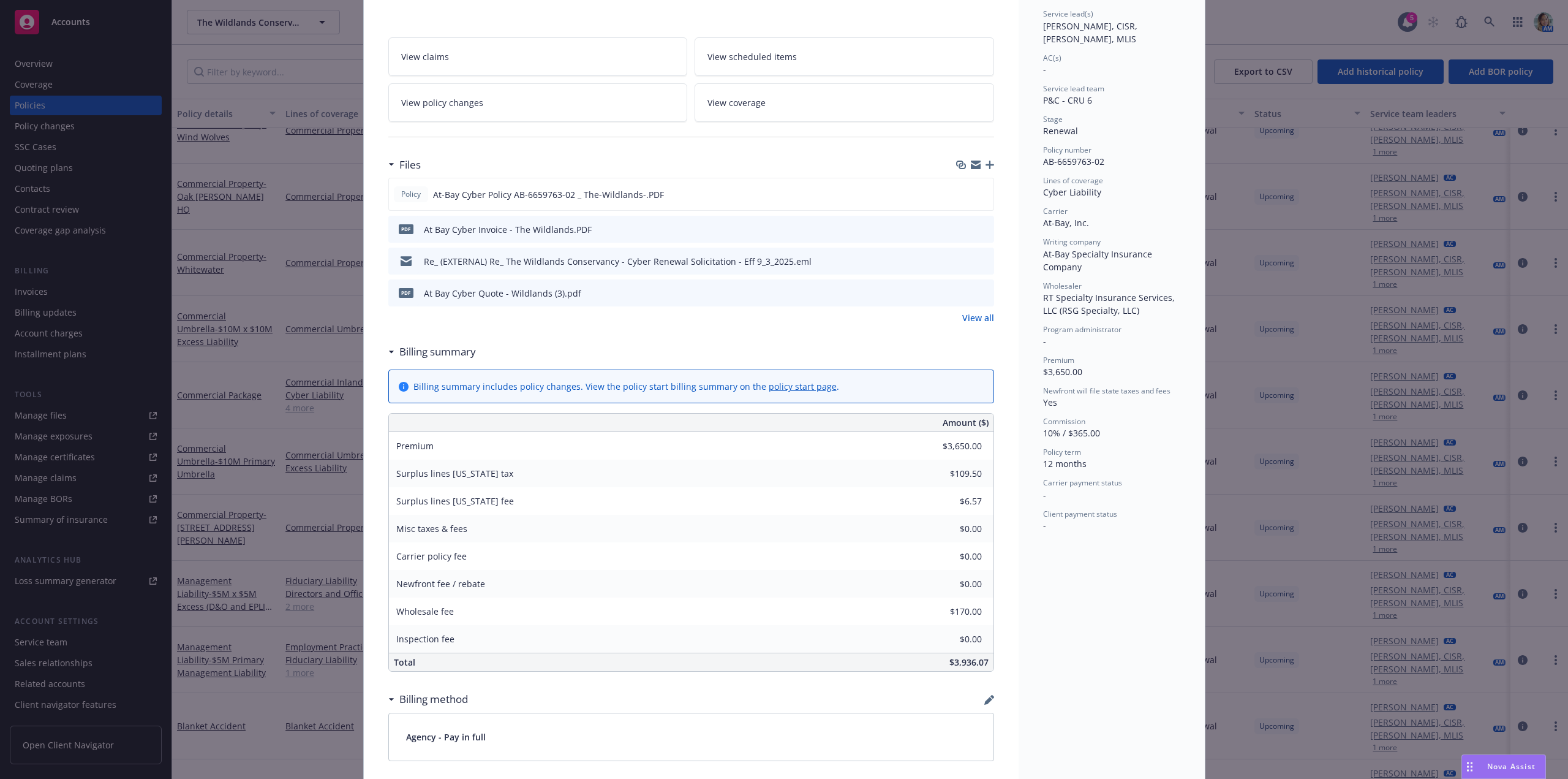
scroll to position [0, 0]
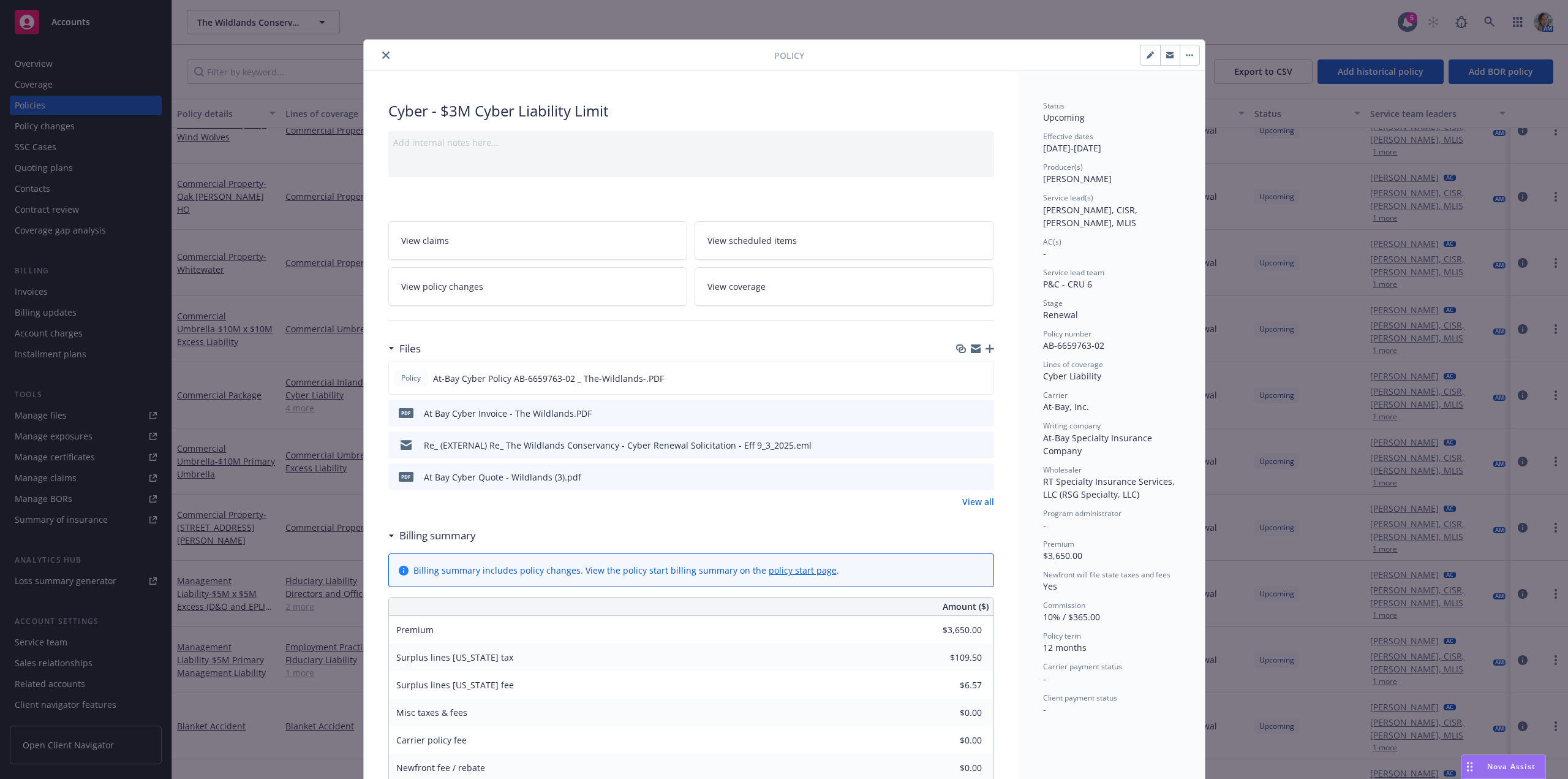
click at [382, 55] on icon "close" at bounding box center [386, 55] width 7 height 7
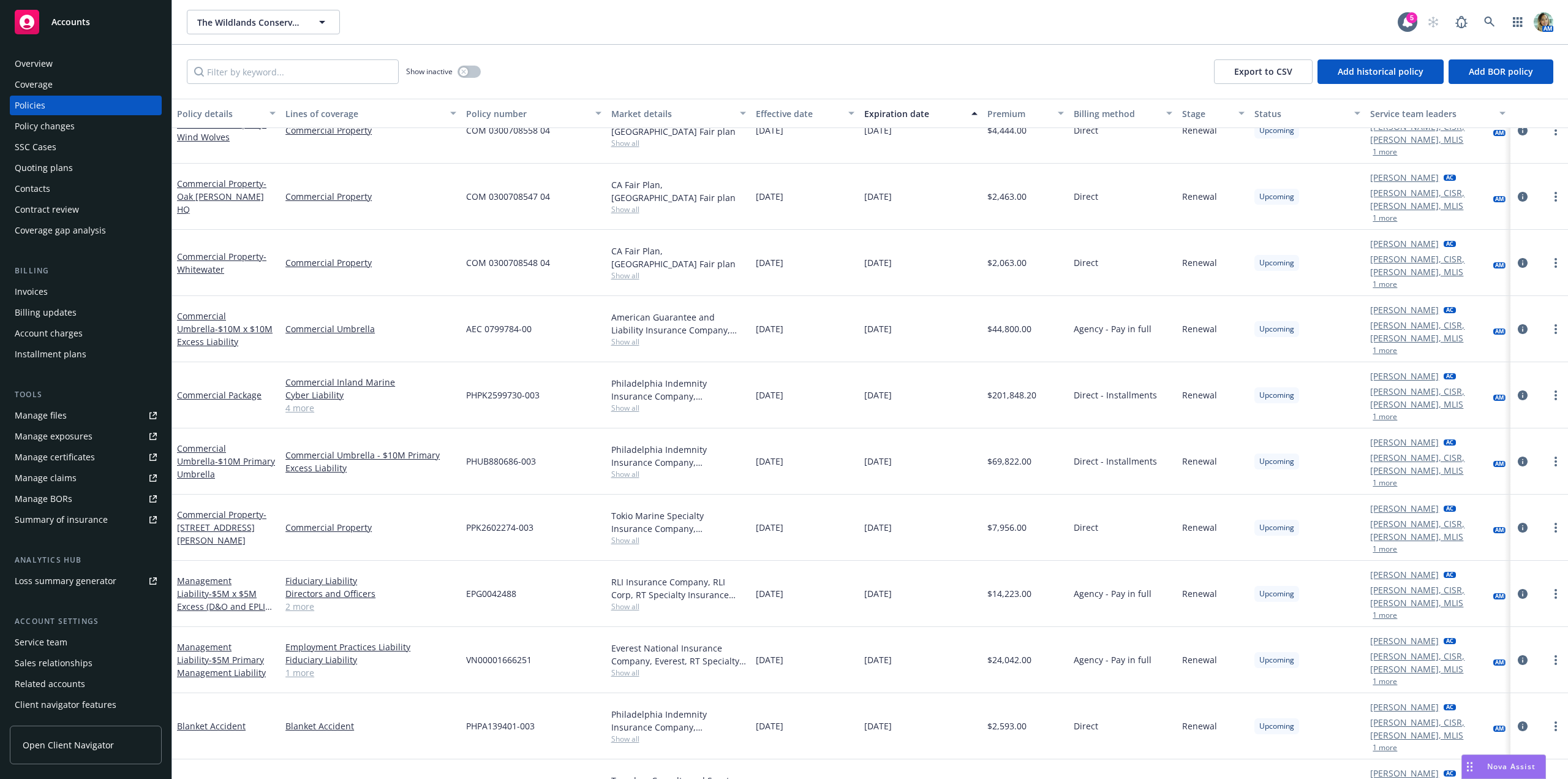
click at [44, 288] on div "Invoices" at bounding box center [31, 292] width 33 height 19
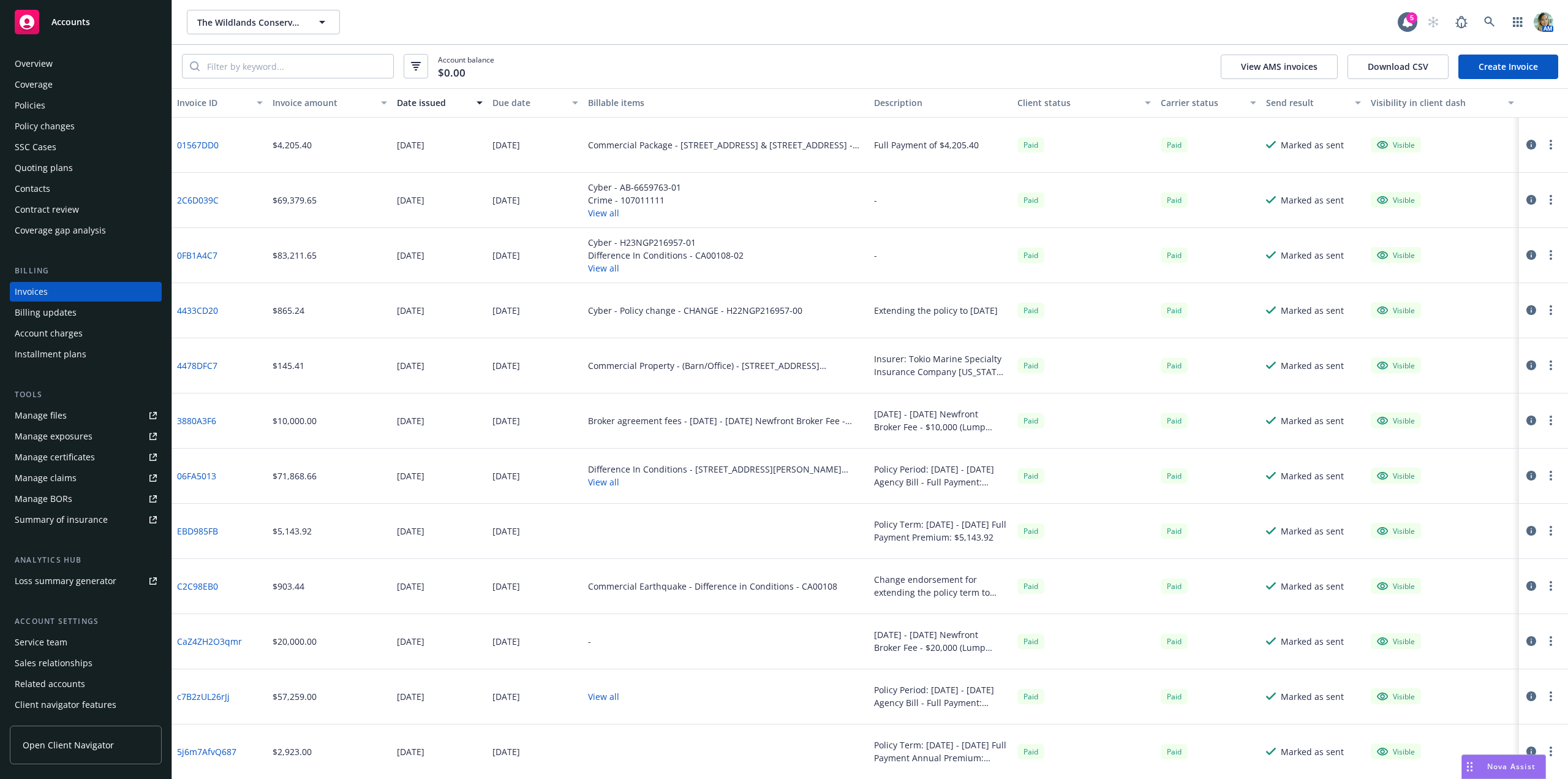
click at [595, 272] on button "View all" at bounding box center [665, 268] width 156 height 13
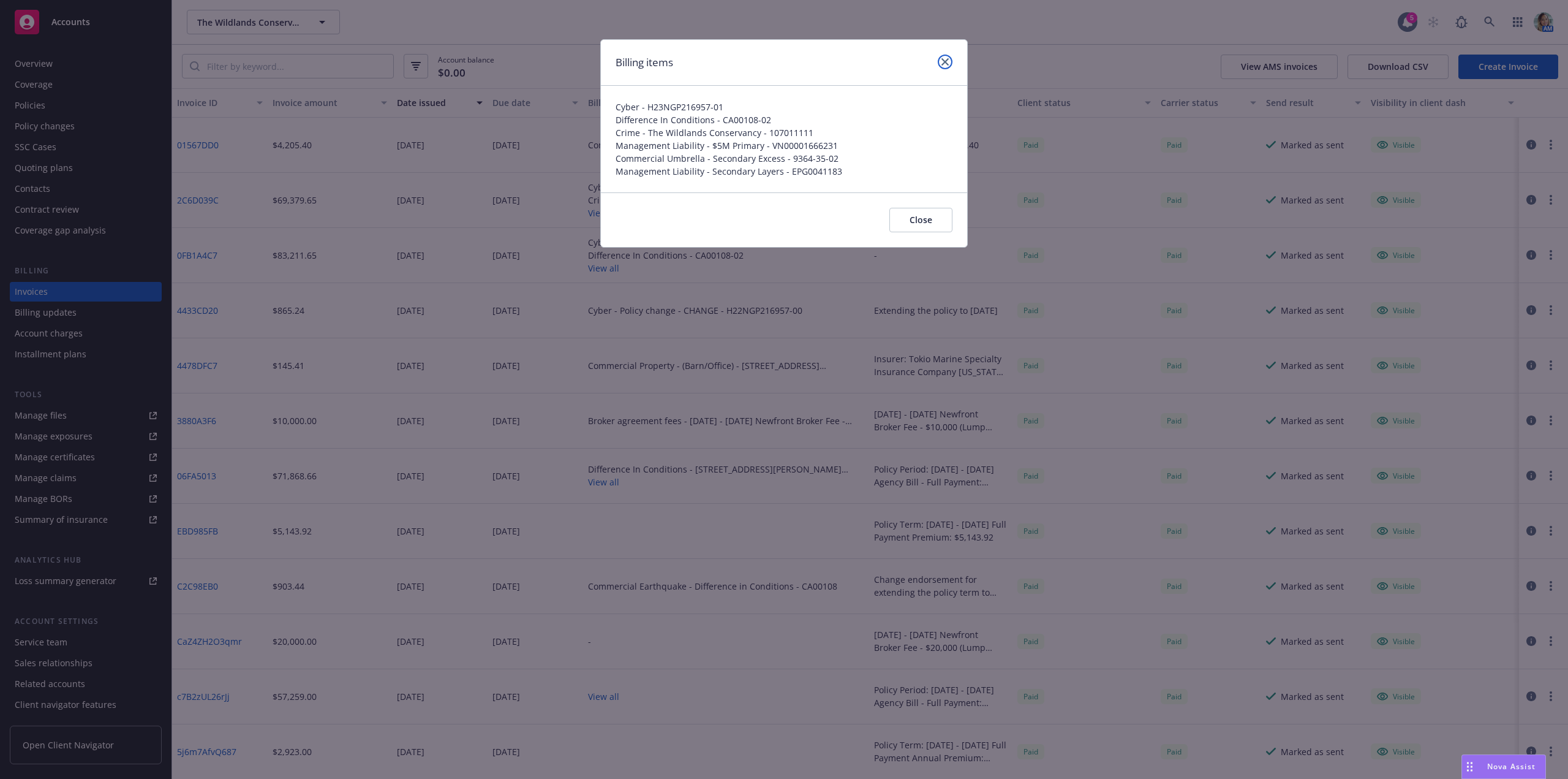
click at [944, 63] on icon "close" at bounding box center [945, 62] width 7 height 7
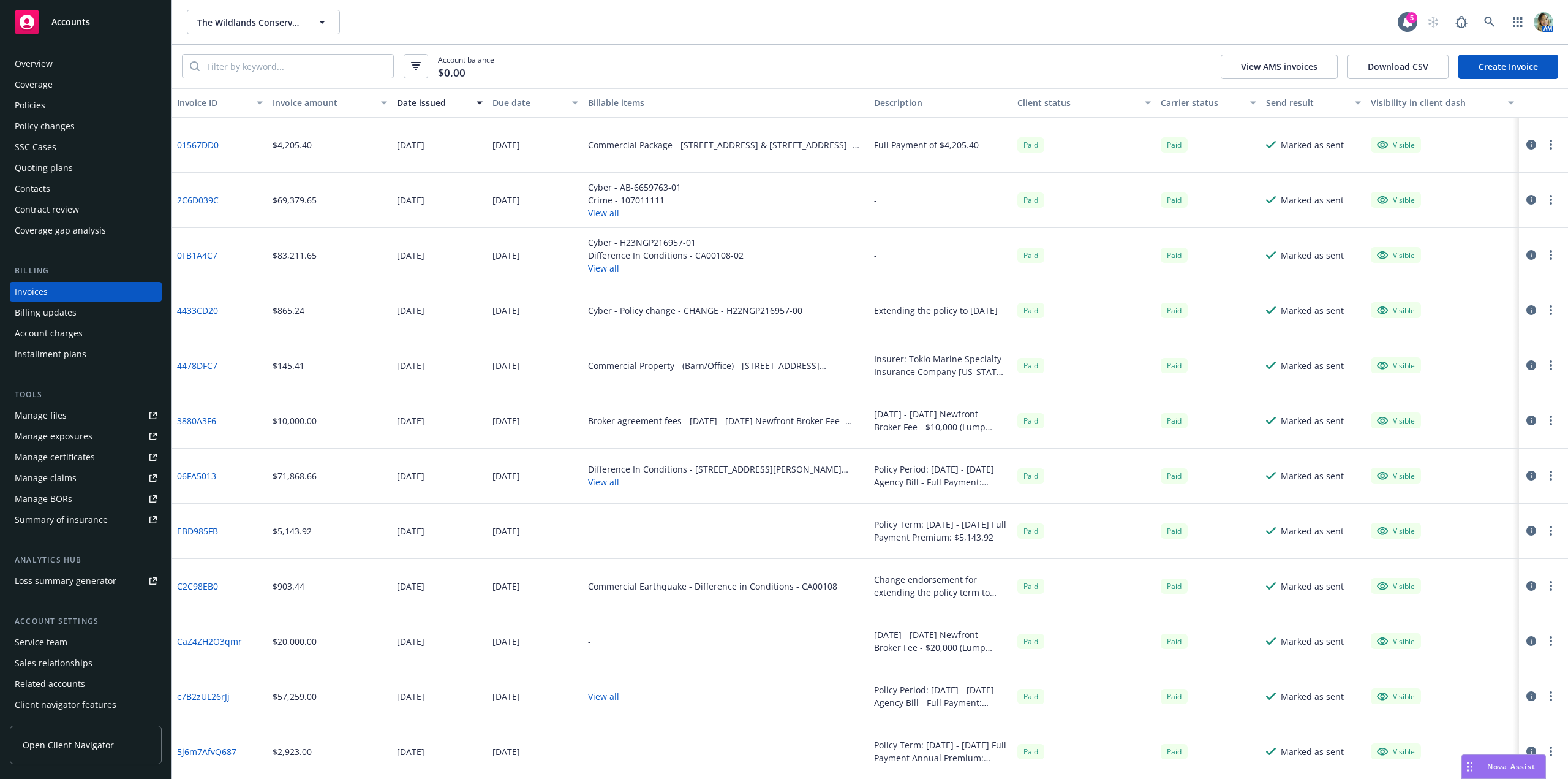
click at [202, 362] on link "4478DFC7" at bounding box center [197, 365] width 40 height 13
click at [603, 271] on button "View all" at bounding box center [665, 268] width 156 height 13
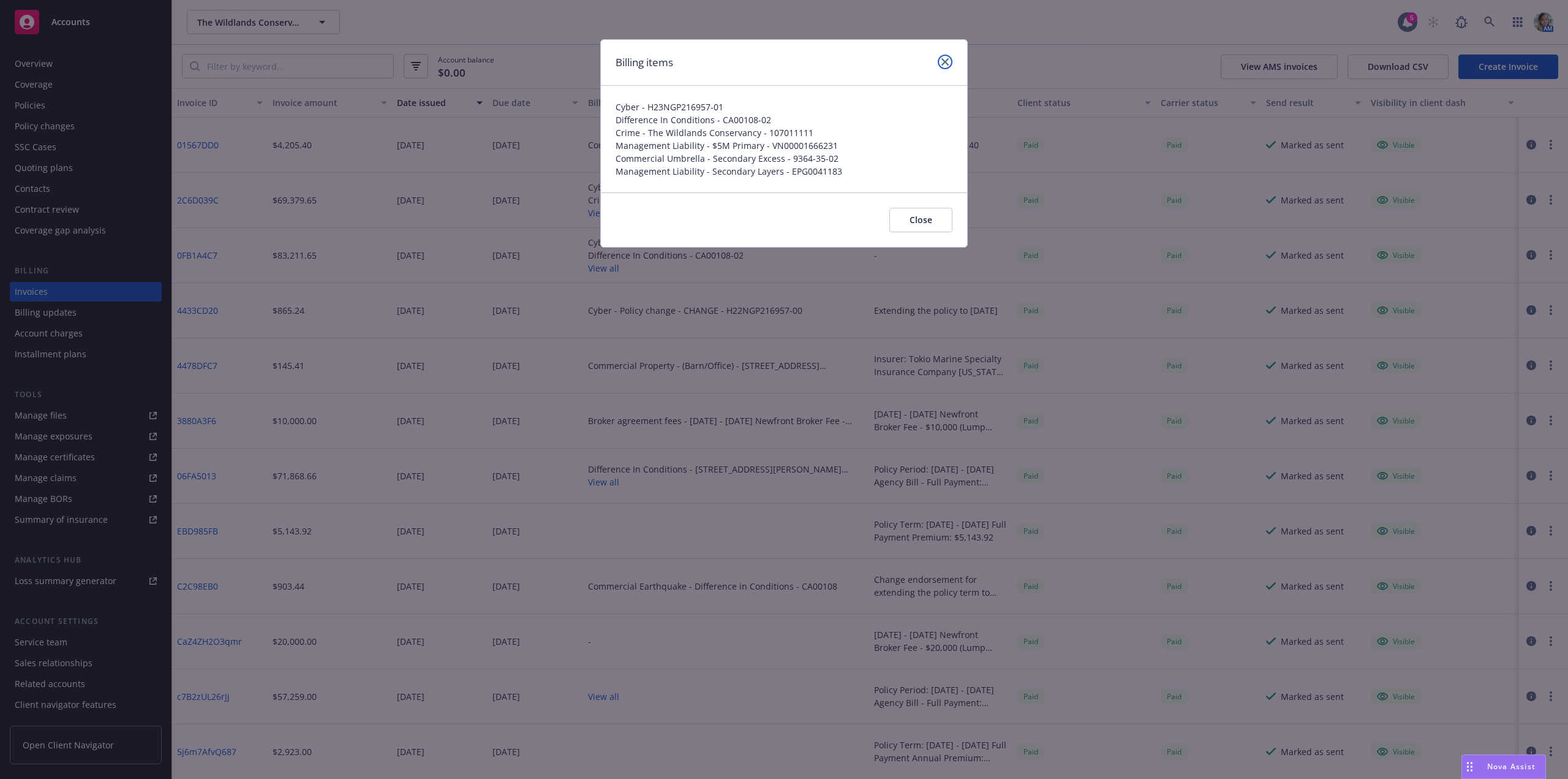
drag, startPoint x: 949, startPoint y: 59, endPoint x: 947, endPoint y: 67, distance: 8.2
click at [949, 60] on link "close" at bounding box center [945, 62] width 15 height 15
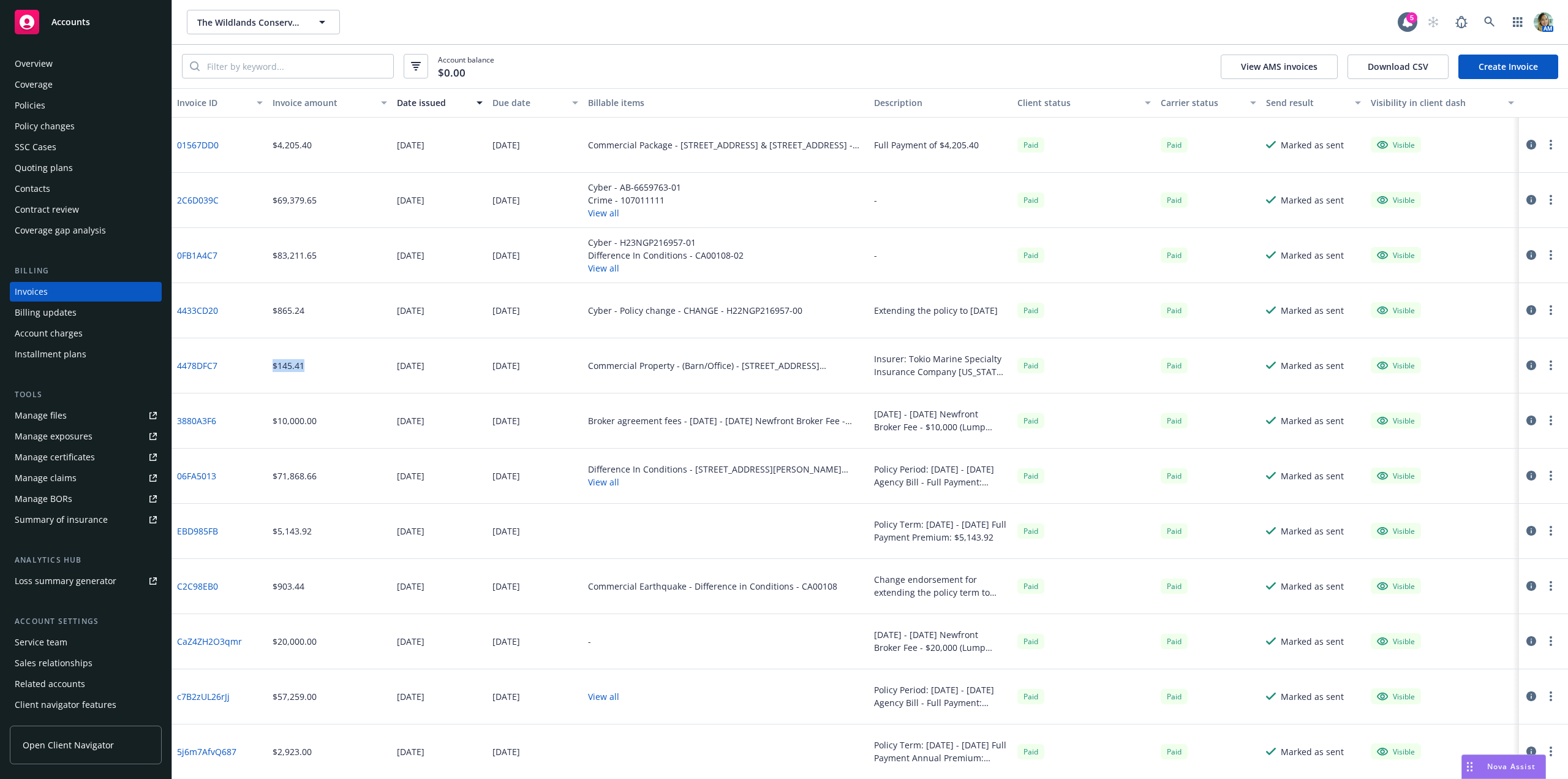
drag, startPoint x: 296, startPoint y: 364, endPoint x: 272, endPoint y: 366, distance: 24.1
click at [272, 366] on div "$145.41" at bounding box center [330, 366] width 125 height 55
copy div "$145.41"
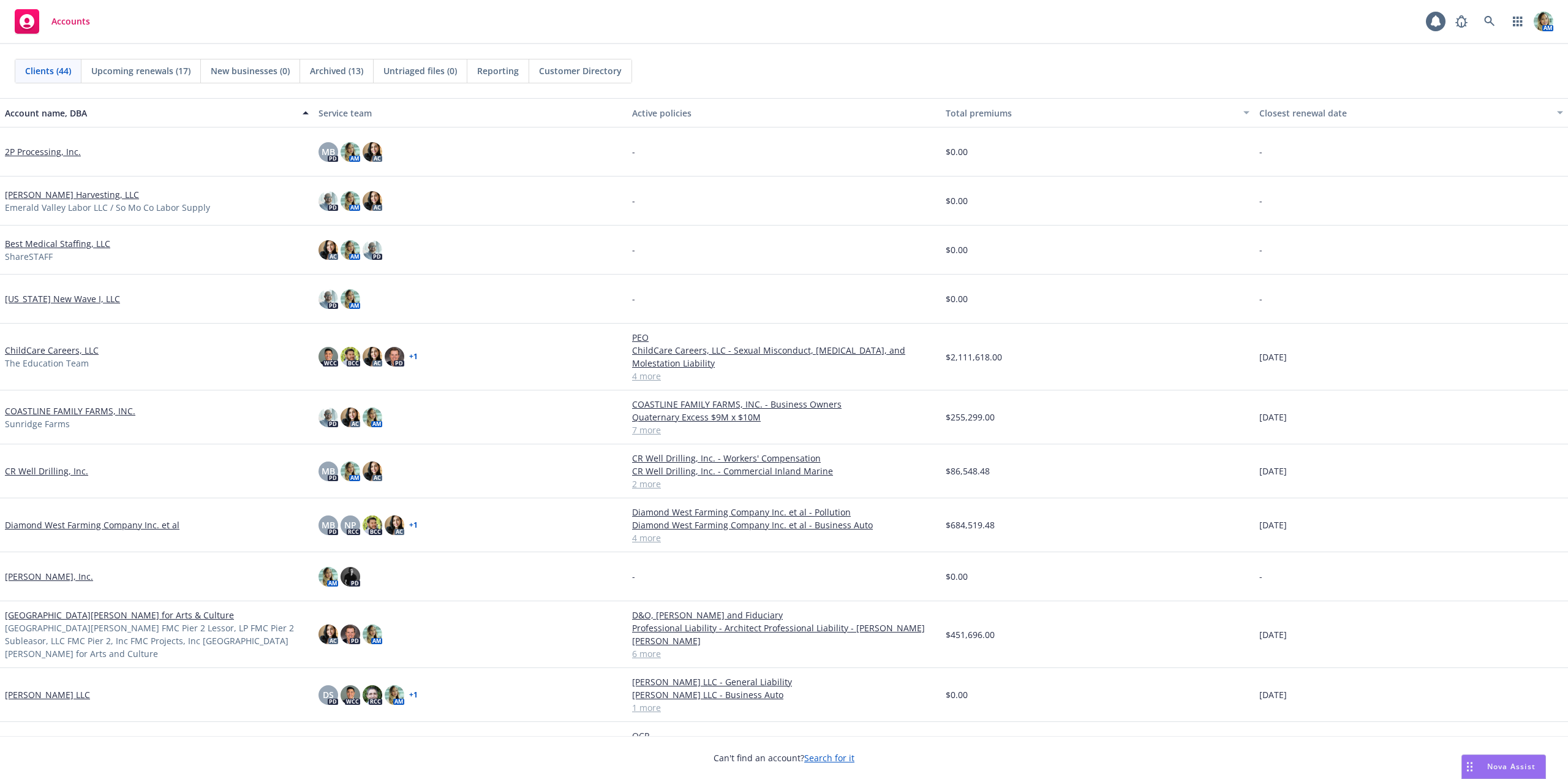
click at [1508, 766] on span "Nova Assist" at bounding box center [1511, 766] width 48 height 10
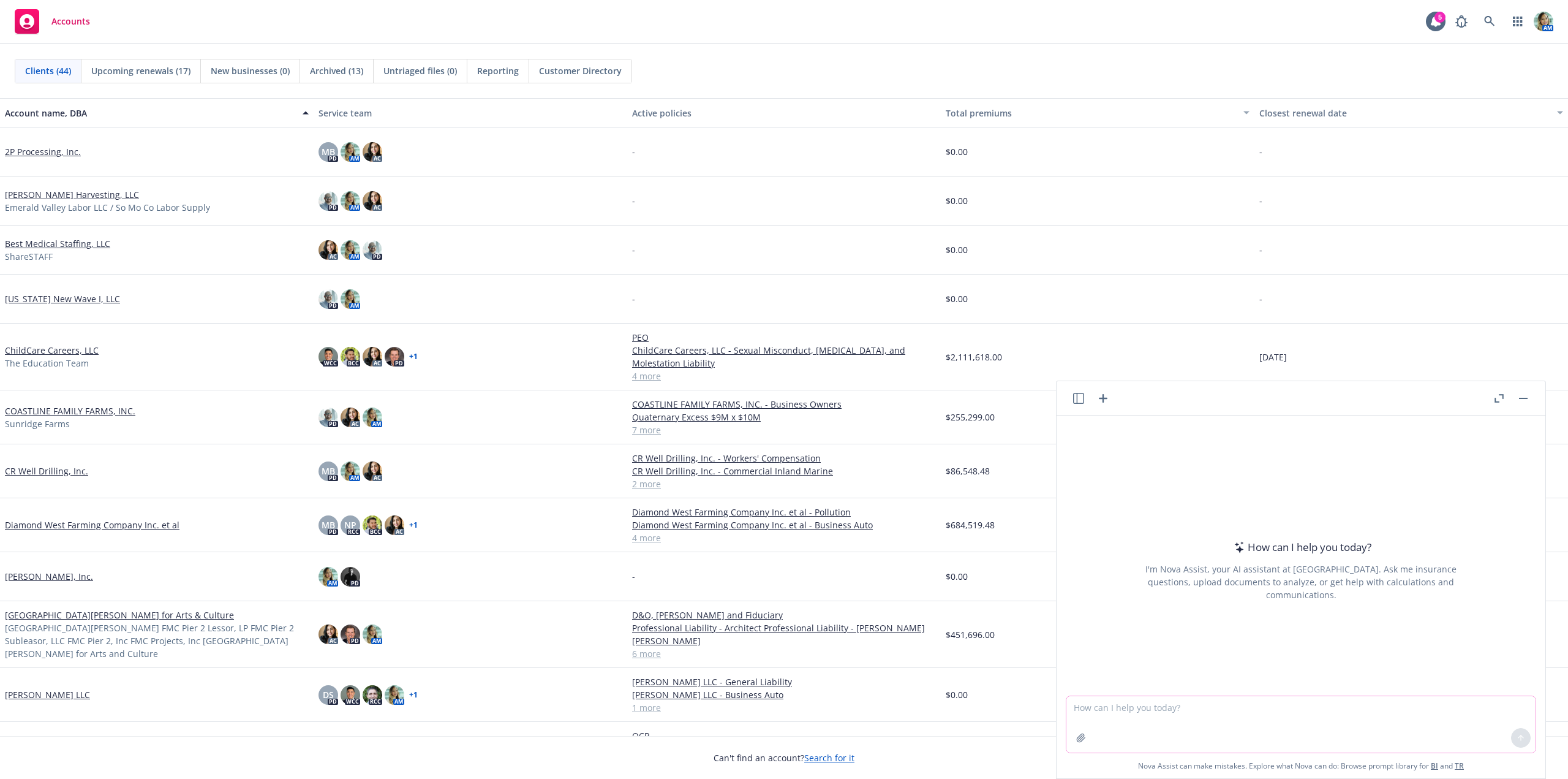
click at [1128, 712] on textarea at bounding box center [1301, 725] width 469 height 57
type textarea "what is vehicle business use"
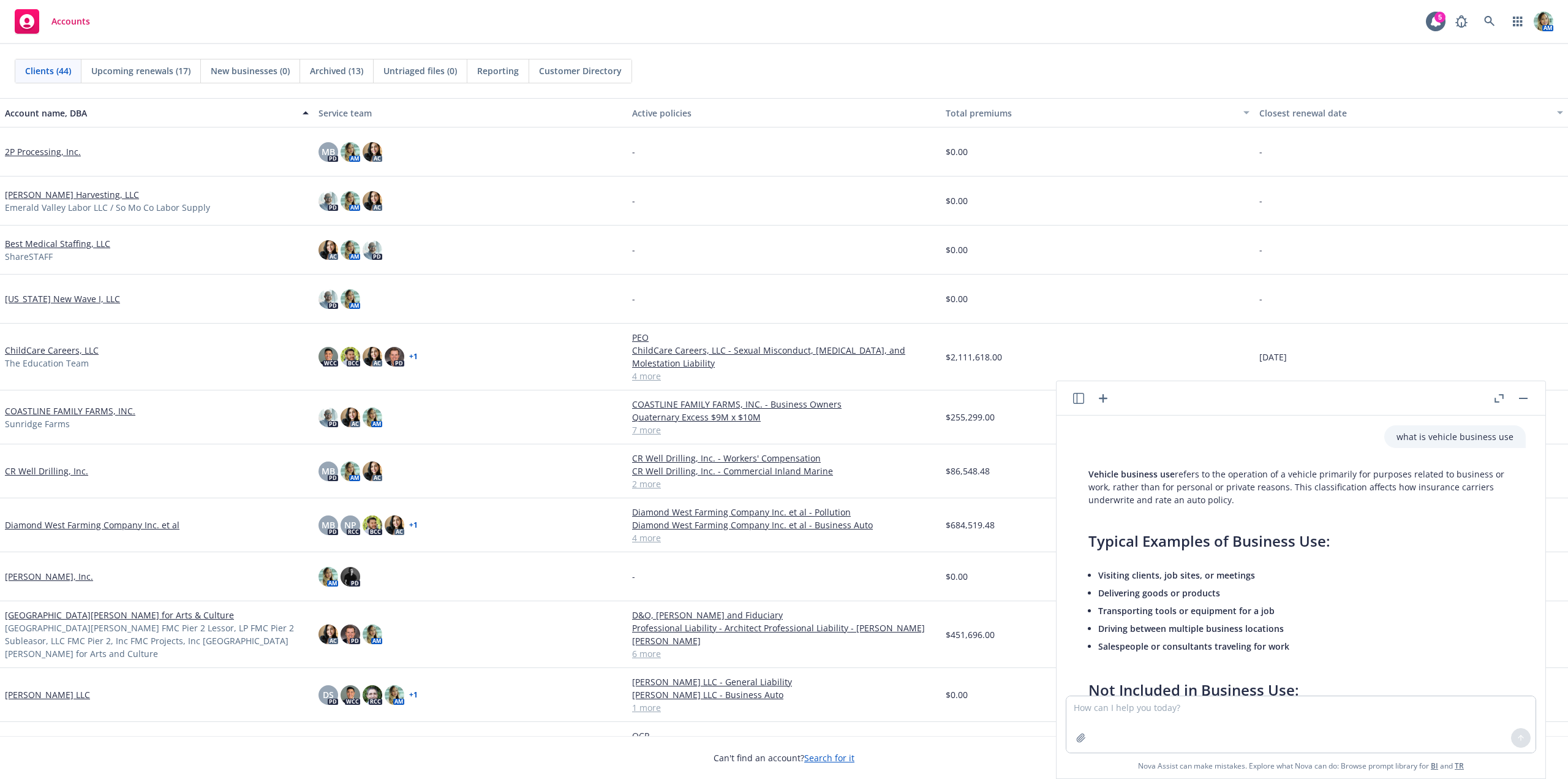
click at [1522, 401] on button "button" at bounding box center [1523, 398] width 15 height 15
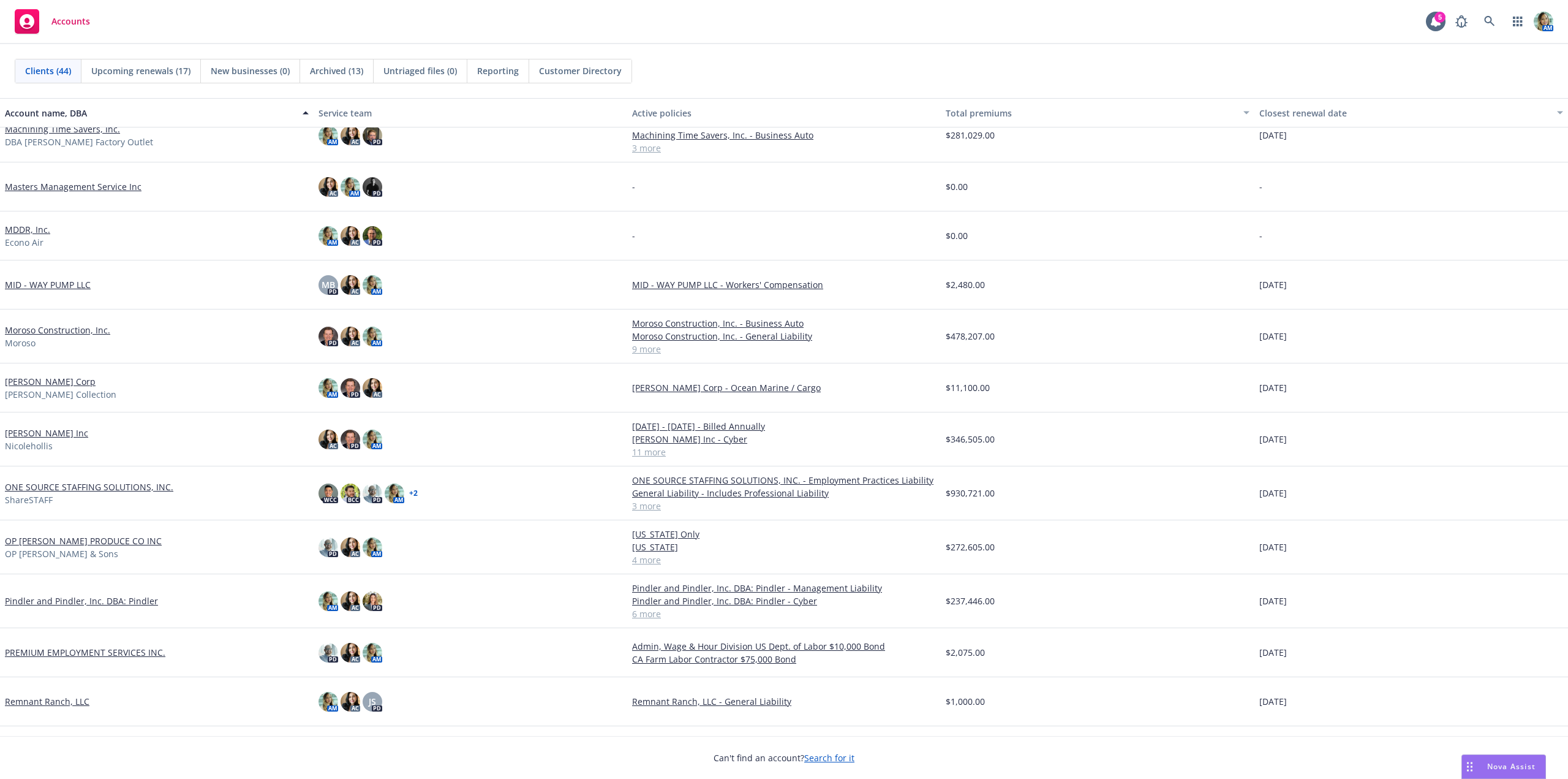
scroll to position [858, 0]
click at [90, 532] on div "OP [PERSON_NAME] PRODUCE CO INC OP [PERSON_NAME] & Sons" at bounding box center [157, 546] width 313 height 54
click at [91, 538] on link "OP [PERSON_NAME] PRODUCE CO INC" at bounding box center [84, 539] width 157 height 13
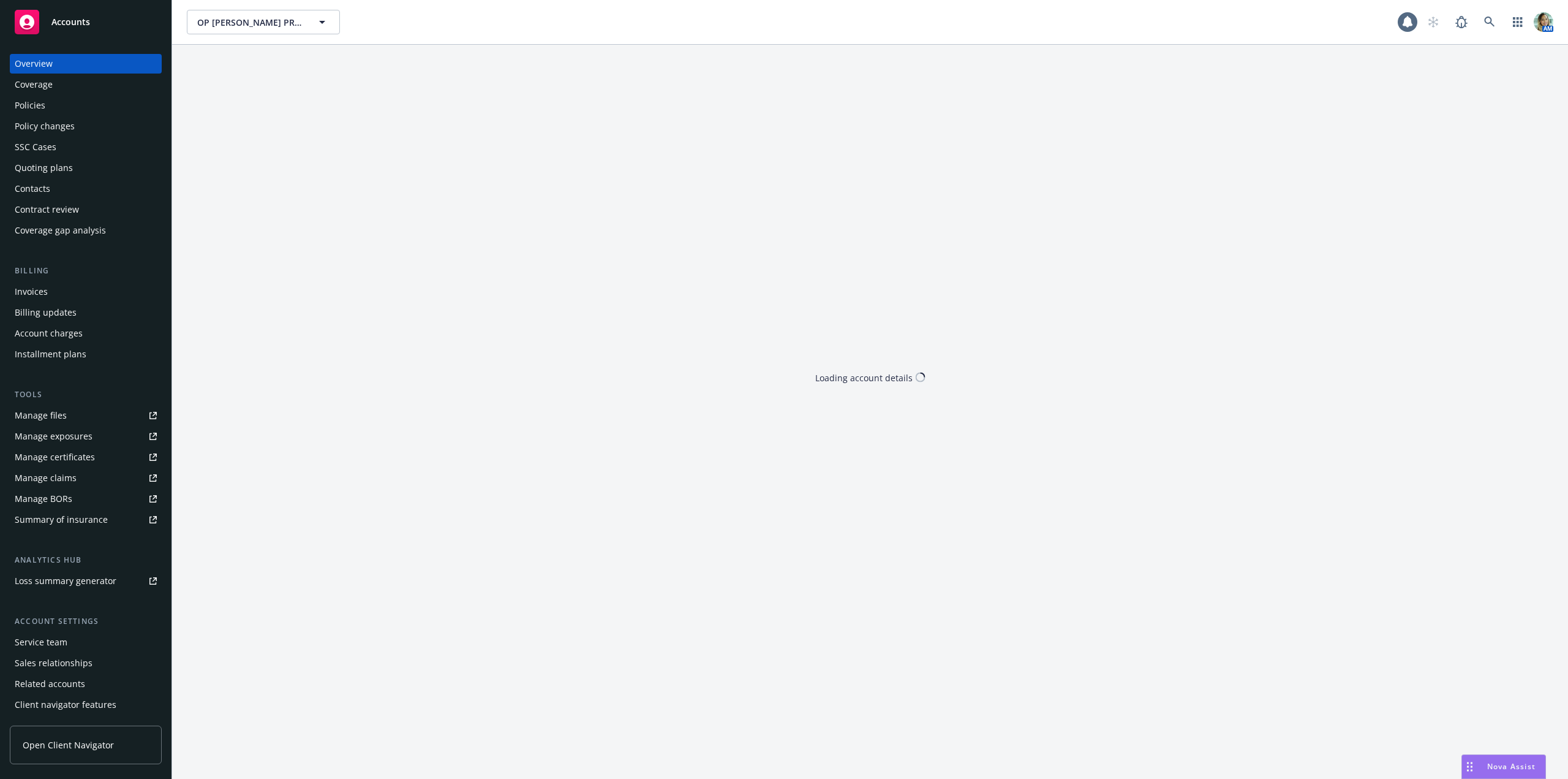
click at [42, 188] on div "Contacts" at bounding box center [33, 189] width 36 height 19
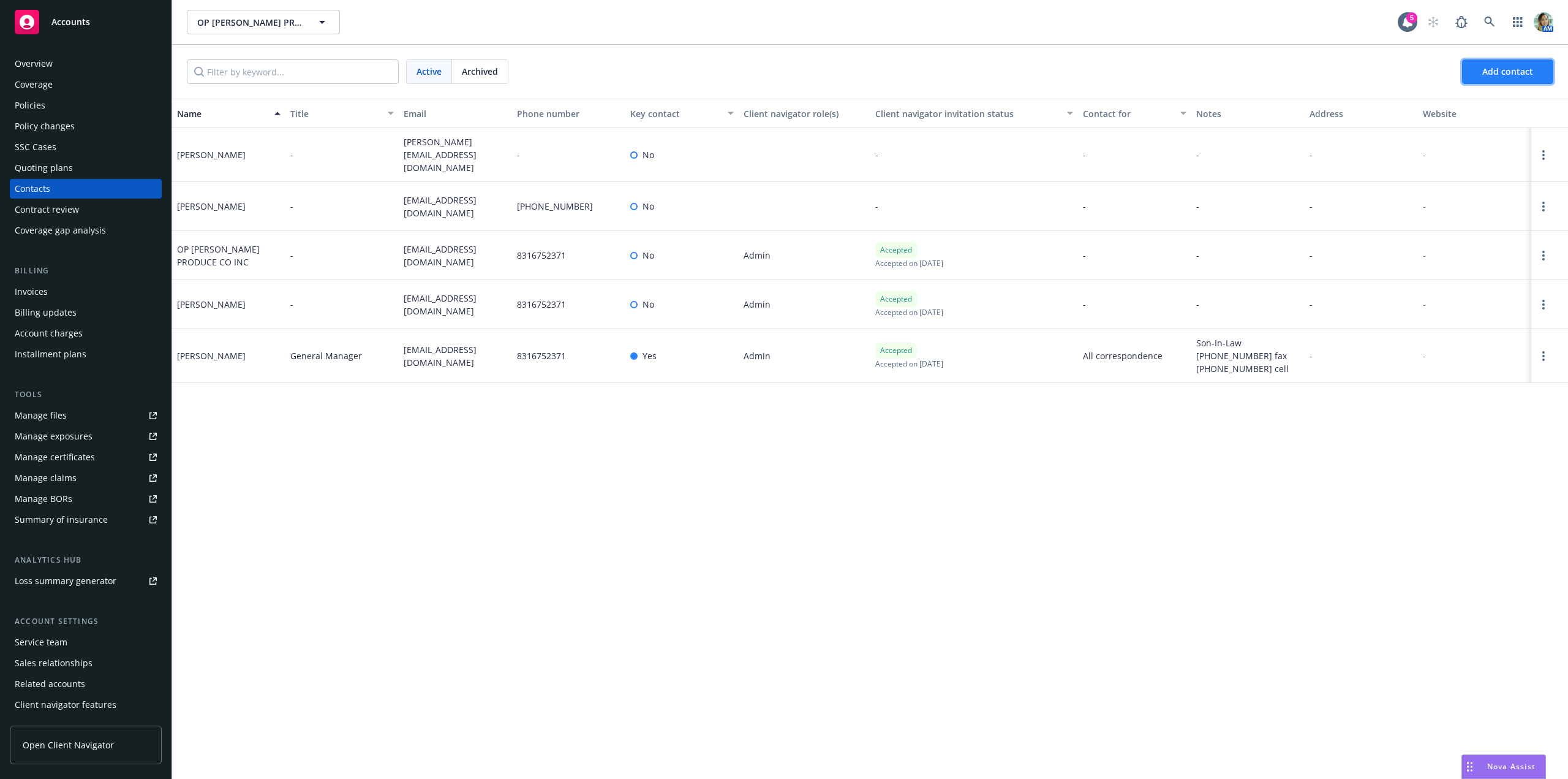
click at [1520, 76] on span "Add contact" at bounding box center [1508, 72] width 51 height 12
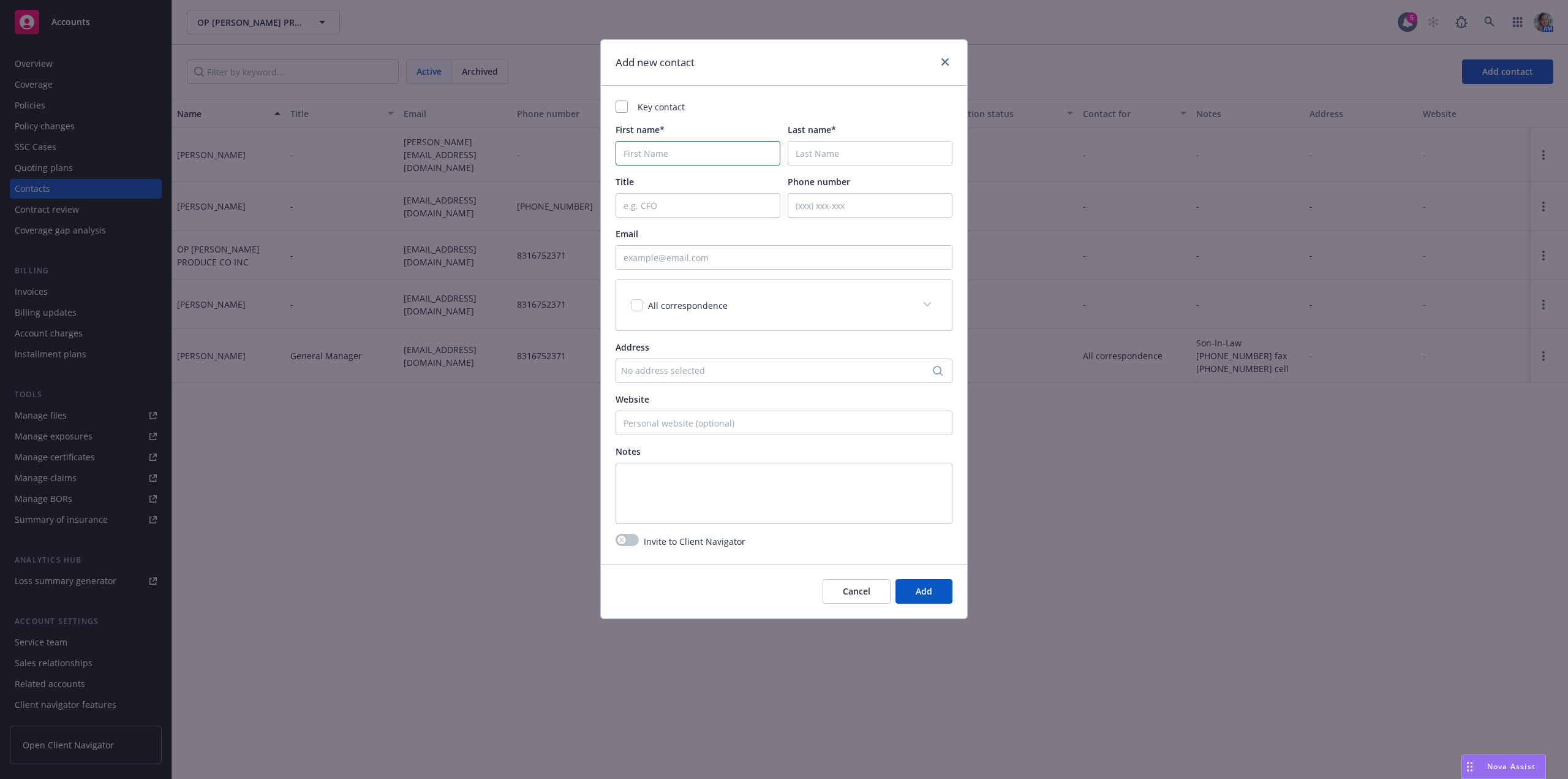
click at [651, 155] on input "First name*" at bounding box center [697, 153] width 165 height 25
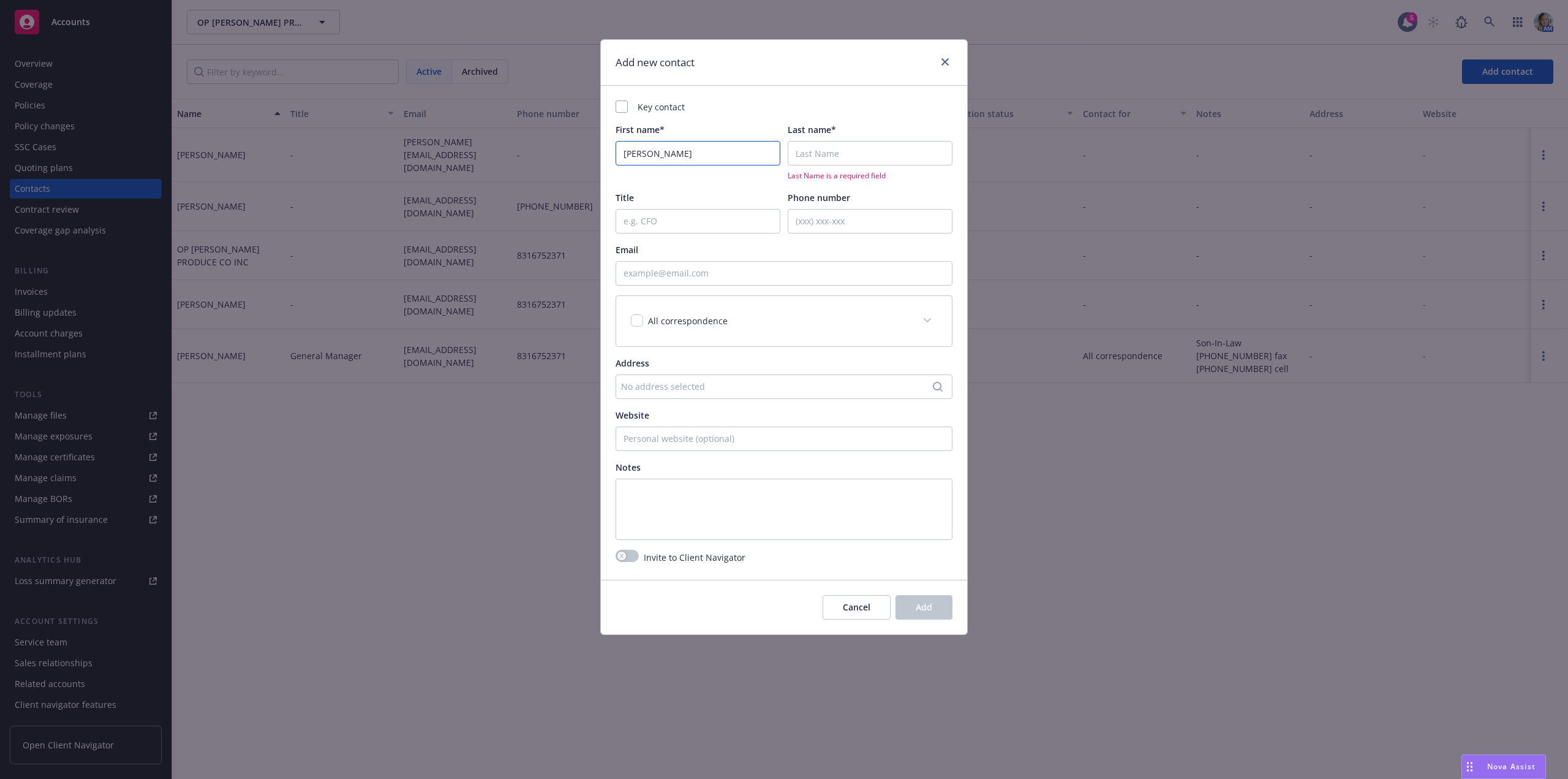
type input "[PERSON_NAME]"
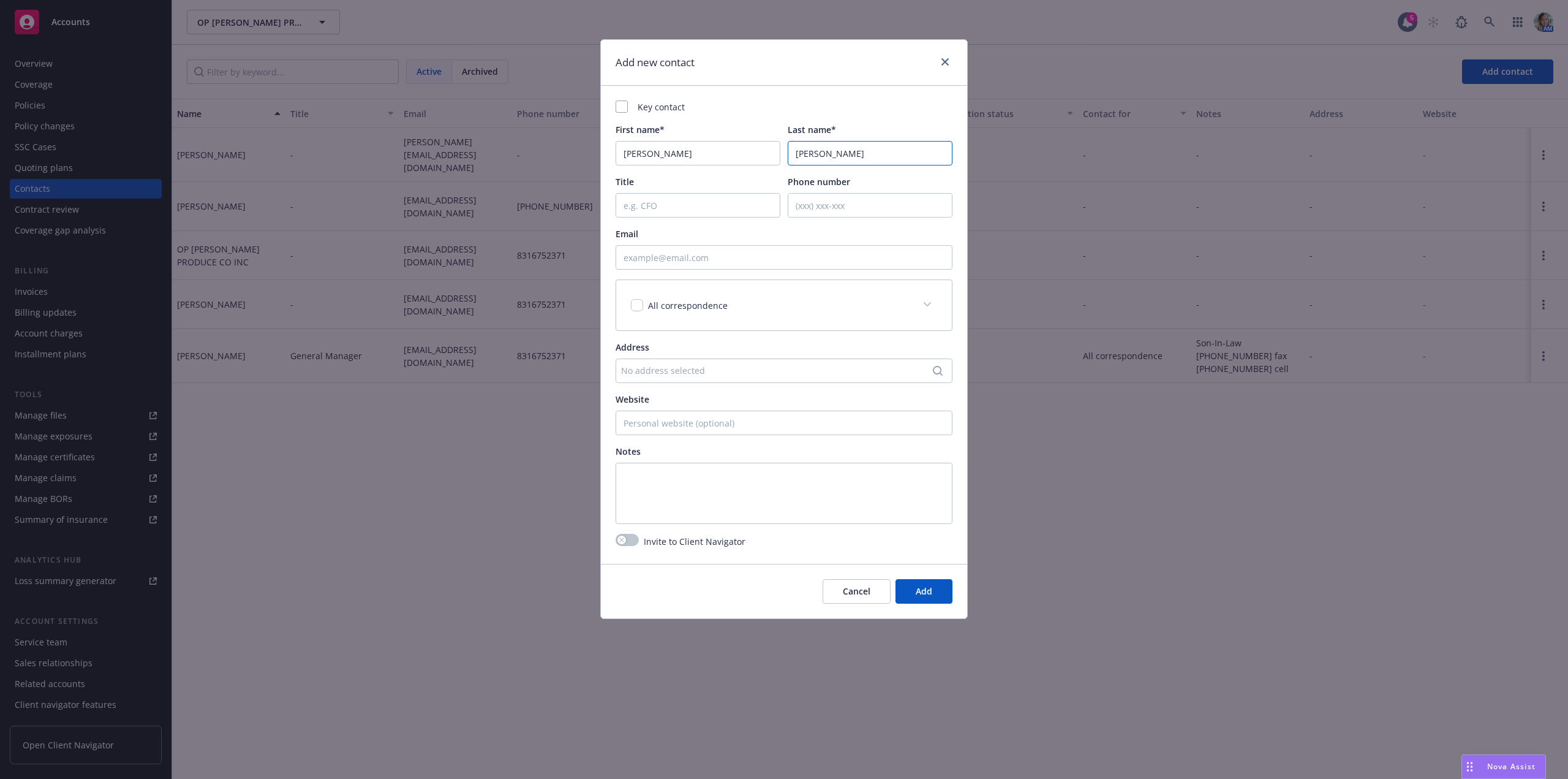
type input "[PERSON_NAME]"
type input "Owner"
click at [661, 373] on div "No address selected" at bounding box center [778, 370] width 313 height 13
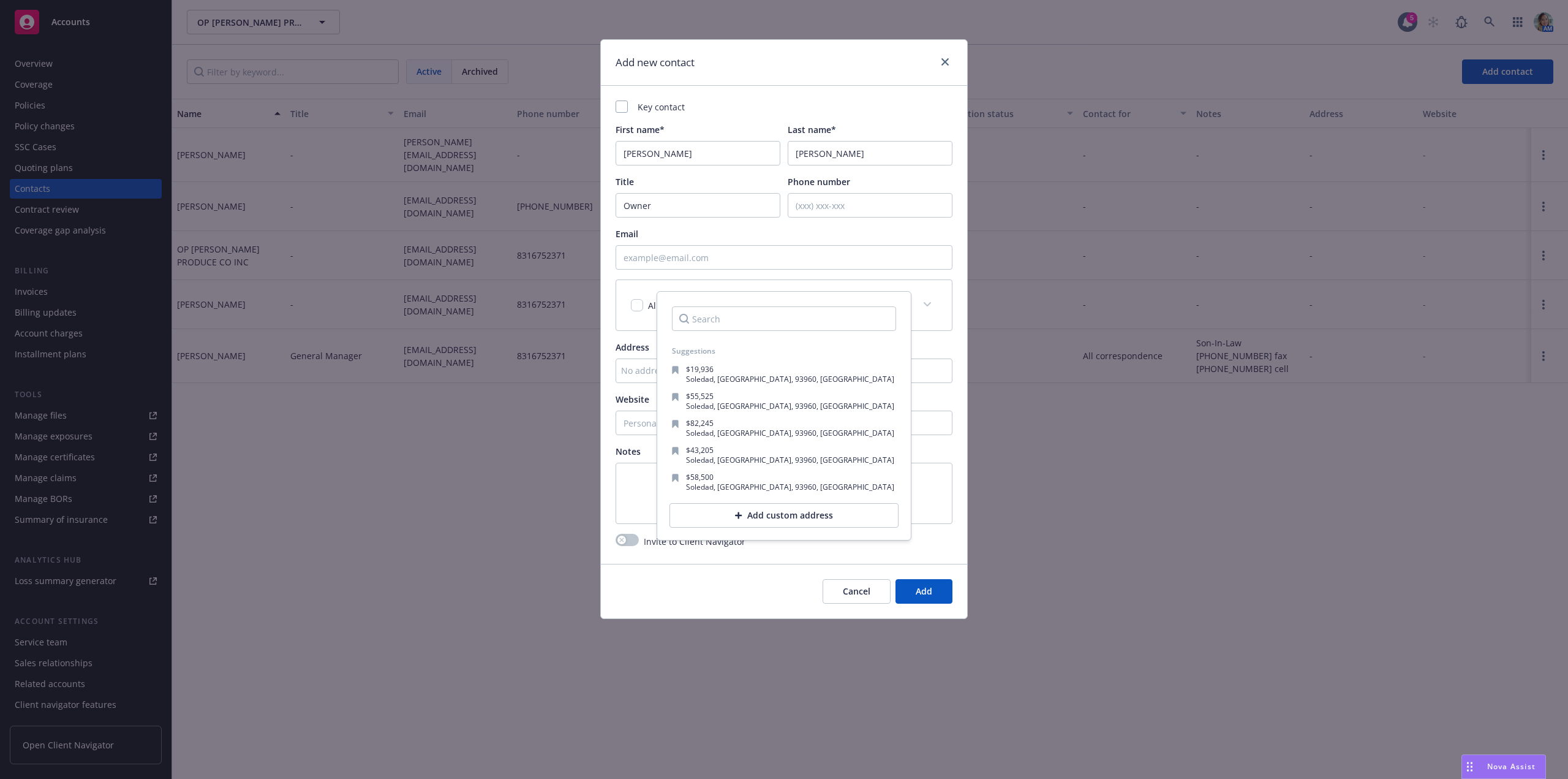
click at [480, 462] on div "Add new contact Key contact First name* Joe Last name* Murphy Title Owner Phone…" at bounding box center [784, 390] width 1568 height 779
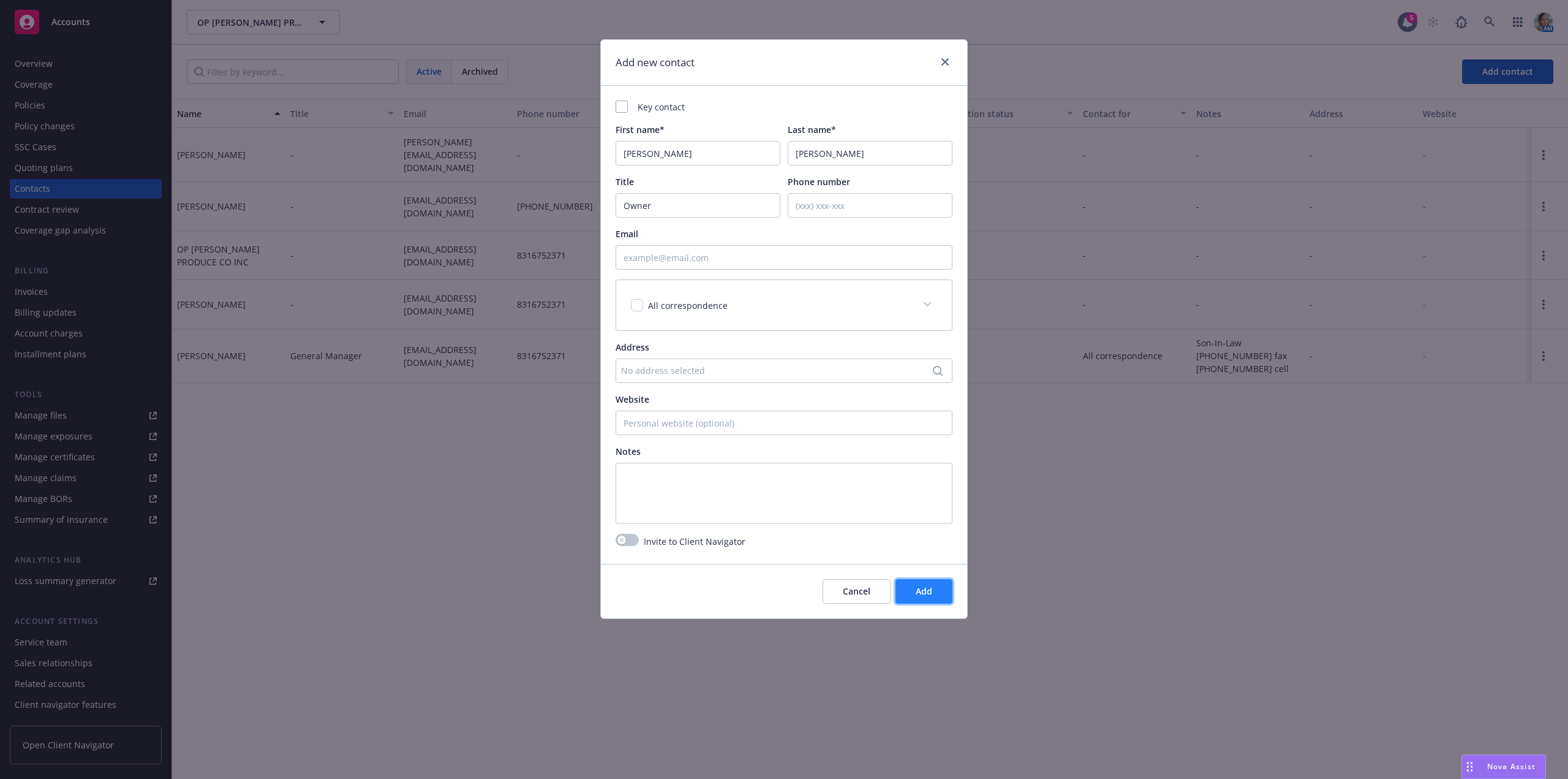
click at [919, 593] on span "Add" at bounding box center [924, 591] width 16 height 12
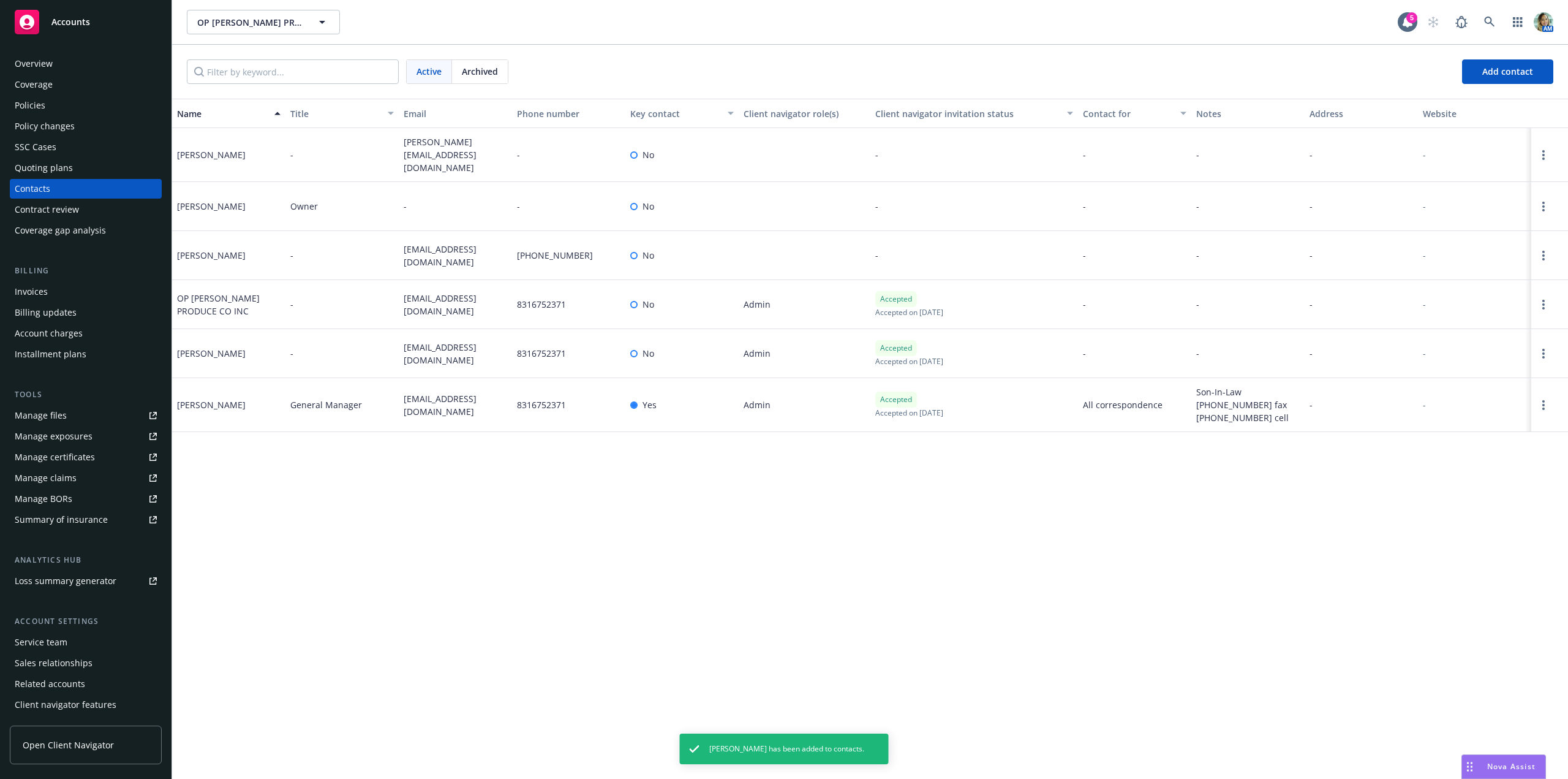
click at [658, 548] on div "Name Title Email Phone number Key contact Client navigator role(s) Client navig…" at bounding box center [870, 438] width 1396 height 680
click at [69, 442] on div "Manage exposures" at bounding box center [54, 436] width 78 height 19
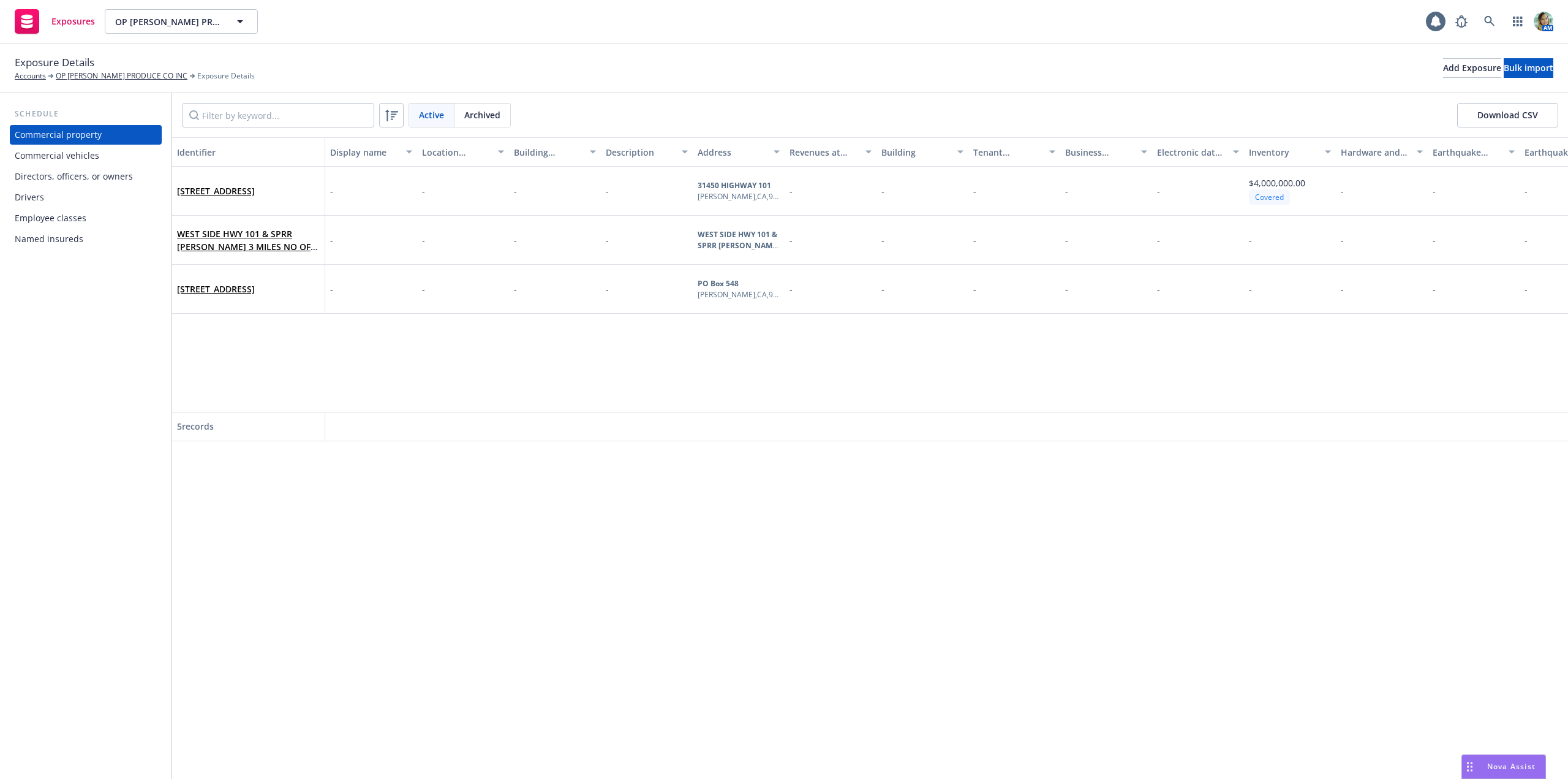
click at [34, 201] on div "Drivers" at bounding box center [29, 197] width 29 height 19
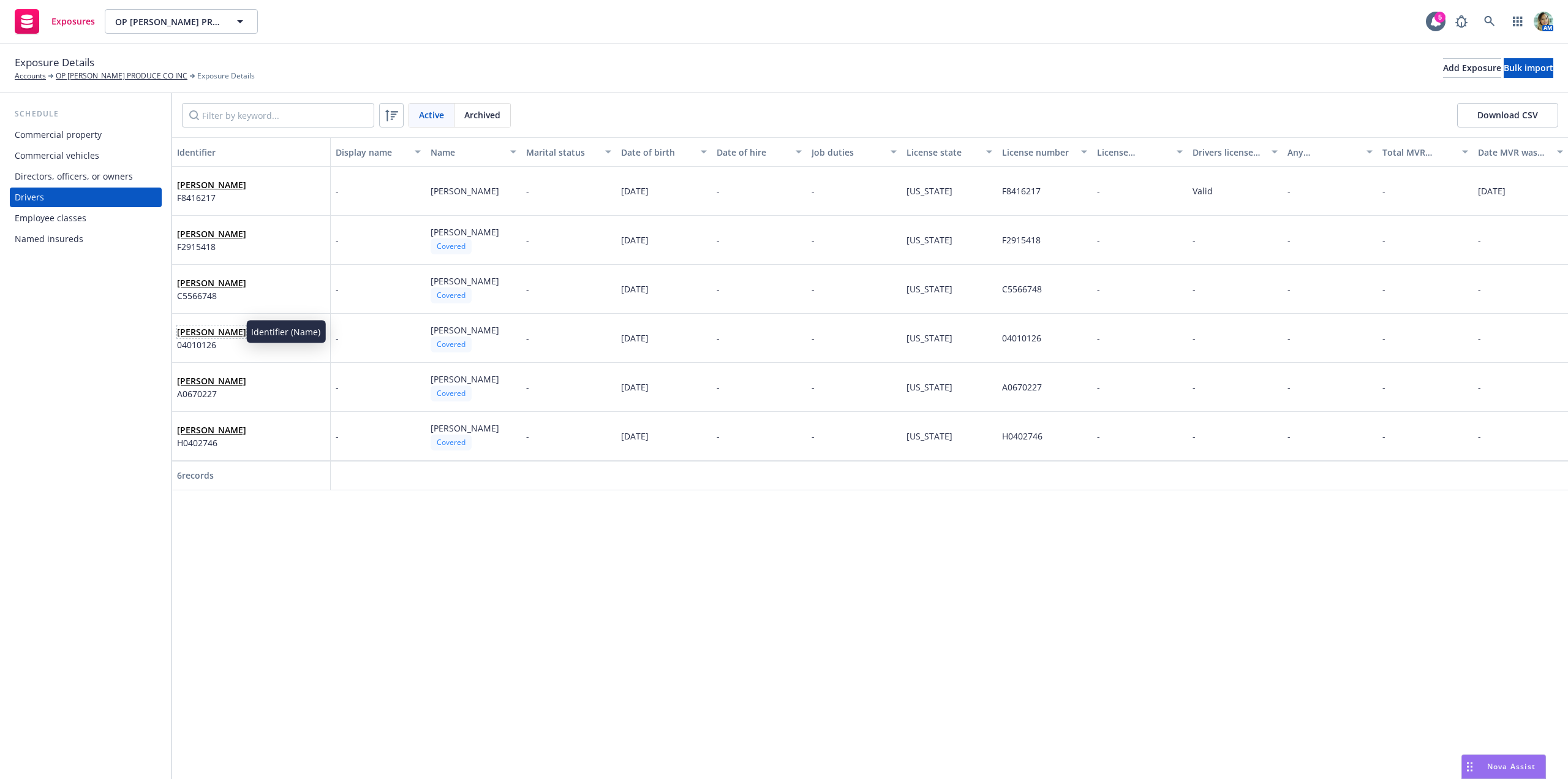
click at [215, 330] on link "JOE P MURPHY" at bounding box center [211, 332] width 69 height 12
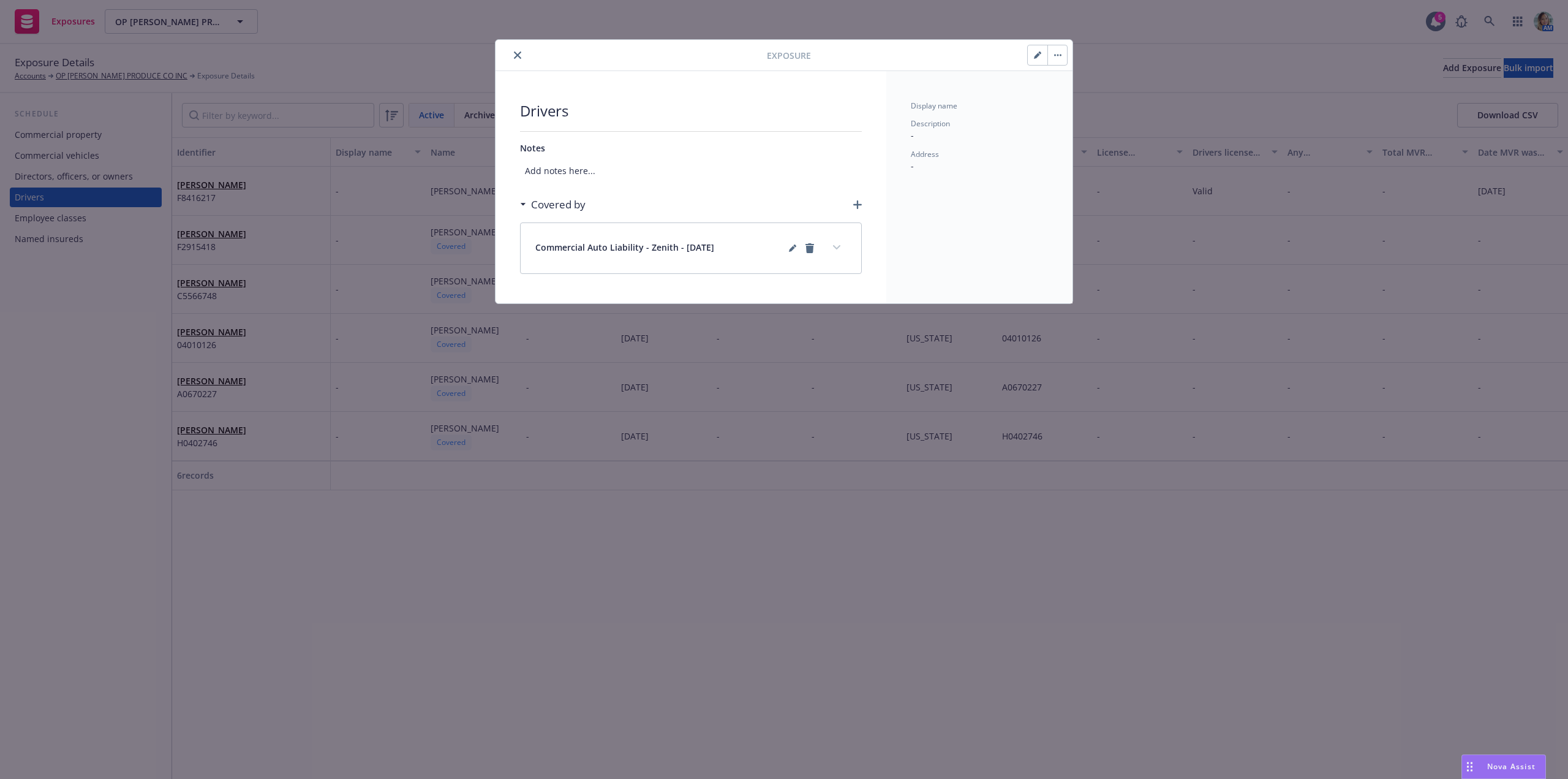
click at [1033, 63] on button "button" at bounding box center [1038, 55] width 19 height 19
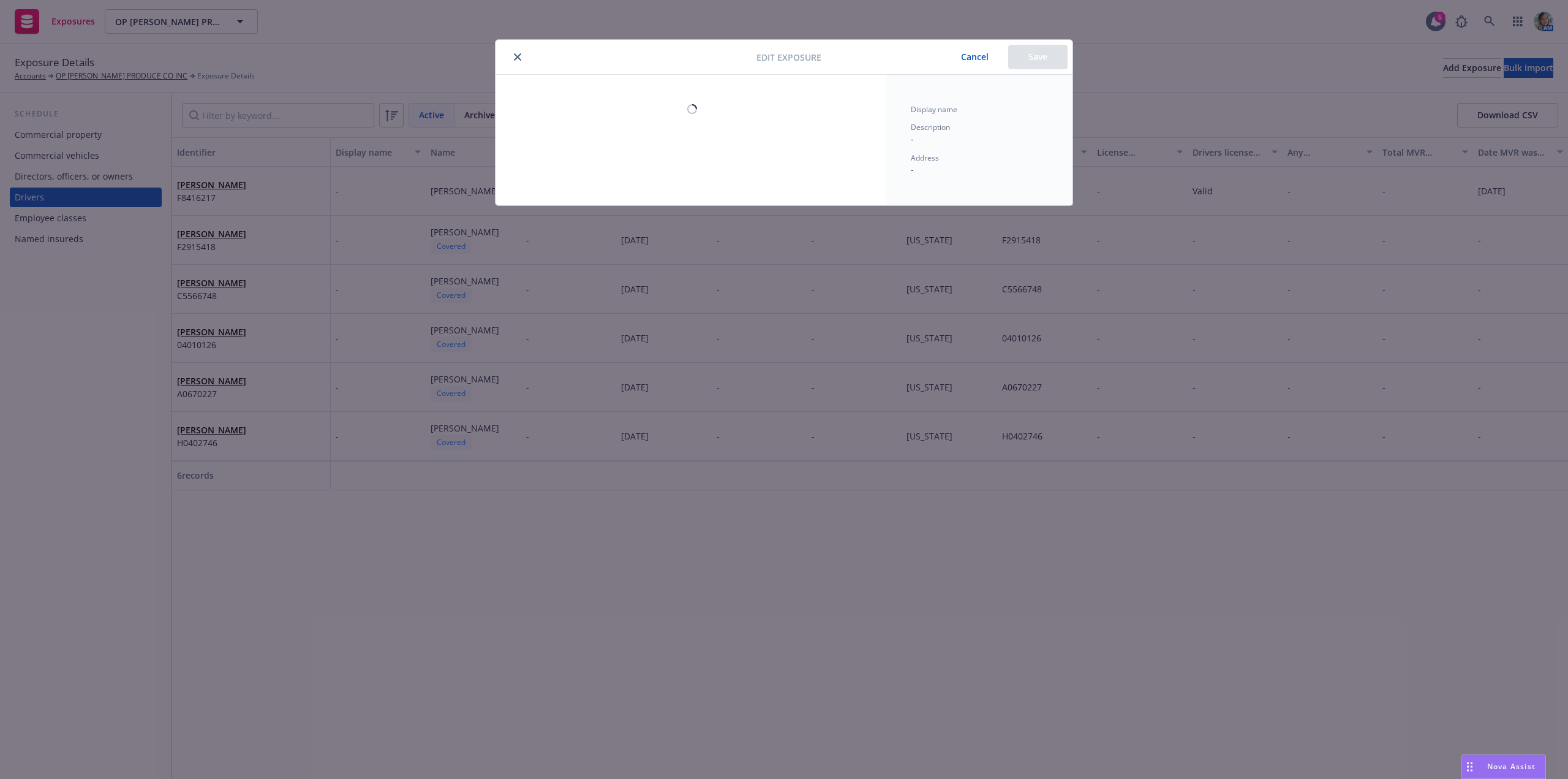
select select "TX"
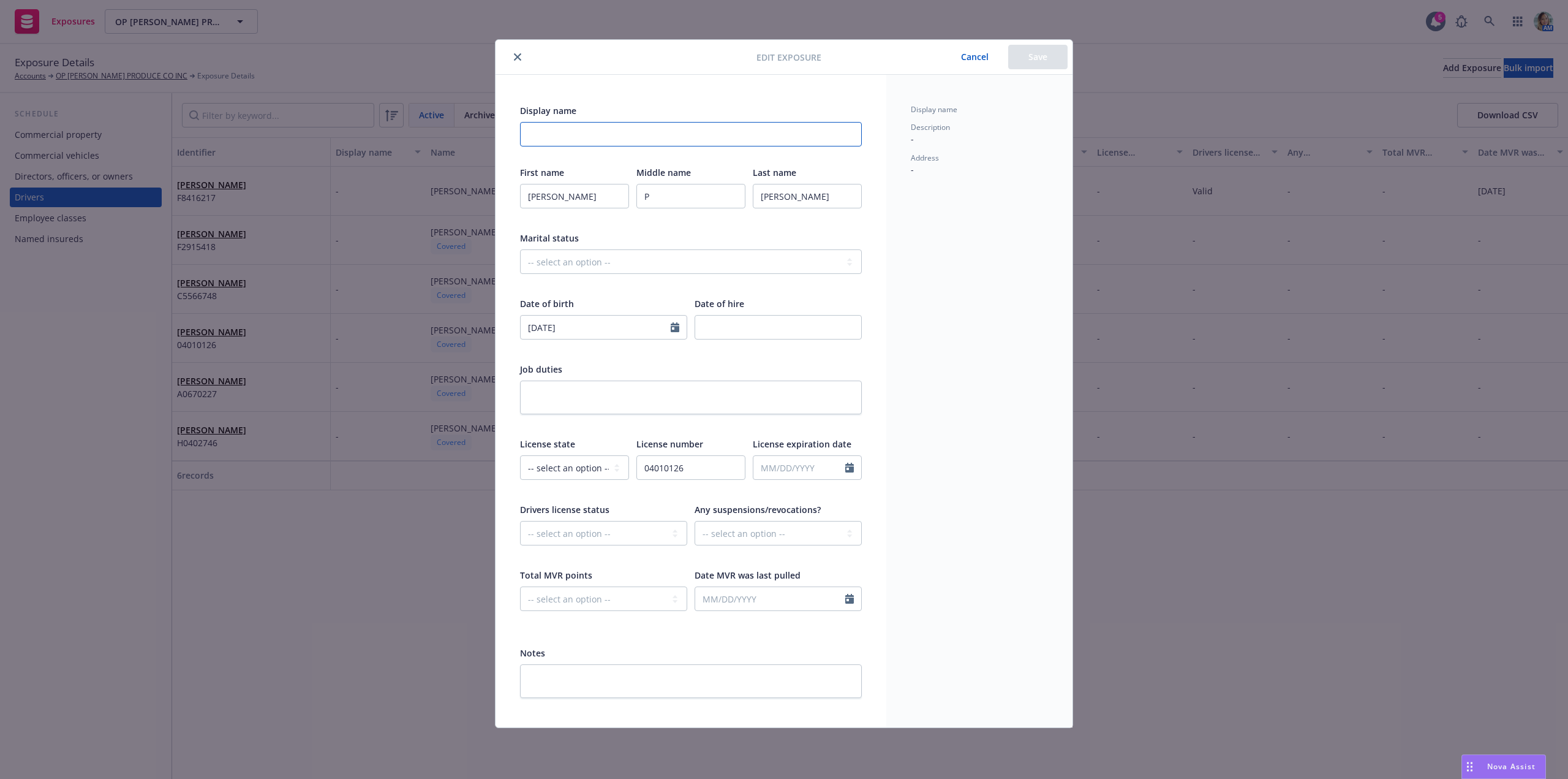
click at [642, 139] on input "Display name" at bounding box center [691, 134] width 342 height 25
type input "Owner"
click at [595, 195] on input "JOE" at bounding box center [574, 195] width 109 height 25
type input "Joe"
drag, startPoint x: 771, startPoint y: 198, endPoint x: 835, endPoint y: 186, distance: 65.1
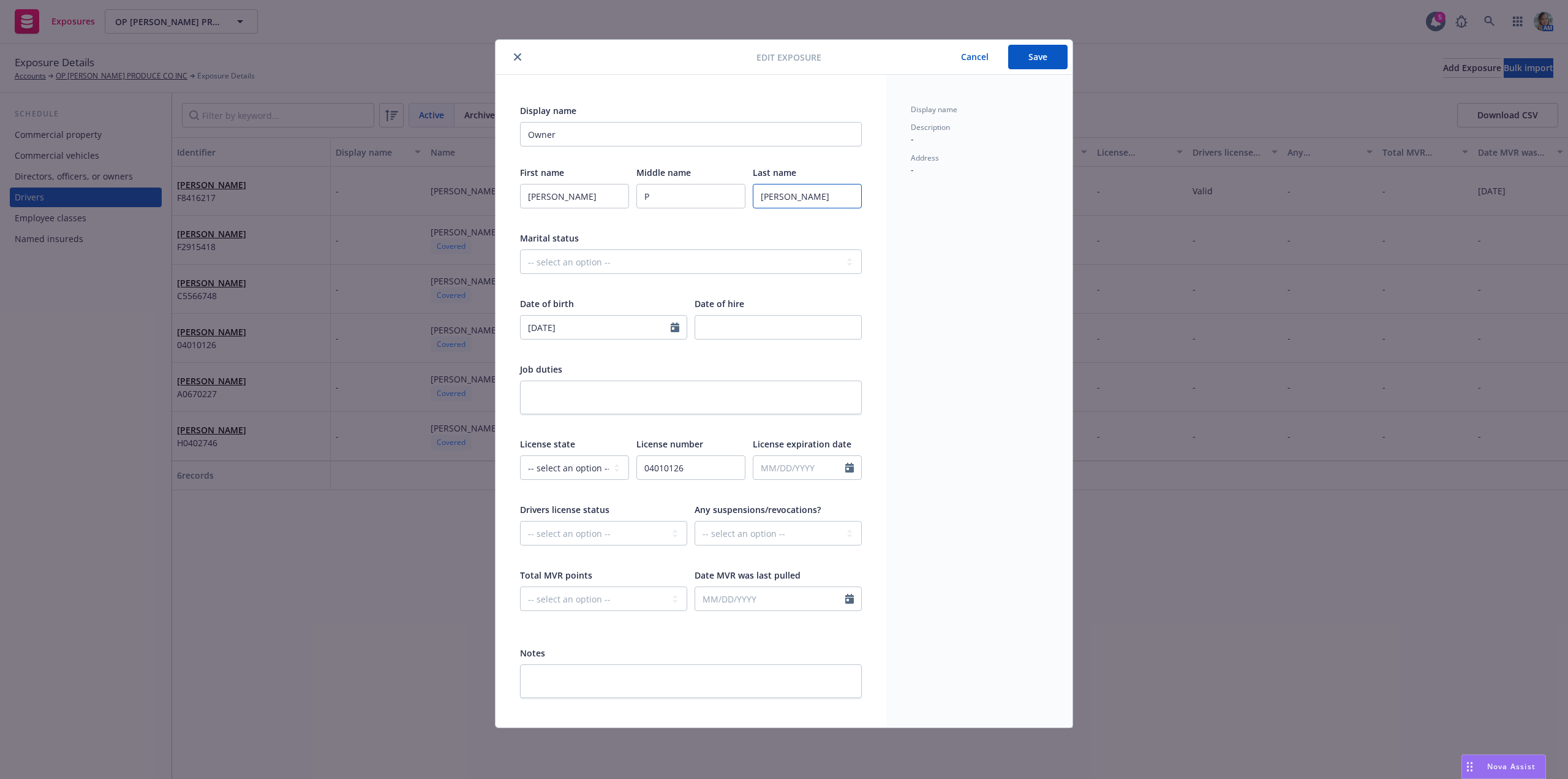
click at [835, 186] on input "MURPHY" at bounding box center [807, 195] width 109 height 25
type input "Murphy"
click at [1029, 63] on button "Save" at bounding box center [1038, 57] width 60 height 25
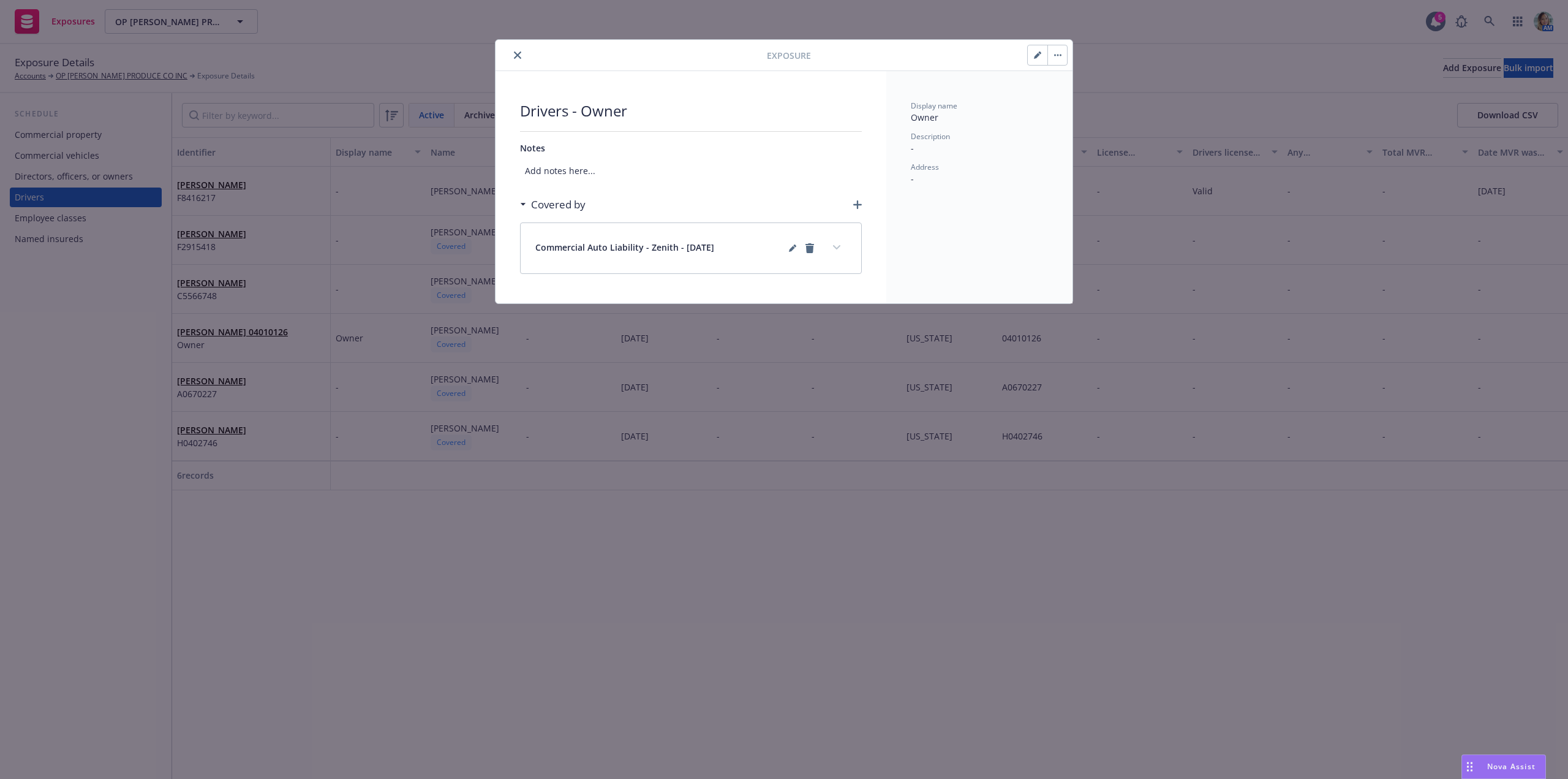
click at [518, 57] on icon "close" at bounding box center [518, 55] width 7 height 7
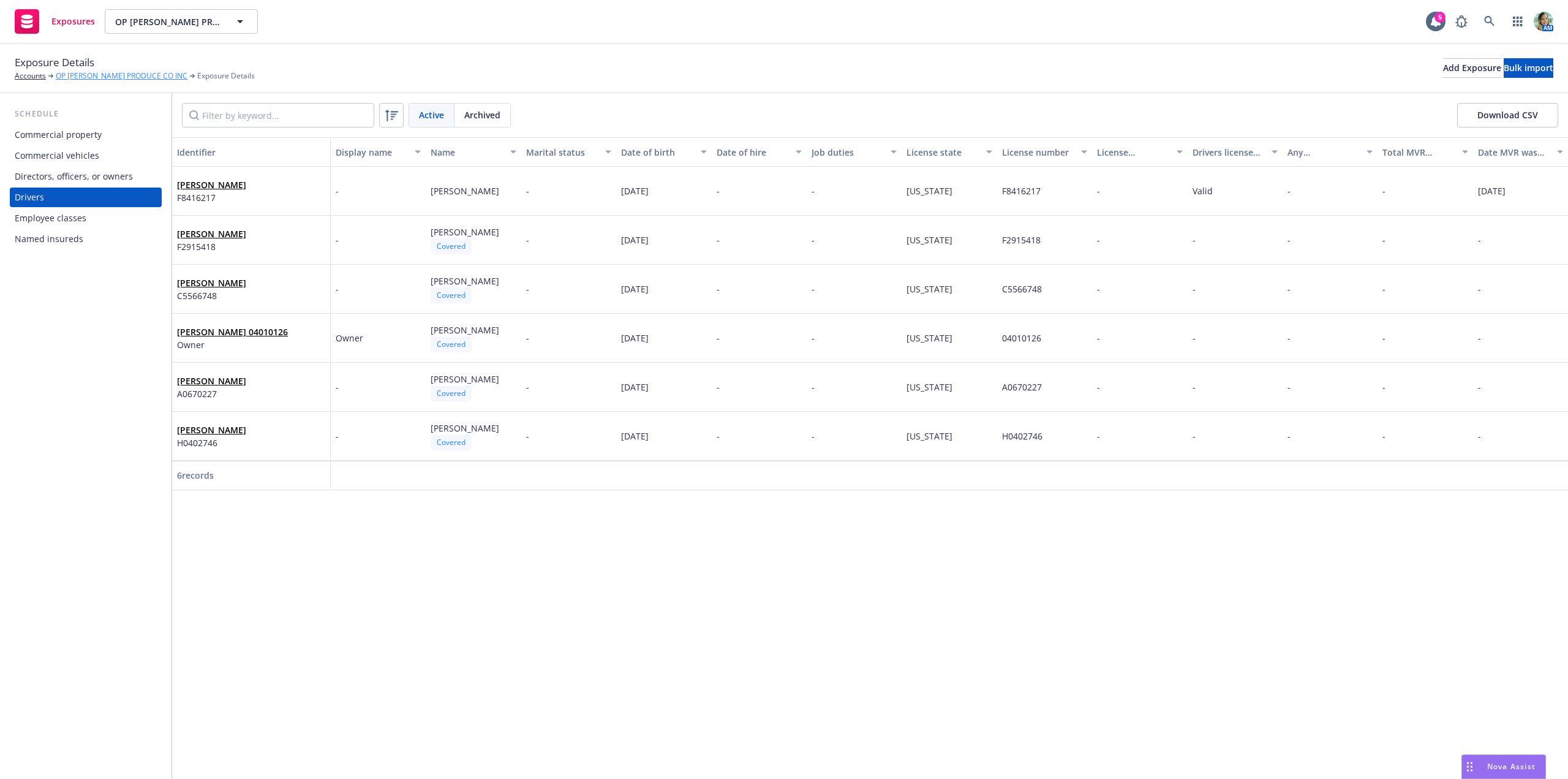
click at [83, 81] on link "OP MURPHY PRODUCE CO INC" at bounding box center [122, 75] width 132 height 11
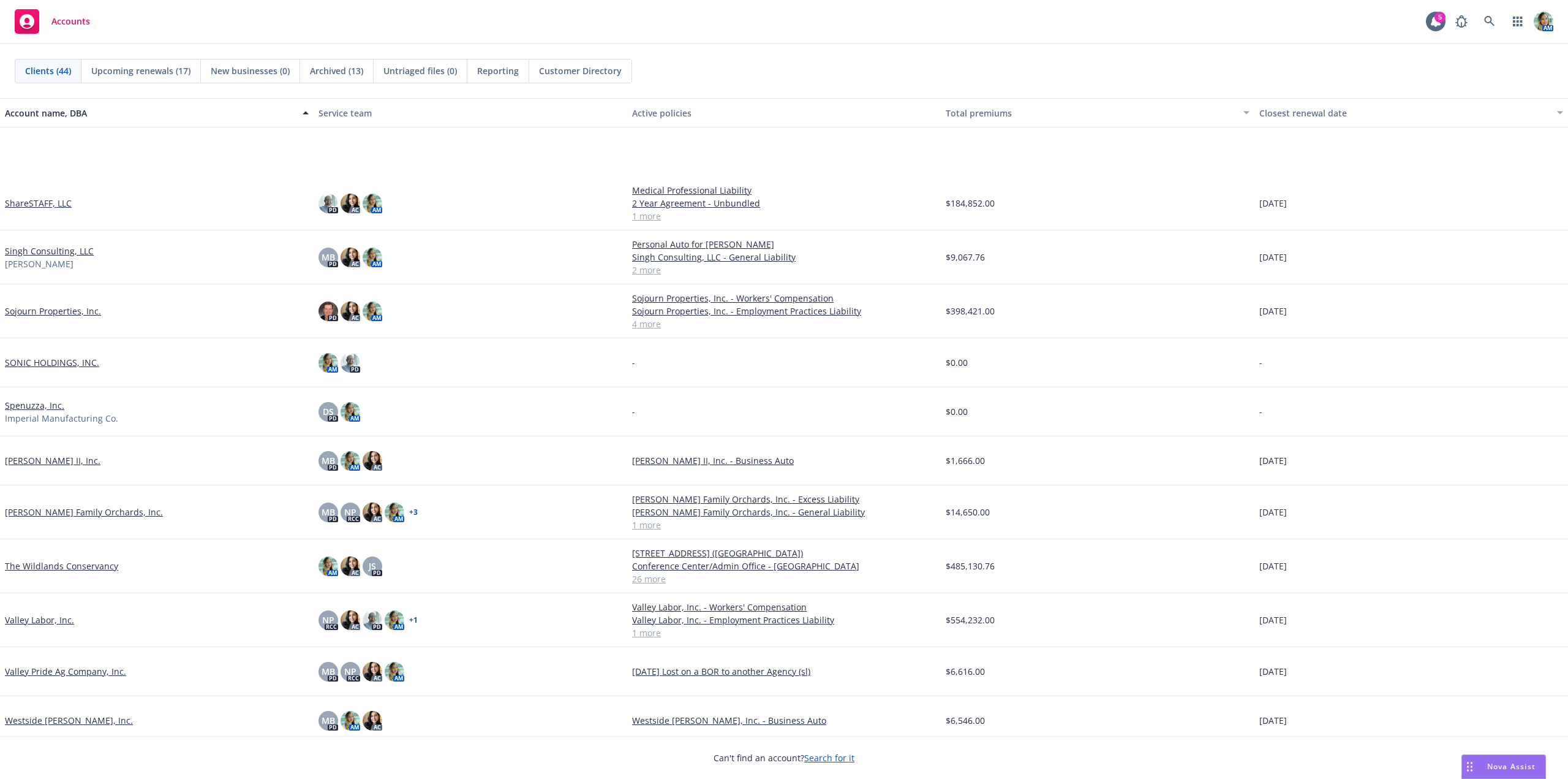
scroll to position [1583, 0]
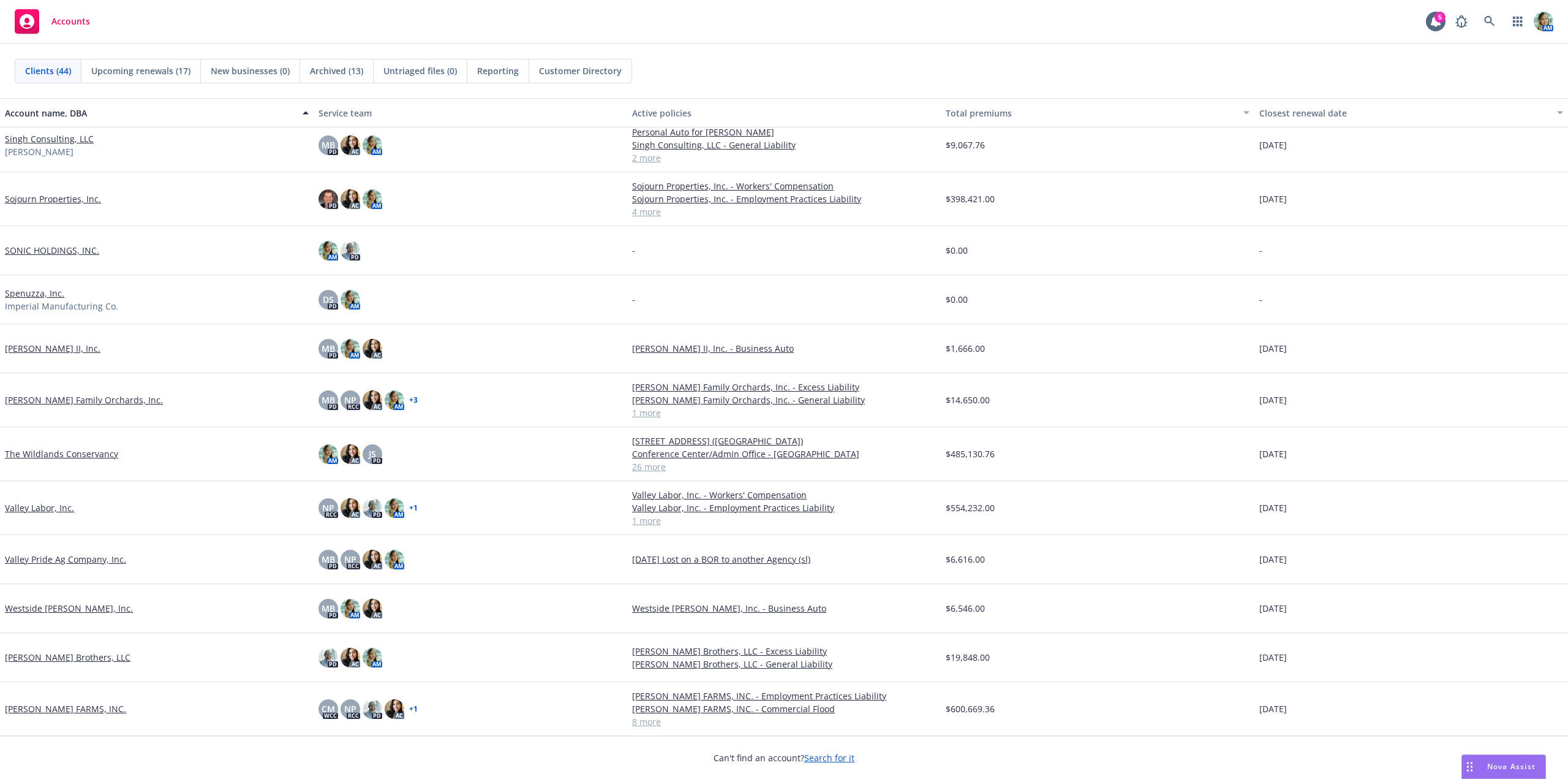
click at [104, 448] on link "The Wildlands Conservancy" at bounding box center [62, 453] width 113 height 13
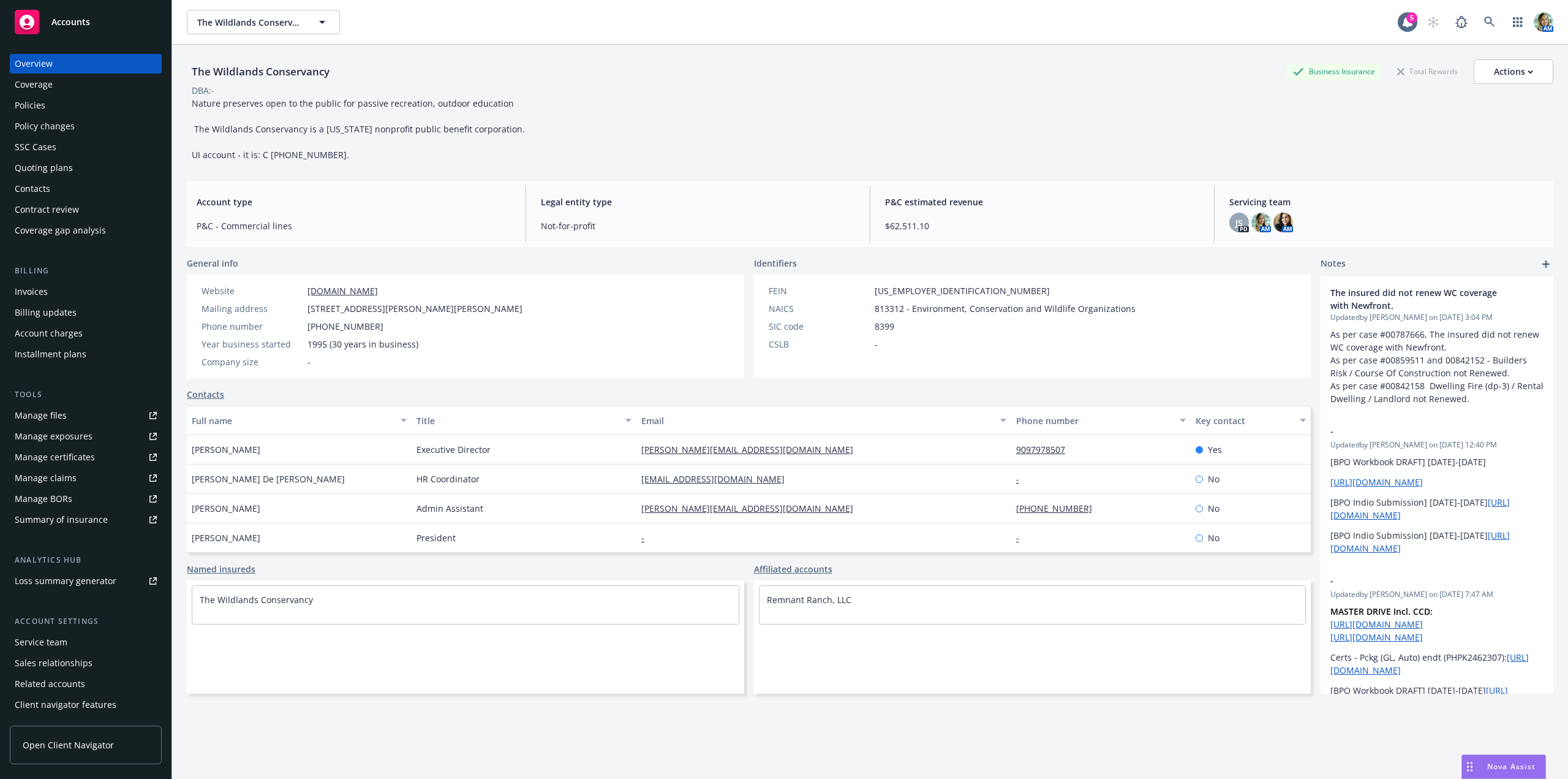
click at [37, 106] on div "Policies" at bounding box center [30, 105] width 31 height 19
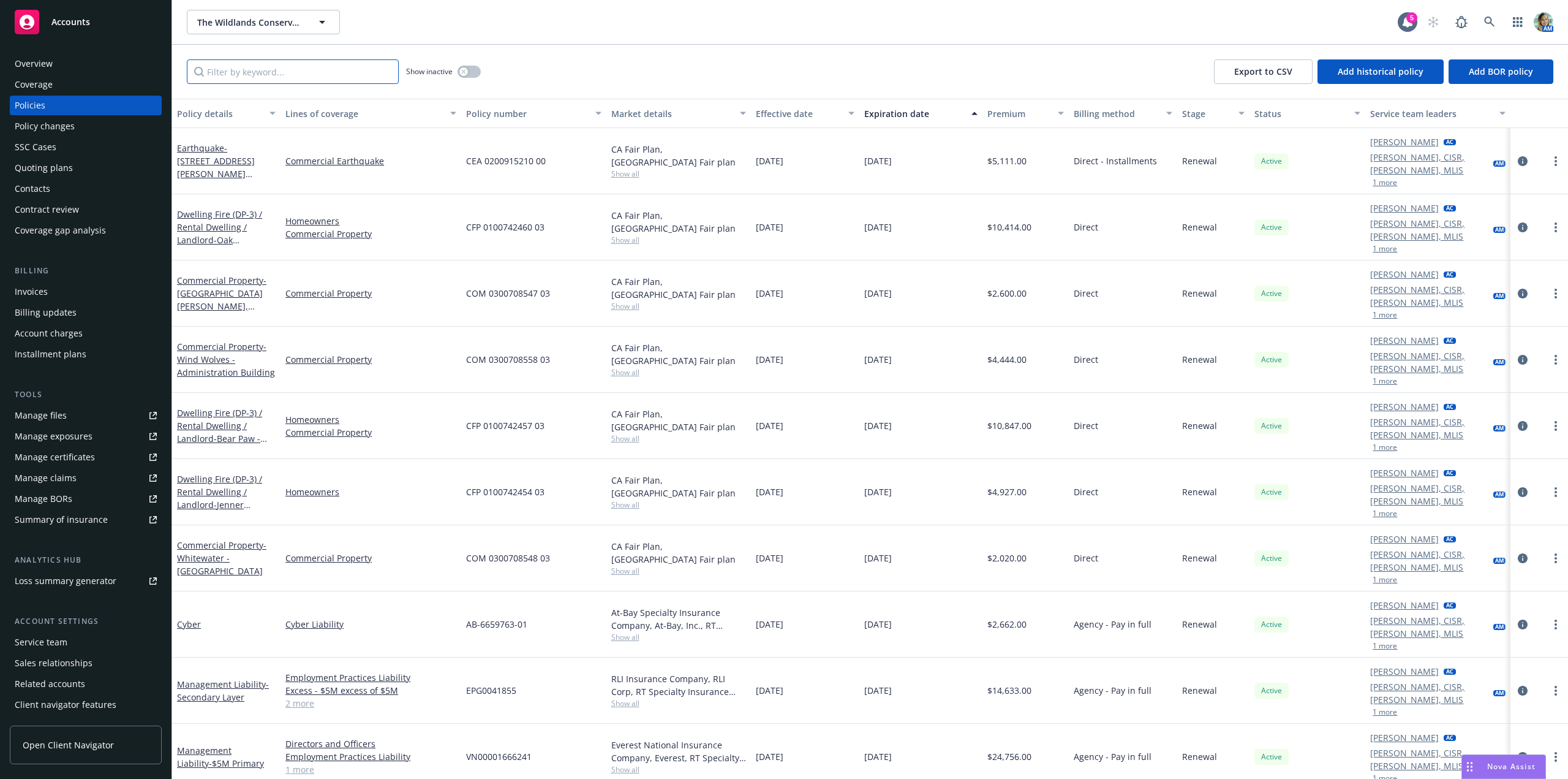
click at [296, 63] on input "Filter by keyword..." at bounding box center [292, 72] width 212 height 25
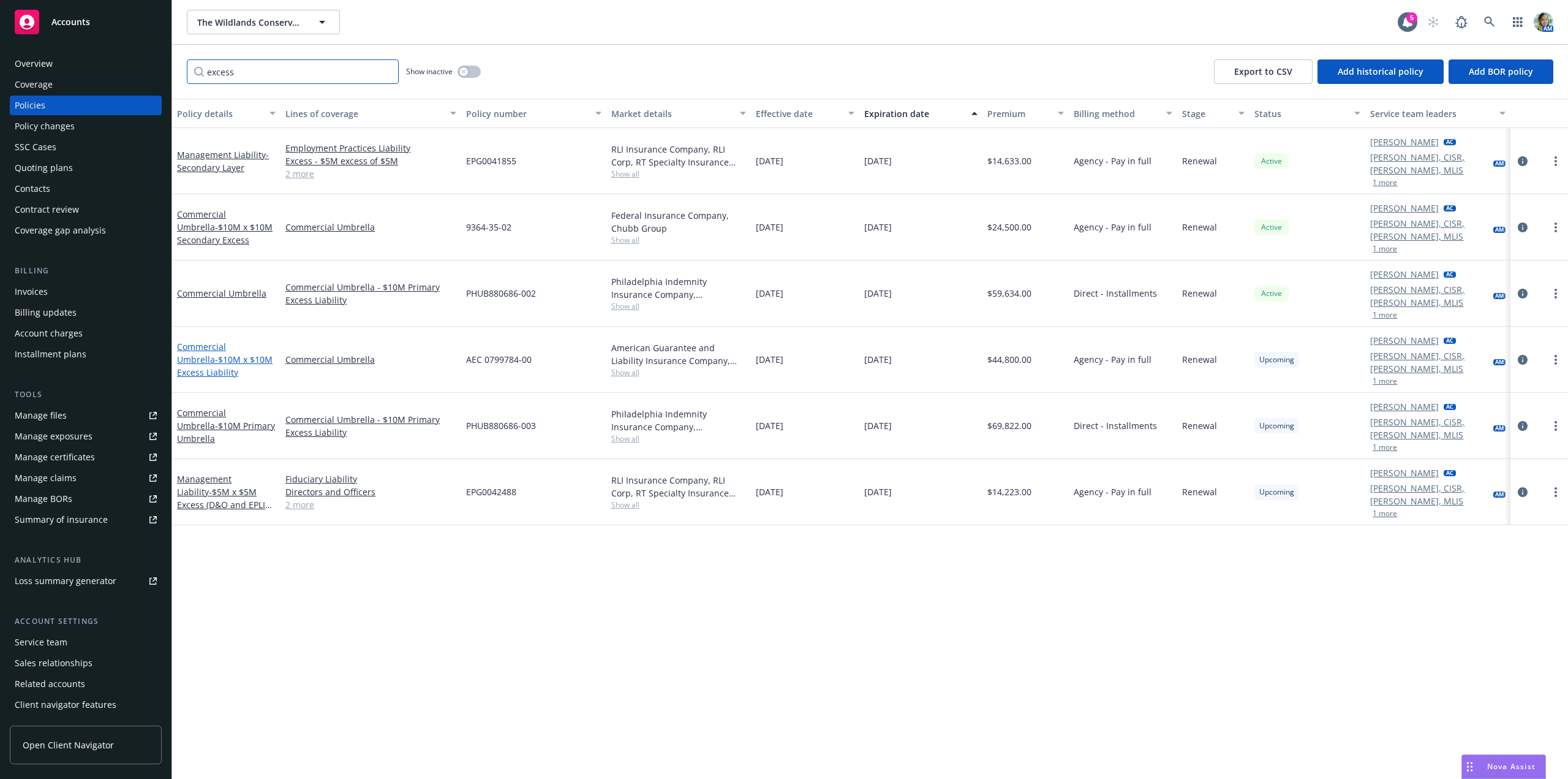
type input "excess"
click at [238, 354] on span "- $10M x $10M Excess Liability" at bounding box center [225, 366] width 95 height 25
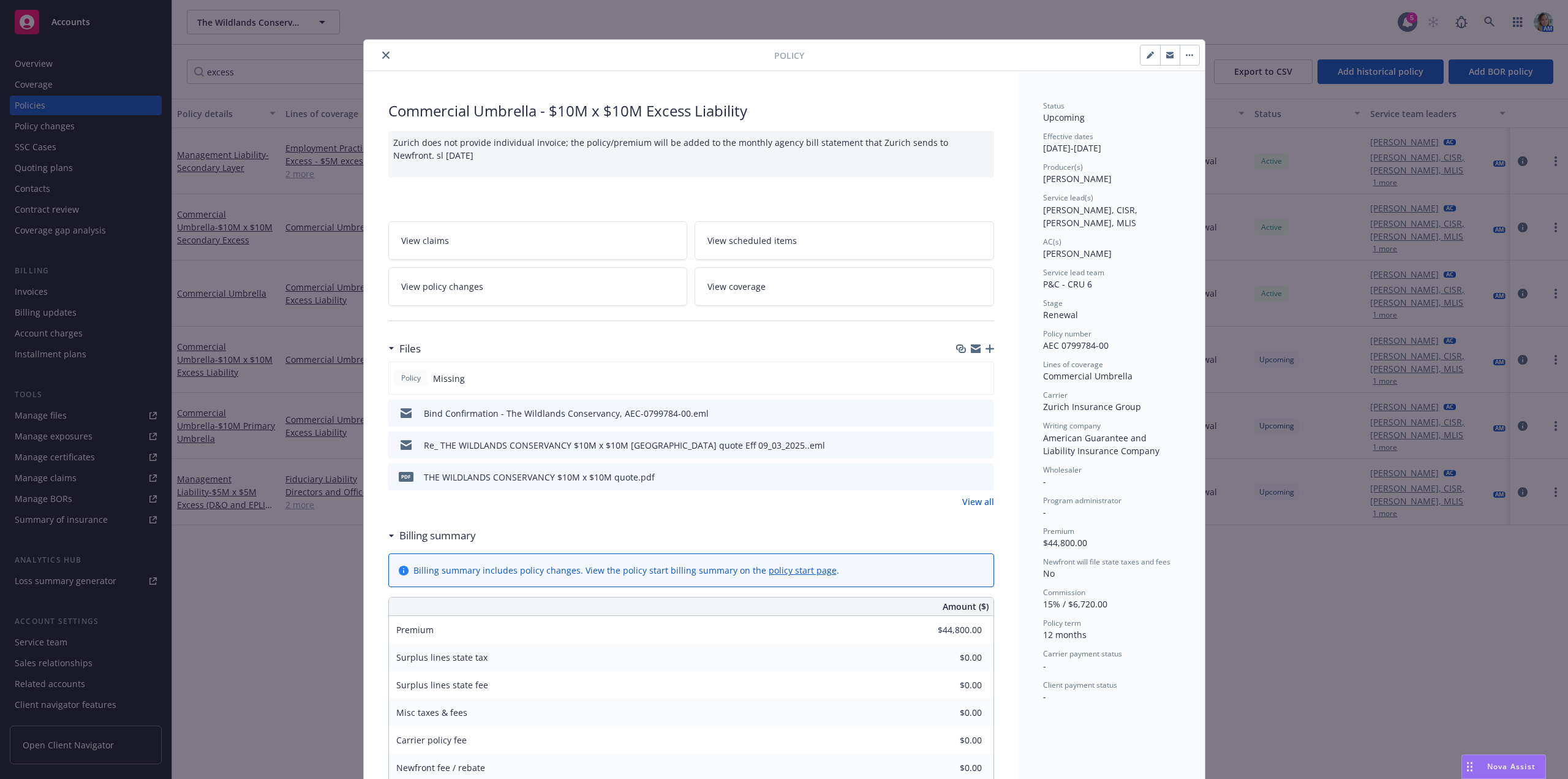
click at [985, 349] on icon "button" at bounding box center [989, 348] width 8 height 8
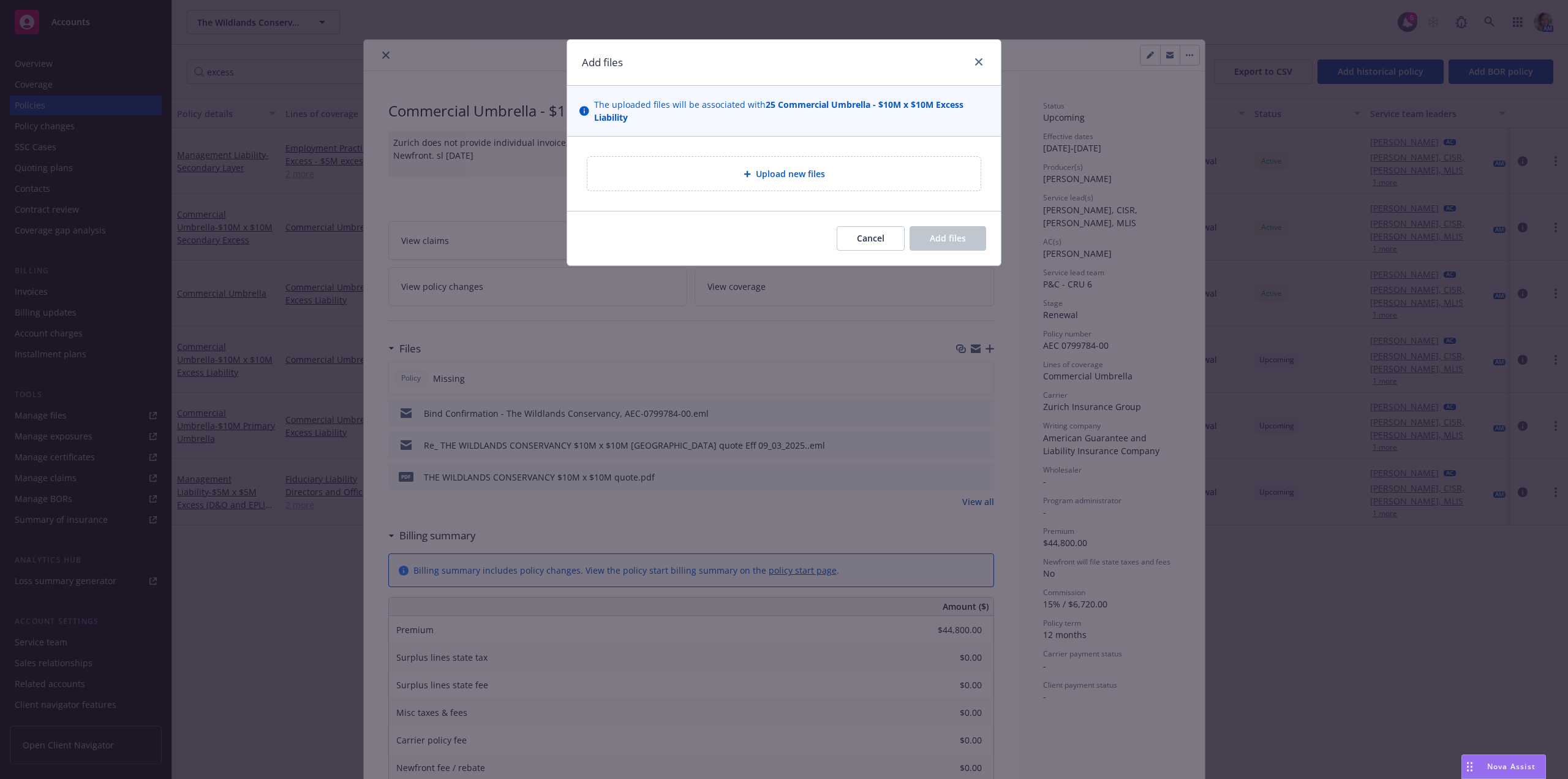
click at [701, 180] on div "Upload new files" at bounding box center [784, 173] width 374 height 14
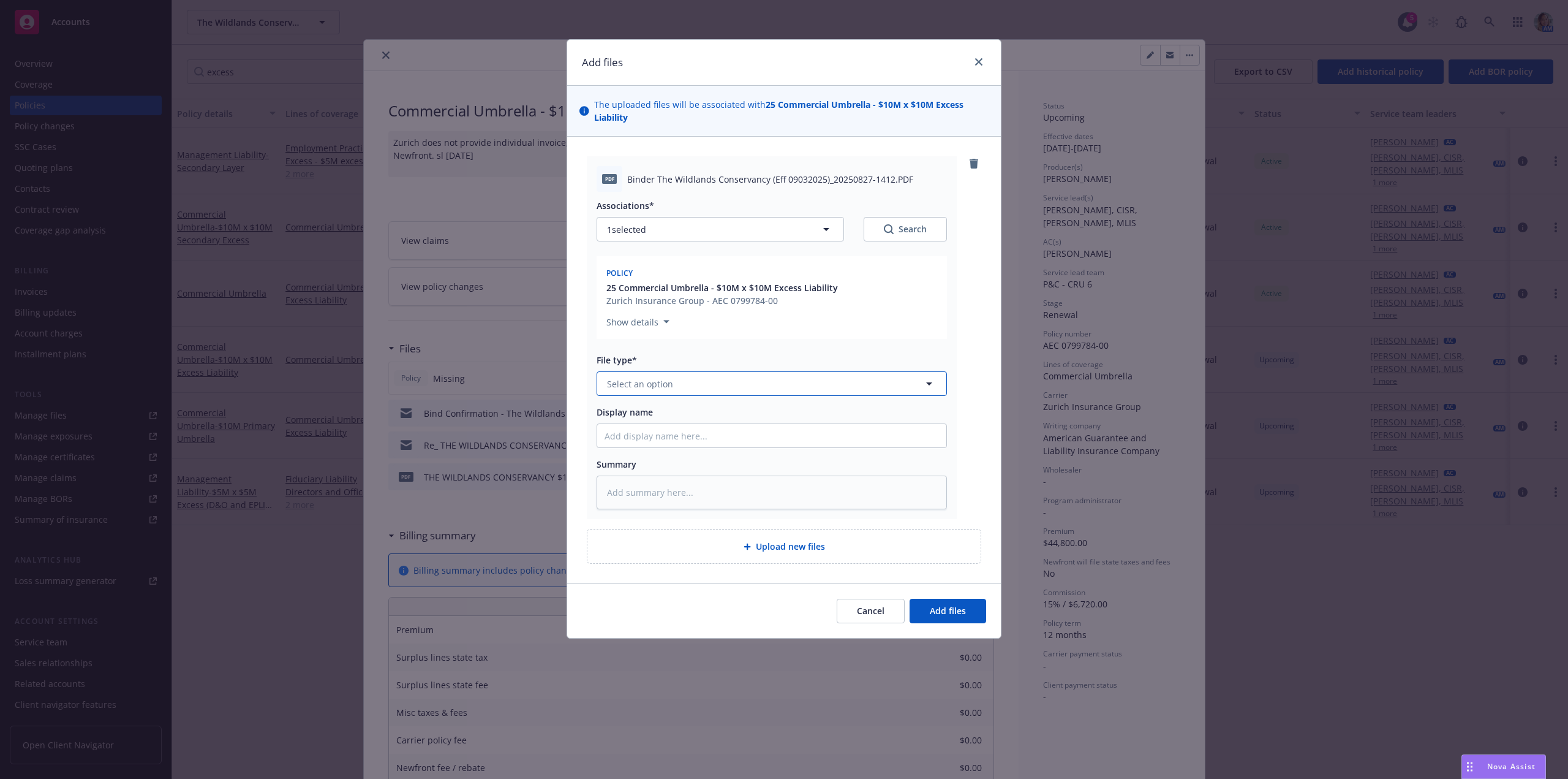
click at [680, 378] on button "Select an option" at bounding box center [772, 384] width 351 height 25
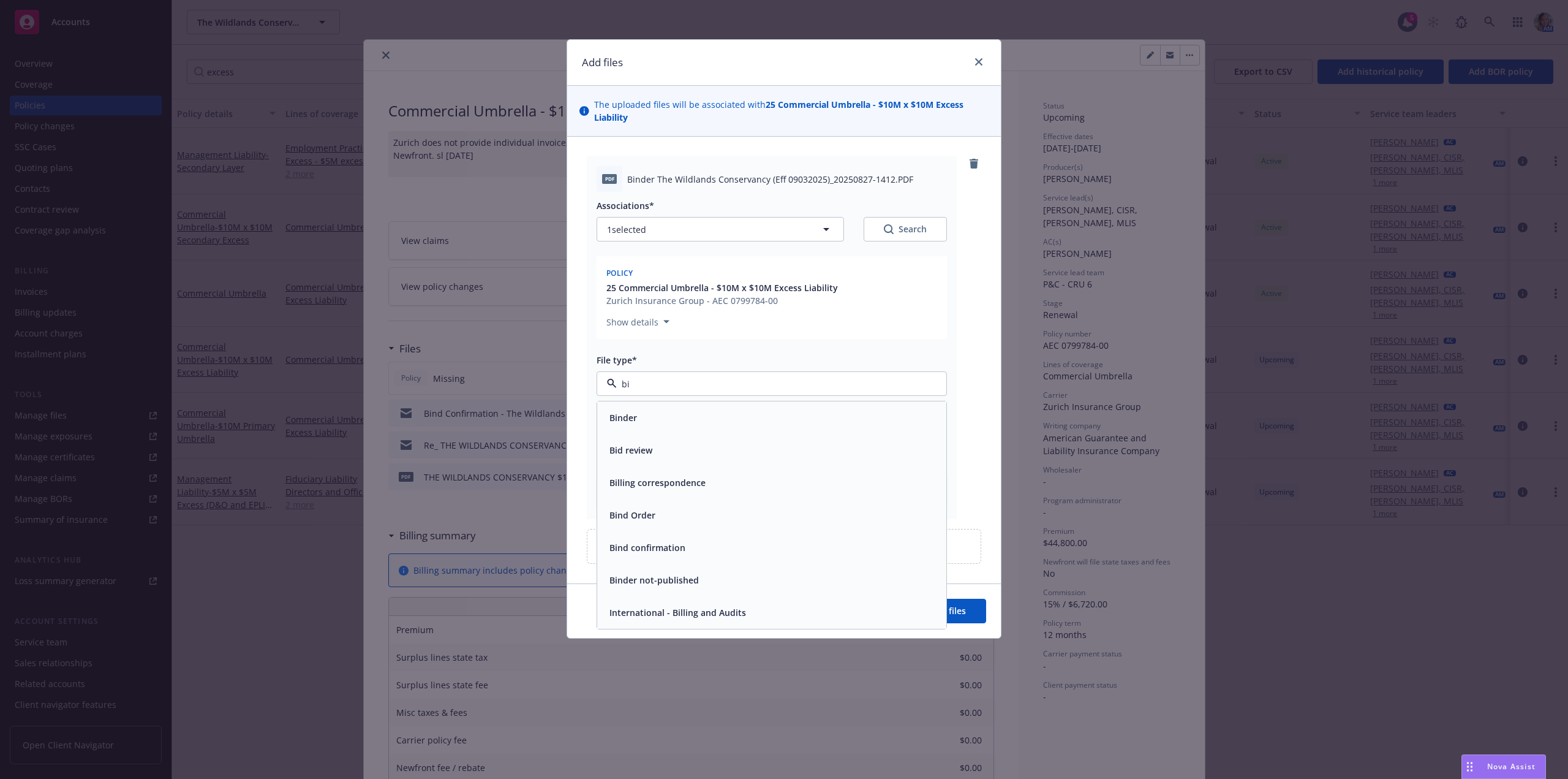
type input "bin"
click at [699, 422] on div "Binder" at bounding box center [771, 418] width 334 height 18
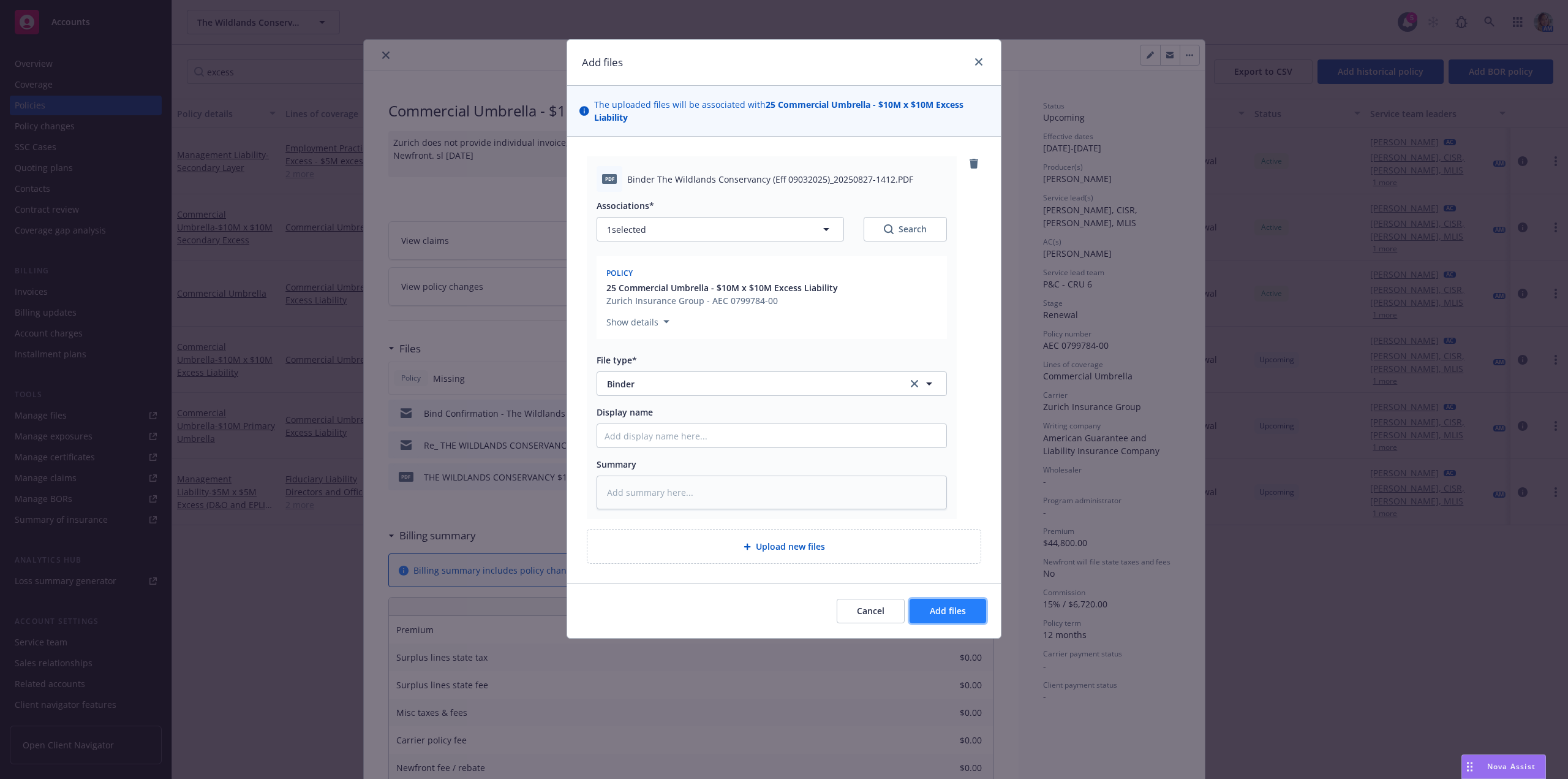
click at [982, 619] on button "Add files" at bounding box center [947, 610] width 77 height 25
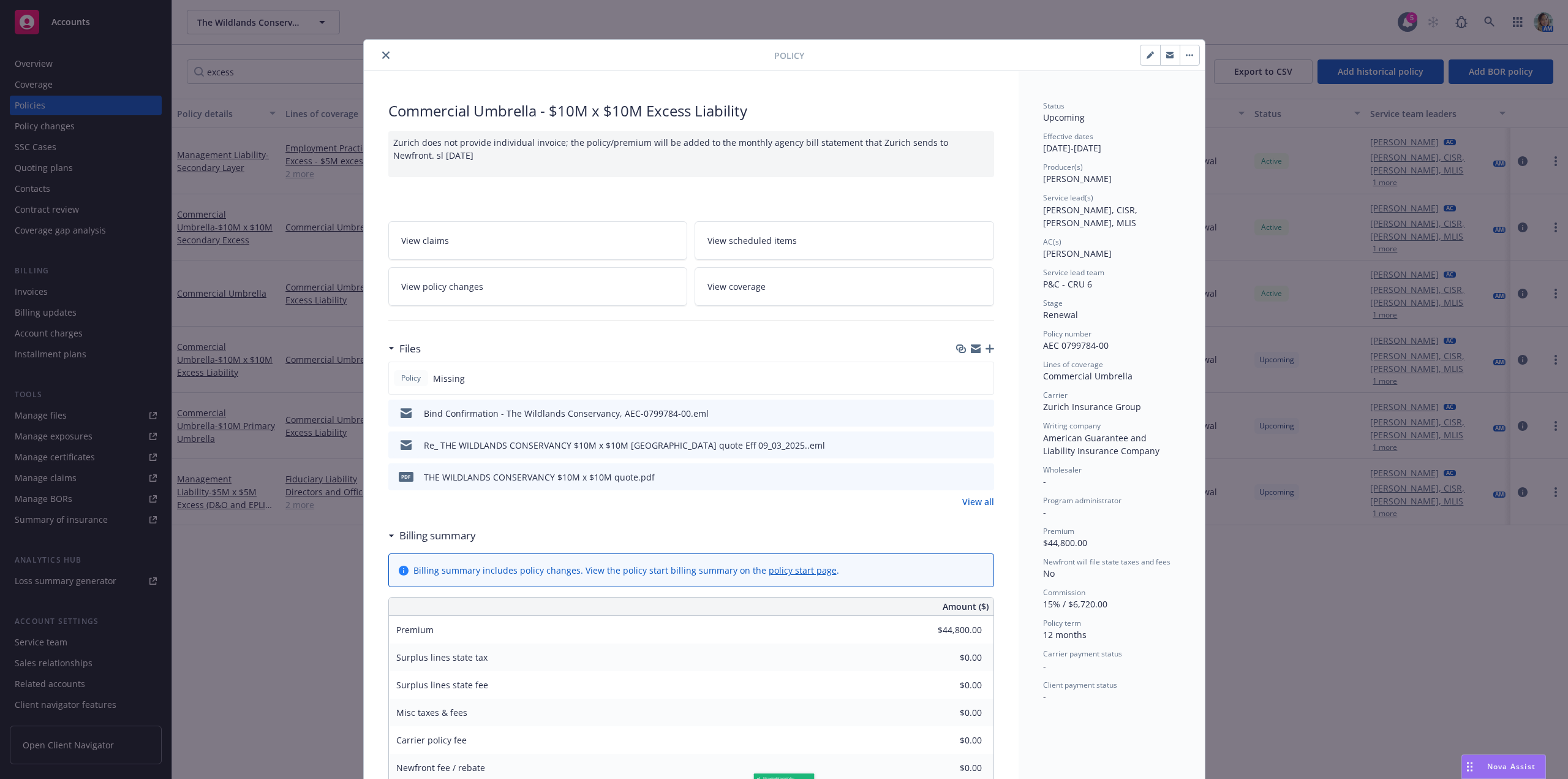
click at [381, 63] on div "Policy" at bounding box center [784, 55] width 841 height 31
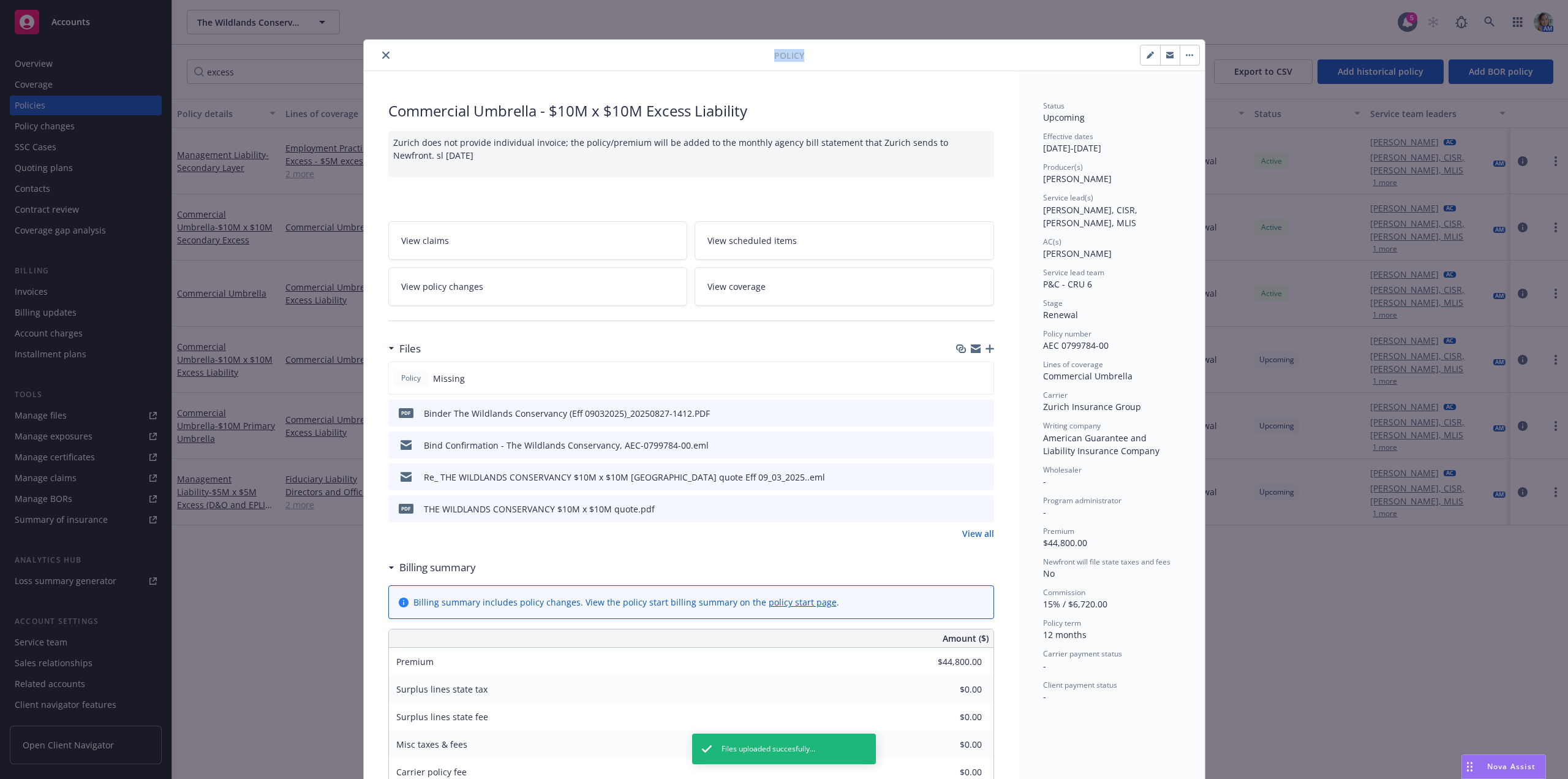
click at [381, 63] on div "Policy" at bounding box center [784, 55] width 841 height 31
click at [382, 58] on icon "close" at bounding box center [386, 55] width 7 height 7
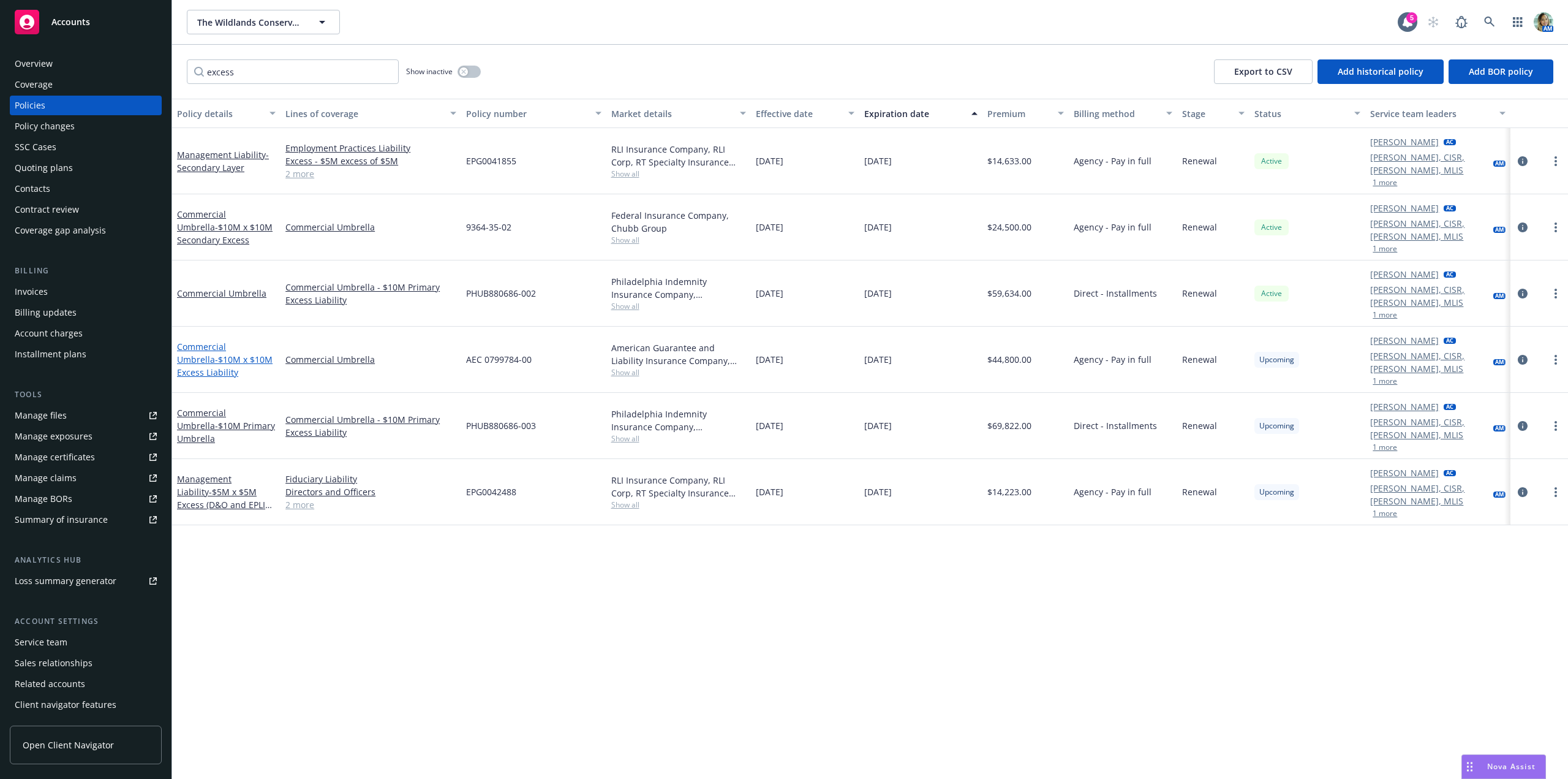
click at [253, 354] on span "- $10M x $10M Excess Liability" at bounding box center [225, 366] width 95 height 25
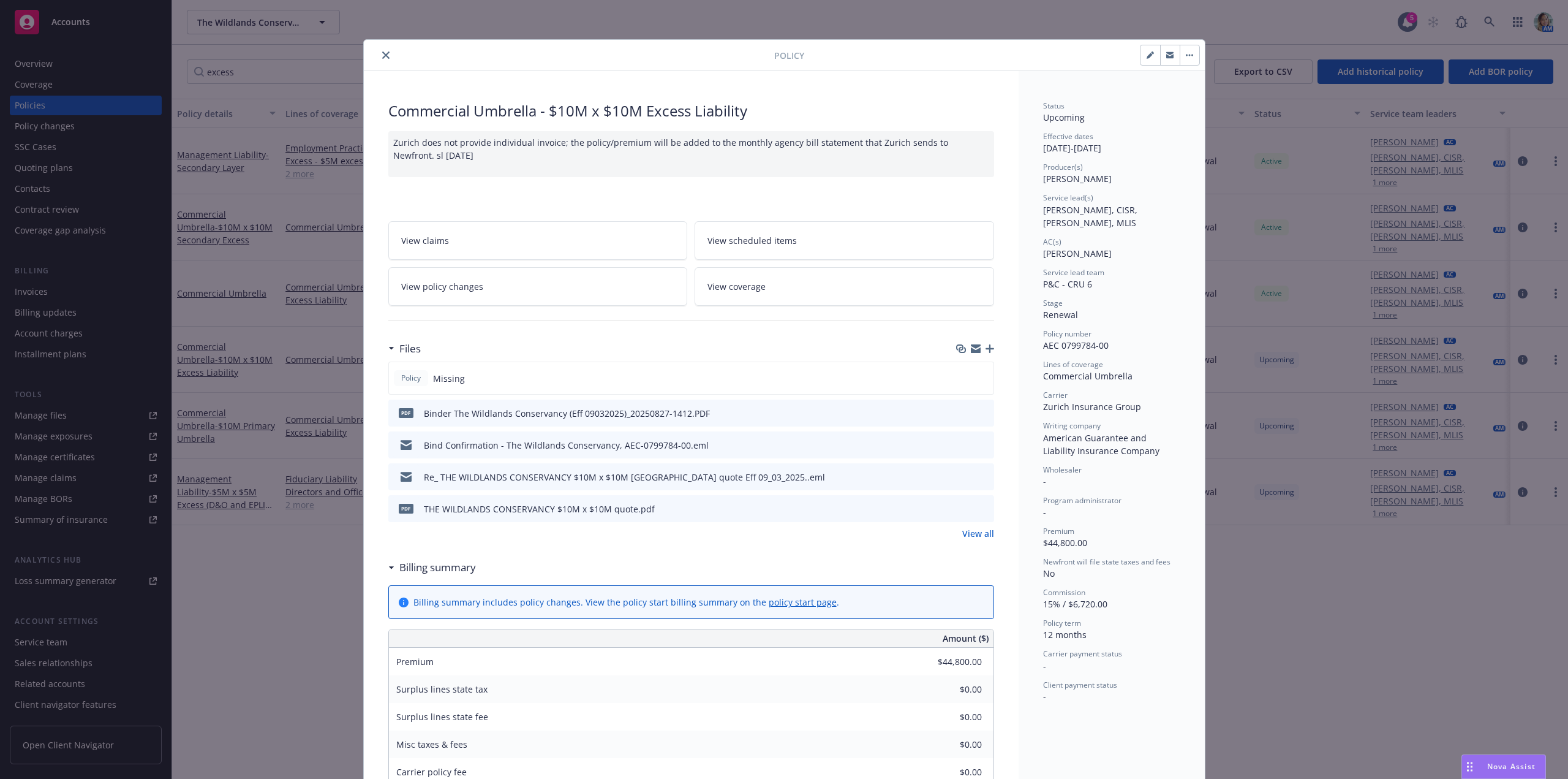
click at [986, 345] on icon "button" at bounding box center [989, 348] width 8 height 8
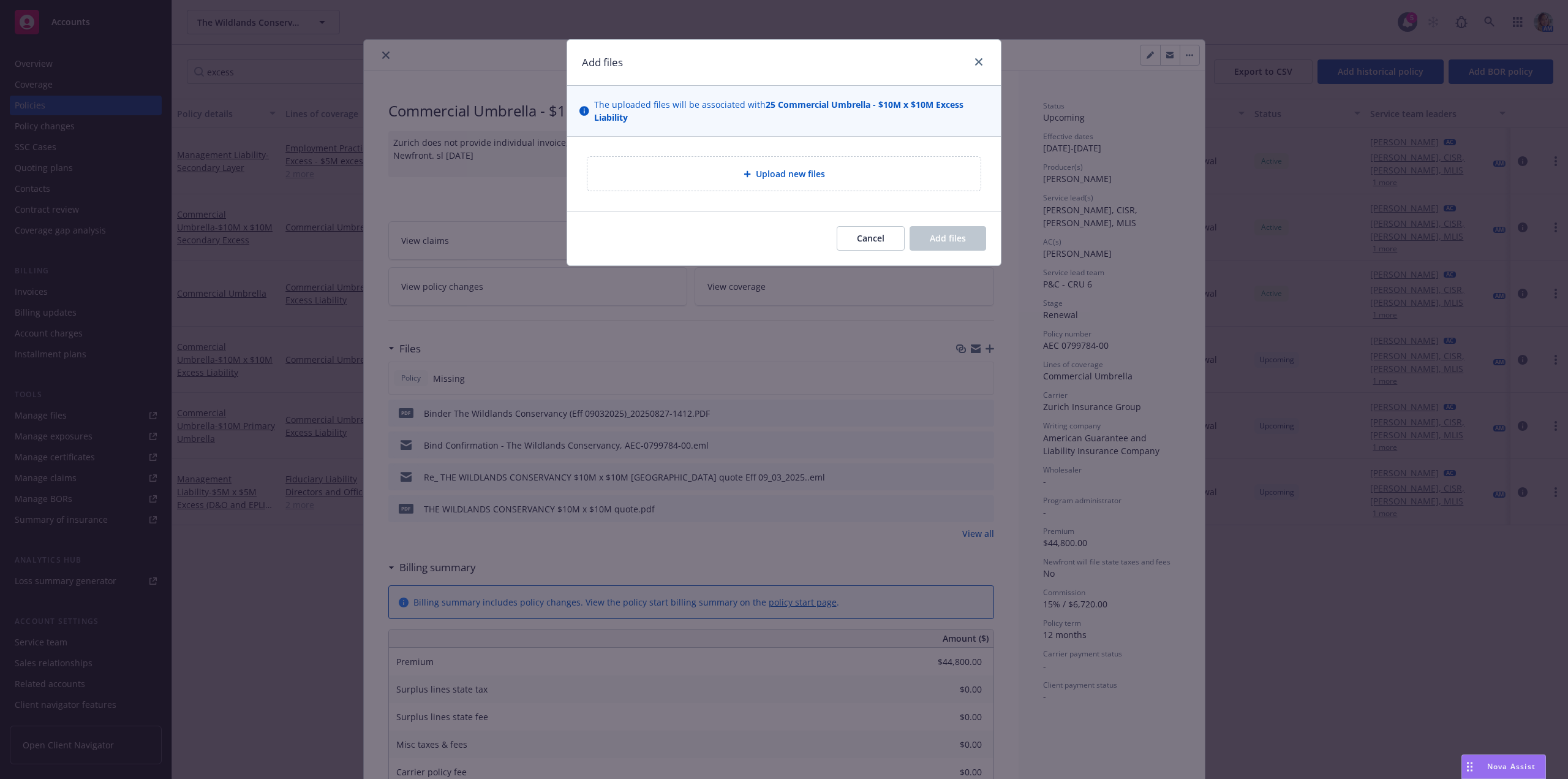
click at [751, 187] on div "Upload new files" at bounding box center [783, 173] width 393 height 34
type textarea "x"
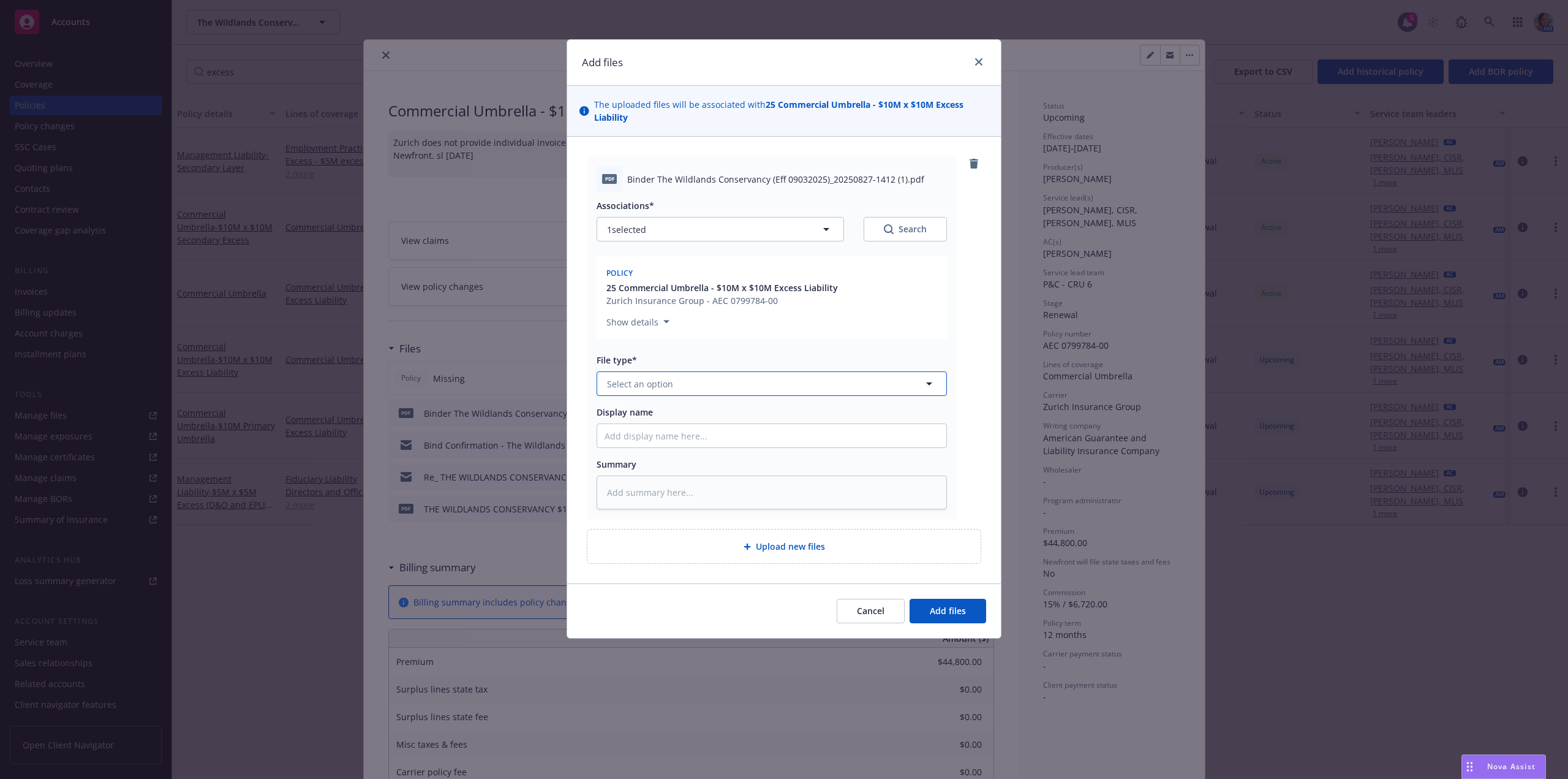
click at [675, 384] on button "Select an option" at bounding box center [772, 384] width 351 height 25
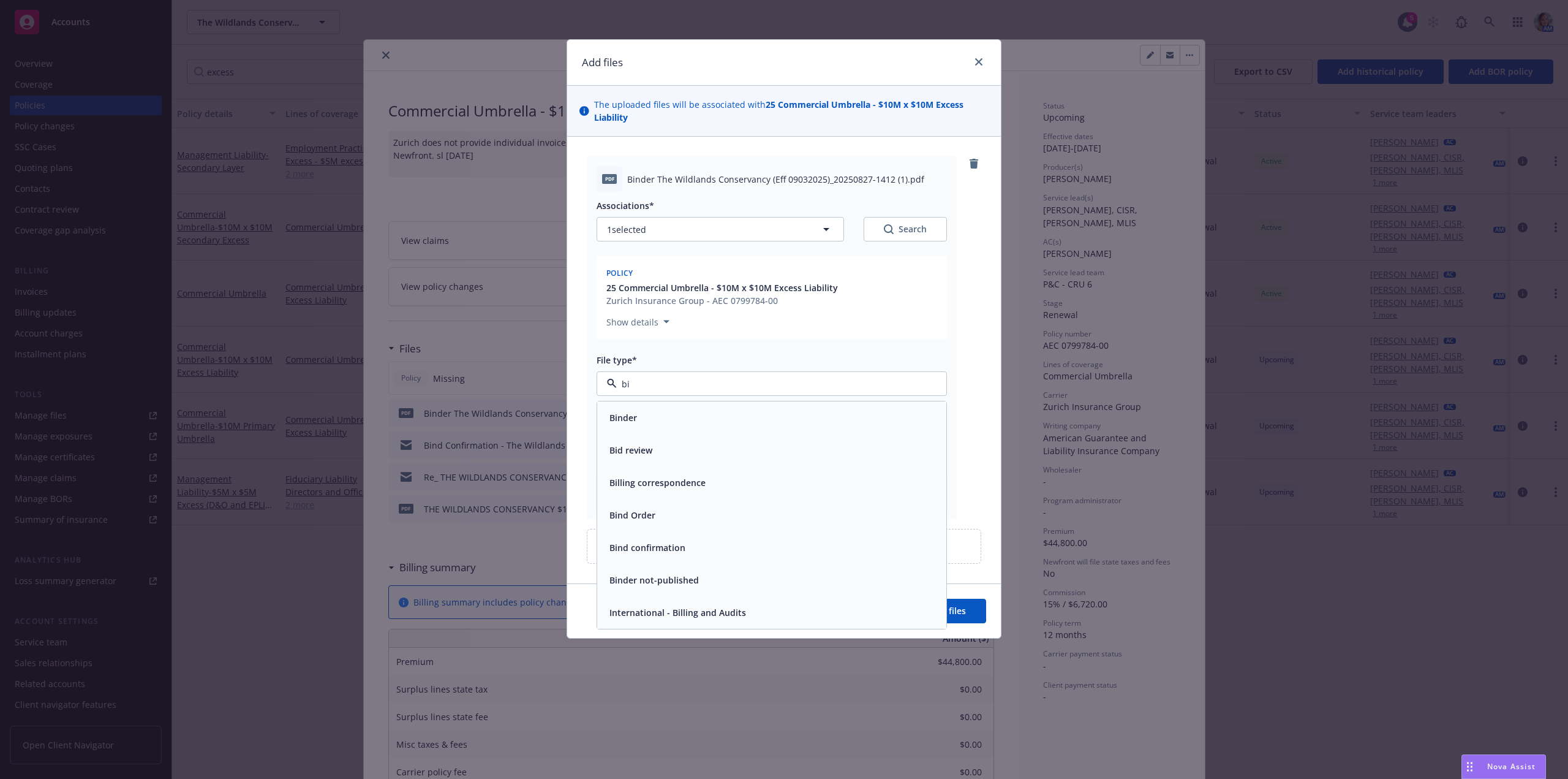
type input "bin"
click at [669, 411] on div "Binder" at bounding box center [771, 418] width 334 height 18
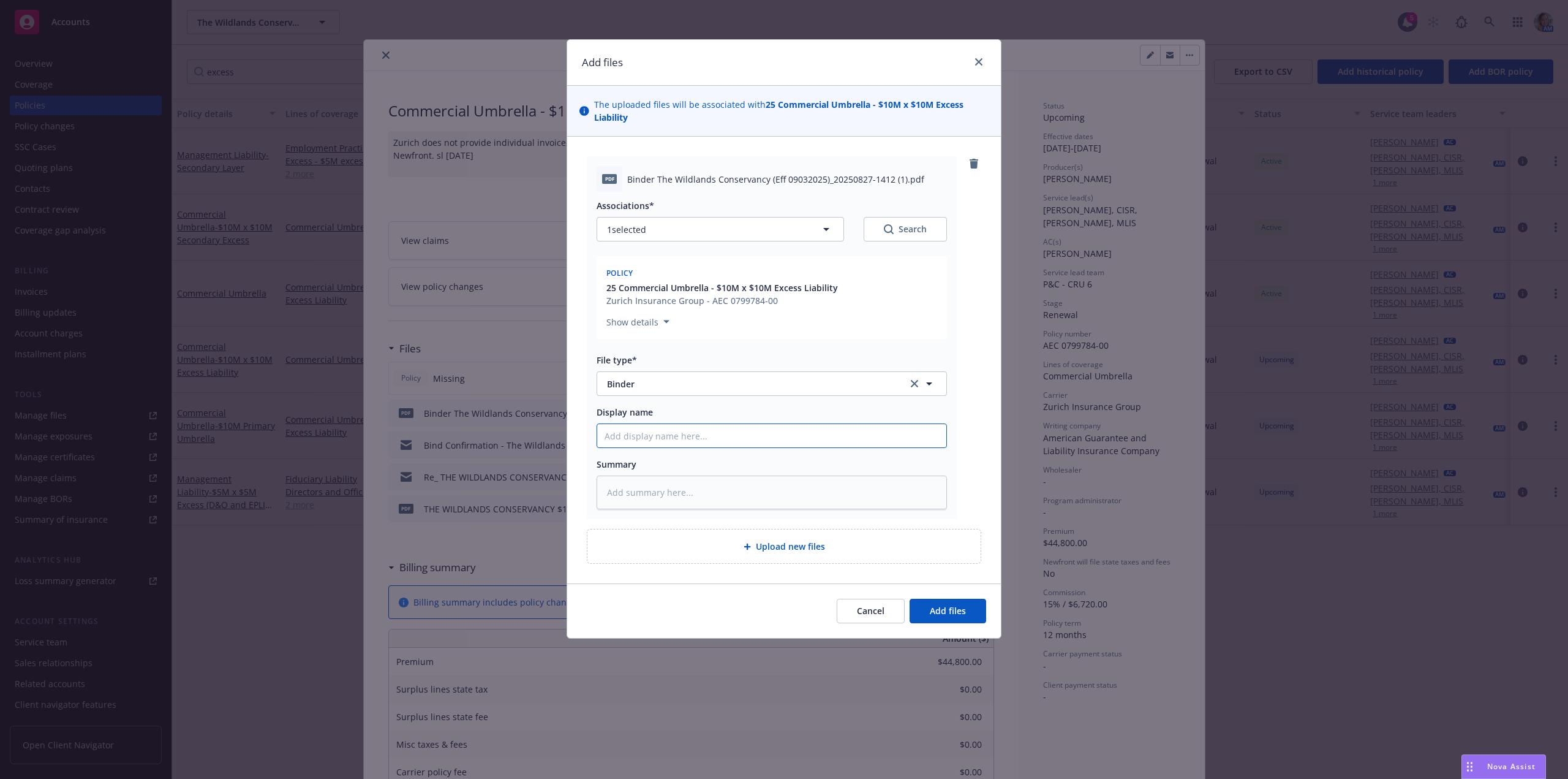
click at [658, 437] on input "Display name" at bounding box center [772, 435] width 349 height 23
type textarea "x"
type input "C"
type textarea "x"
type input "Co"
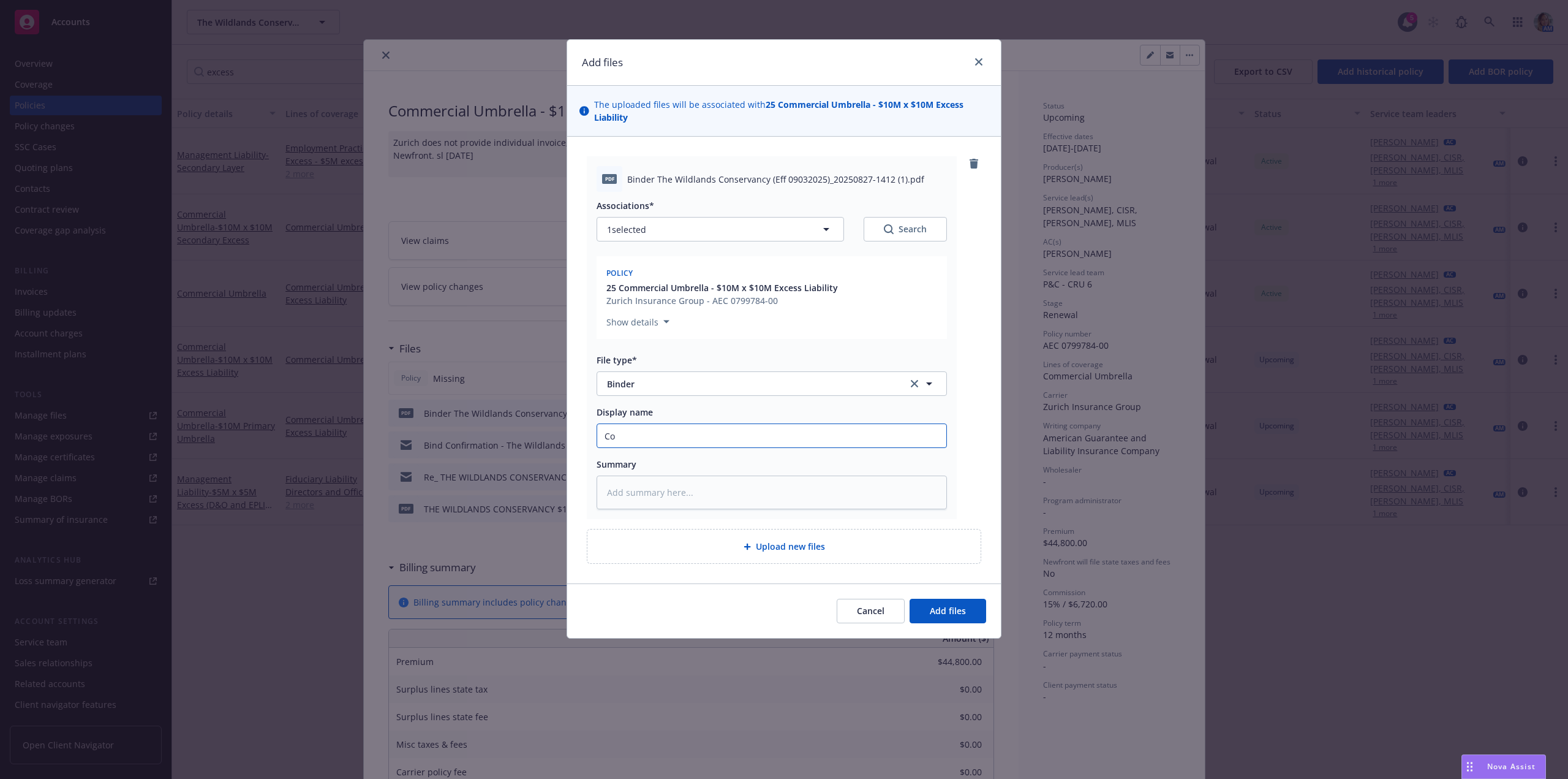
type textarea "x"
type input "Cor"
type textarea "x"
type input "Corr"
type textarea "x"
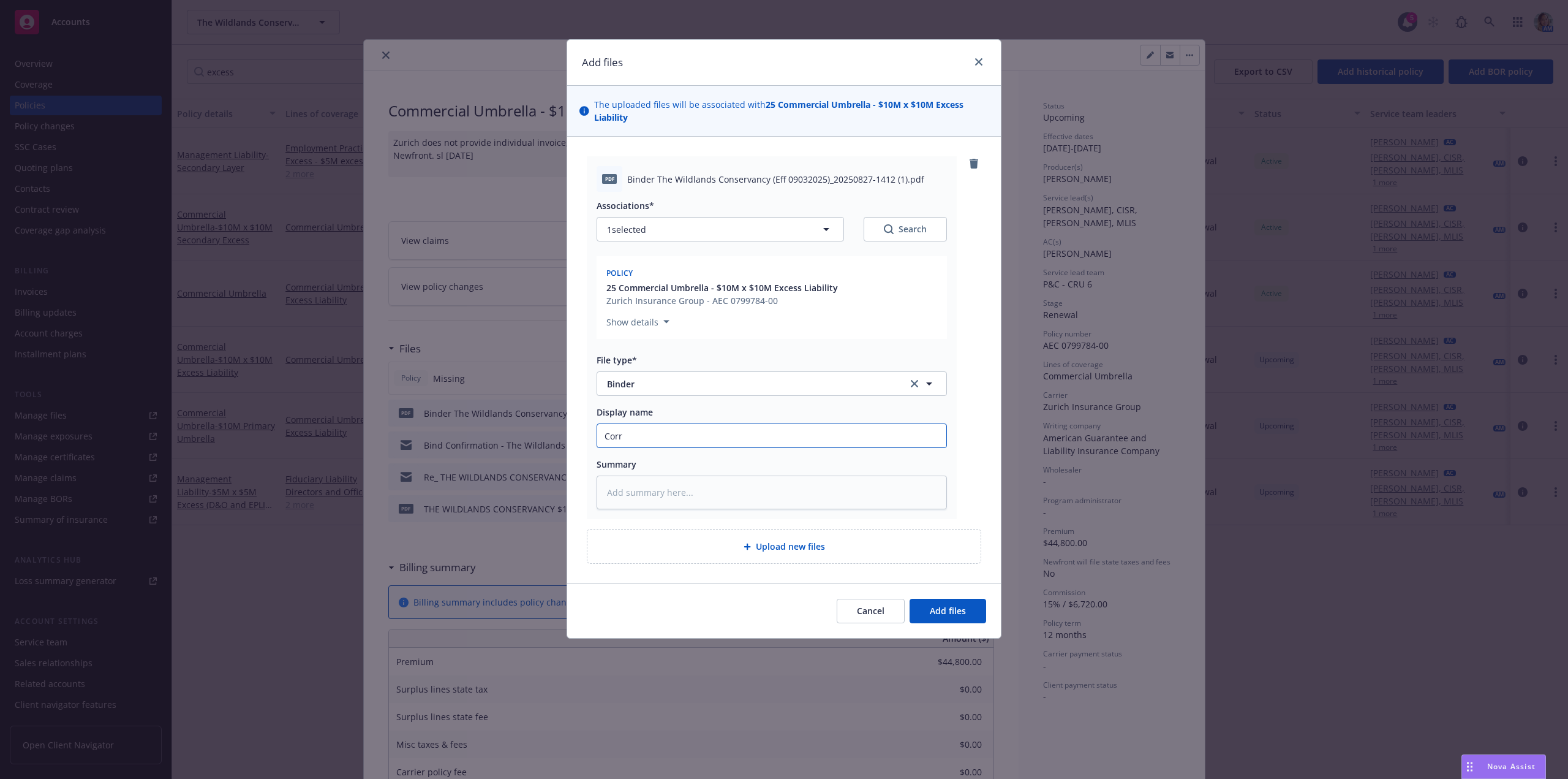
type input "Corre"
type textarea "x"
type input "Correc"
type textarea "x"
type input "Correct"
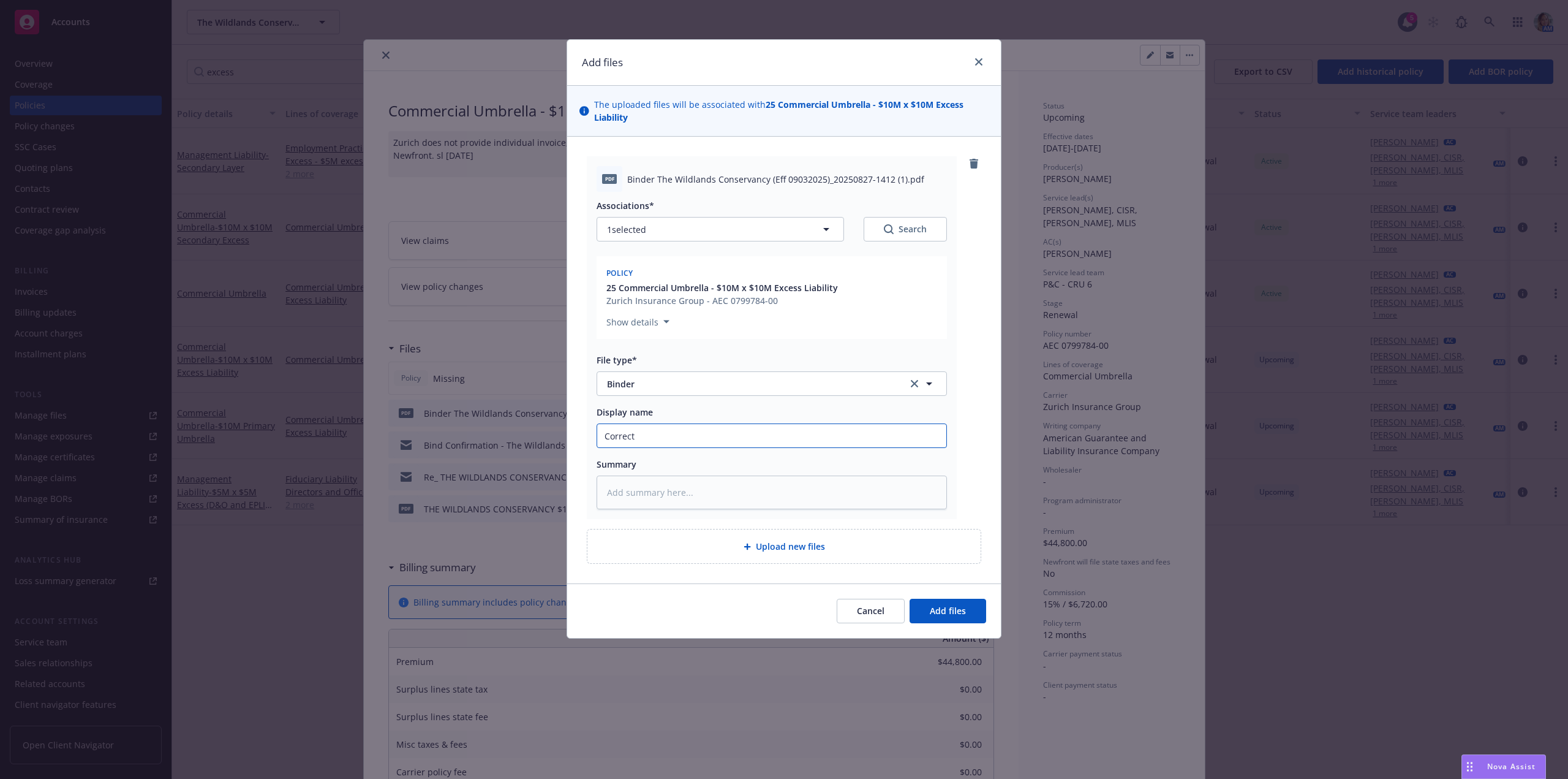
type textarea "x"
type input "Correct"
type textarea "x"
type input "Correct B"
type textarea "x"
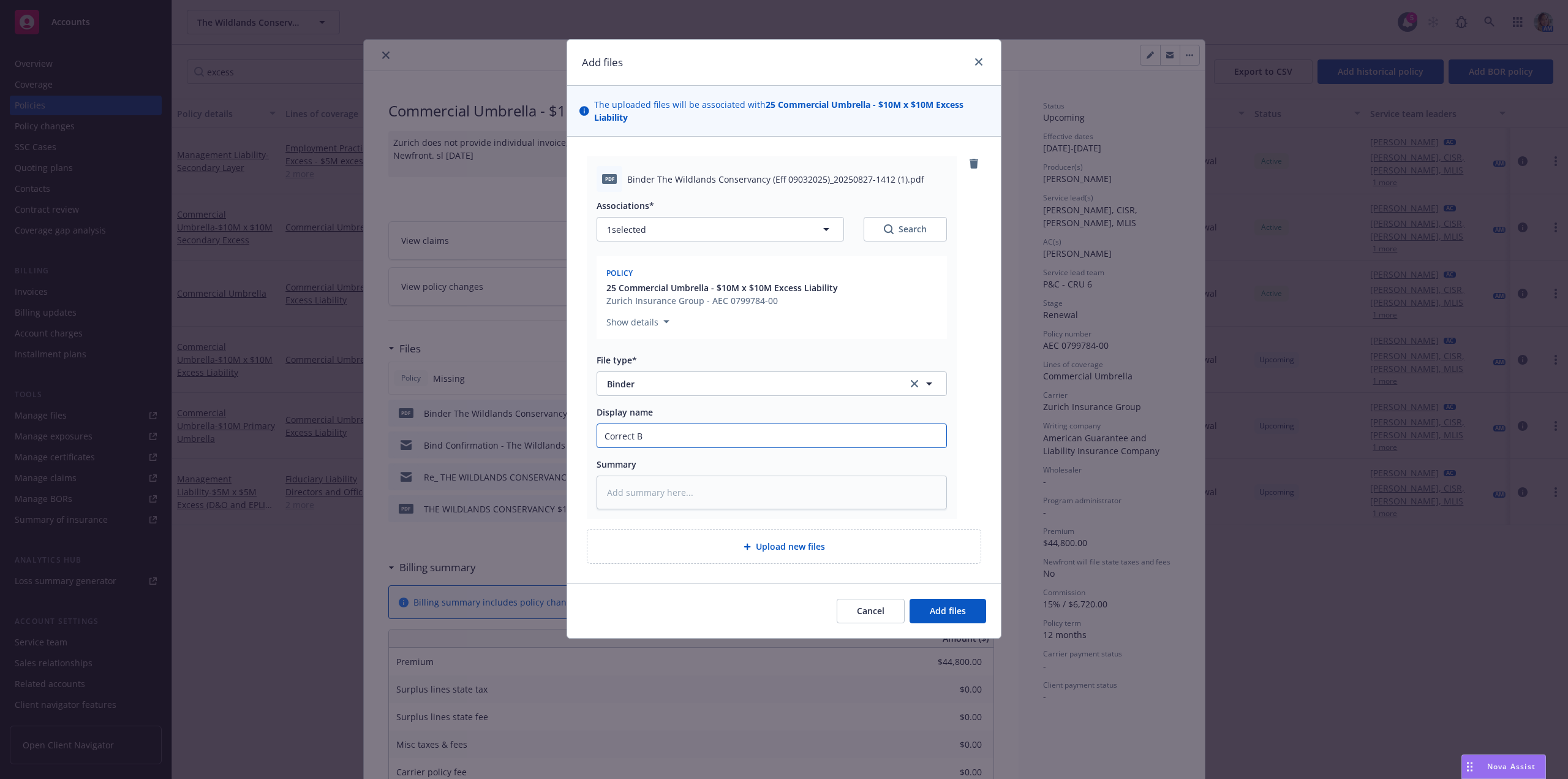
type input "Correct Bi"
type textarea "x"
type input "Correct Bin"
type textarea "x"
type input "Correct Bind"
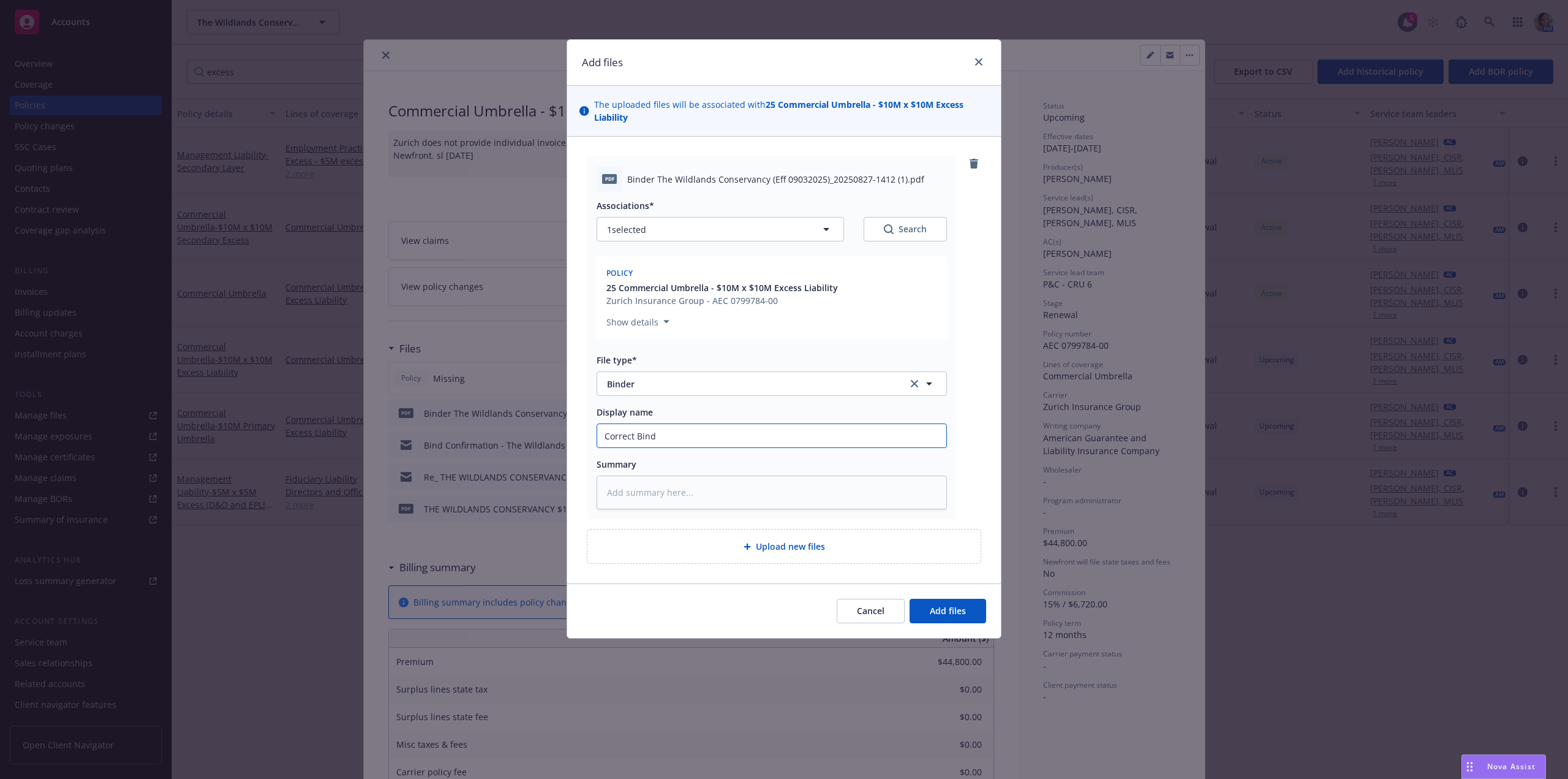
type textarea "x"
type input "Correct Binde"
type textarea "x"
type input "Correct Binder"
click at [934, 604] on button "Add files" at bounding box center [947, 610] width 77 height 25
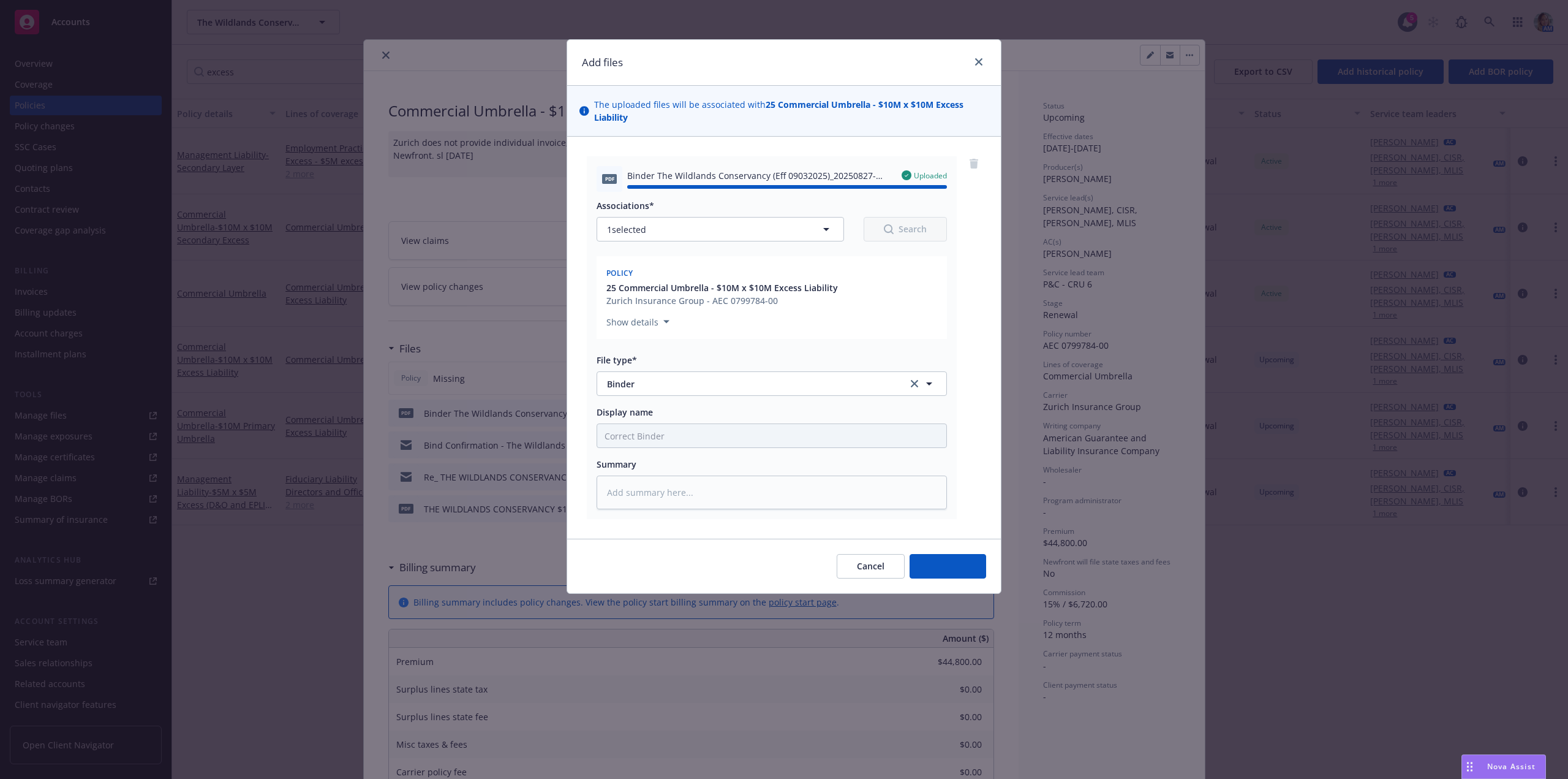
type textarea "x"
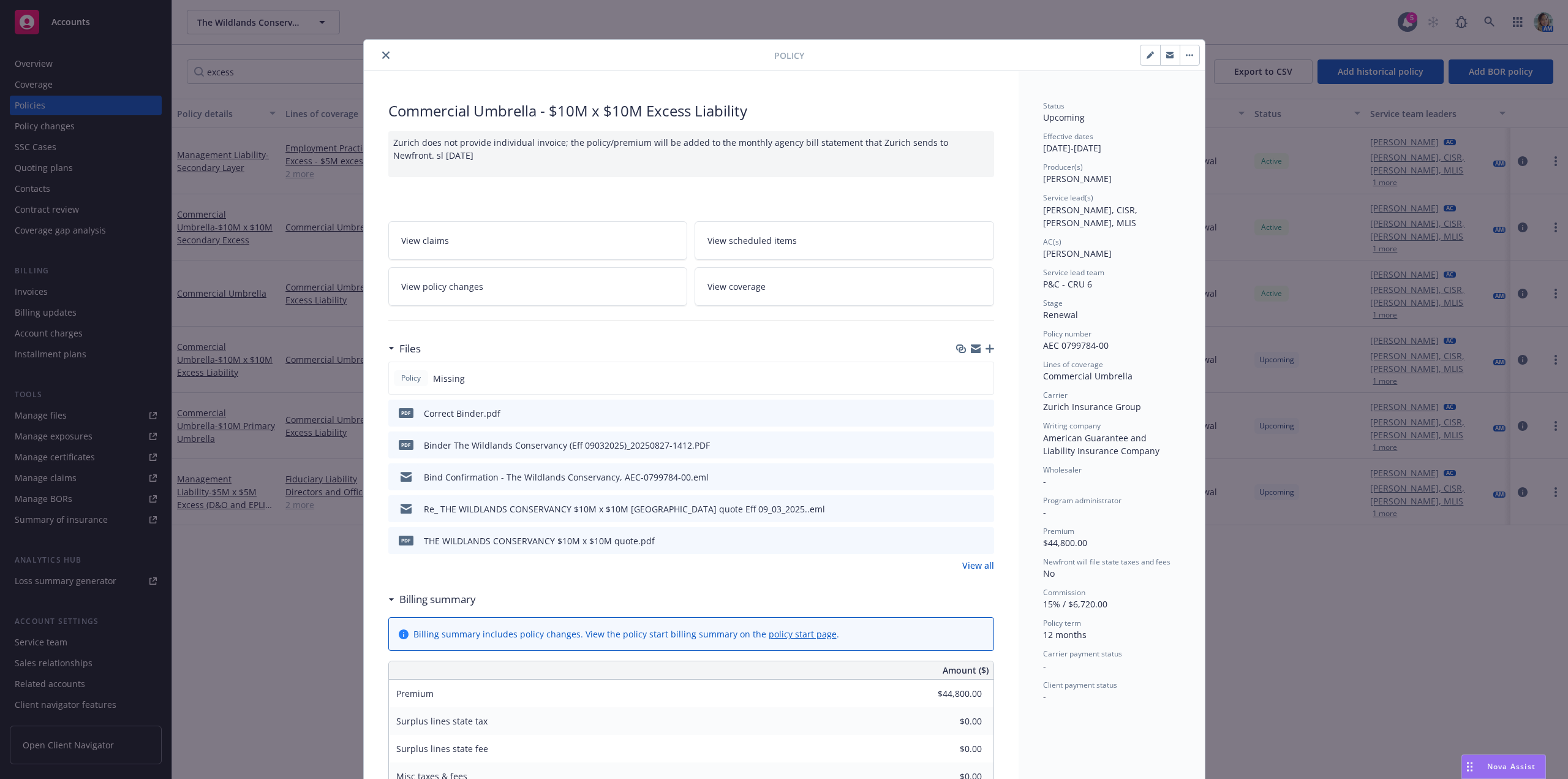
click at [382, 58] on icon "close" at bounding box center [386, 55] width 7 height 7
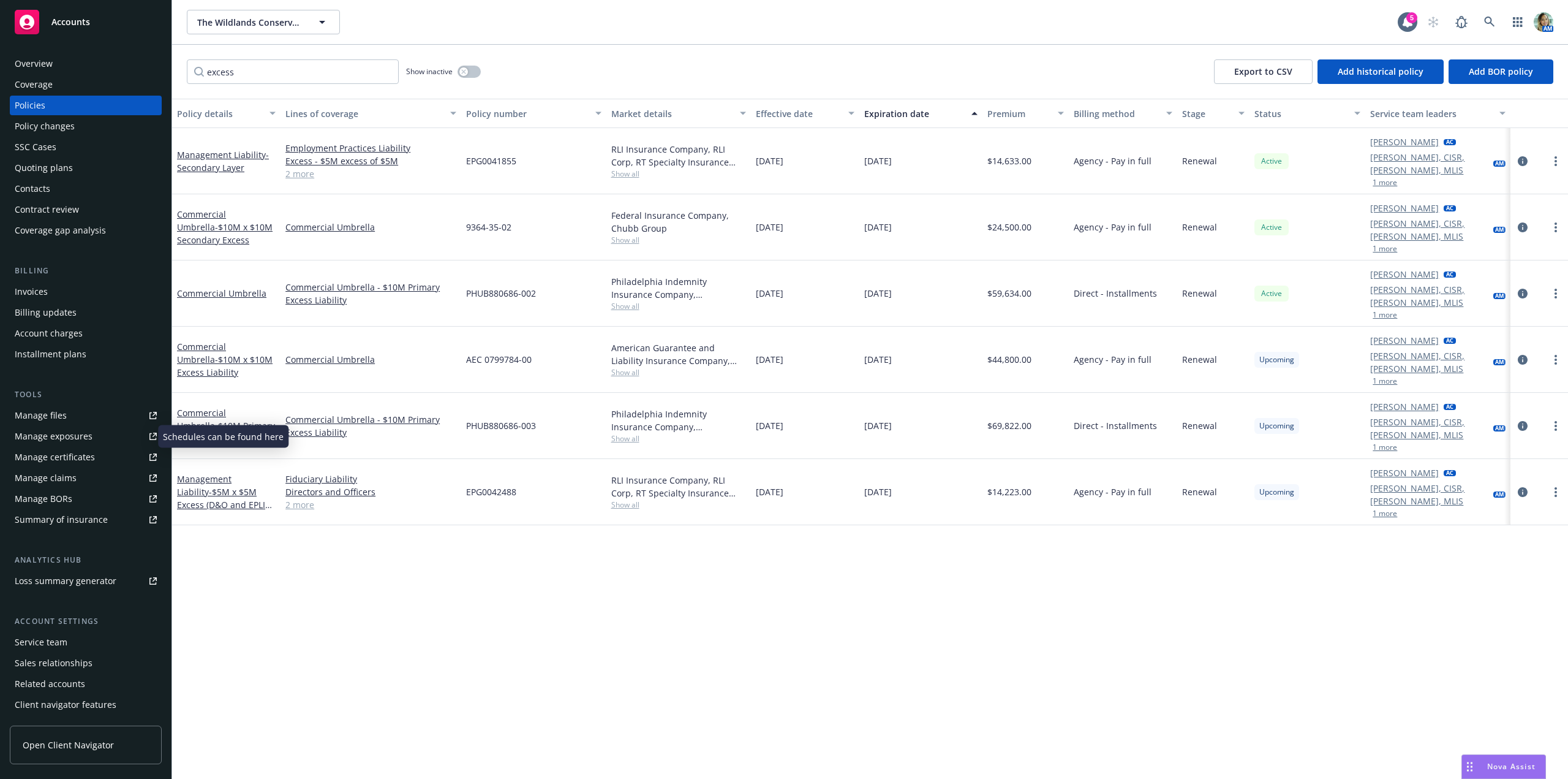
click at [70, 437] on div "Manage exposures" at bounding box center [54, 436] width 78 height 19
drag, startPoint x: 440, startPoint y: 572, endPoint x: 252, endPoint y: 163, distance: 450.1
click at [438, 568] on div "Policy details Lines of coverage Policy number Market details Effective date Ex…" at bounding box center [870, 438] width 1396 height 680
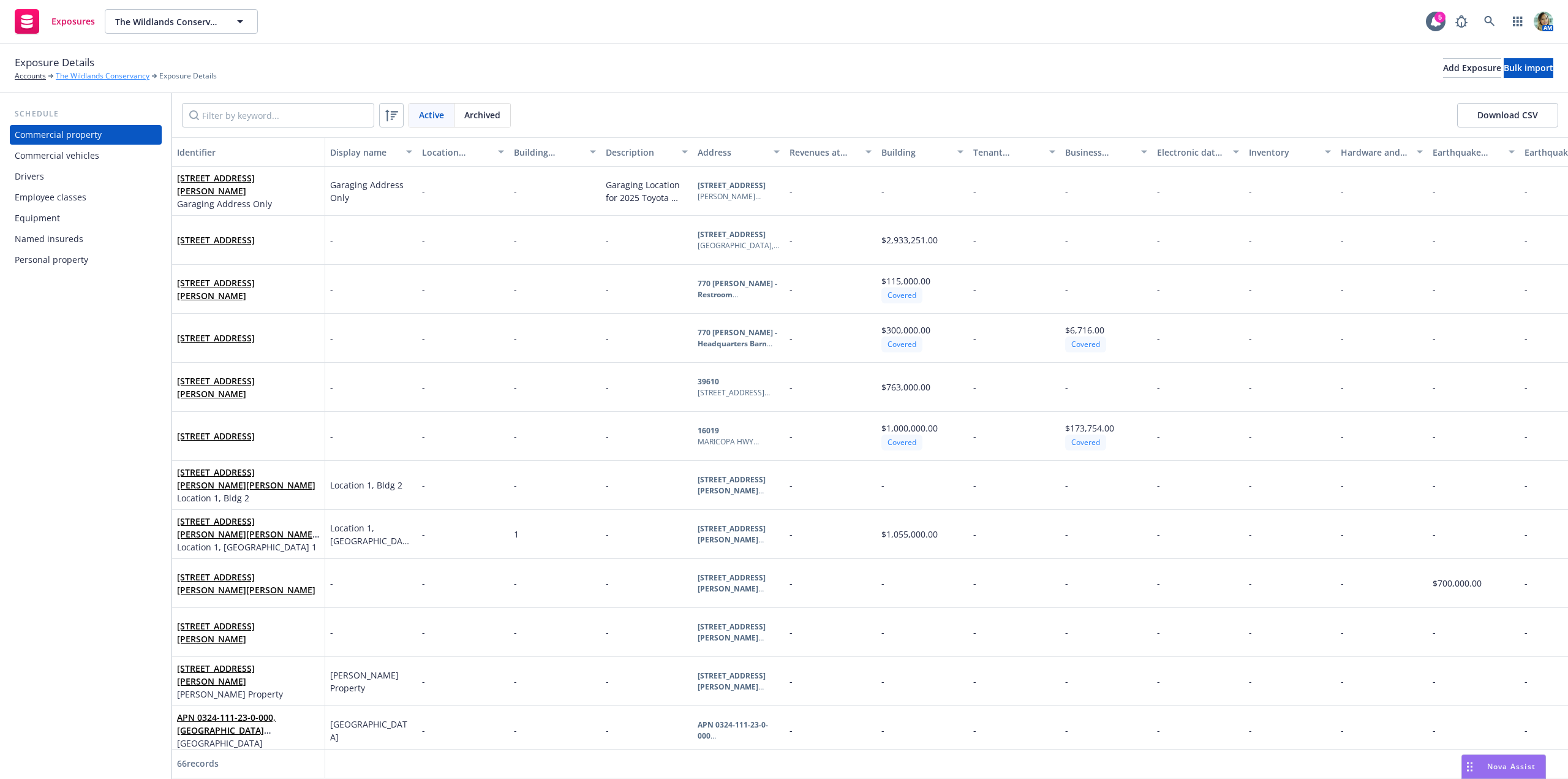
drag, startPoint x: 145, startPoint y: 73, endPoint x: 142, endPoint y: 79, distance: 6.7
click at [145, 73] on link "The Wildlands Conservancy" at bounding box center [103, 75] width 94 height 11
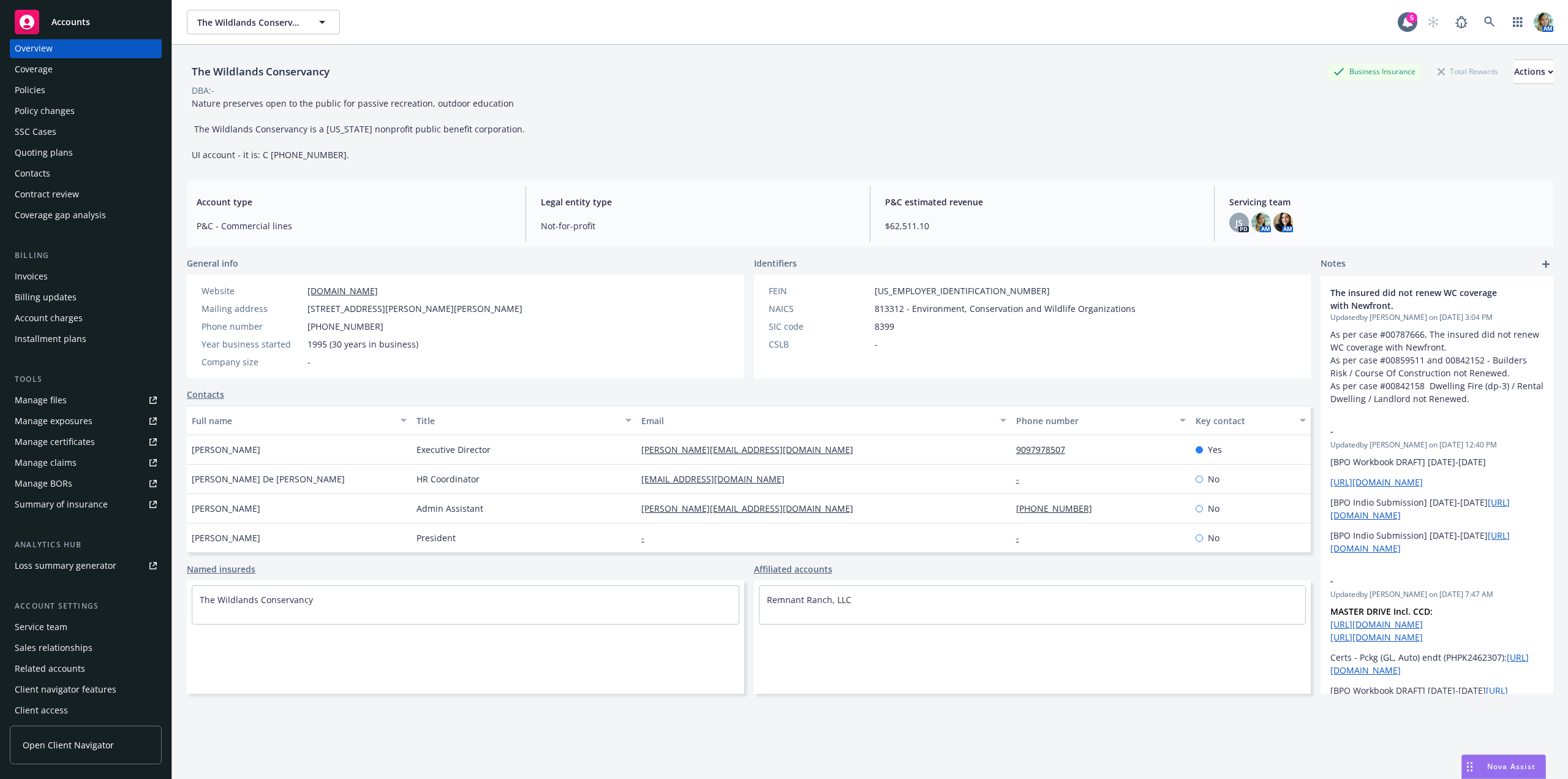
scroll to position [19, 0]
click at [72, 413] on div "Manage exposures" at bounding box center [54, 416] width 78 height 19
click at [52, 387] on div "Manage files" at bounding box center [41, 395] width 52 height 19
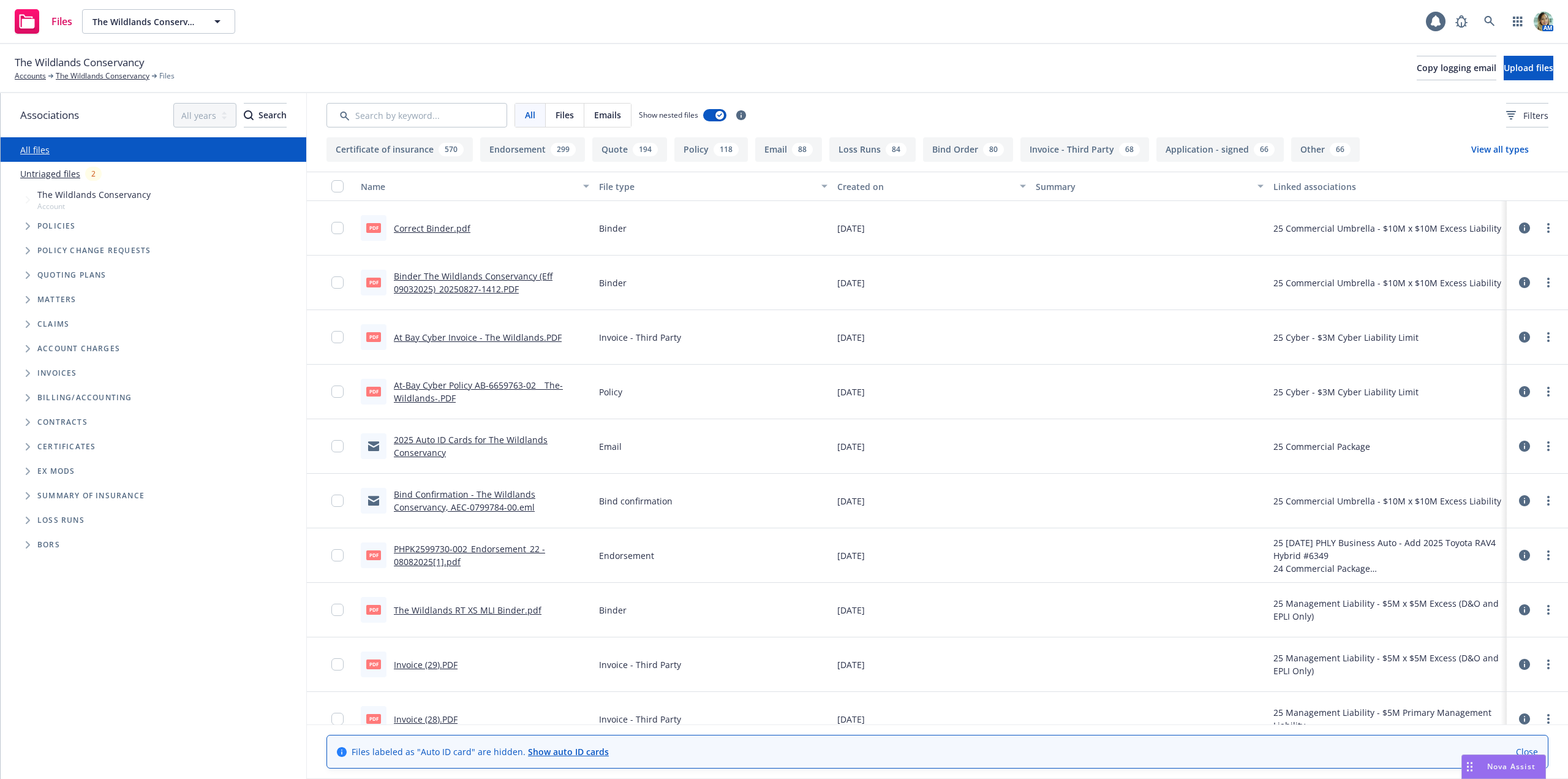
click at [69, 173] on link "Untriaged files" at bounding box center [50, 173] width 60 height 13
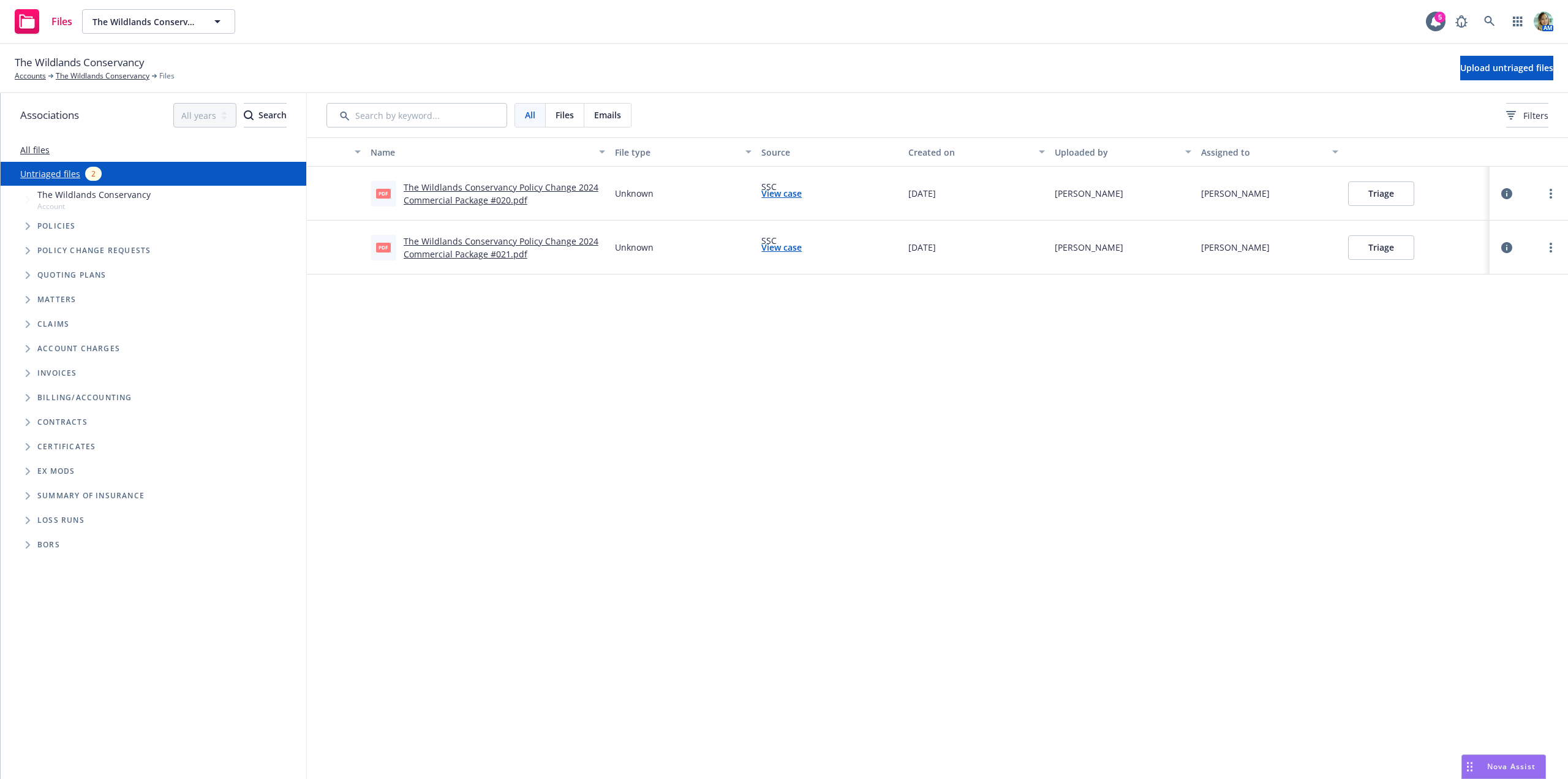
click at [1400, 196] on button "Triage" at bounding box center [1381, 193] width 66 height 25
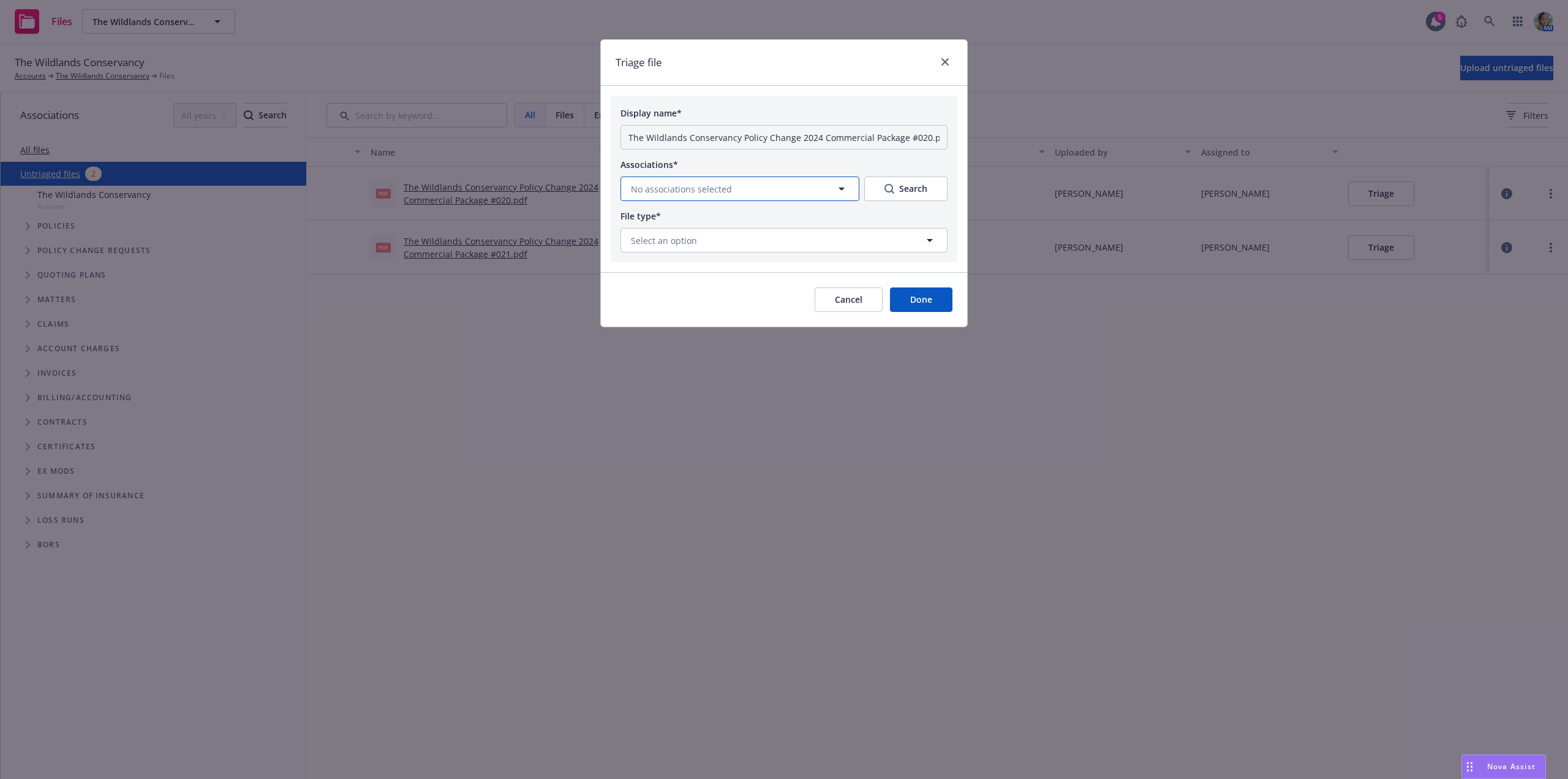
click at [807, 194] on button "No associations selected" at bounding box center [740, 188] width 239 height 25
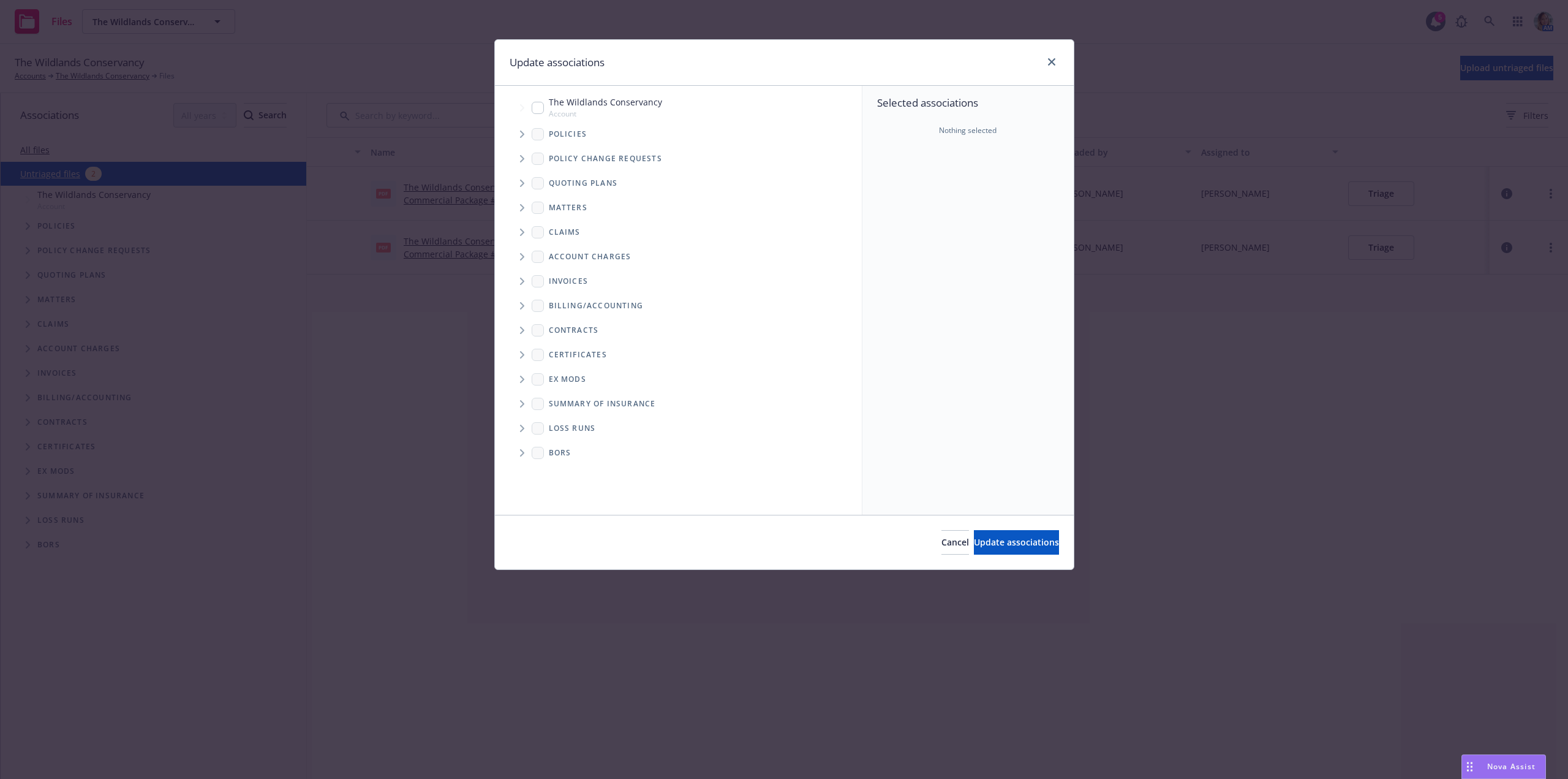
drag, startPoint x: 586, startPoint y: 110, endPoint x: 595, endPoint y: 110, distance: 9.0
click at [587, 109] on span "Account" at bounding box center [606, 113] width 113 height 10
checkbox input "true"
click at [974, 539] on span "Update associations" at bounding box center [1017, 542] width 85 height 12
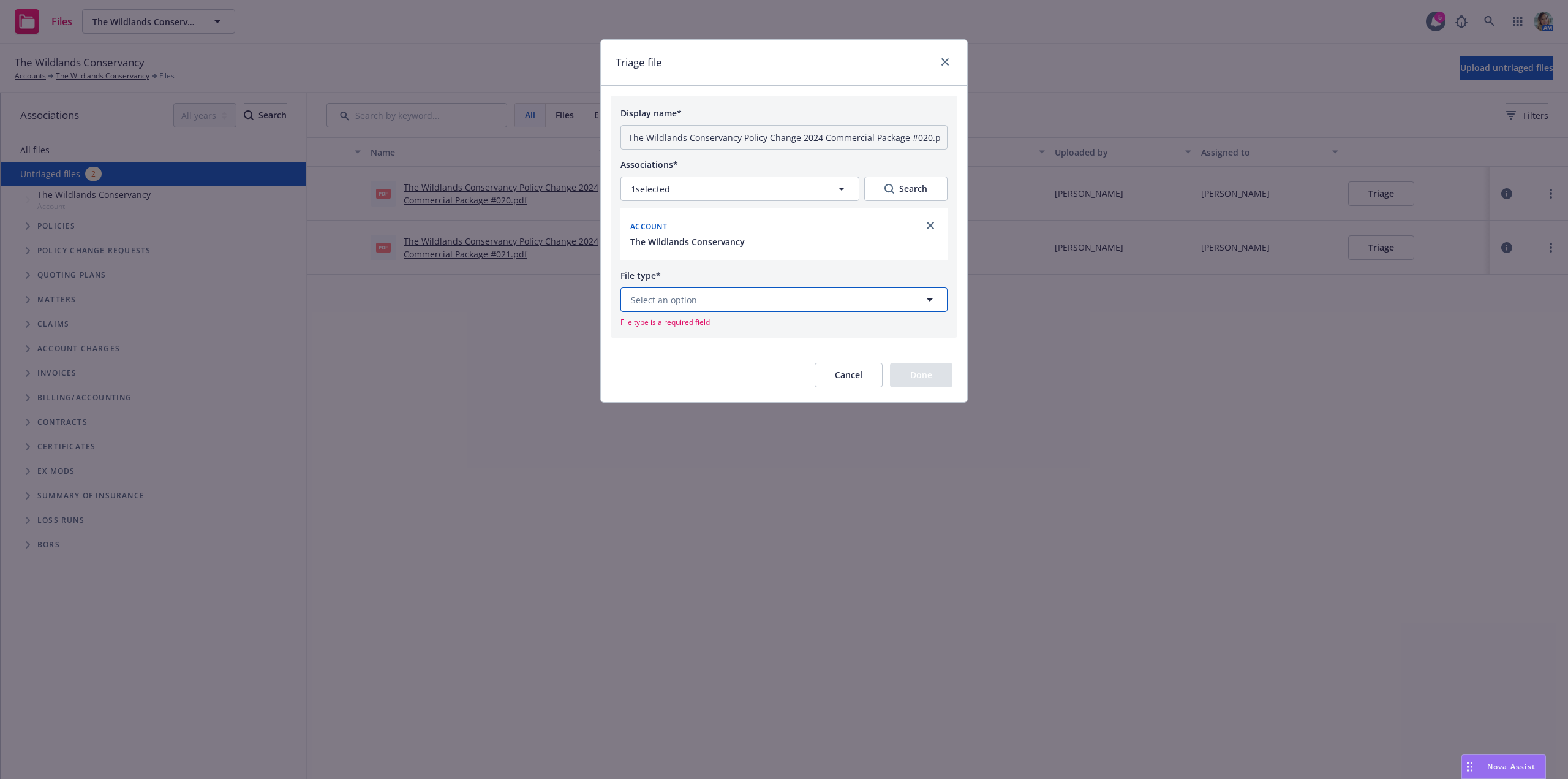
click at [745, 304] on button "Select an option" at bounding box center [784, 299] width 327 height 25
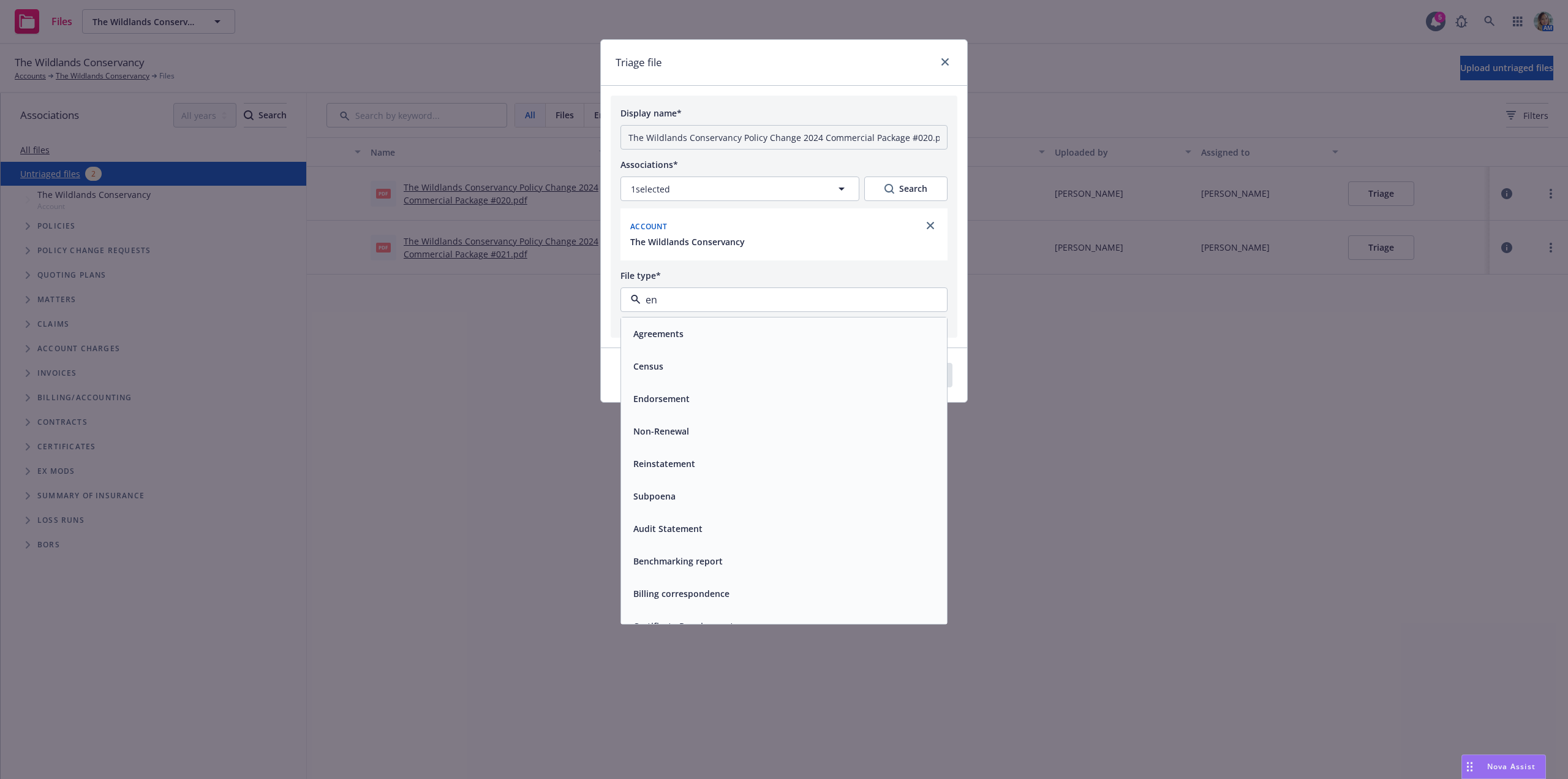
type input "end"
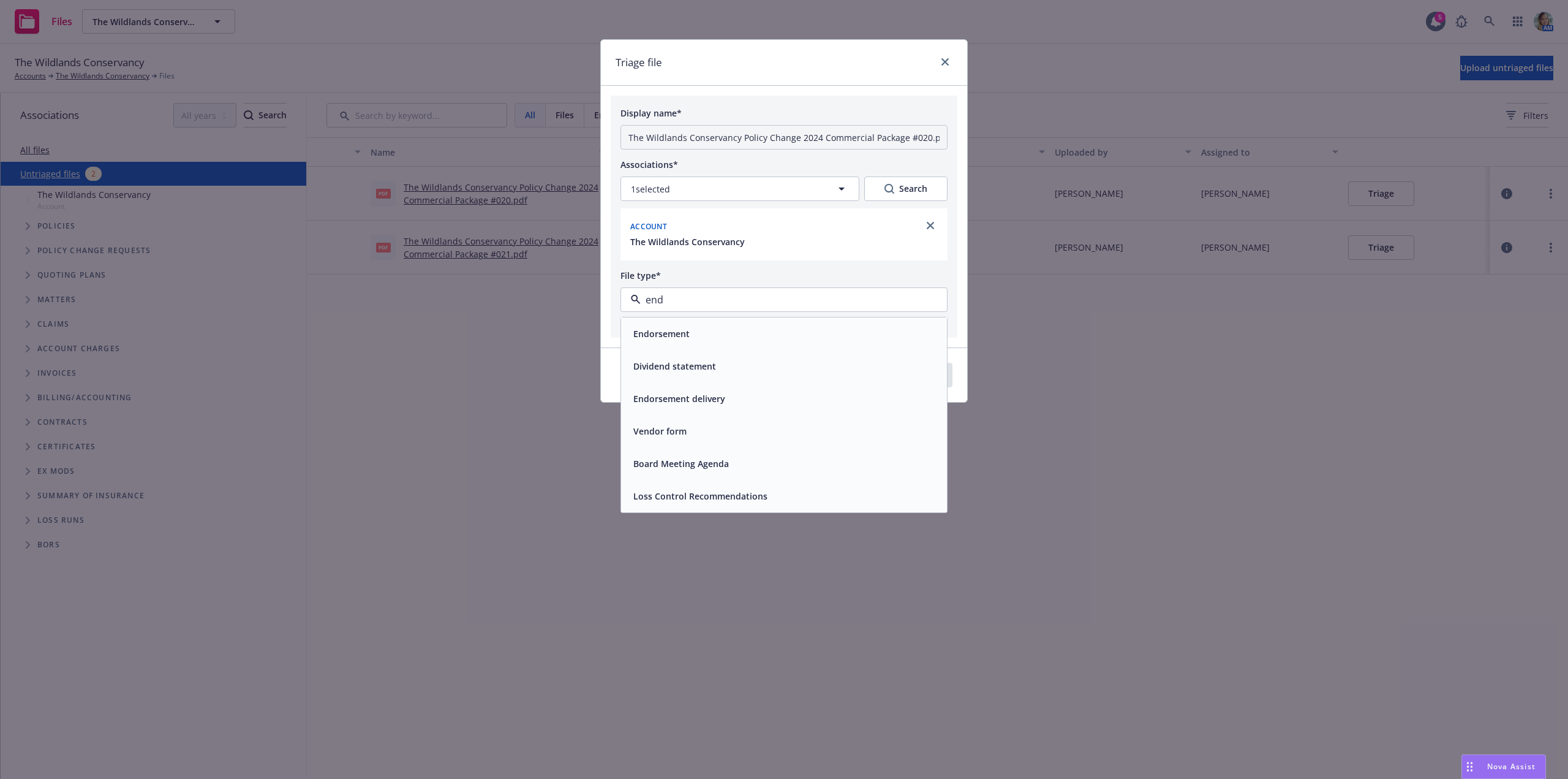
click at [741, 328] on div "Endorsement" at bounding box center [783, 334] width 311 height 18
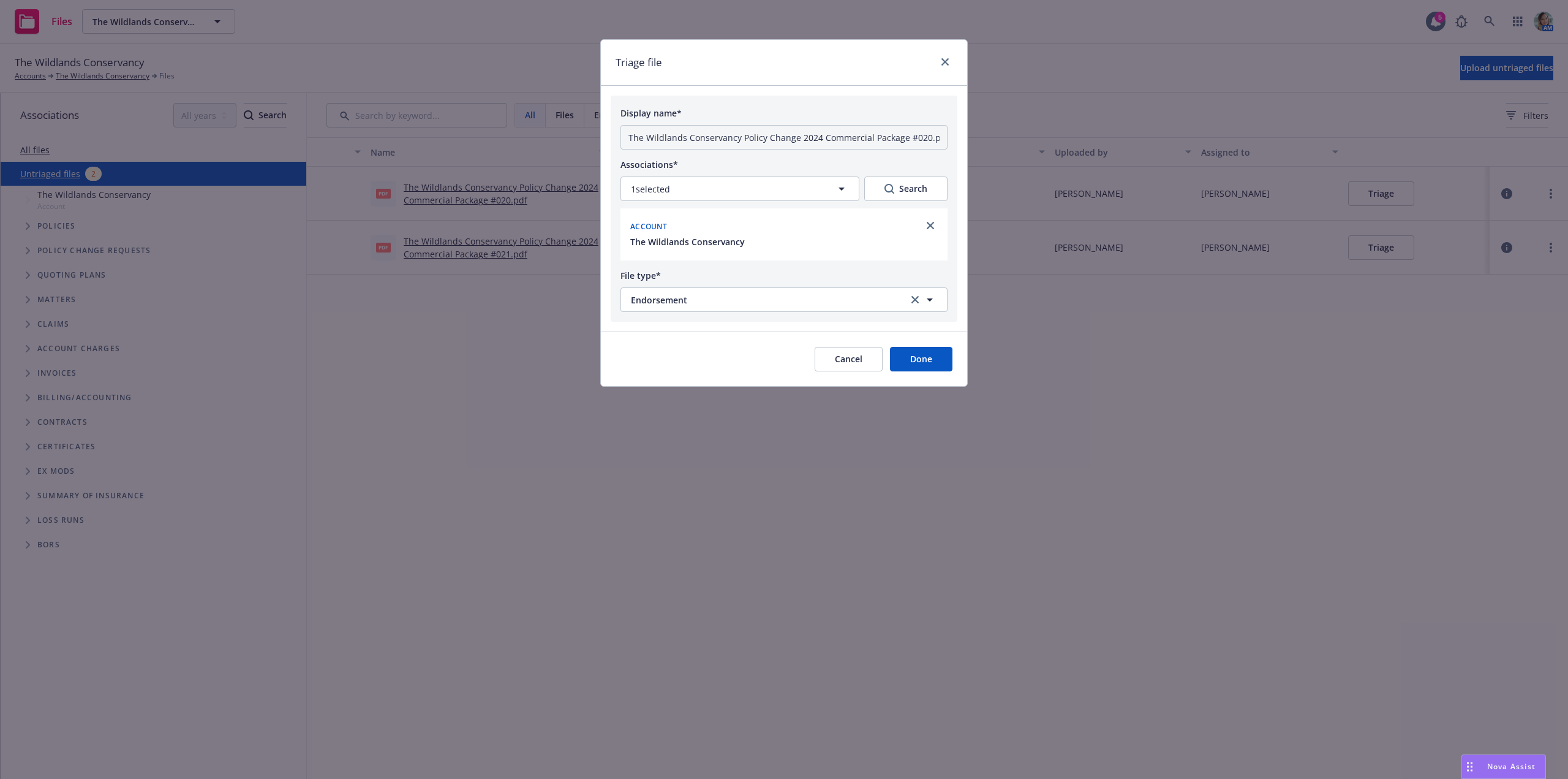
click at [939, 365] on button "Done" at bounding box center [921, 359] width 63 height 25
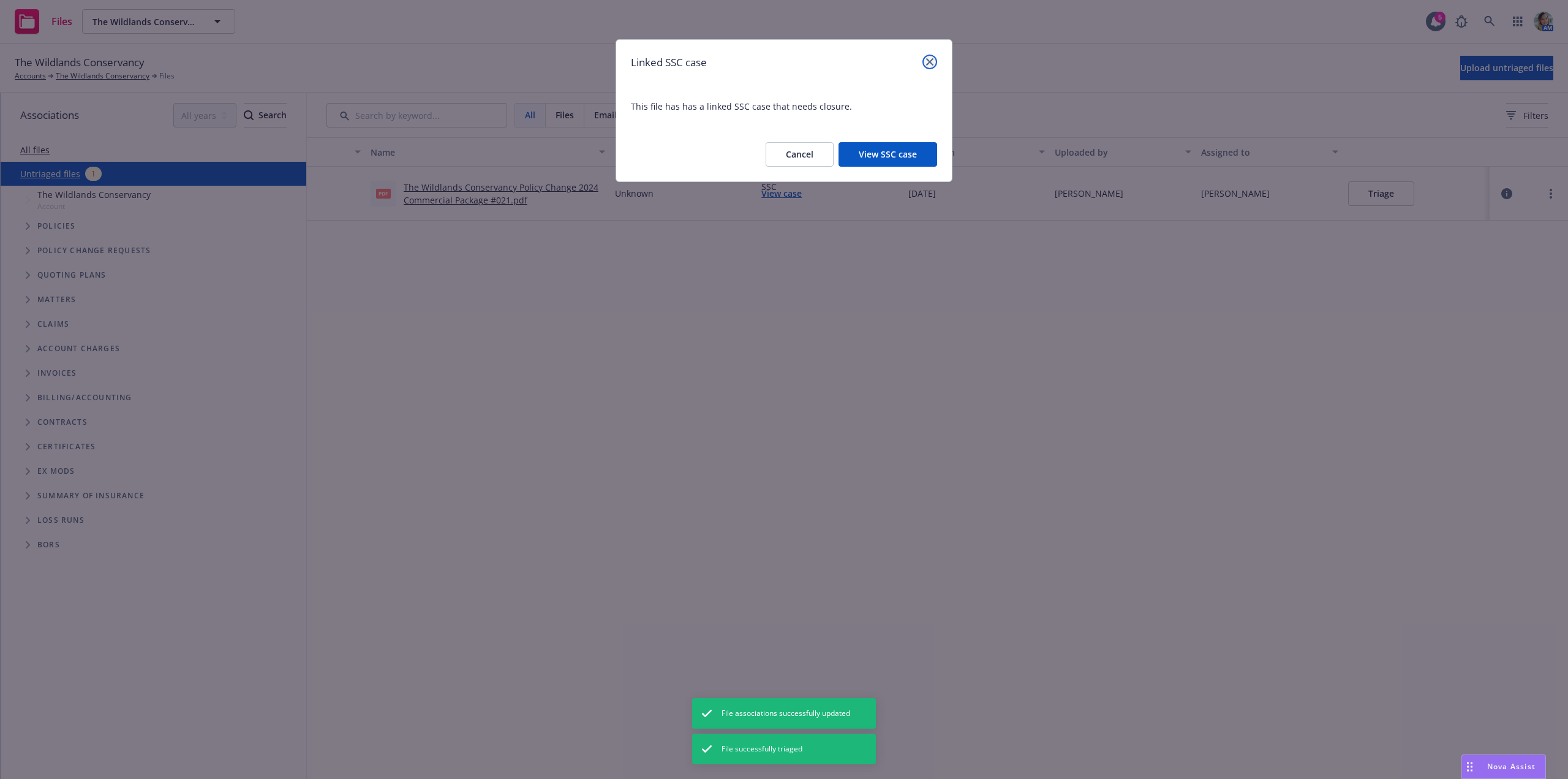
click at [929, 61] on icon "close" at bounding box center [930, 62] width 7 height 7
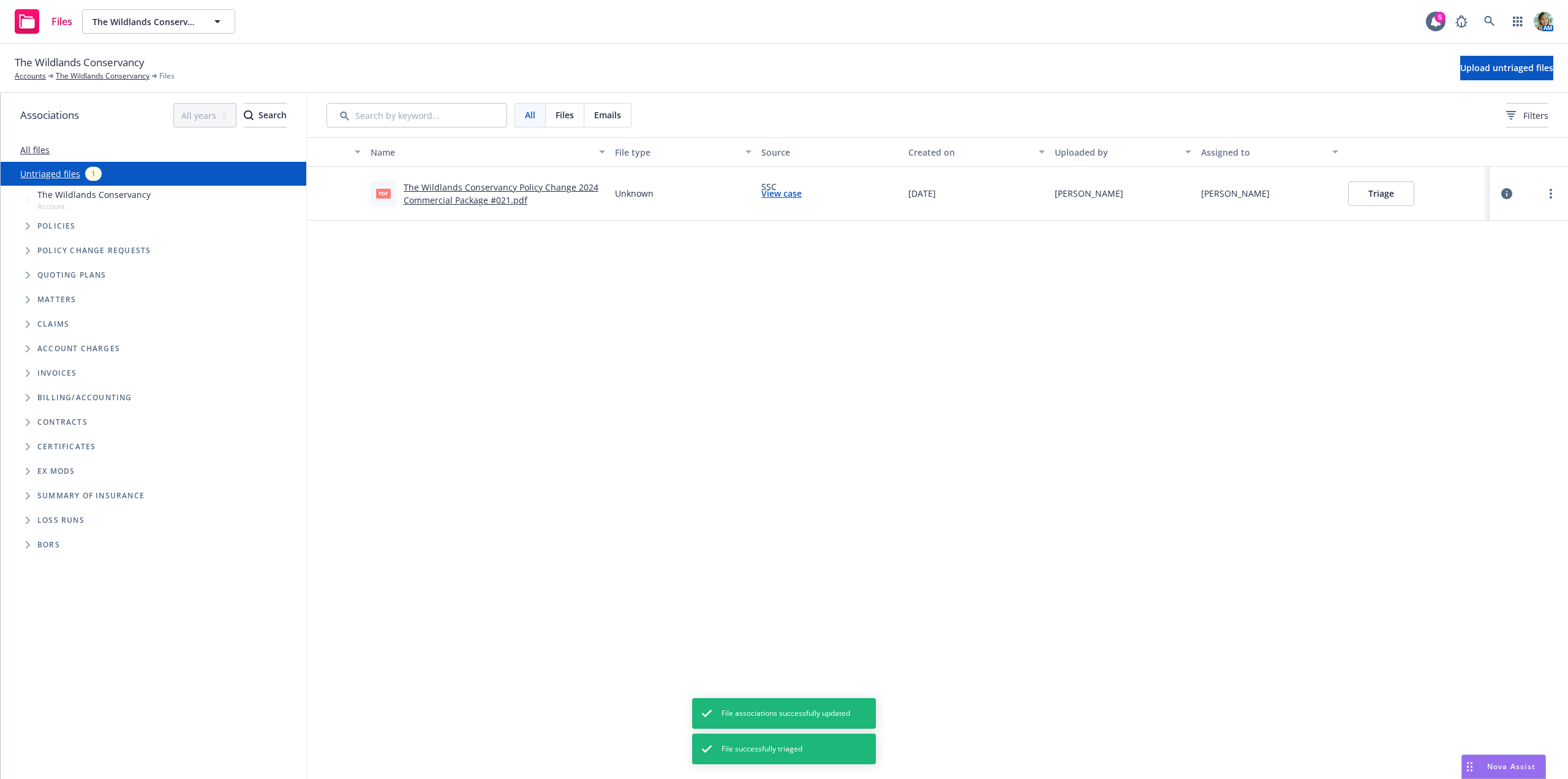
click at [1360, 190] on button "Triage" at bounding box center [1381, 193] width 66 height 25
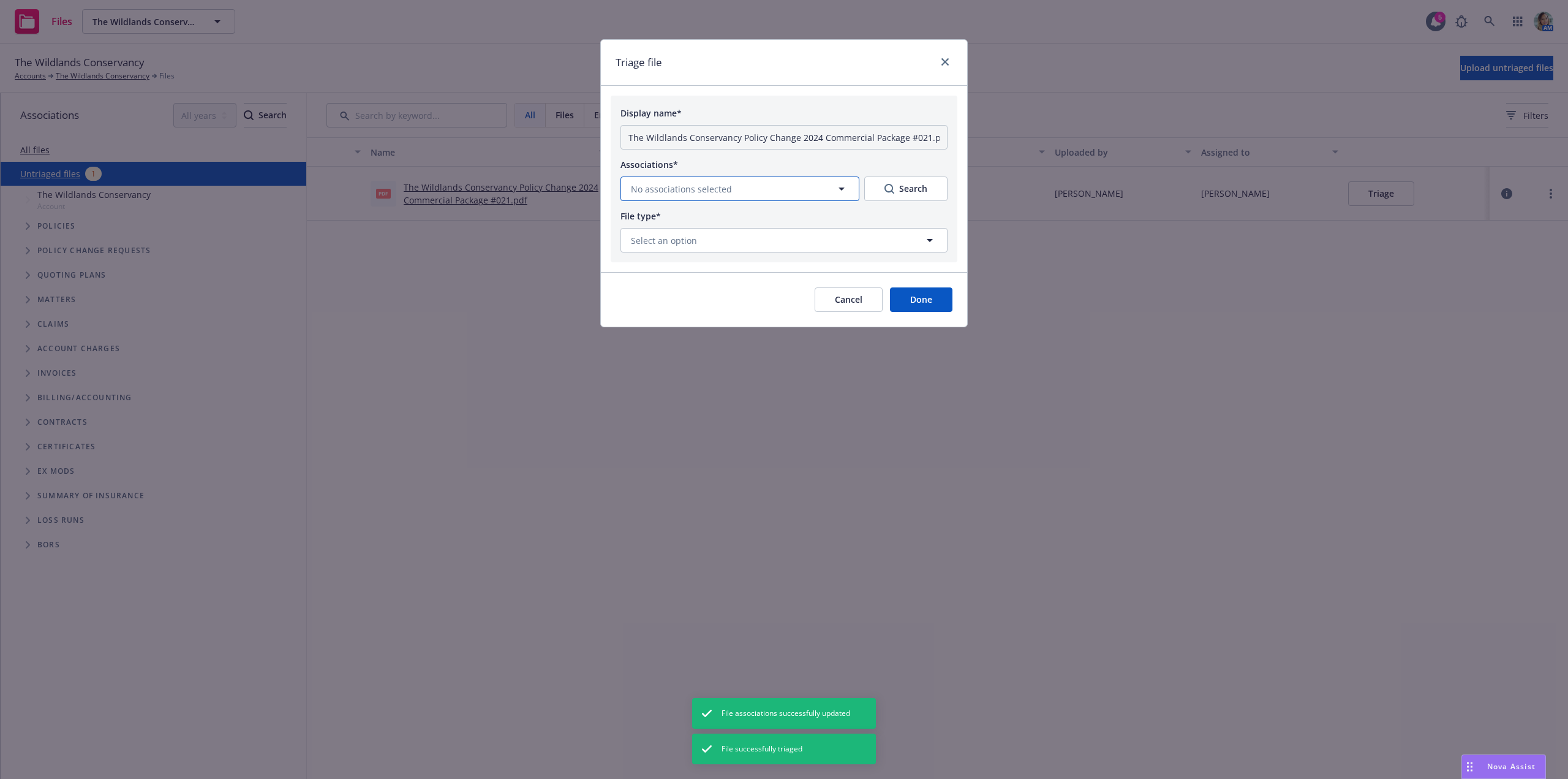
click at [723, 190] on span "No associations selected" at bounding box center [681, 189] width 101 height 13
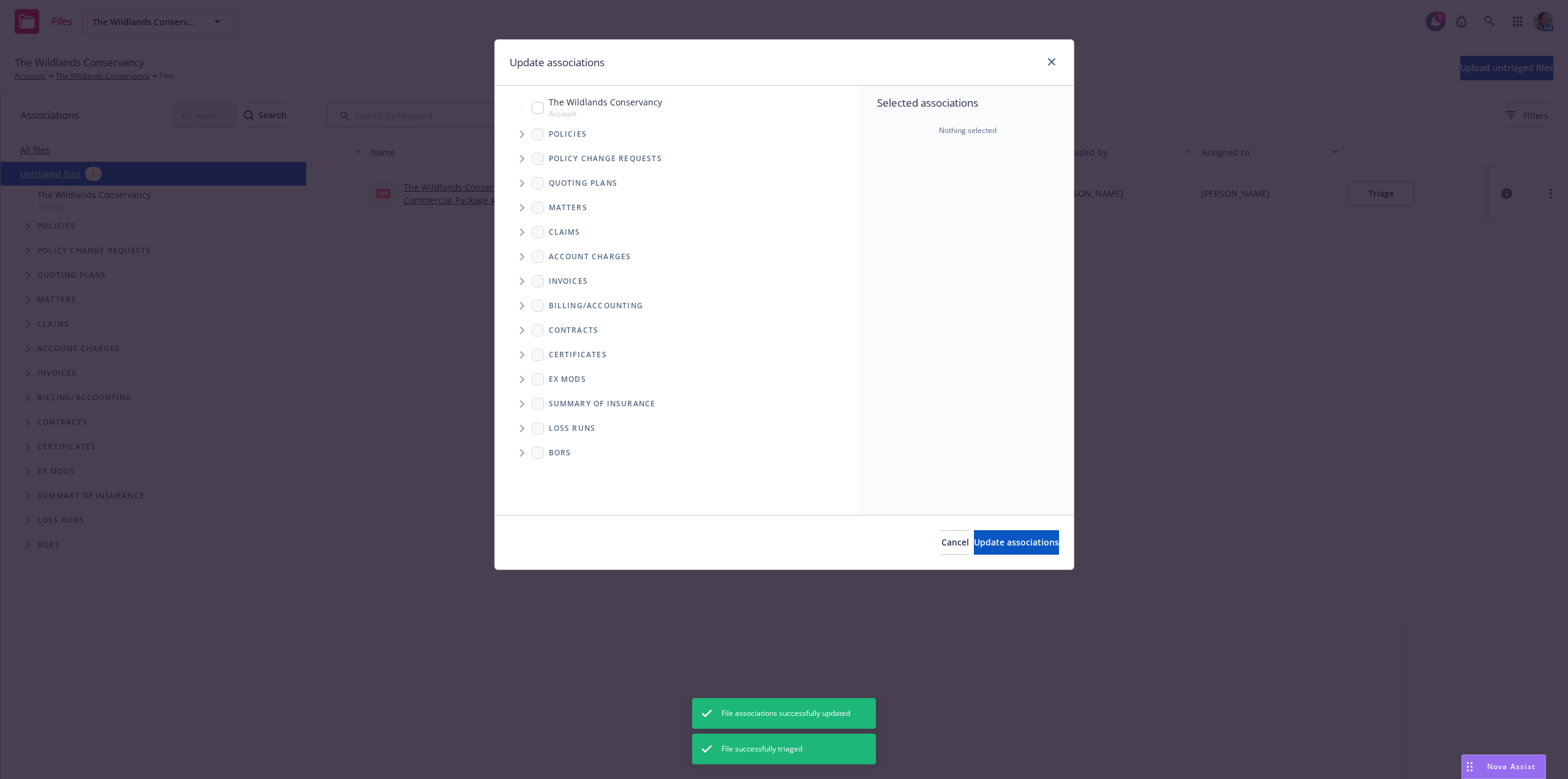
click at [541, 108] on input "Tree Example" at bounding box center [538, 107] width 12 height 12
checkbox input "true"
drag, startPoint x: 978, startPoint y: 544, endPoint x: 912, endPoint y: 458, distance: 108.4
click at [978, 543] on span "Update associations" at bounding box center [1017, 542] width 85 height 12
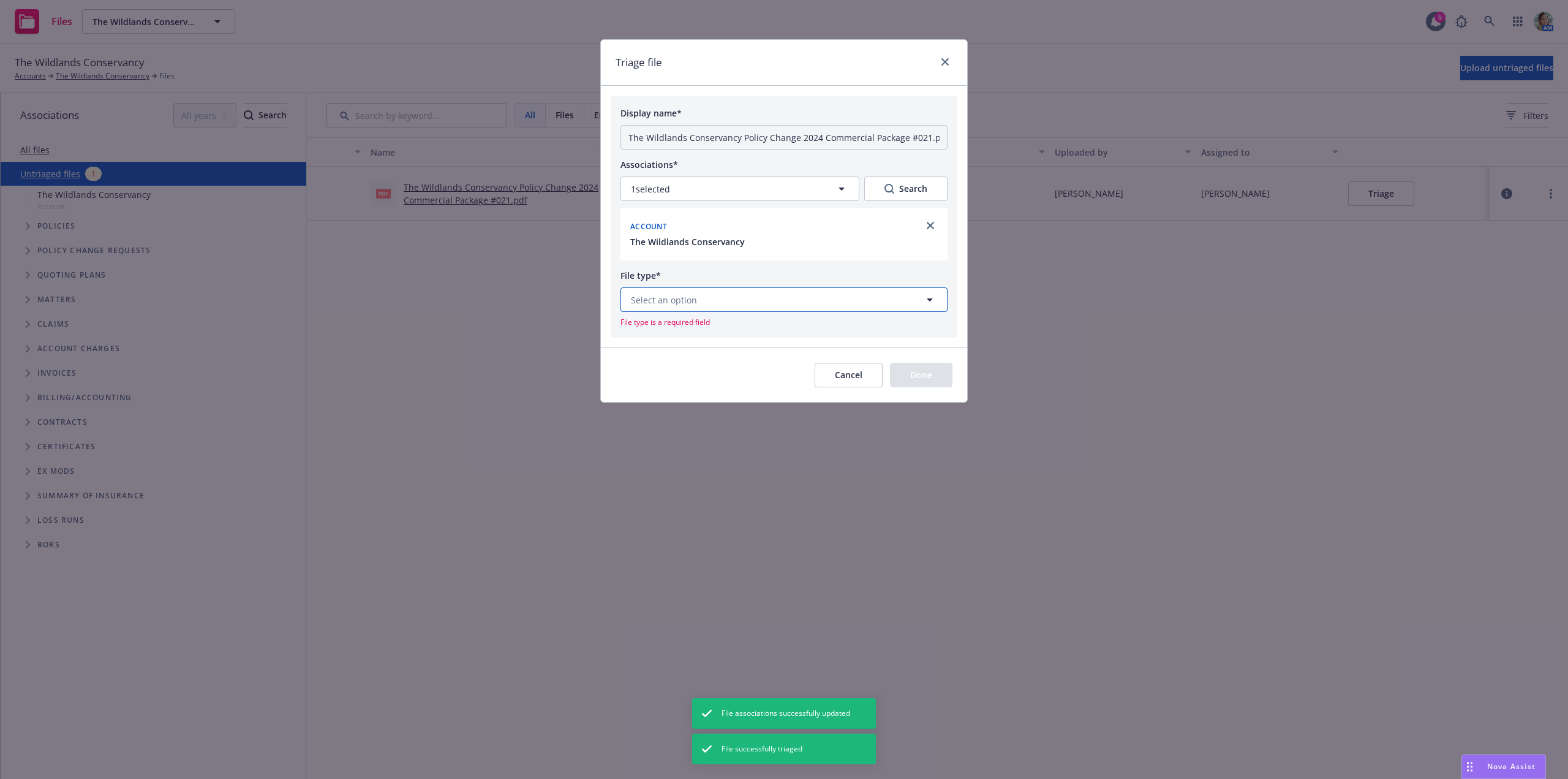
click at [798, 301] on button "Select an option" at bounding box center [784, 299] width 327 height 25
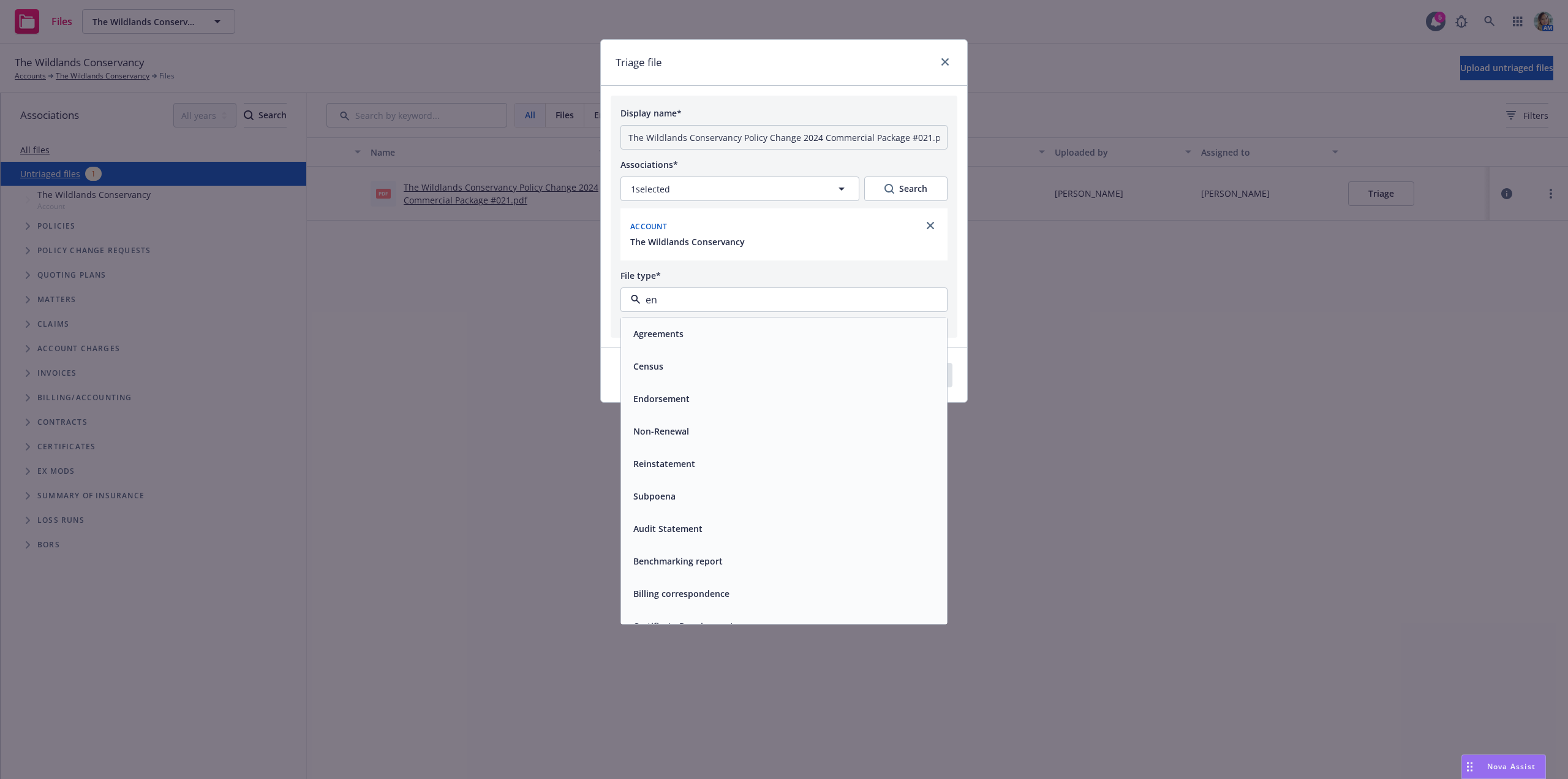
type input "end"
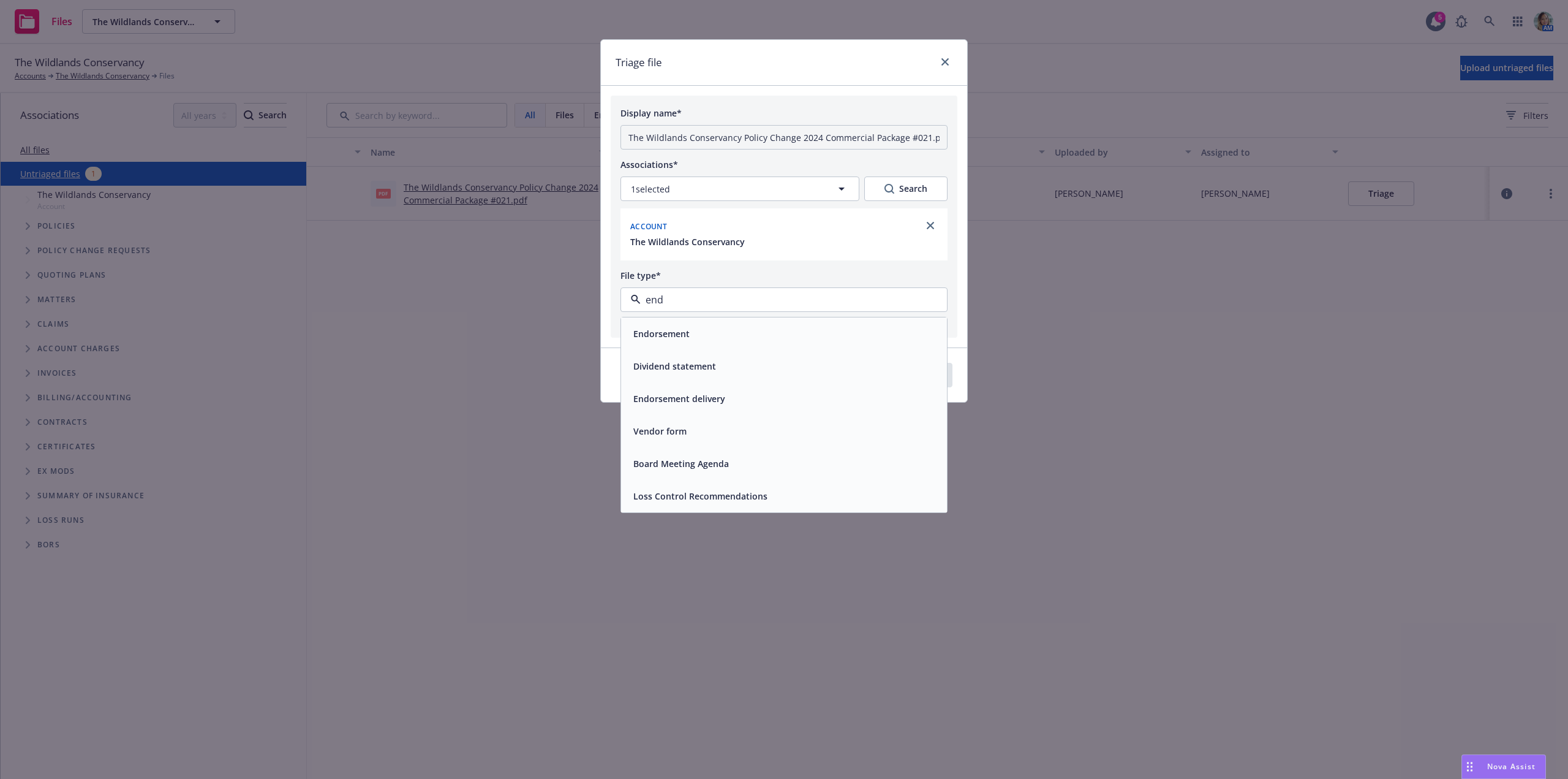
click at [774, 329] on div "Endorsement" at bounding box center [783, 334] width 311 height 18
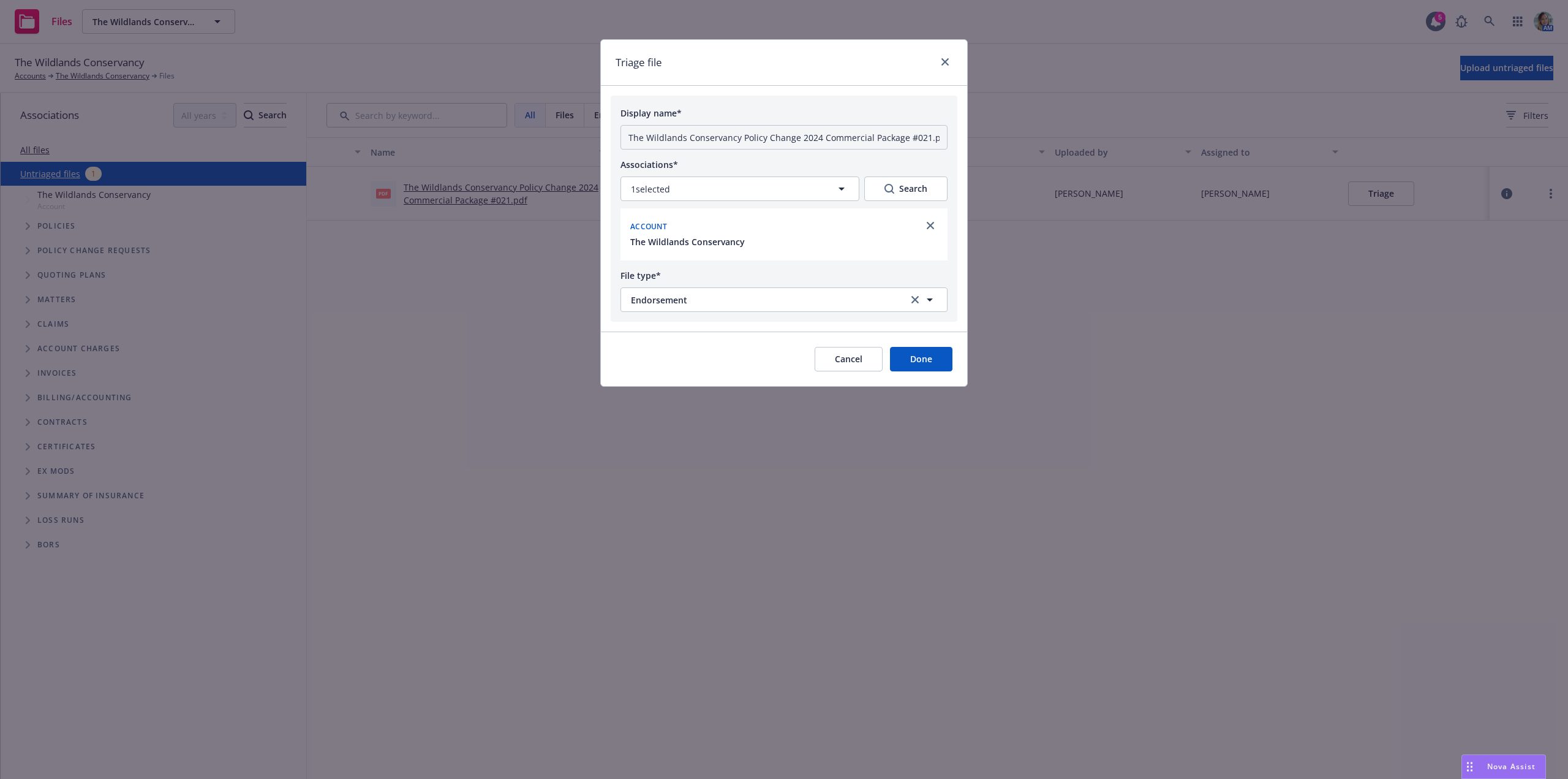
click at [921, 363] on button "Done" at bounding box center [921, 359] width 63 height 25
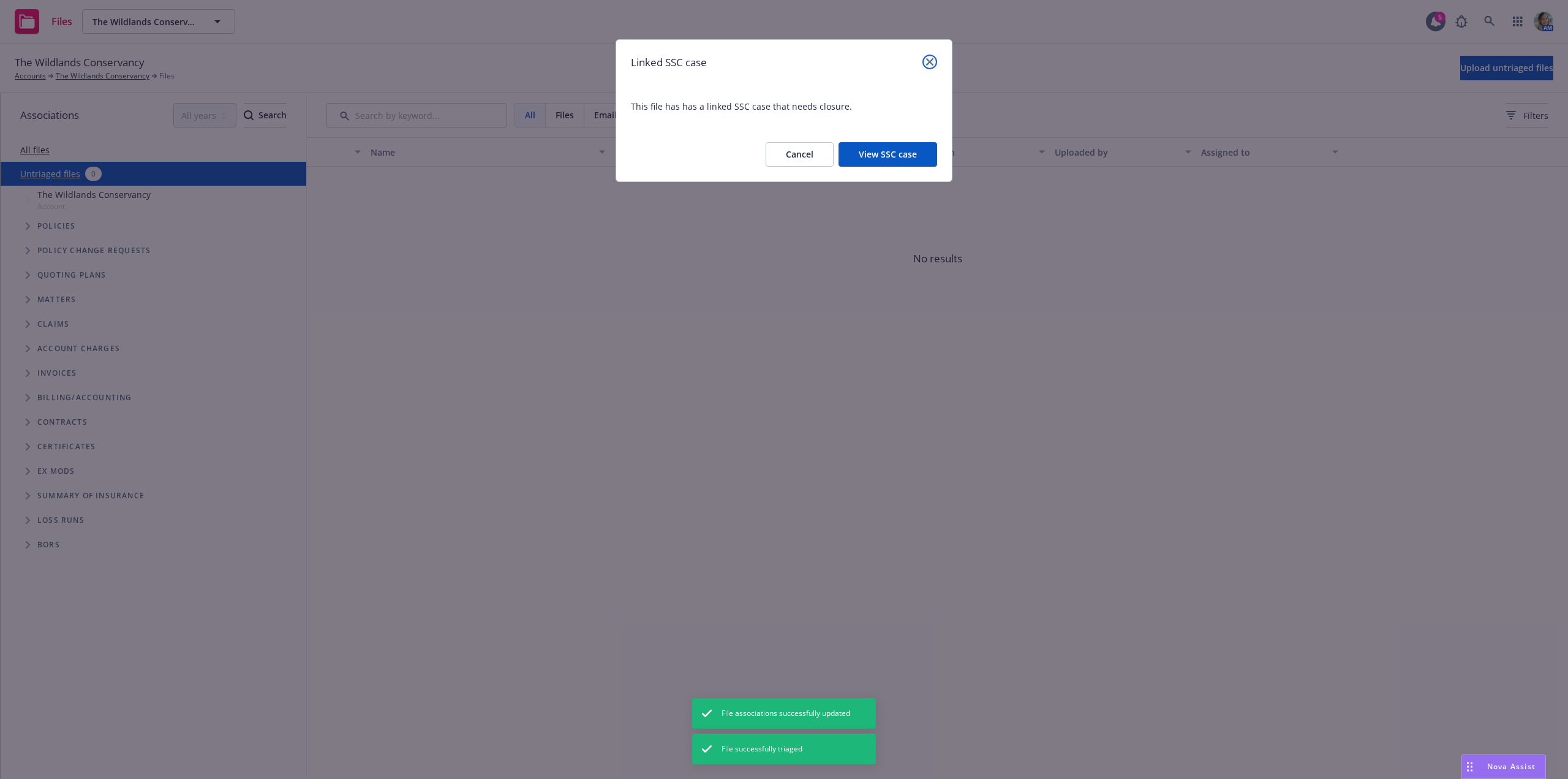
click at [929, 62] on icon "close" at bounding box center [930, 62] width 7 height 7
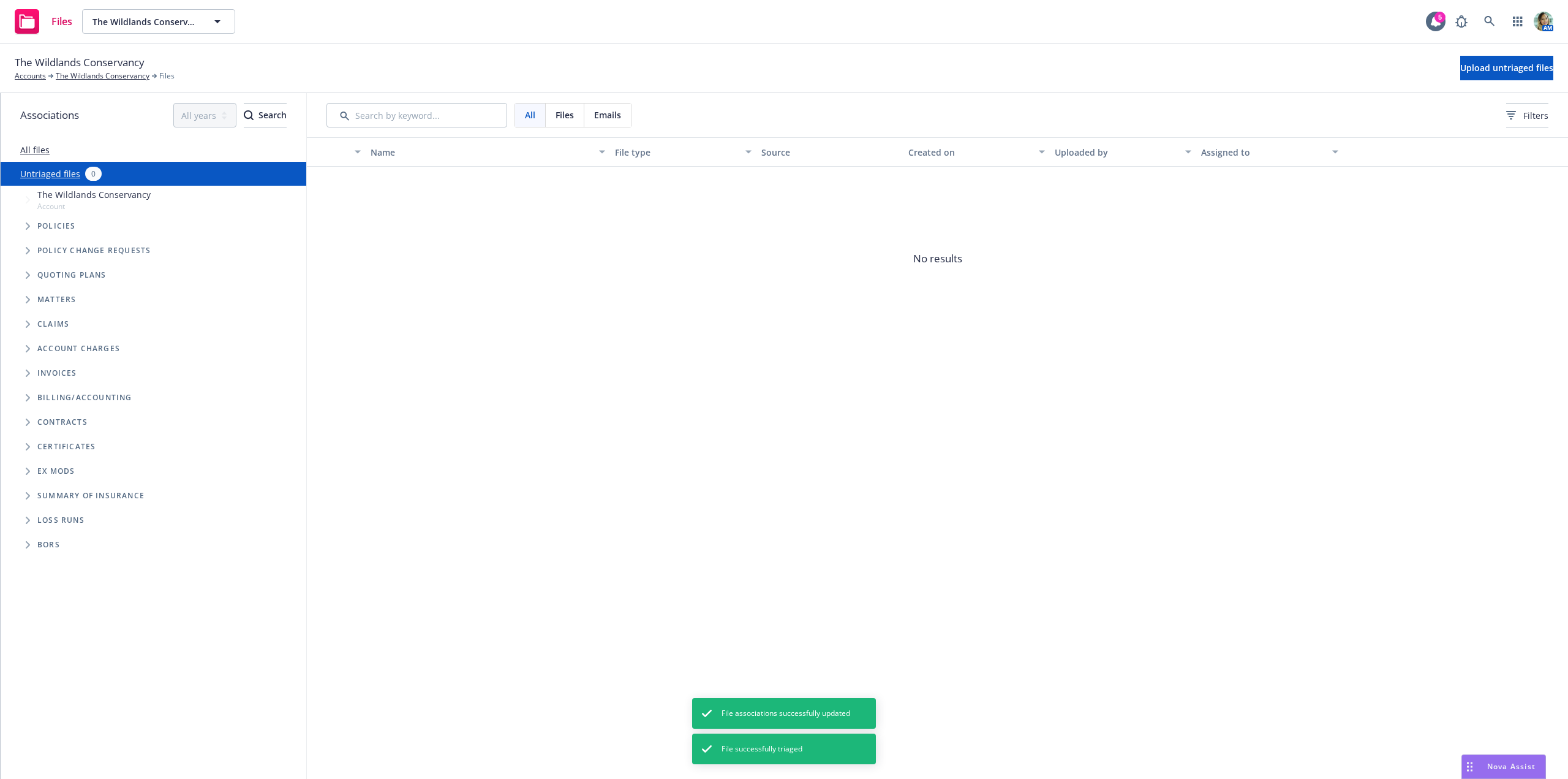
click at [624, 296] on span "No results" at bounding box center [937, 258] width 1261 height 184
